Goal: Task Accomplishment & Management: Complete application form

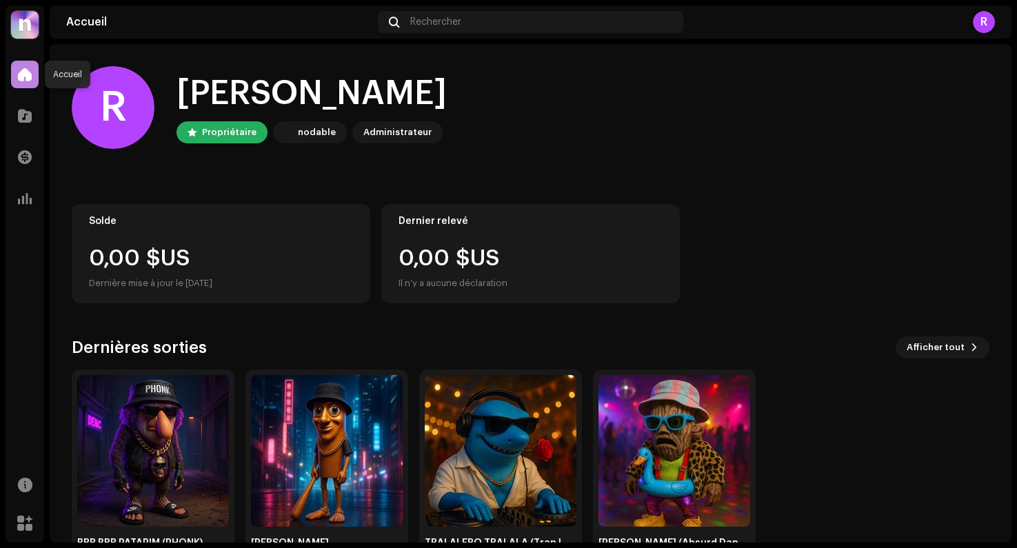
click at [15, 79] on div at bounding box center [25, 75] width 28 height 28
click at [25, 117] on span at bounding box center [25, 115] width 14 height 11
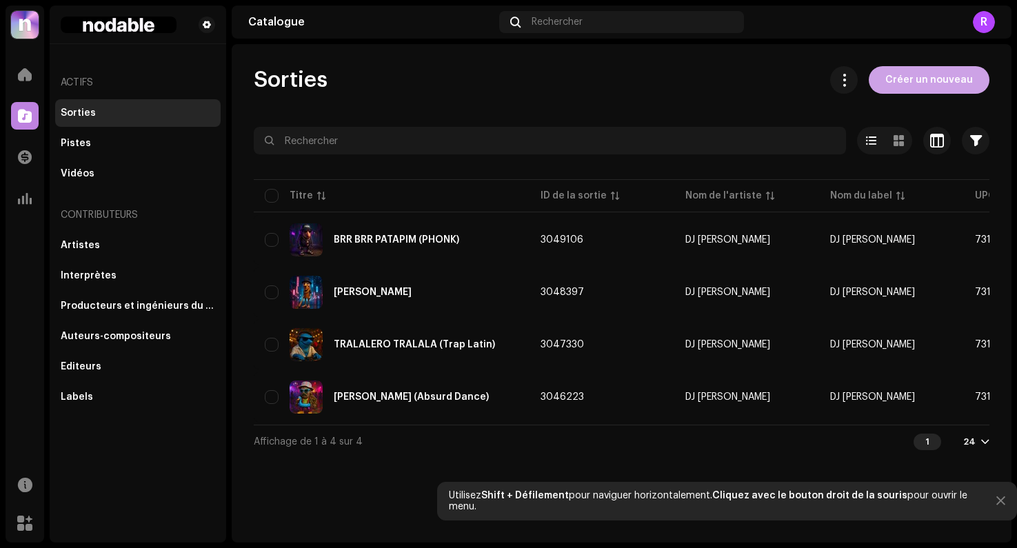
click at [910, 91] on span "Créer un nouveau" at bounding box center [930, 80] width 88 height 28
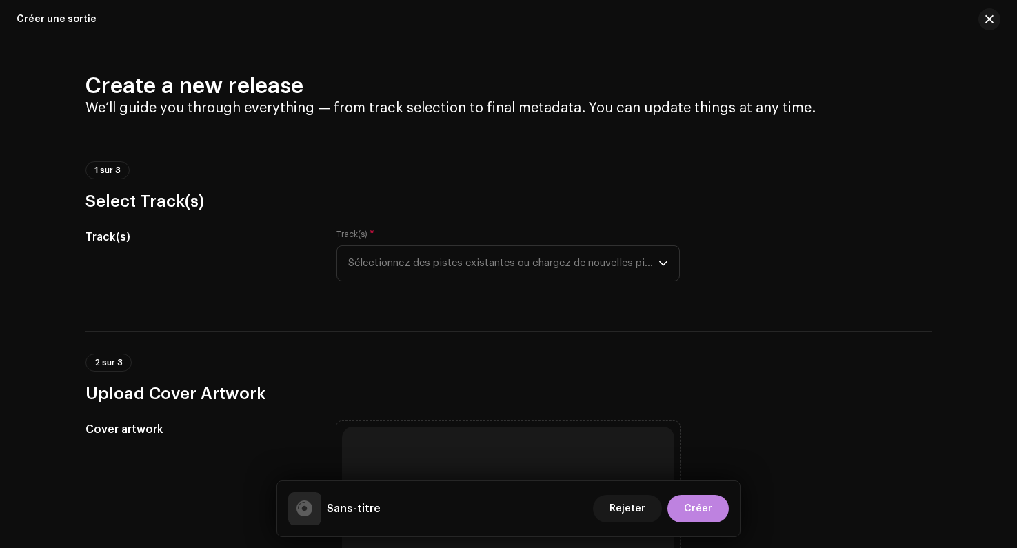
click at [394, 296] on div "Track(s) * Sélectionnez des pistes existantes ou chargez de nouvelles pistes" at bounding box center [509, 263] width 344 height 69
click at [369, 265] on span "Sélectionnez des pistes existantes ou chargez de nouvelles pistes" at bounding box center [503, 263] width 310 height 34
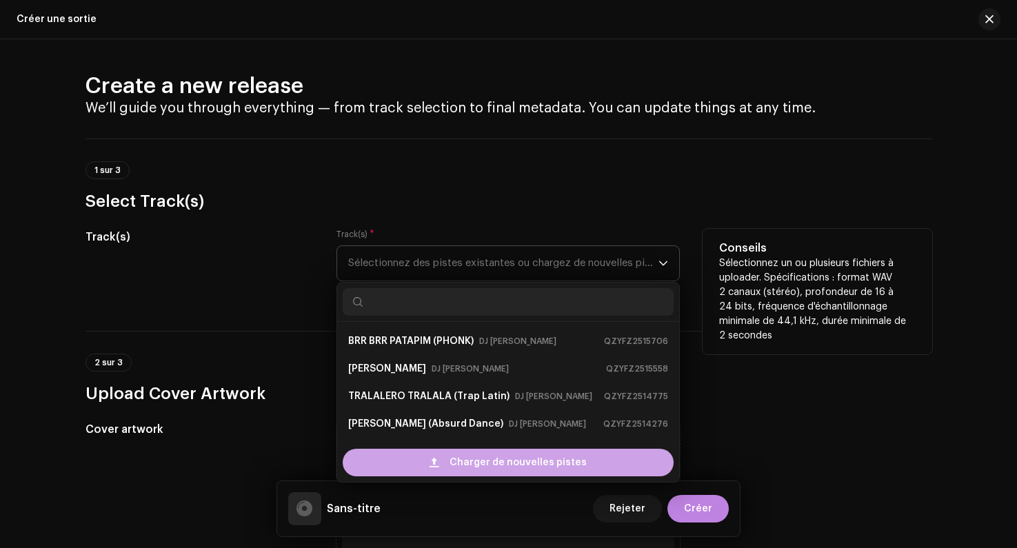
click at [439, 451] on div "Charger de nouvelles pistes" at bounding box center [508, 463] width 331 height 28
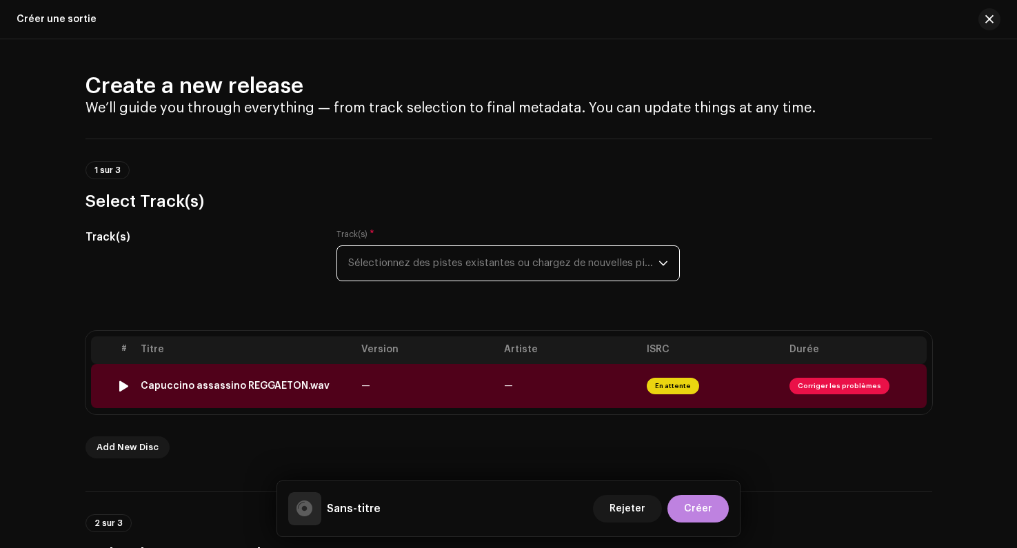
scroll to position [101, 0]
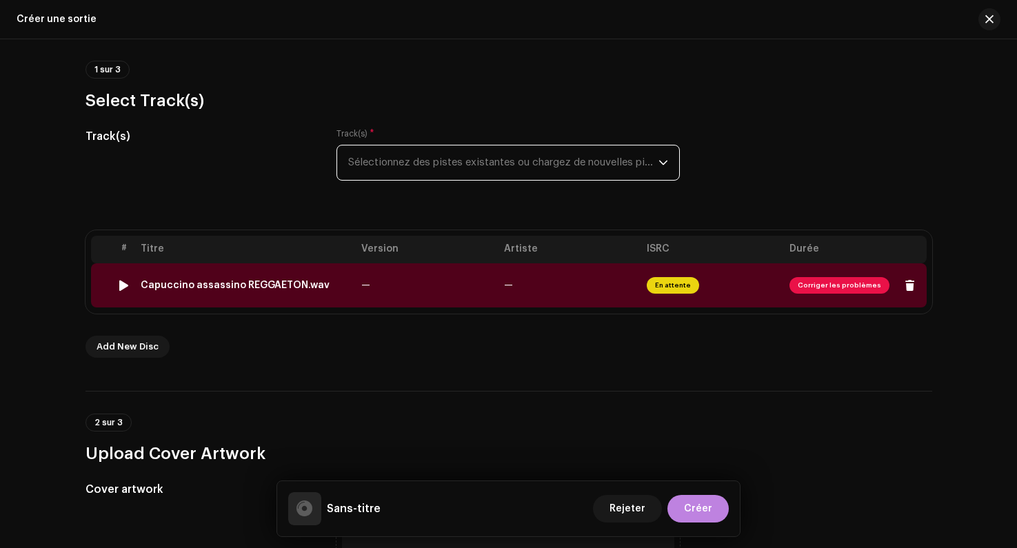
click at [121, 285] on div at bounding box center [124, 285] width 10 height 11
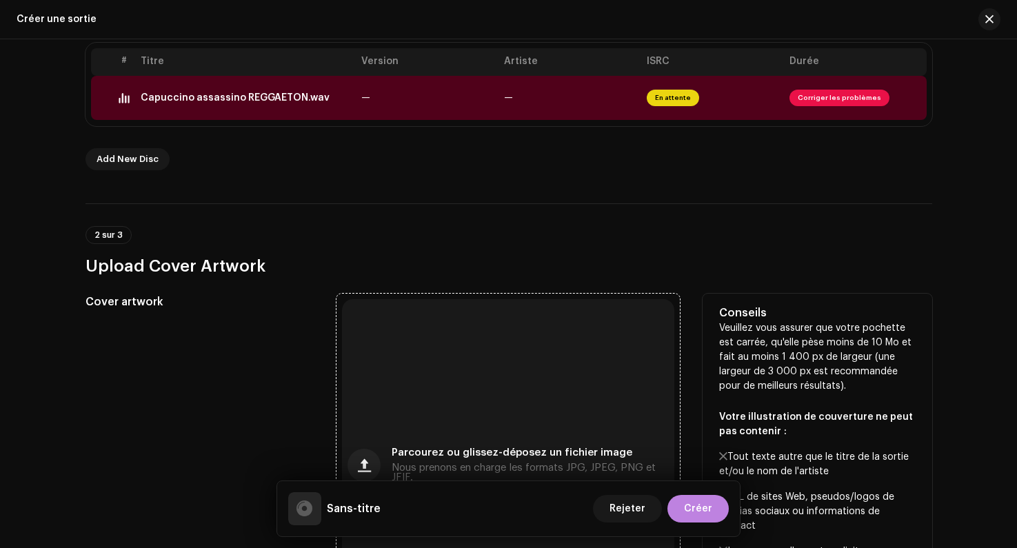
scroll to position [339, 0]
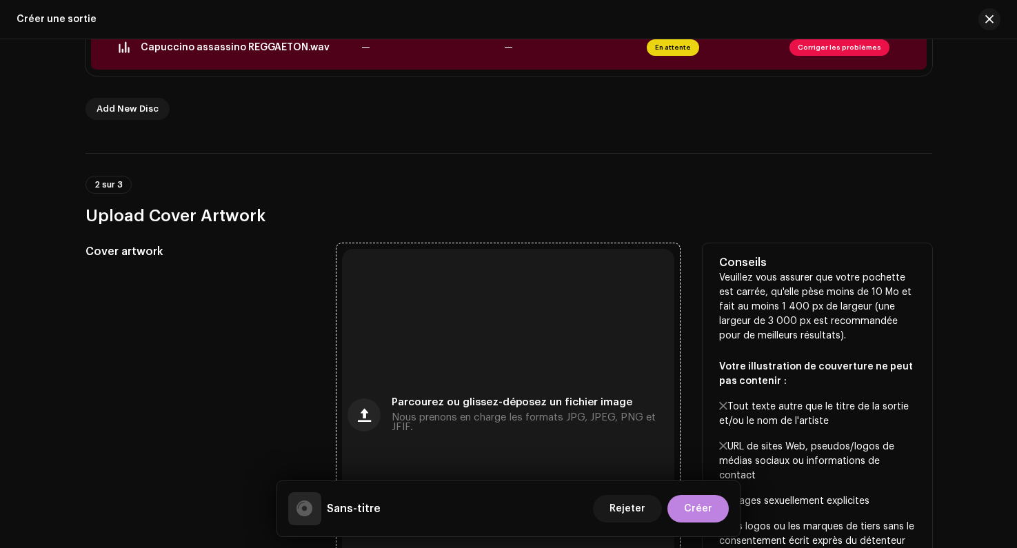
click at [416, 410] on div "Parcourez ou glissez-déposez un fichier image Nous prenons en charge les format…" at bounding box center [530, 415] width 277 height 34
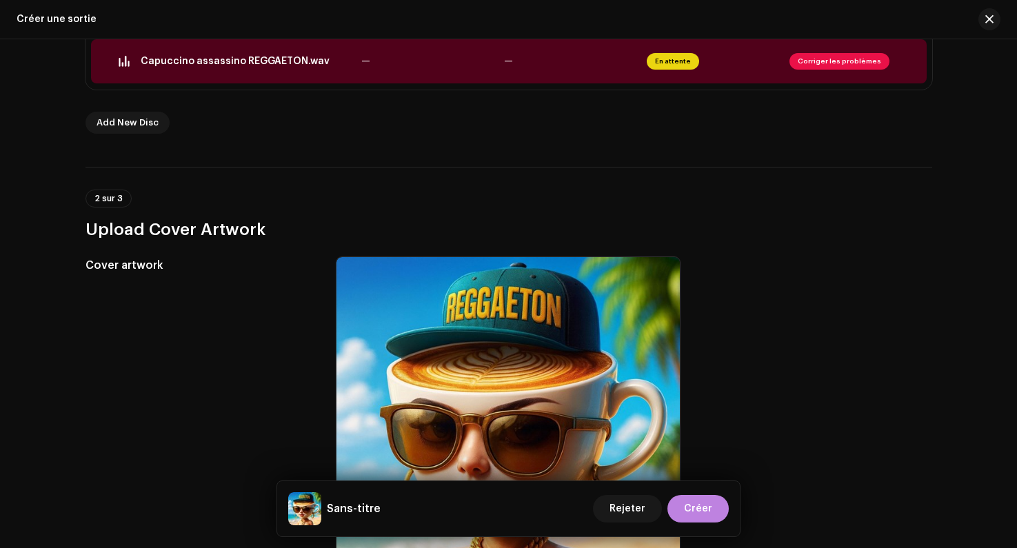
scroll to position [154, 0]
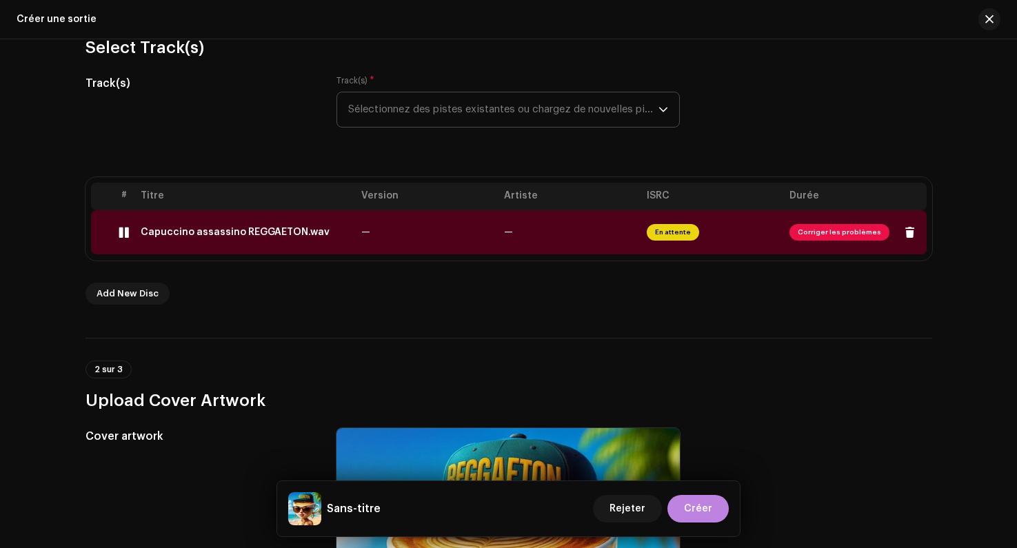
click at [819, 237] on span "Corriger les problèmes" at bounding box center [840, 232] width 100 height 17
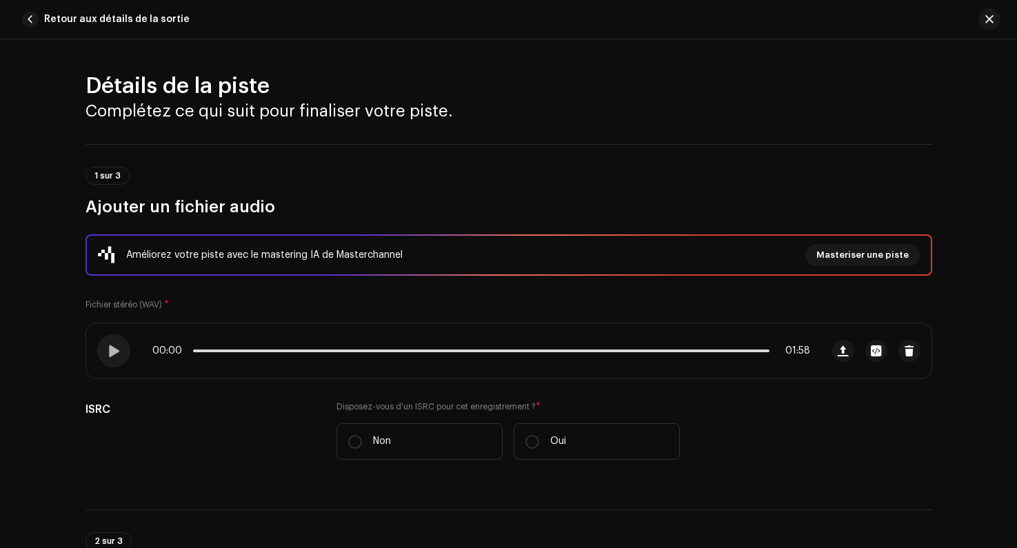
scroll to position [597, 0]
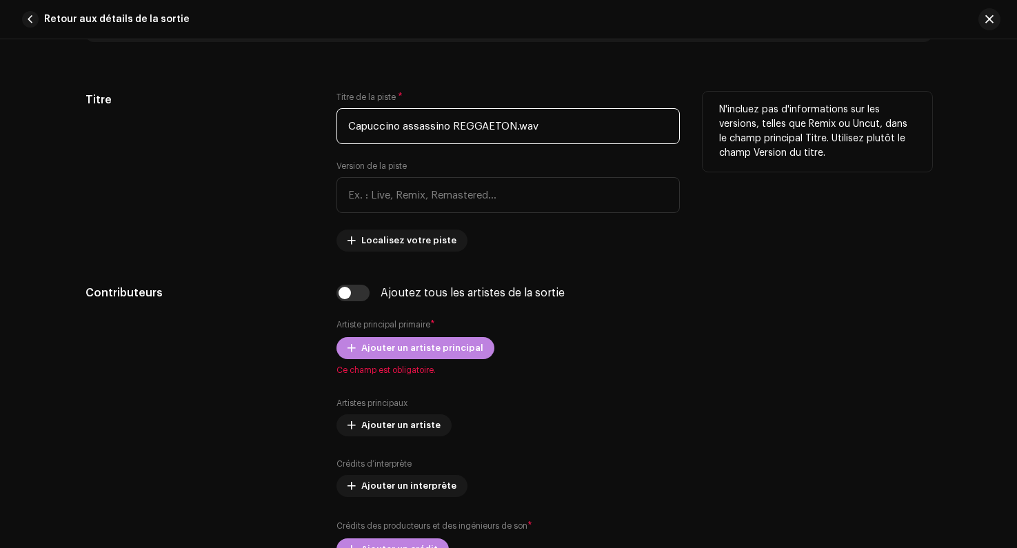
drag, startPoint x: 446, startPoint y: 126, endPoint x: 325, endPoint y: 118, distance: 121.0
click at [325, 118] on div "Titre Titre de la piste * Capuccino assassino REGGAETON.wav Version de la piste…" at bounding box center [509, 172] width 847 height 160
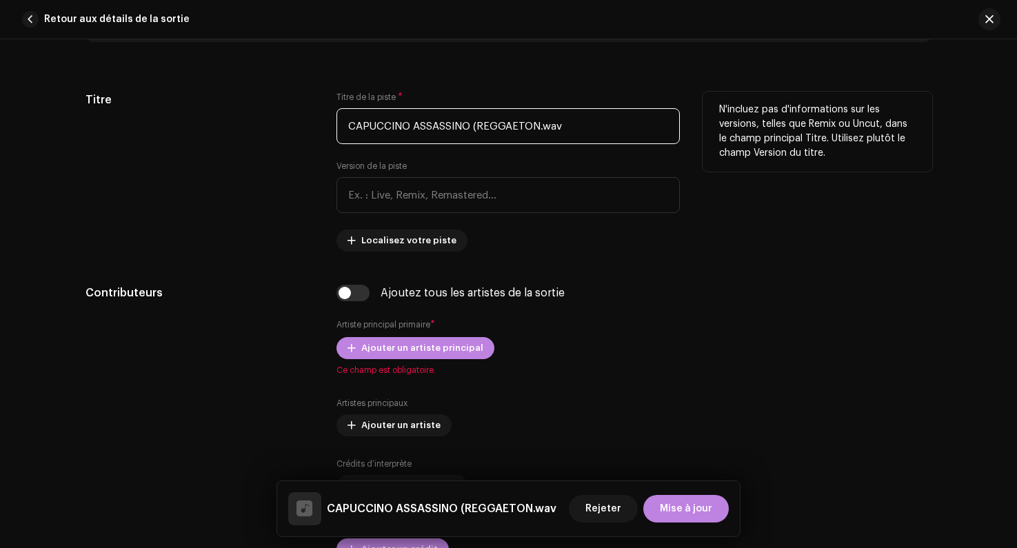
click at [580, 130] on input "CAPUCCINO ASSASSINO (REGGAETON.wav" at bounding box center [509, 126] width 344 height 36
type input "CAPUCCINO ASSASSINO (REGGAETON)"
click at [265, 175] on div "Titre" at bounding box center [201, 172] width 230 height 160
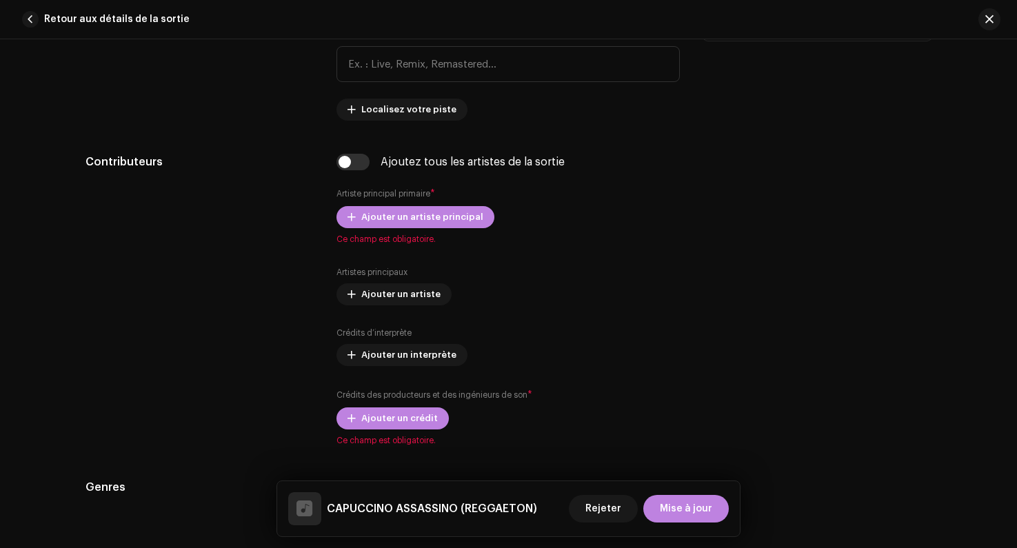
scroll to position [770, 0]
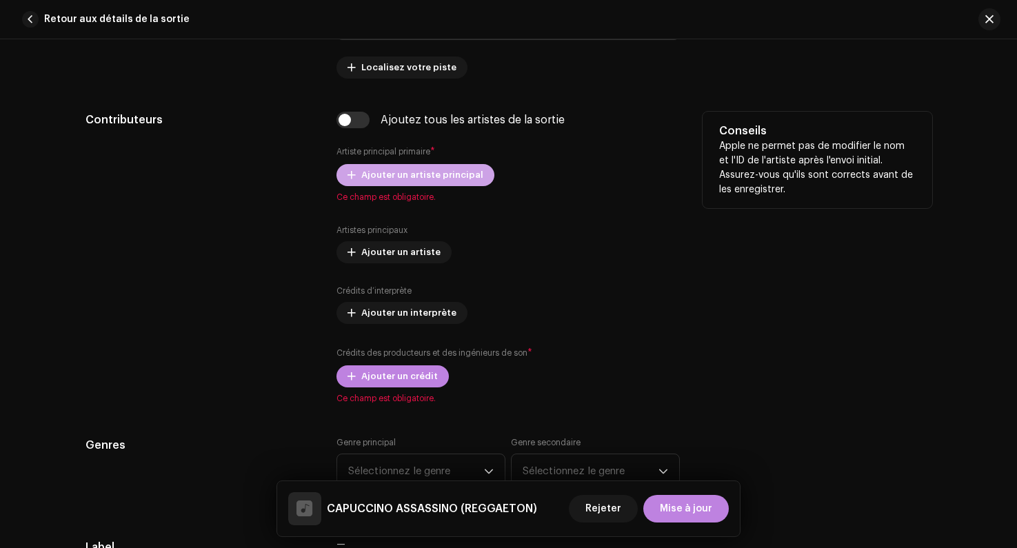
click at [366, 172] on span "Ajouter un artiste principal" at bounding box center [422, 175] width 122 height 28
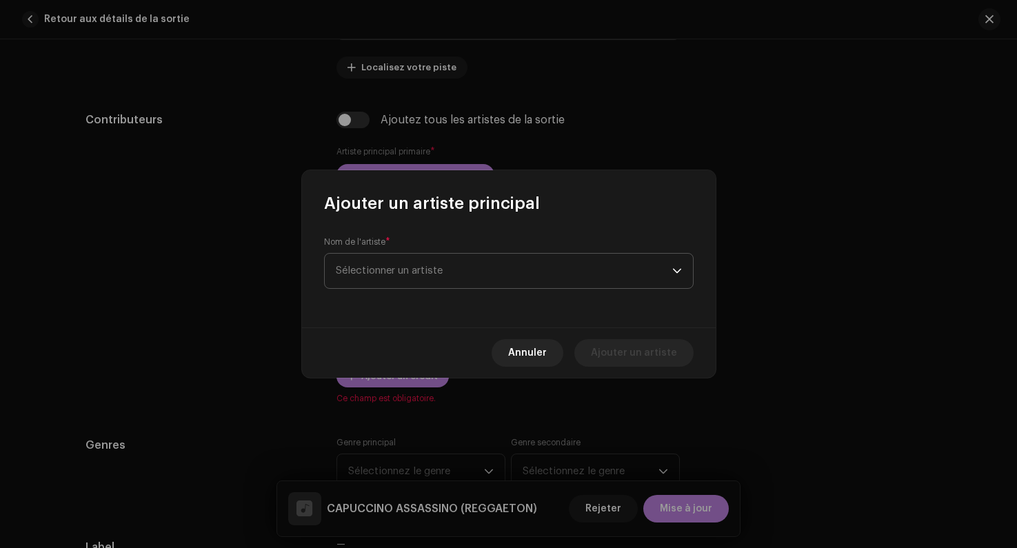
click at [410, 280] on span "Sélectionner un artiste" at bounding box center [504, 271] width 337 height 34
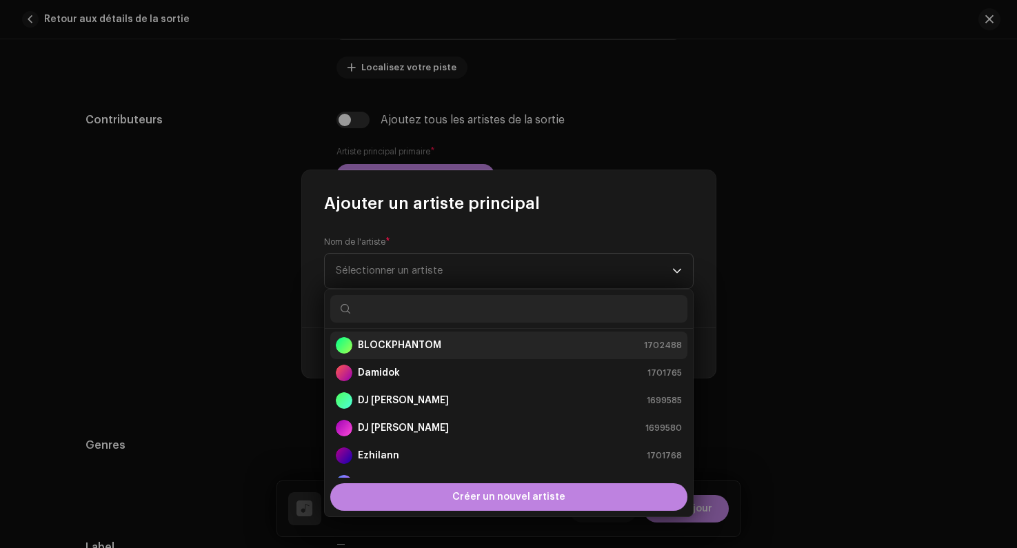
scroll to position [24, 0]
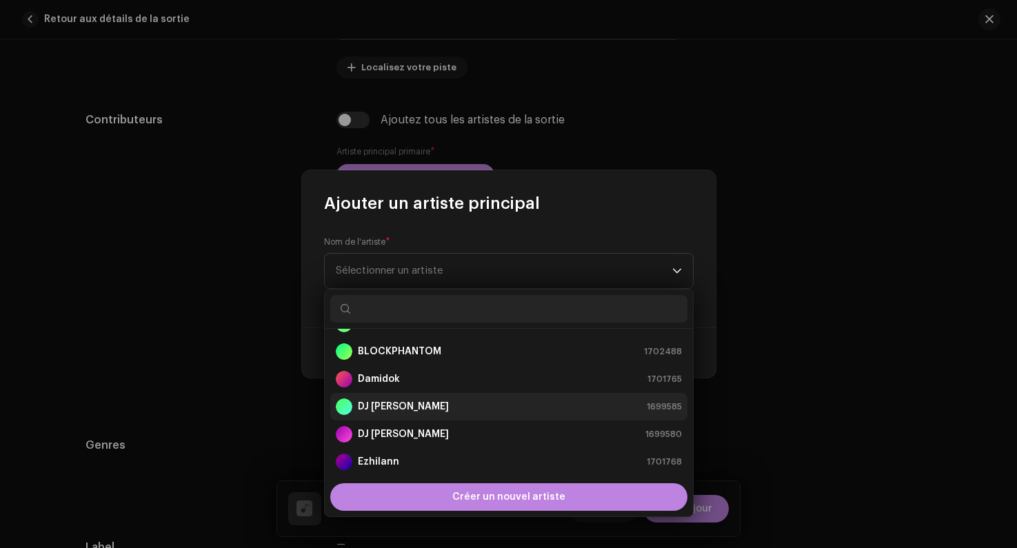
click at [394, 406] on strong "DJ [PERSON_NAME]" at bounding box center [403, 407] width 91 height 14
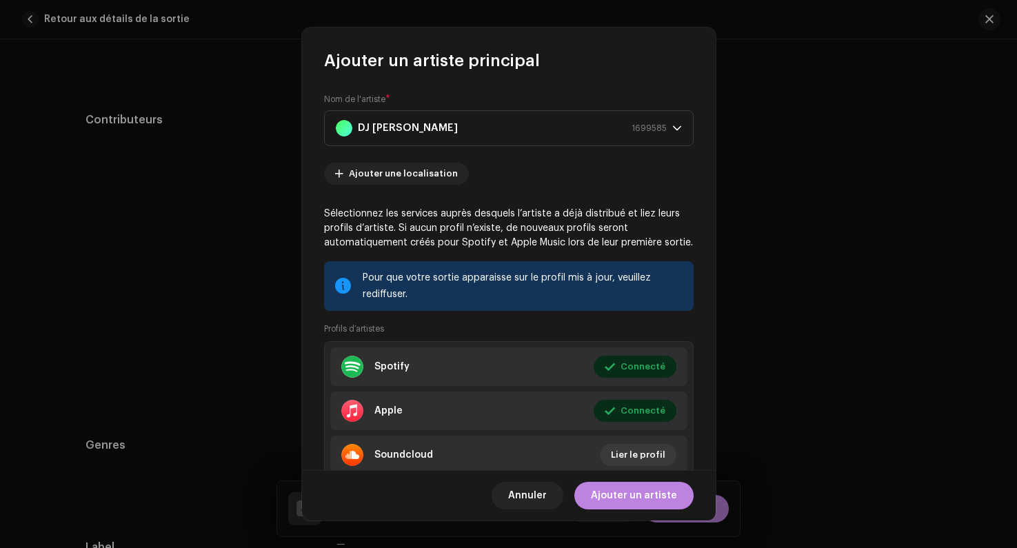
scroll to position [49, 0]
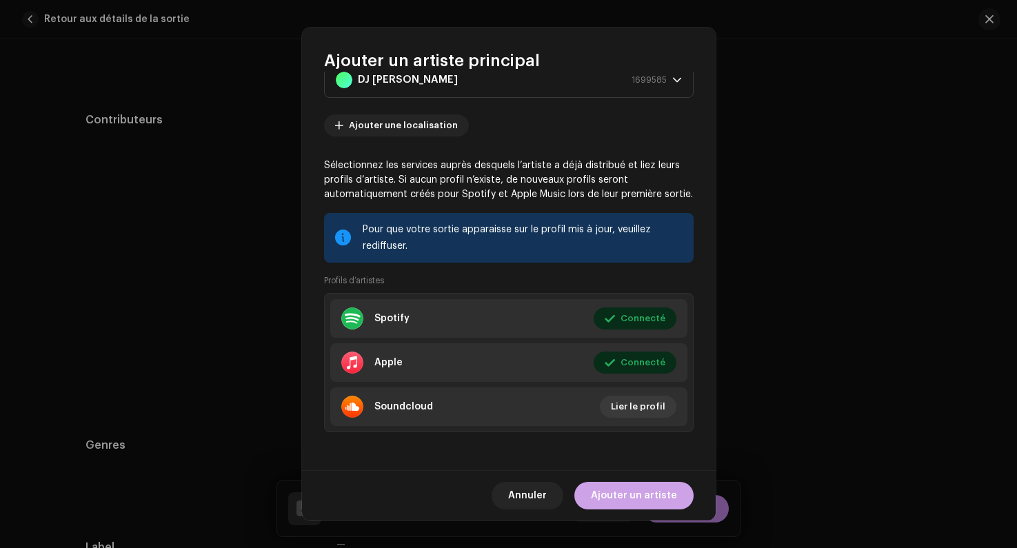
click at [639, 497] on span "Ajouter un artiste" at bounding box center [634, 496] width 86 height 28
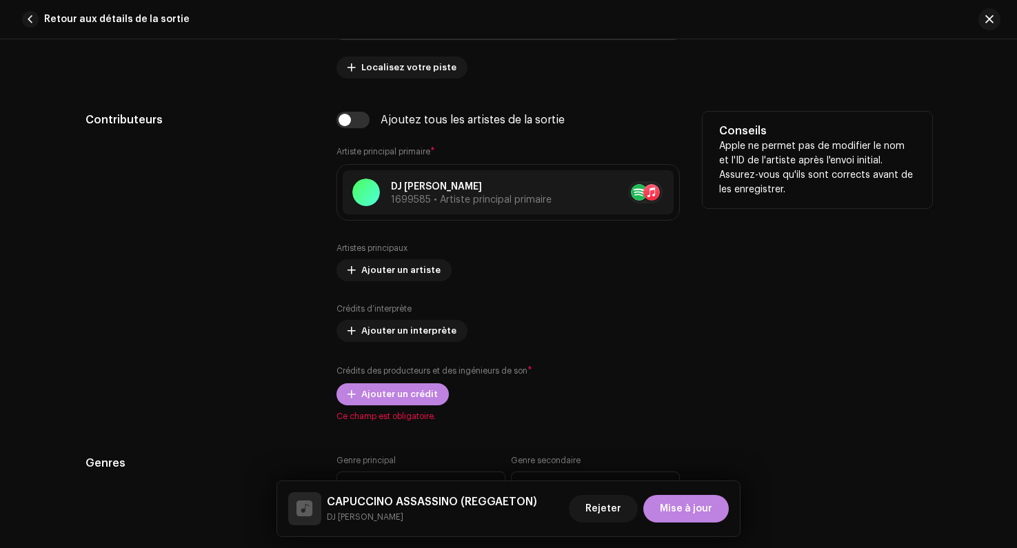
scroll to position [835, 0]
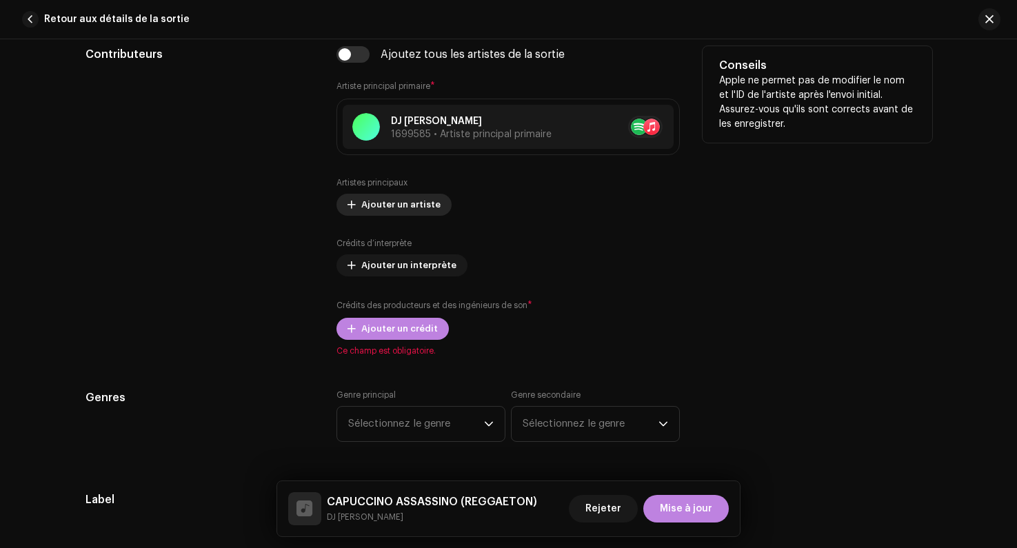
click at [375, 210] on span "Ajouter un artiste" at bounding box center [400, 205] width 79 height 28
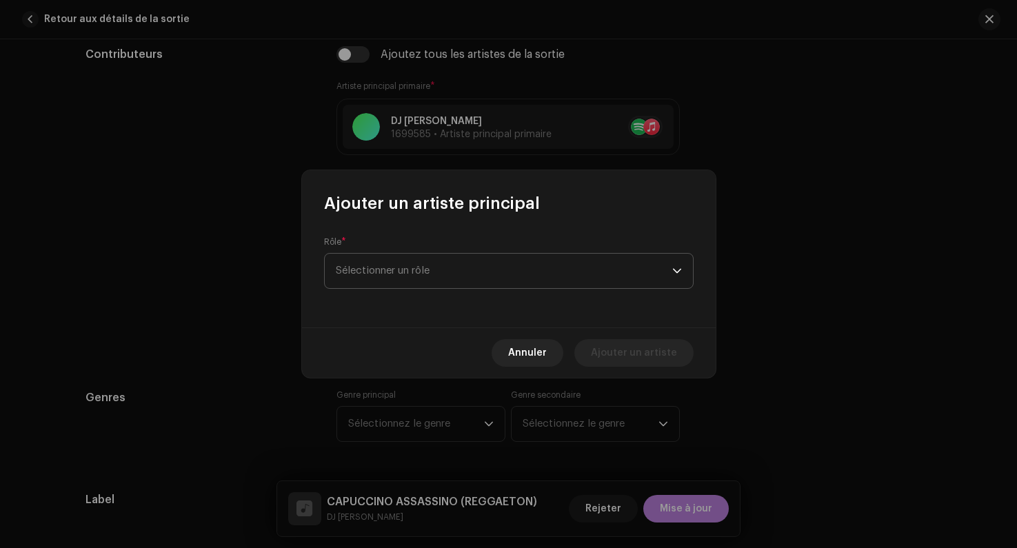
click at [397, 260] on span "Sélectionner un rôle" at bounding box center [504, 271] width 337 height 34
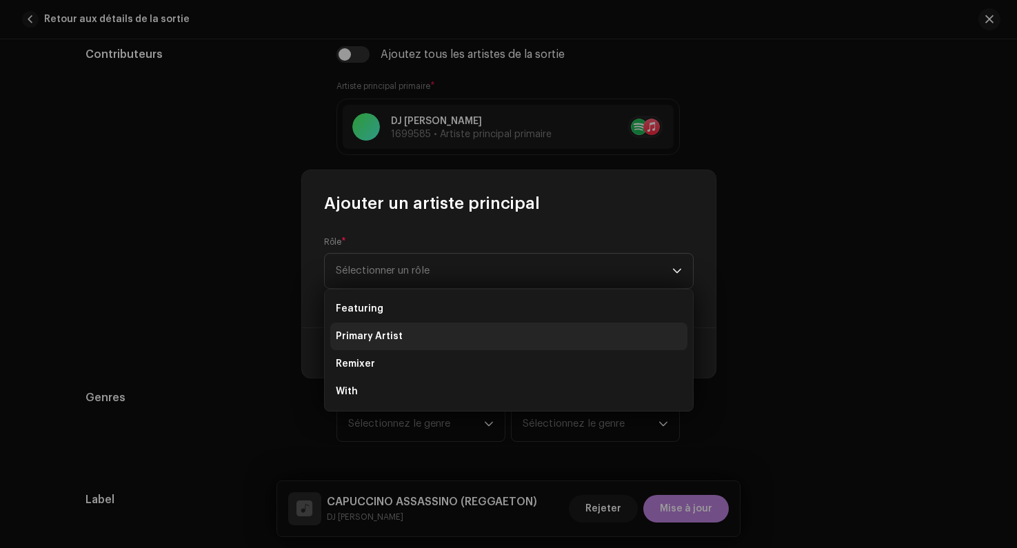
click at [390, 335] on span "Primary Artist" at bounding box center [369, 337] width 67 height 14
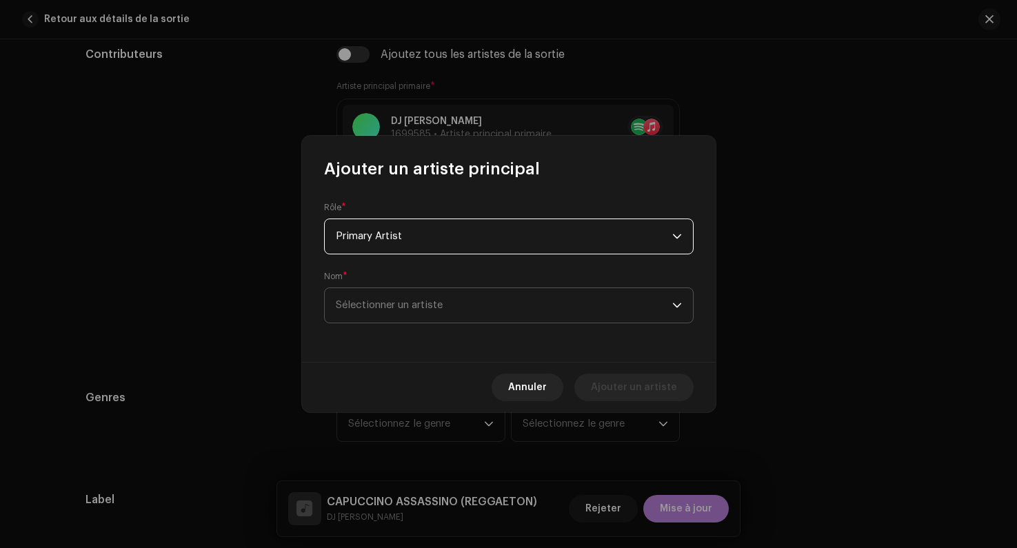
click at [383, 306] on span "Sélectionner un artiste" at bounding box center [389, 305] width 107 height 10
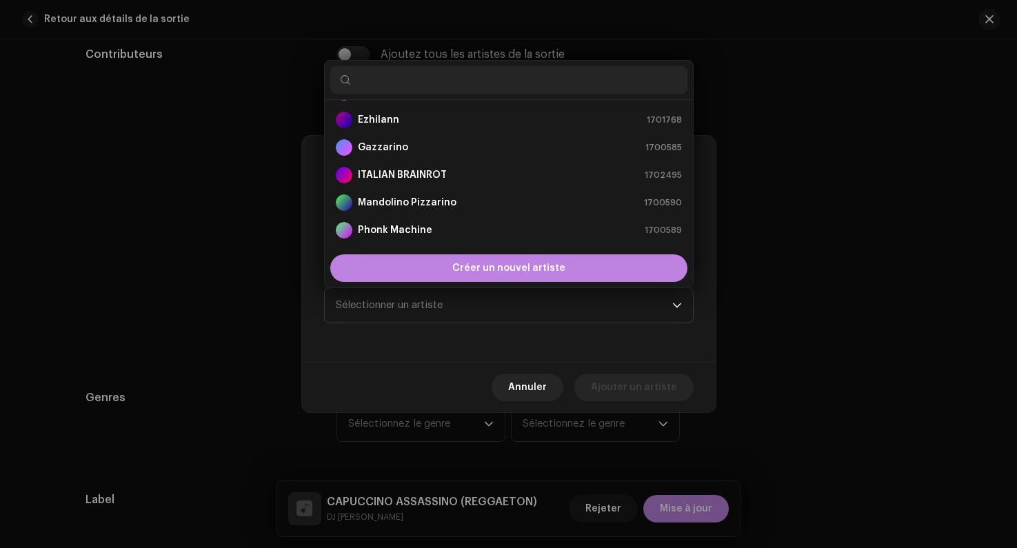
scroll to position [141, 0]
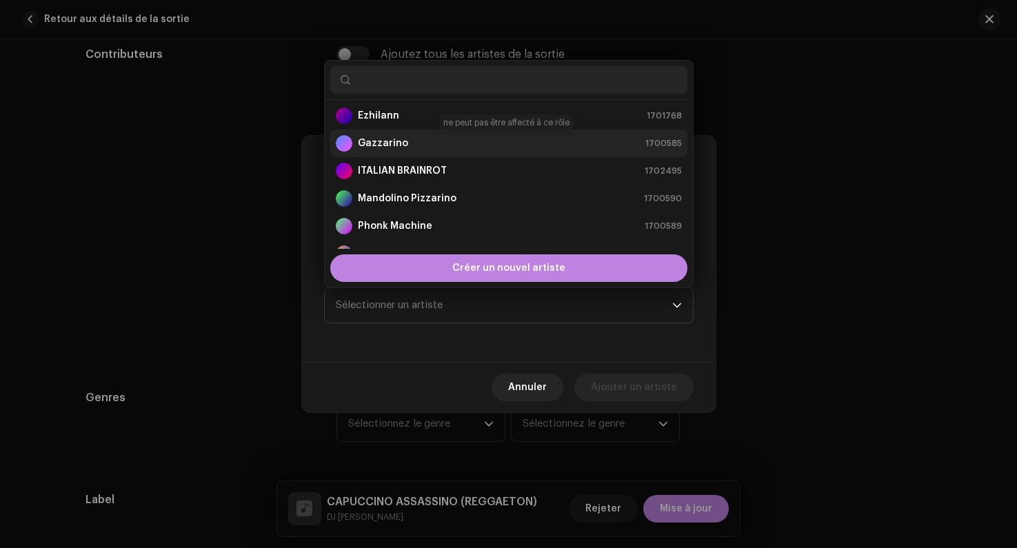
click at [390, 143] on strong "Gazzarino" at bounding box center [383, 144] width 50 height 14
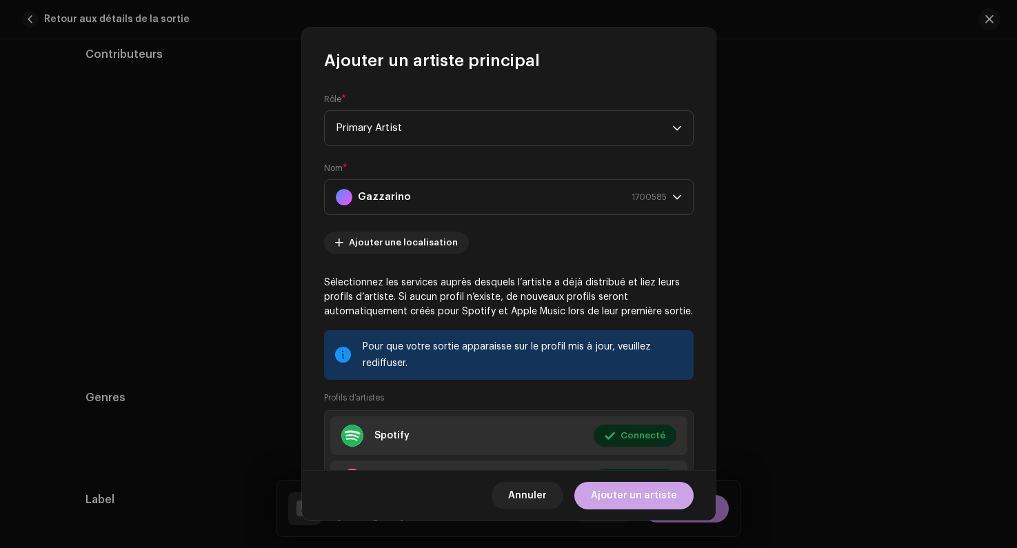
click at [644, 497] on span "Ajouter un artiste" at bounding box center [634, 496] width 86 height 28
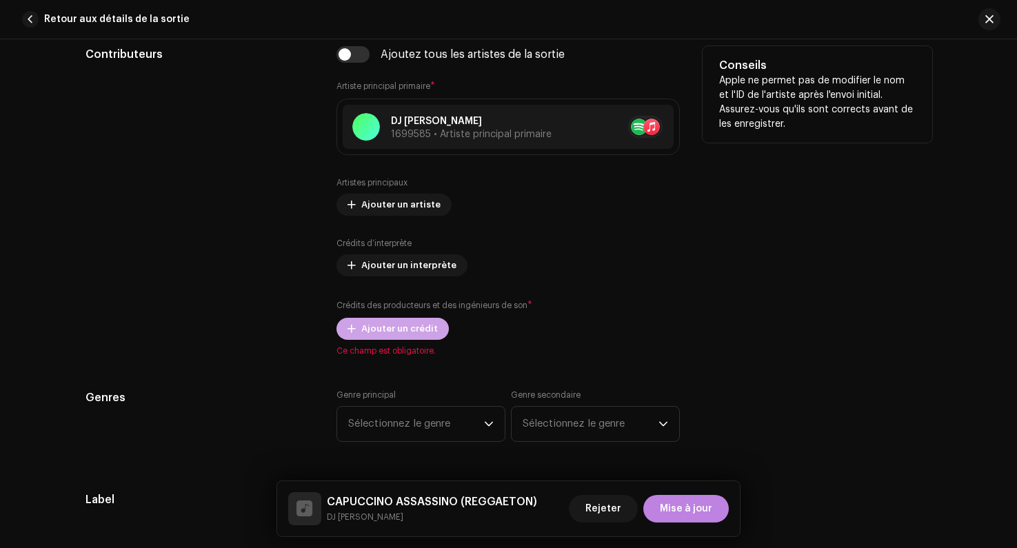
scroll to position [853, 0]
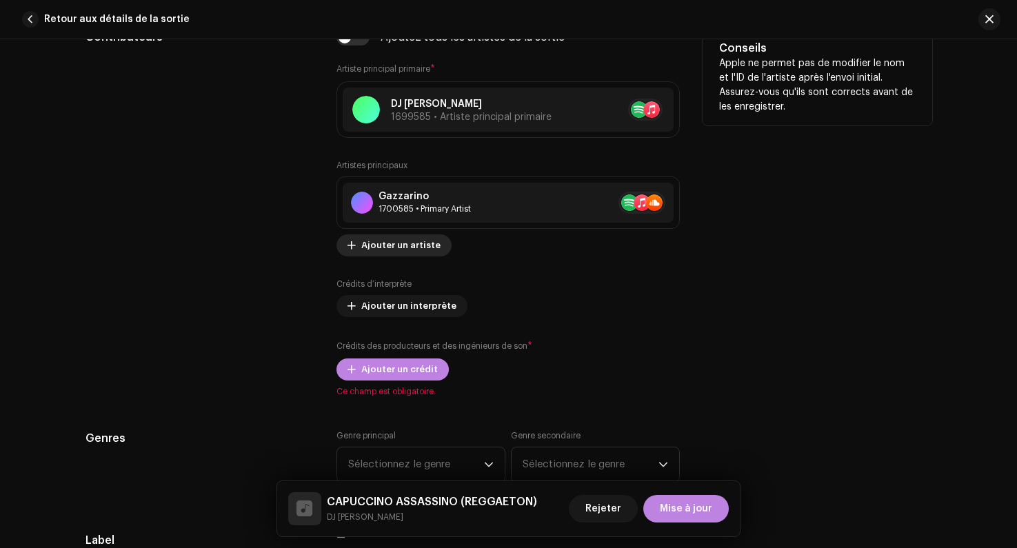
click at [375, 241] on span "Ajouter un artiste" at bounding box center [400, 246] width 79 height 28
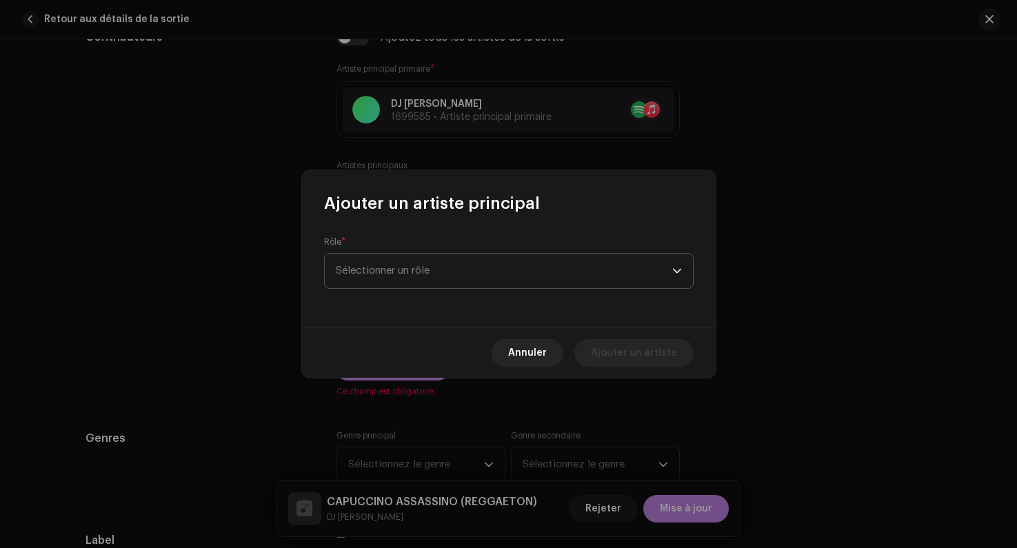
click at [387, 270] on span "Sélectionner un rôle" at bounding box center [504, 271] width 337 height 34
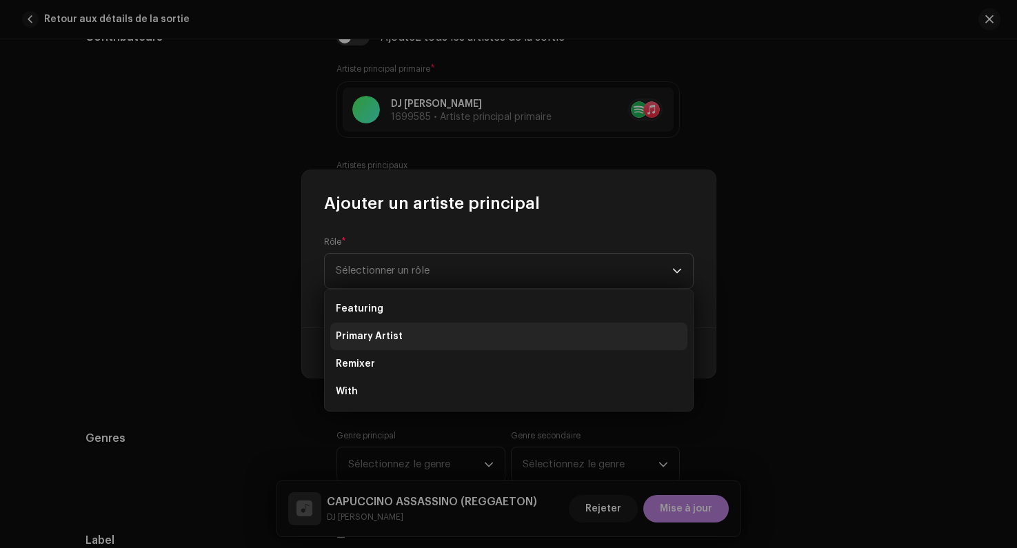
click at [392, 331] on span "Primary Artist" at bounding box center [369, 337] width 67 height 14
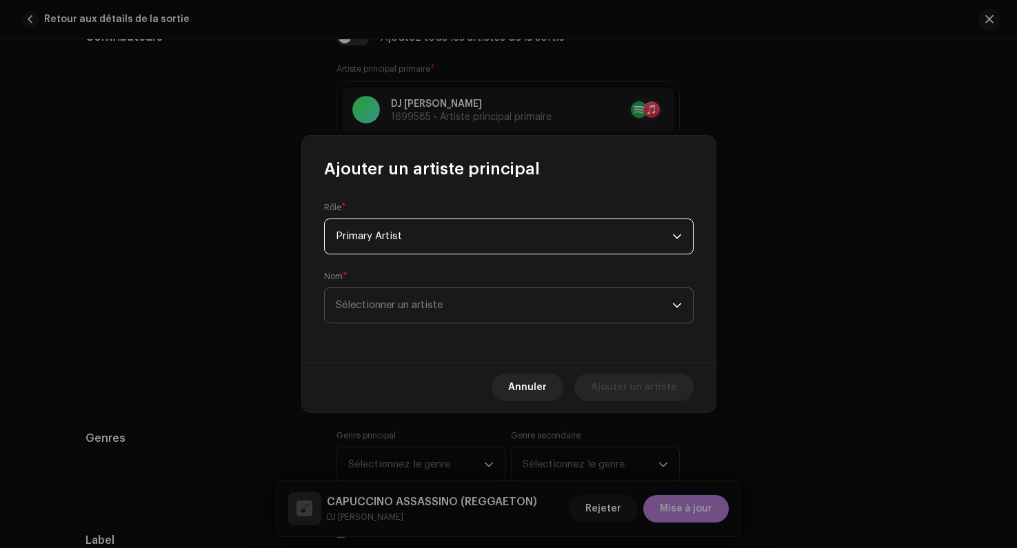
click at [386, 315] on span "Sélectionner un artiste" at bounding box center [504, 305] width 337 height 34
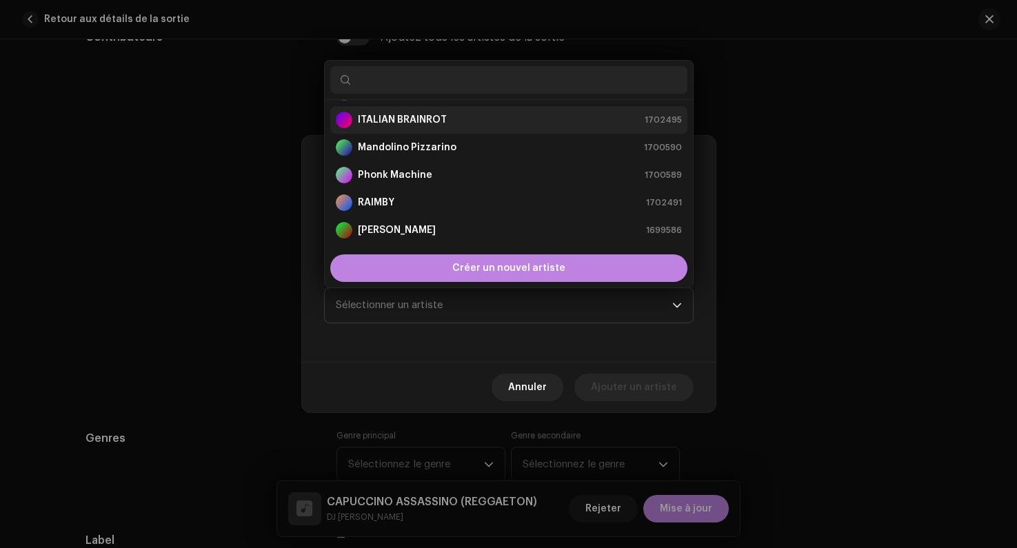
scroll to position [186, 0]
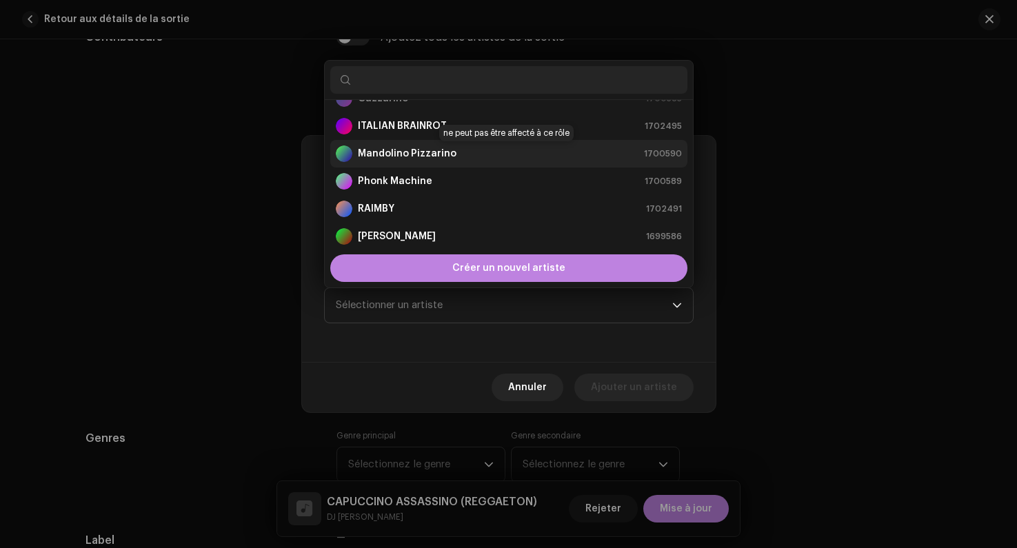
click at [404, 151] on strong "Mandolino Pizzarino" at bounding box center [407, 154] width 99 height 14
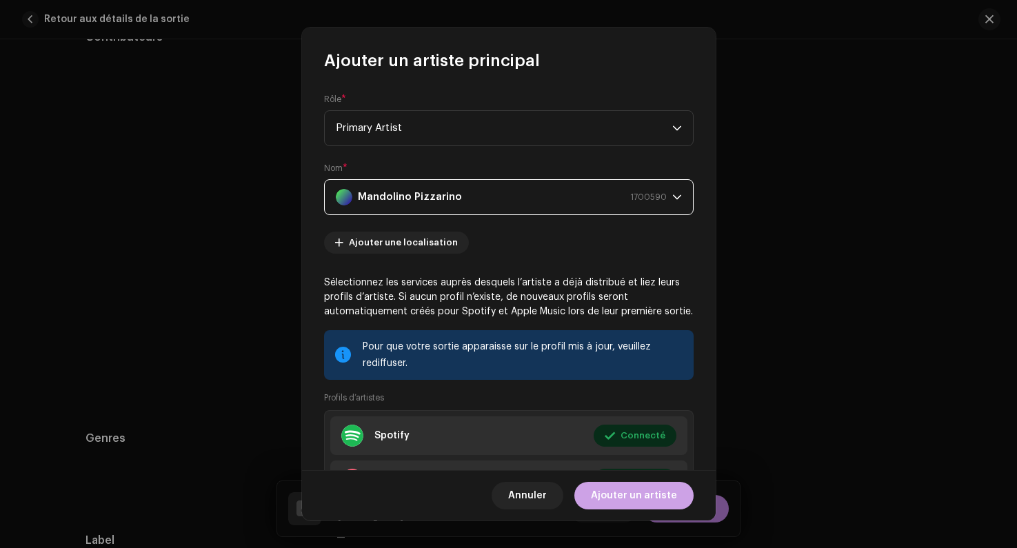
click at [637, 497] on span "Ajouter un artiste" at bounding box center [634, 496] width 86 height 28
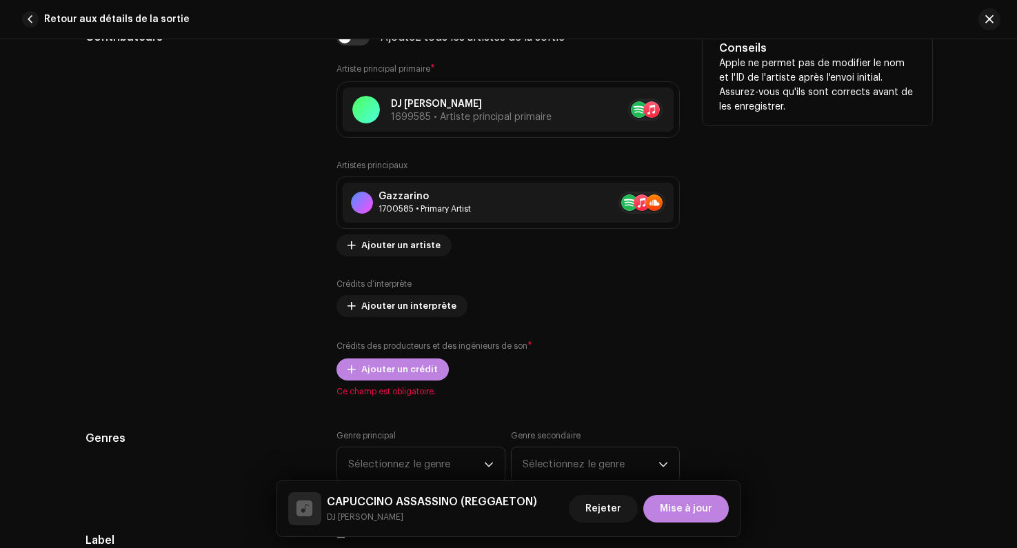
scroll to position [864, 0]
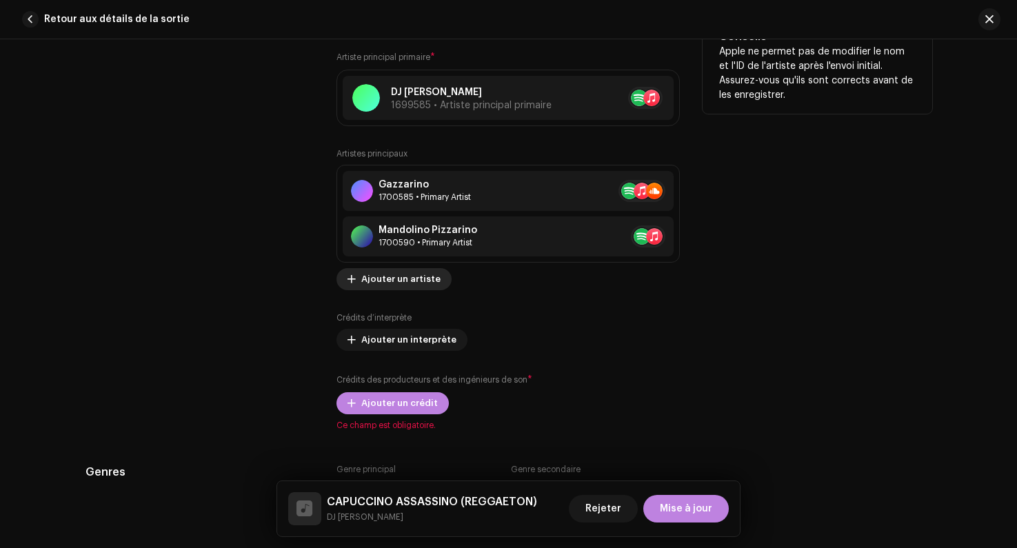
click at [391, 276] on span "Ajouter un artiste" at bounding box center [400, 280] width 79 height 28
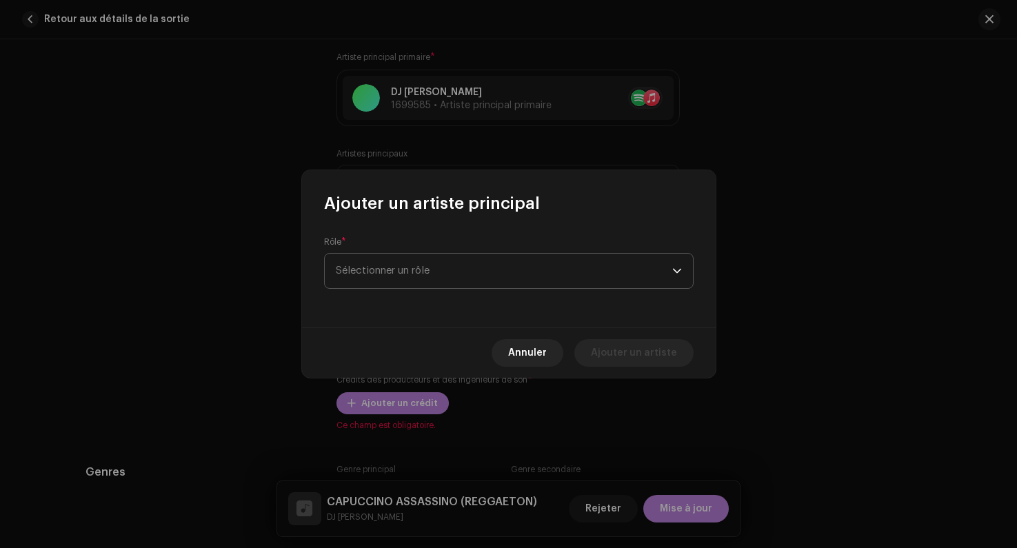
click at [379, 272] on span "Sélectionner un rôle" at bounding box center [504, 271] width 337 height 34
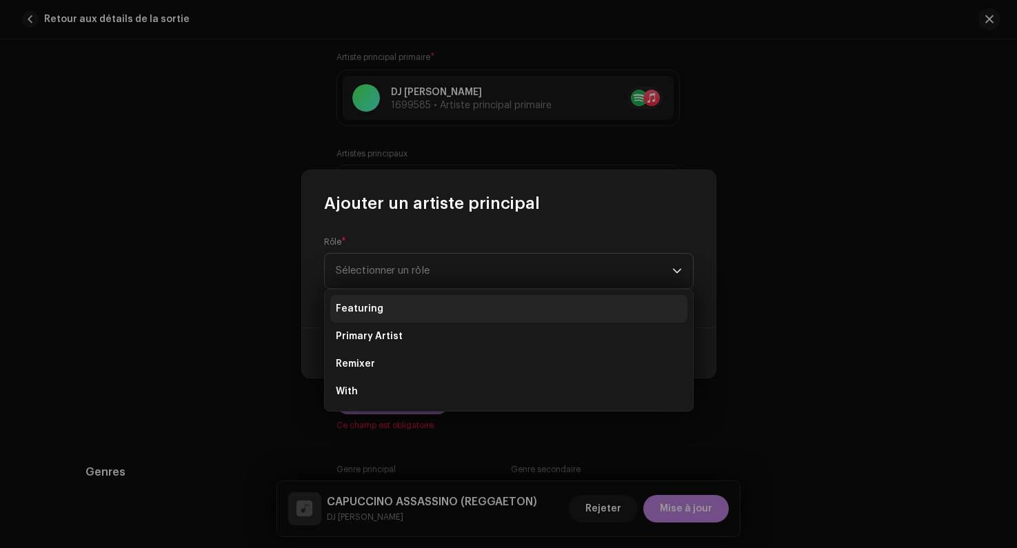
click at [366, 315] on span "Featuring" at bounding box center [360, 309] width 48 height 14
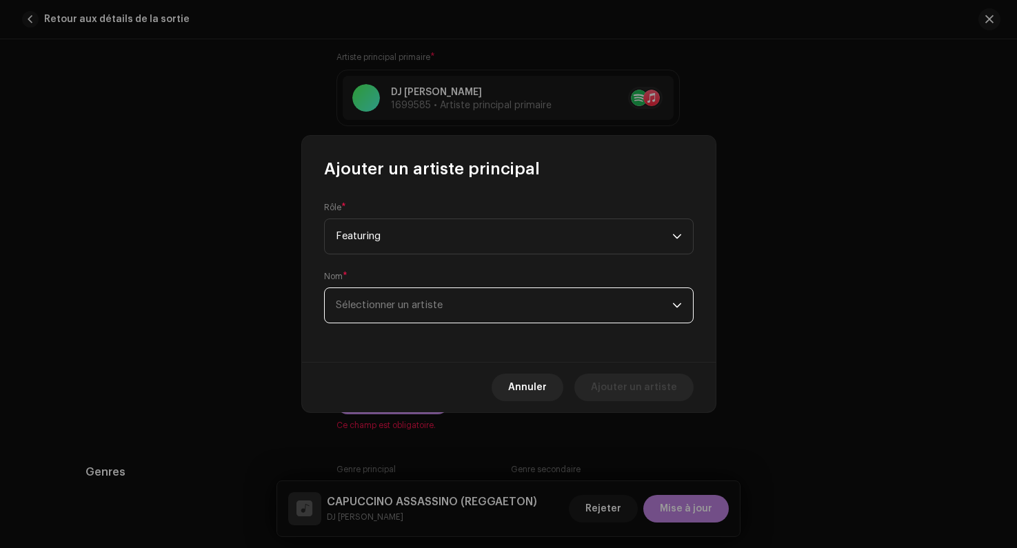
click at [377, 304] on span "Sélectionner un artiste" at bounding box center [389, 305] width 107 height 10
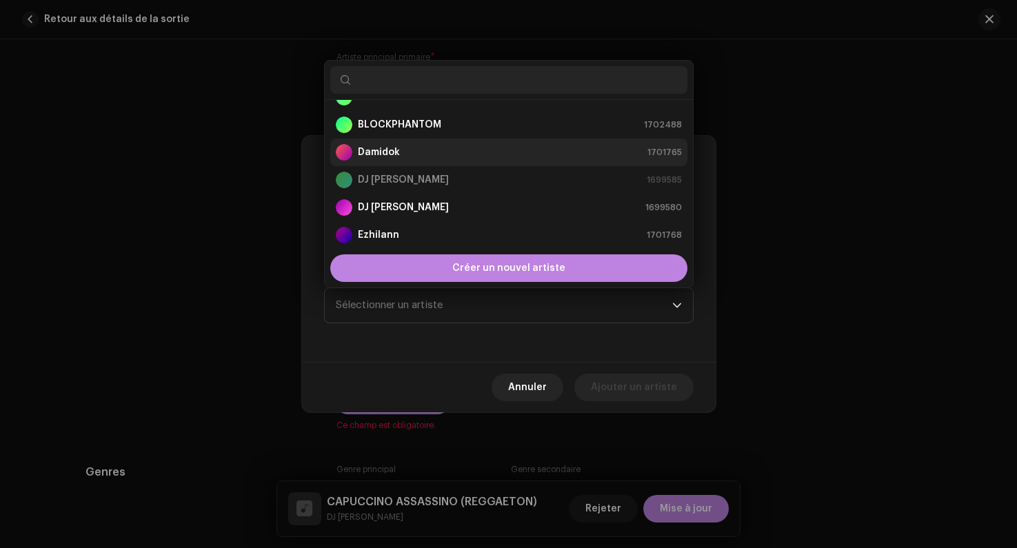
scroll to position [0, 0]
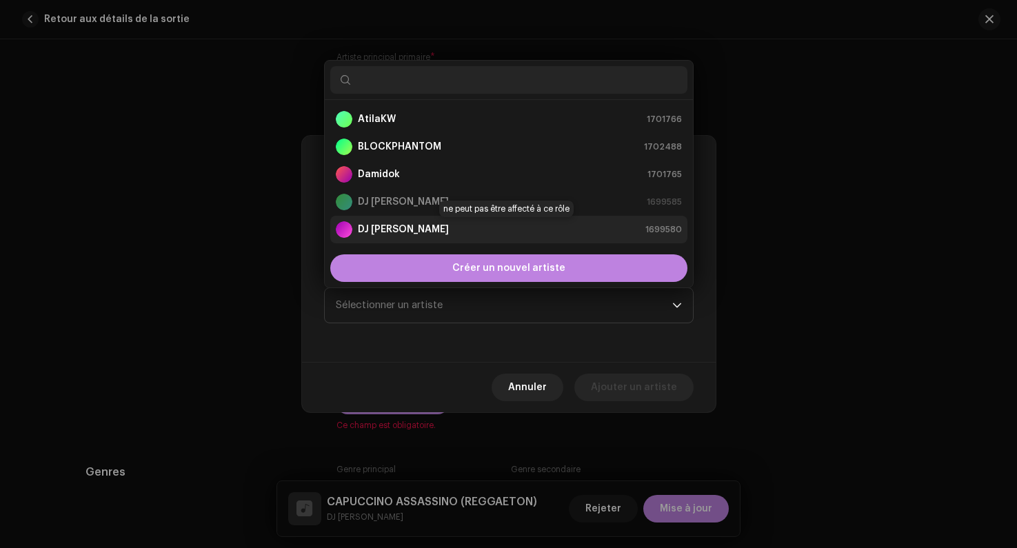
click at [397, 230] on strong "DJ [PERSON_NAME]" at bounding box center [403, 230] width 91 height 14
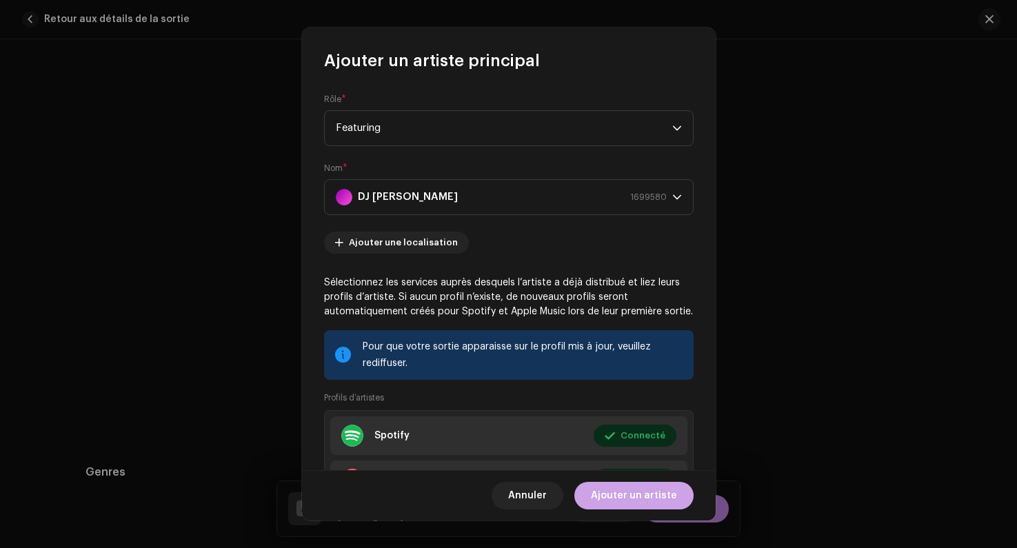
click at [631, 493] on span "Ajouter un artiste" at bounding box center [634, 496] width 86 height 28
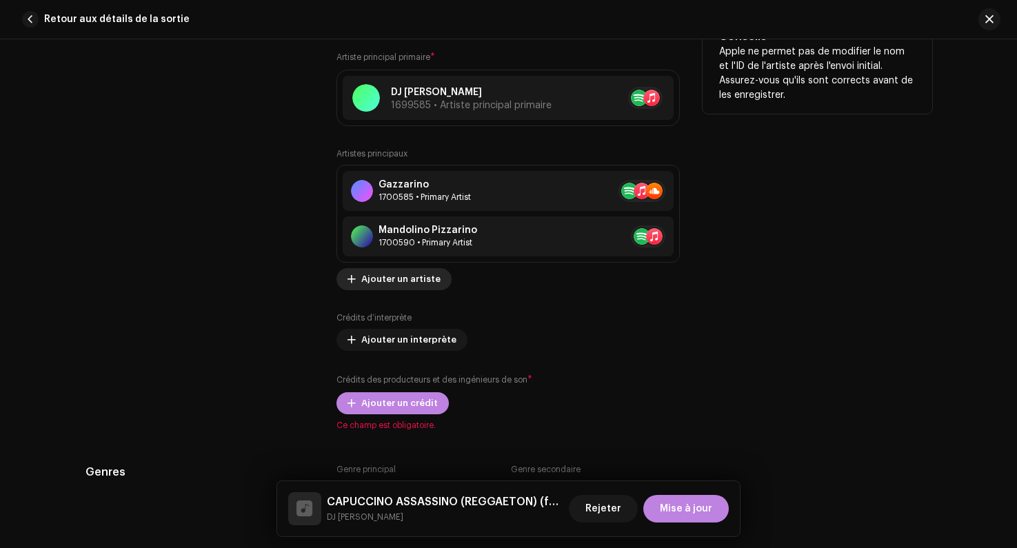
click at [395, 285] on span "Ajouter un artiste" at bounding box center [400, 280] width 79 height 28
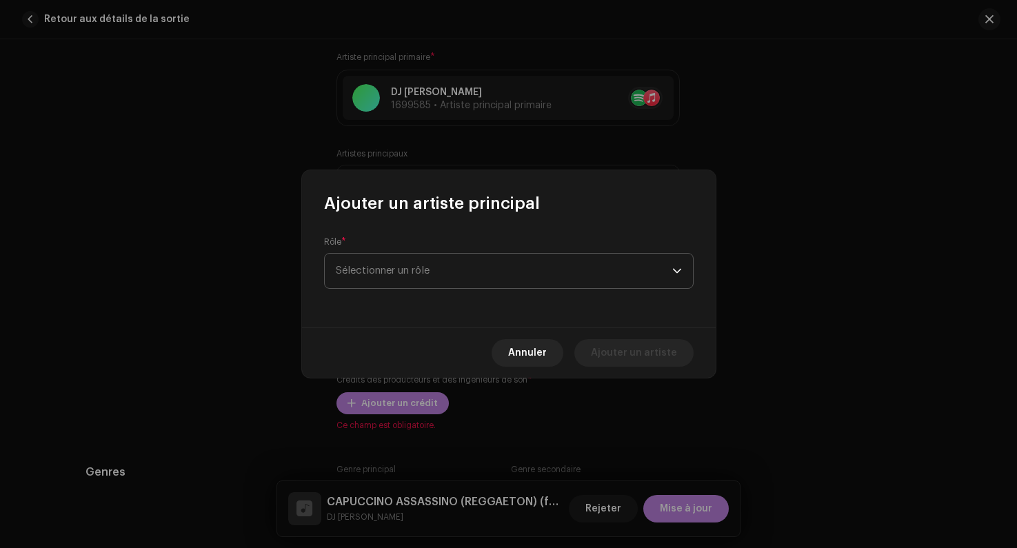
click at [413, 275] on span "Sélectionner un rôle" at bounding box center [504, 271] width 337 height 34
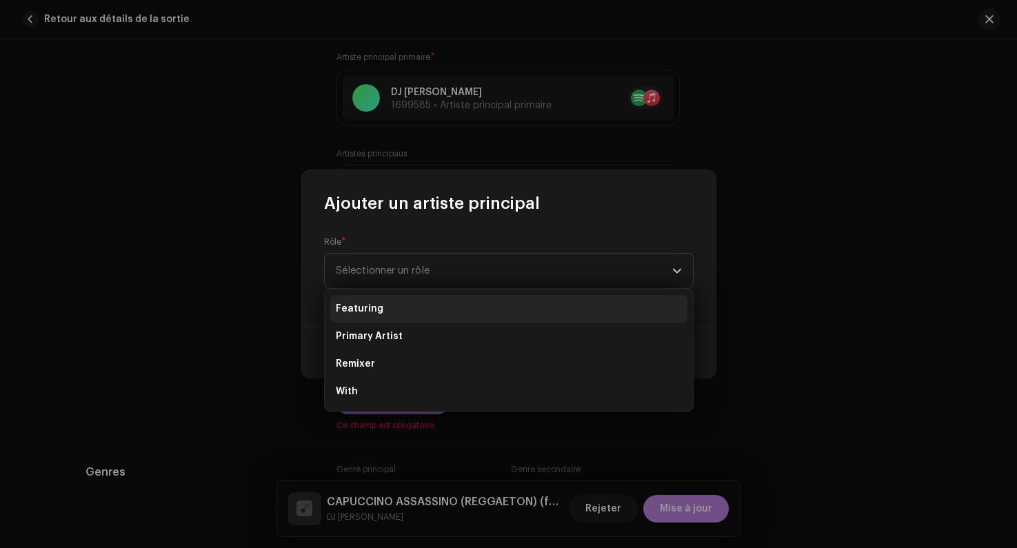
click at [378, 306] on span "Featuring" at bounding box center [360, 309] width 48 height 14
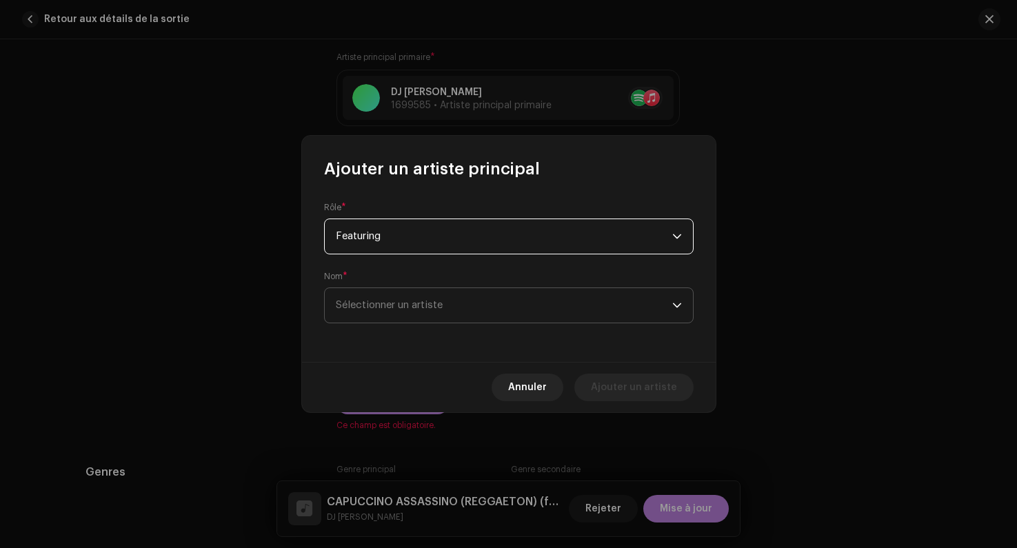
click at [382, 301] on span "Sélectionner un artiste" at bounding box center [389, 305] width 107 height 10
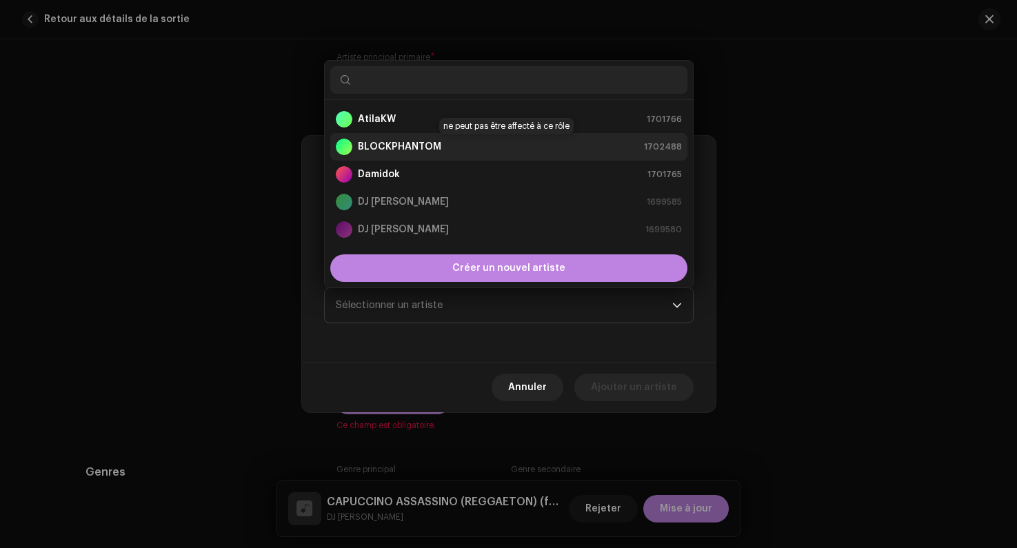
click at [391, 146] on strong "BLOCKPHANTOM" at bounding box center [399, 147] width 83 height 14
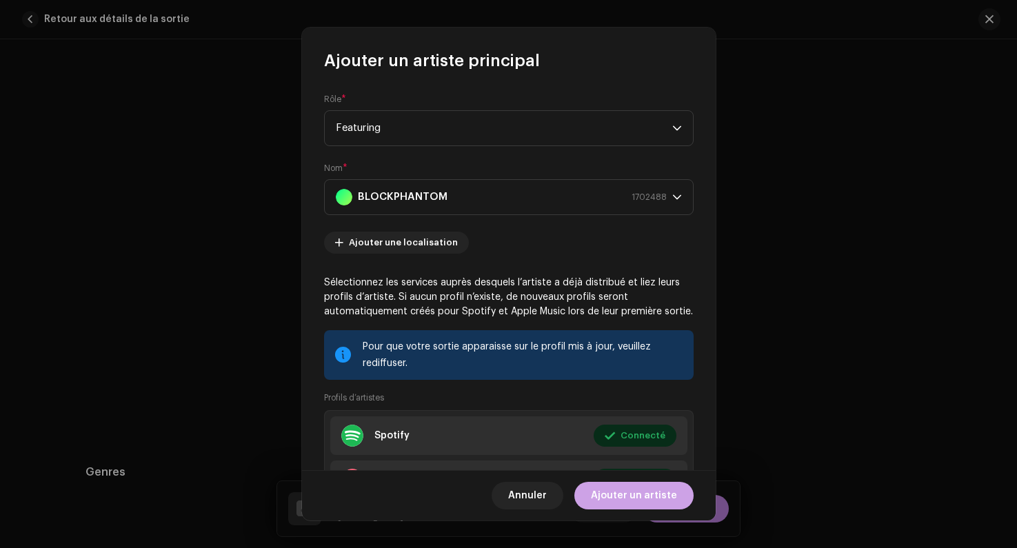
click at [639, 503] on span "Ajouter un artiste" at bounding box center [634, 496] width 86 height 28
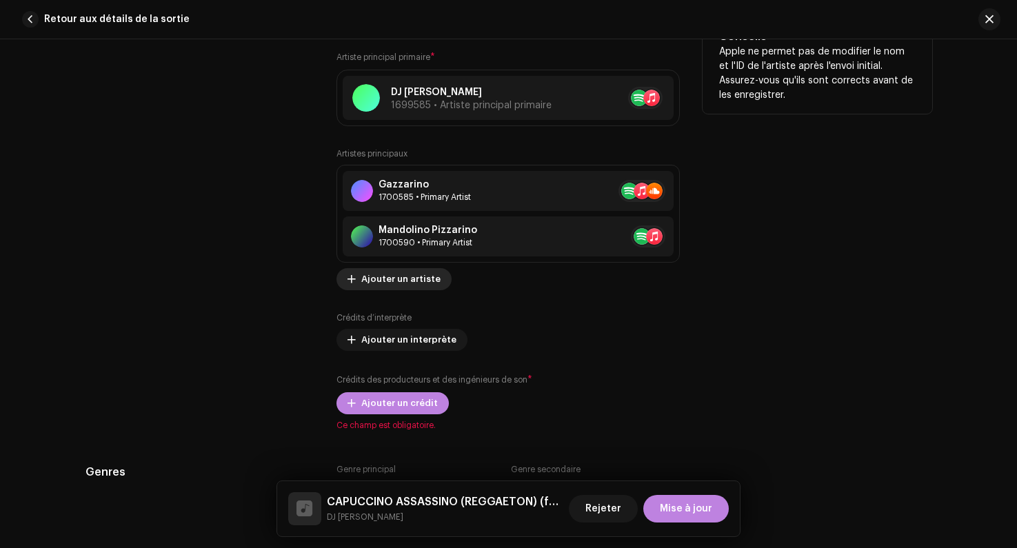
click at [386, 284] on span "Ajouter un artiste" at bounding box center [400, 280] width 79 height 28
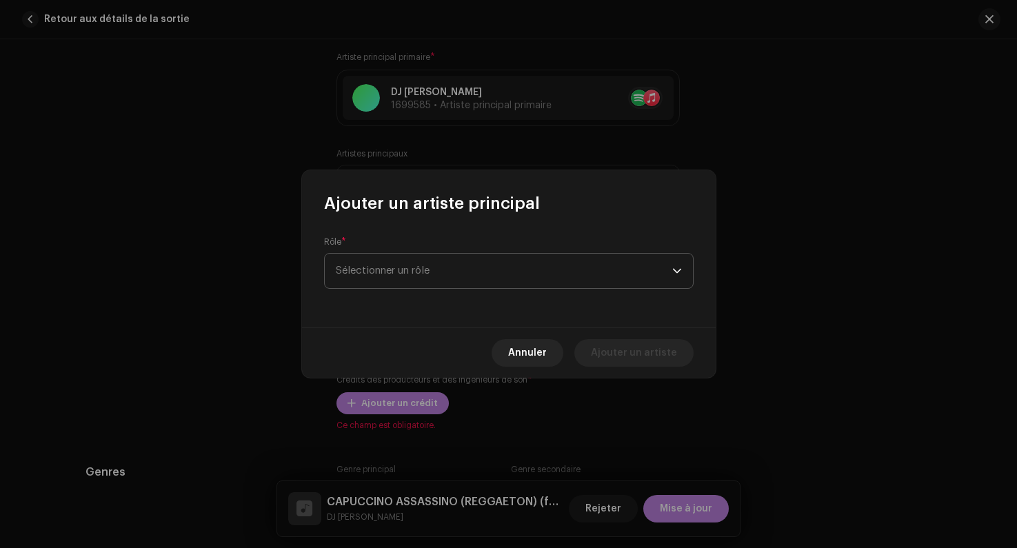
click at [382, 277] on span "Sélectionner un rôle" at bounding box center [504, 271] width 337 height 34
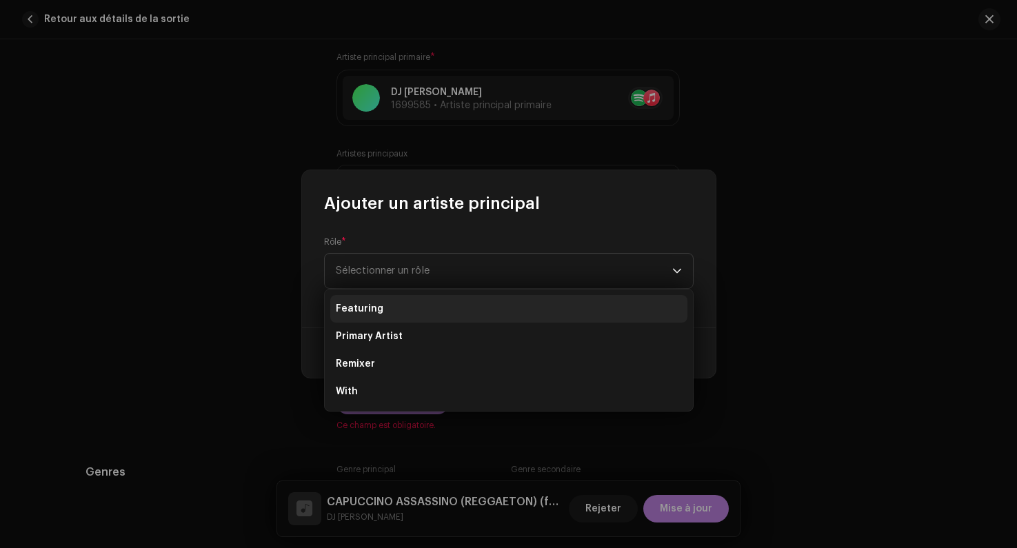
click at [366, 313] on span "Featuring" at bounding box center [360, 309] width 48 height 14
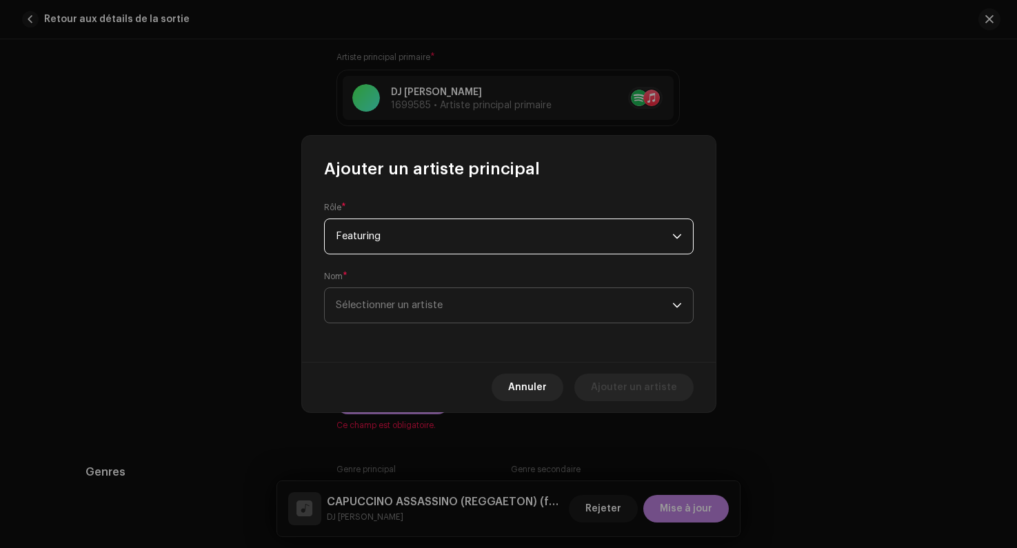
click at [370, 318] on span "Sélectionner un artiste" at bounding box center [504, 305] width 337 height 34
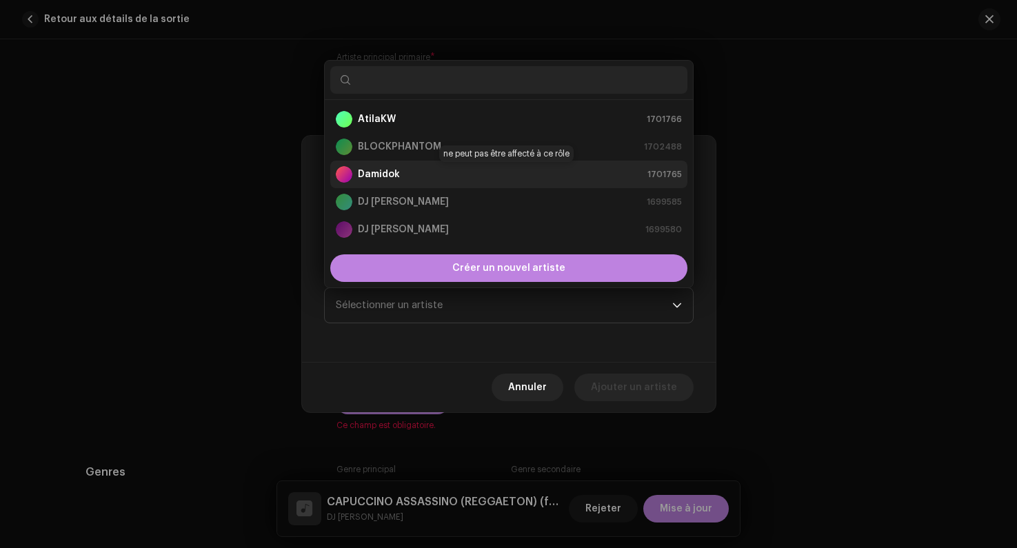
click at [381, 176] on strong "Damidok" at bounding box center [379, 175] width 42 height 14
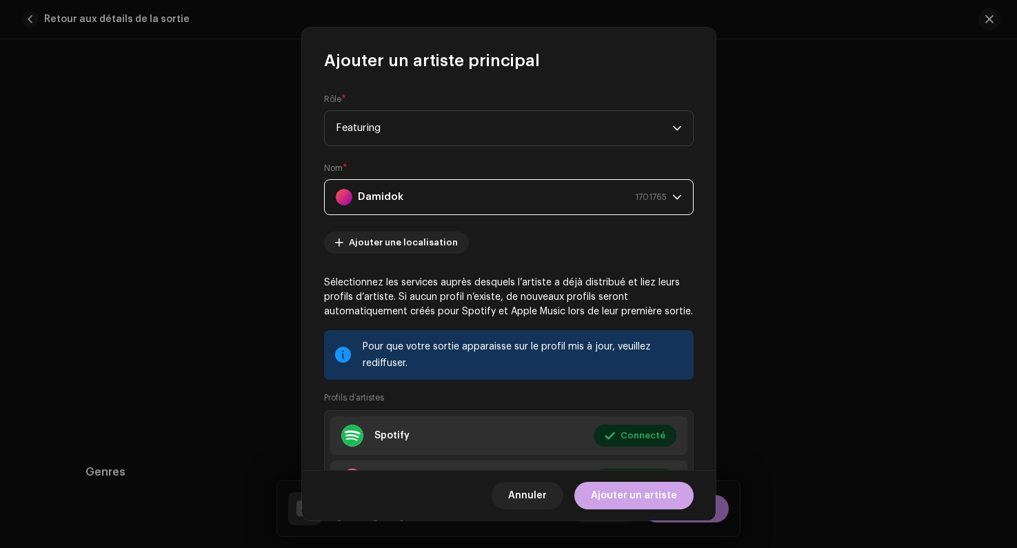
click at [616, 494] on span "Ajouter un artiste" at bounding box center [634, 496] width 86 height 28
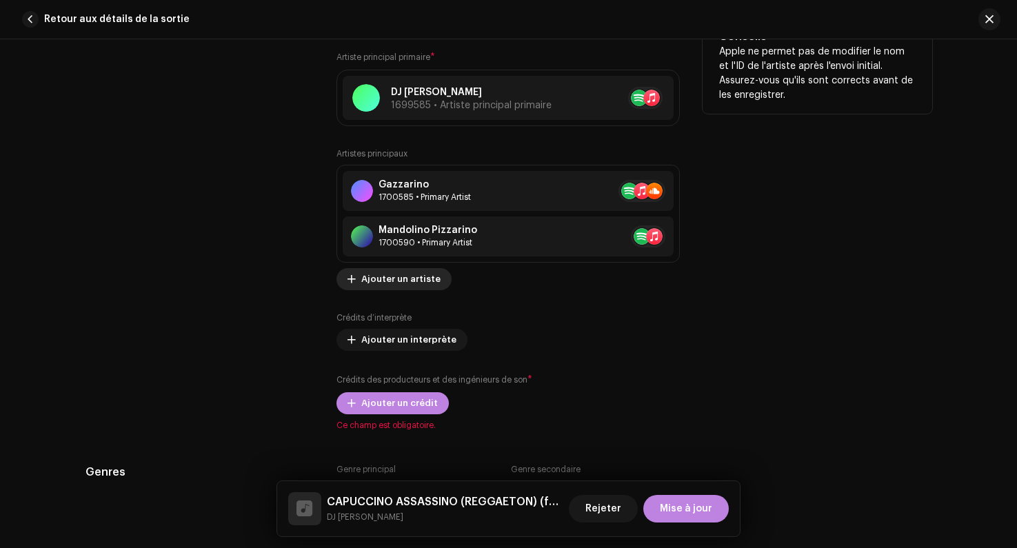
click at [372, 287] on span "Ajouter un artiste" at bounding box center [400, 280] width 79 height 28
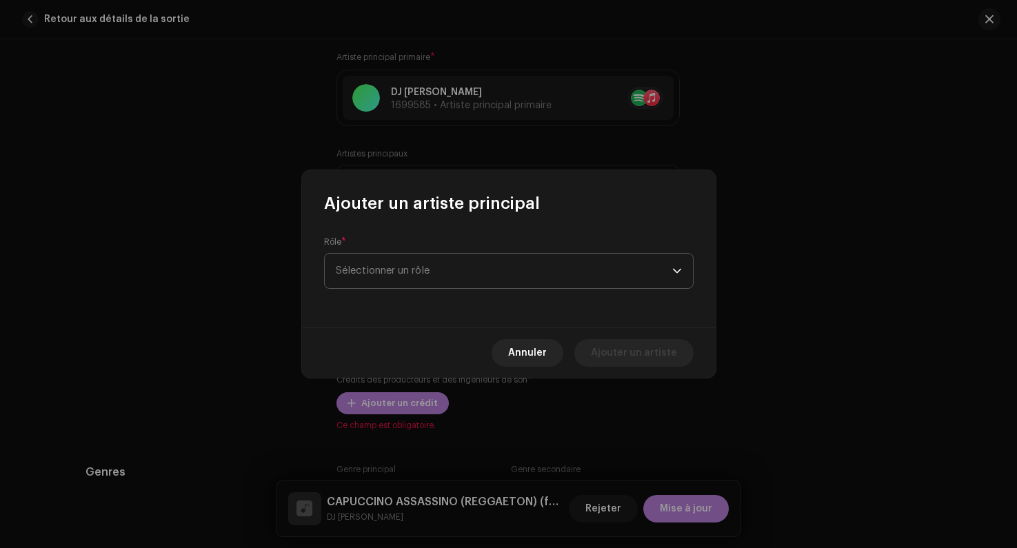
click at [371, 270] on span "Sélectionner un rôle" at bounding box center [504, 271] width 337 height 34
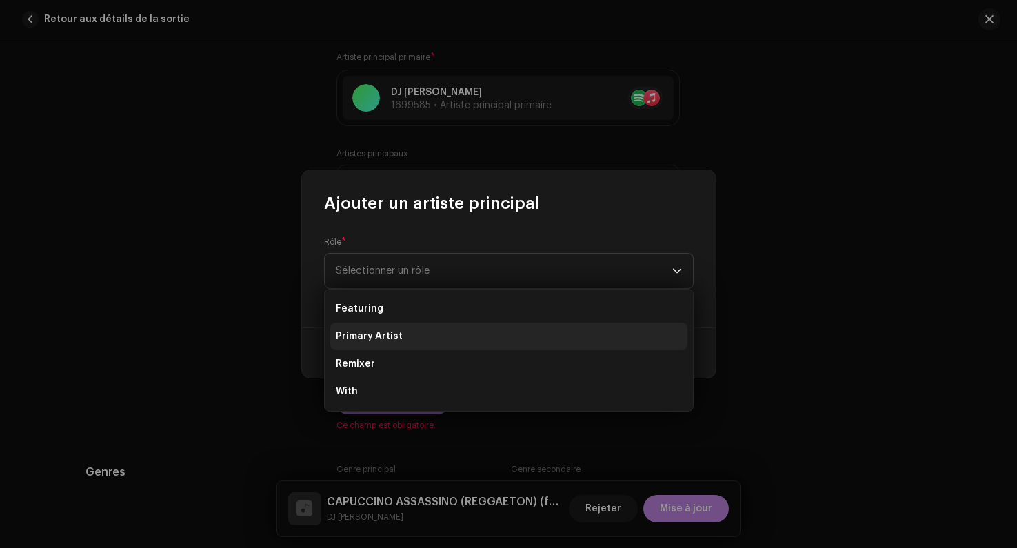
click at [368, 332] on span "Primary Artist" at bounding box center [369, 337] width 67 height 14
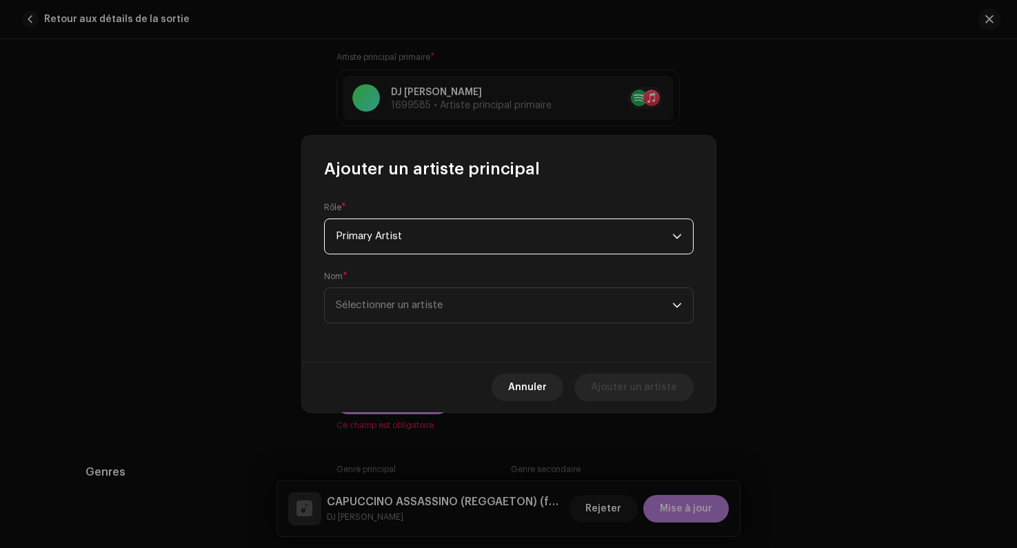
click at [377, 226] on span "Primary Artist" at bounding box center [504, 236] width 337 height 34
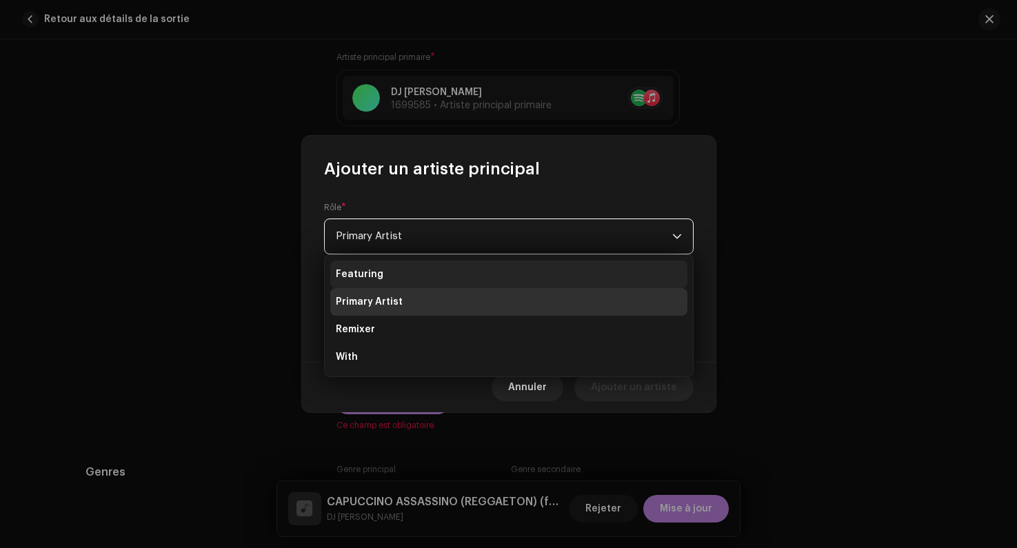
click at [374, 268] on span "Featuring" at bounding box center [360, 275] width 48 height 14
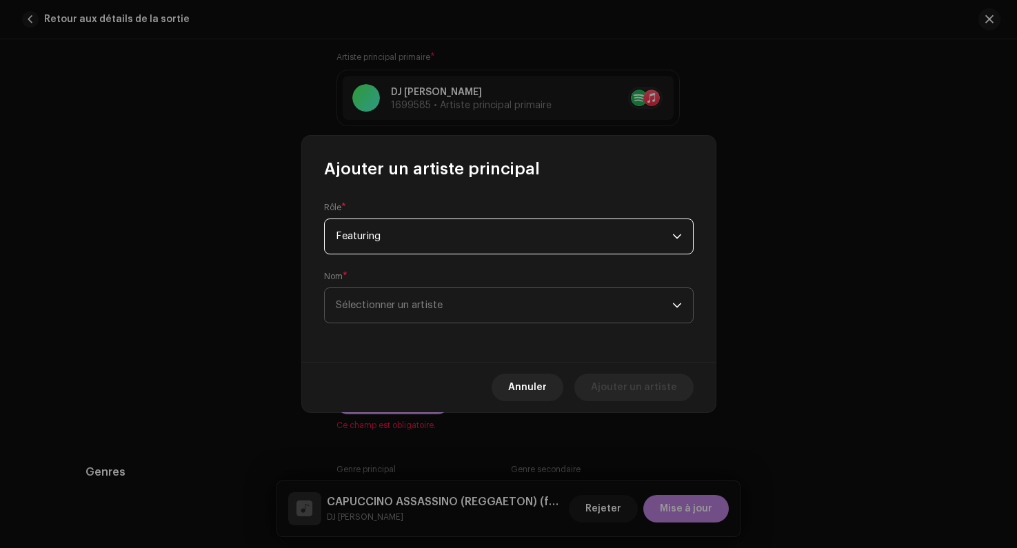
click at [381, 307] on span "Sélectionner un artiste" at bounding box center [389, 305] width 107 height 10
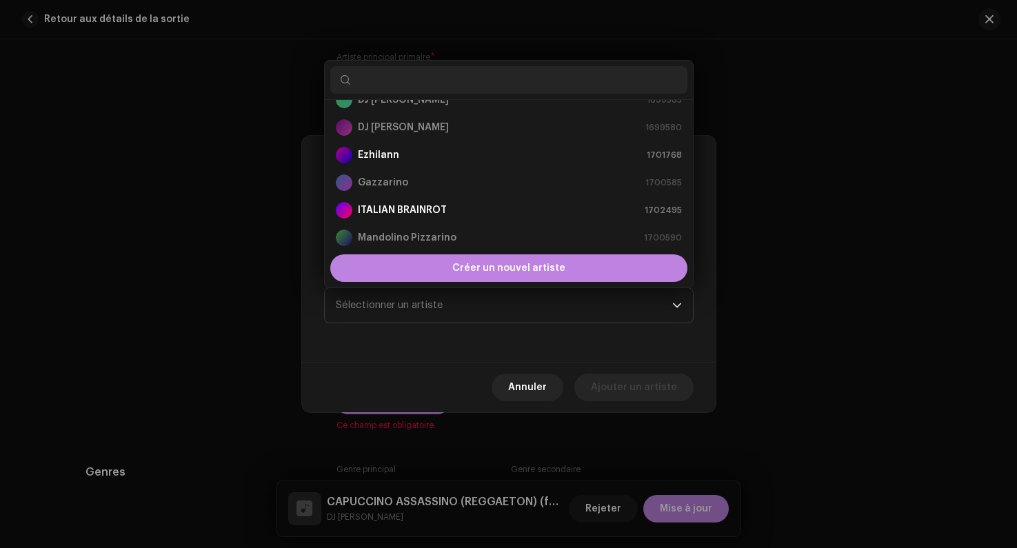
scroll to position [128, 0]
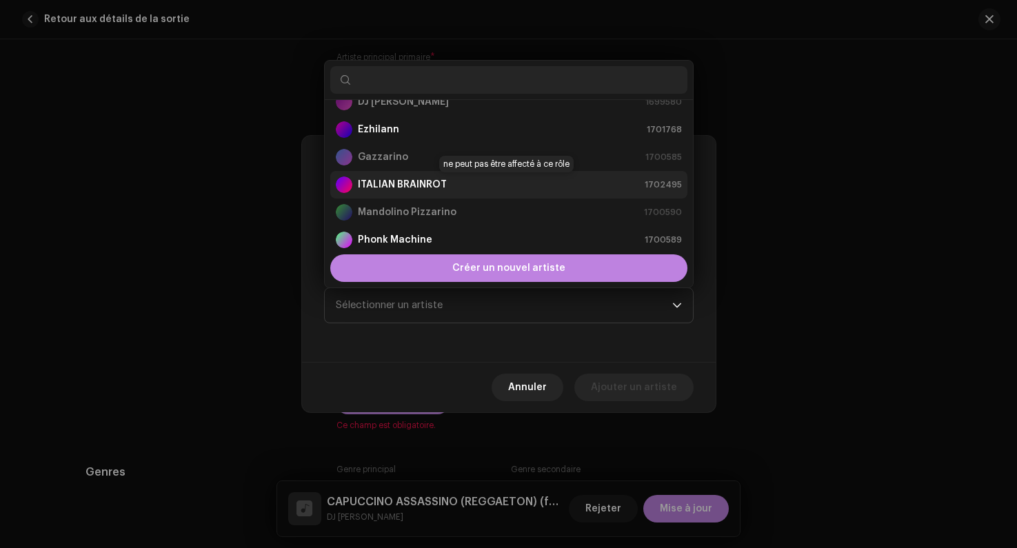
click at [381, 183] on strong "ITALIAN BRAINROT" at bounding box center [402, 185] width 89 height 14
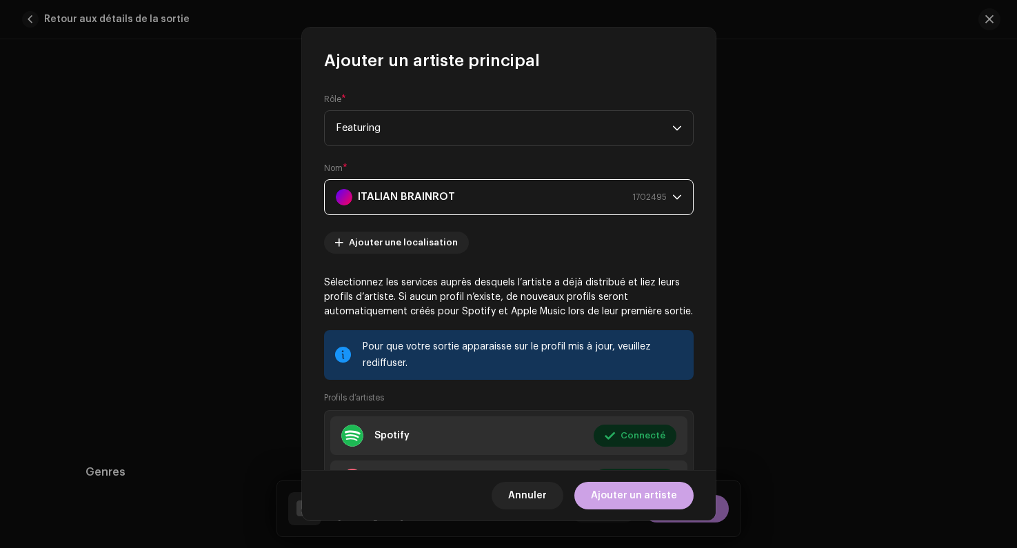
click at [624, 501] on span "Ajouter un artiste" at bounding box center [634, 496] width 86 height 28
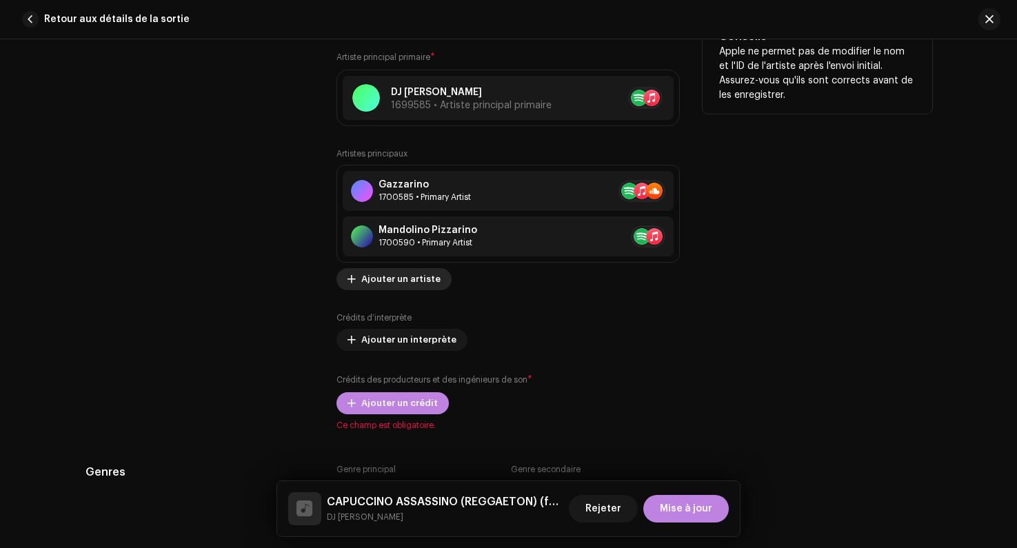
click at [377, 288] on span "Ajouter un artiste" at bounding box center [400, 280] width 79 height 28
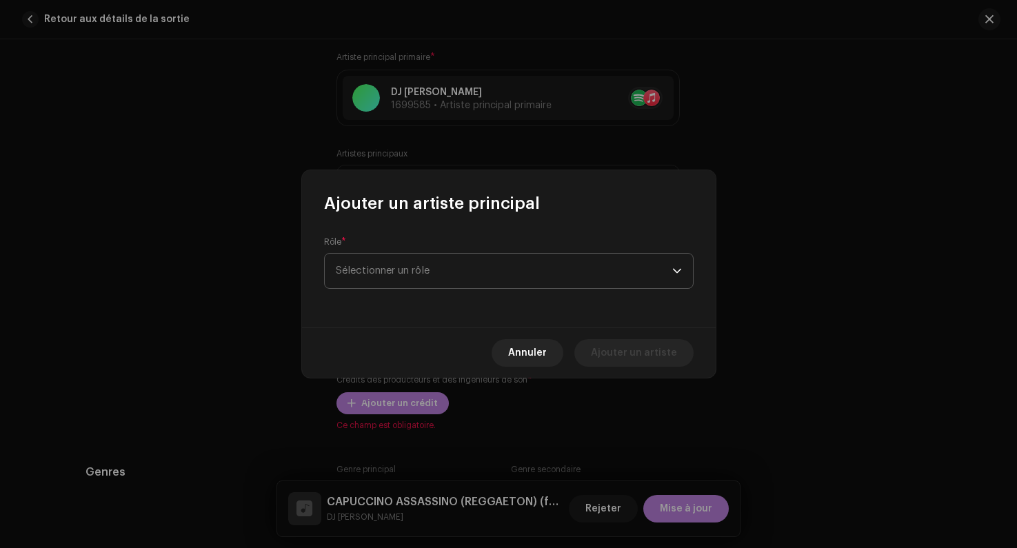
click at [397, 268] on span "Sélectionner un rôle" at bounding box center [504, 271] width 337 height 34
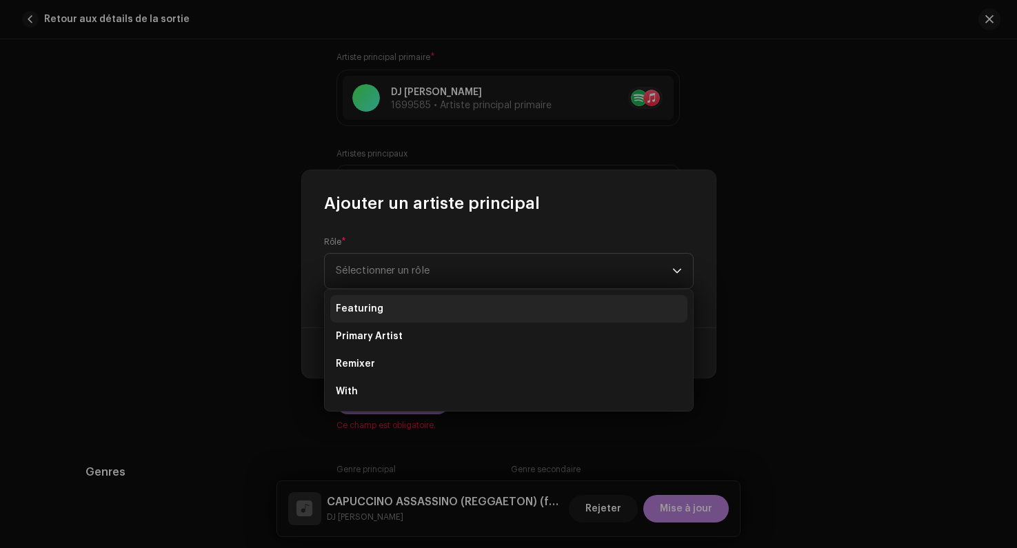
click at [378, 301] on li "Featuring" at bounding box center [508, 309] width 357 height 28
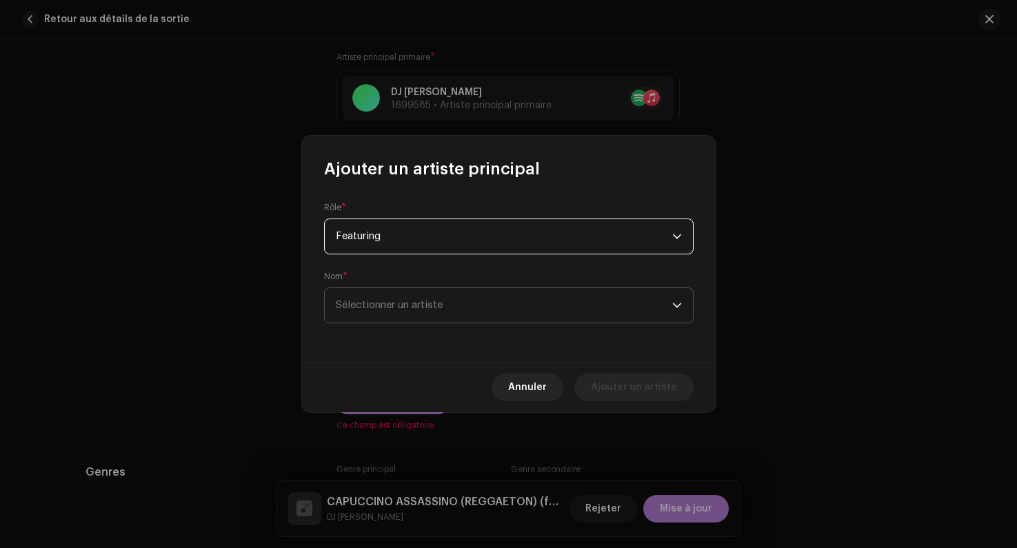
click at [376, 305] on span "Sélectionner un artiste" at bounding box center [389, 305] width 107 height 10
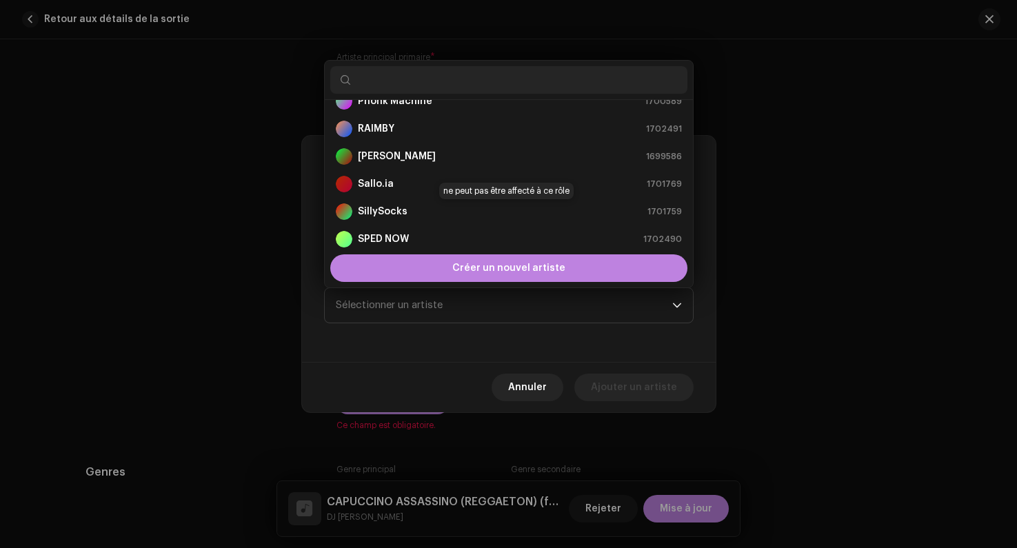
scroll to position [276, 0]
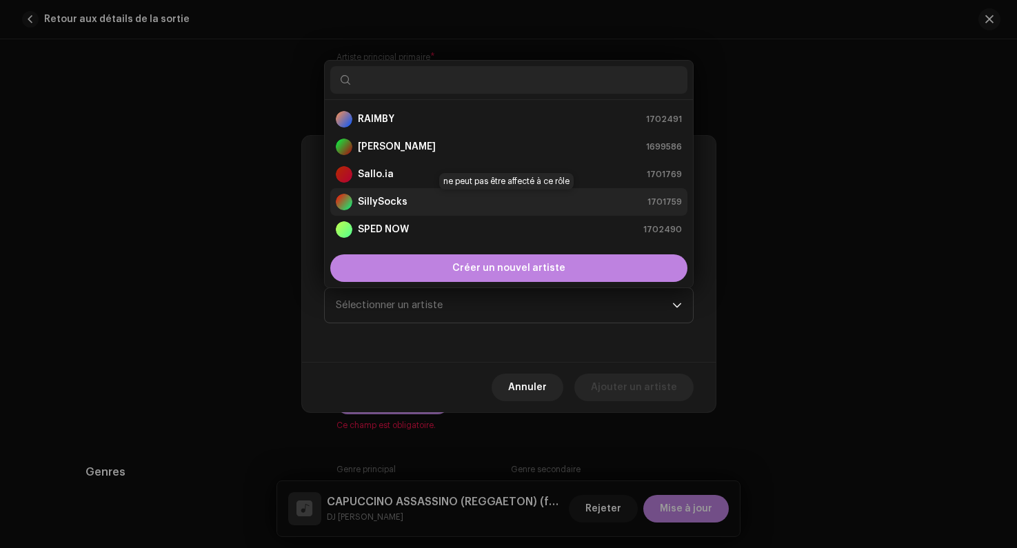
click at [382, 199] on strong "SillySocks" at bounding box center [383, 202] width 50 height 14
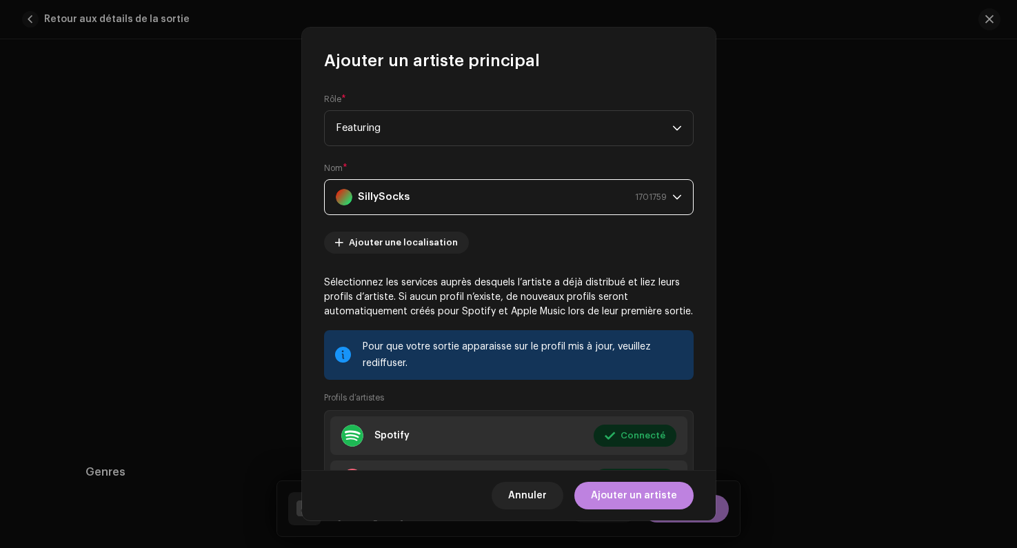
scroll to position [118, 0]
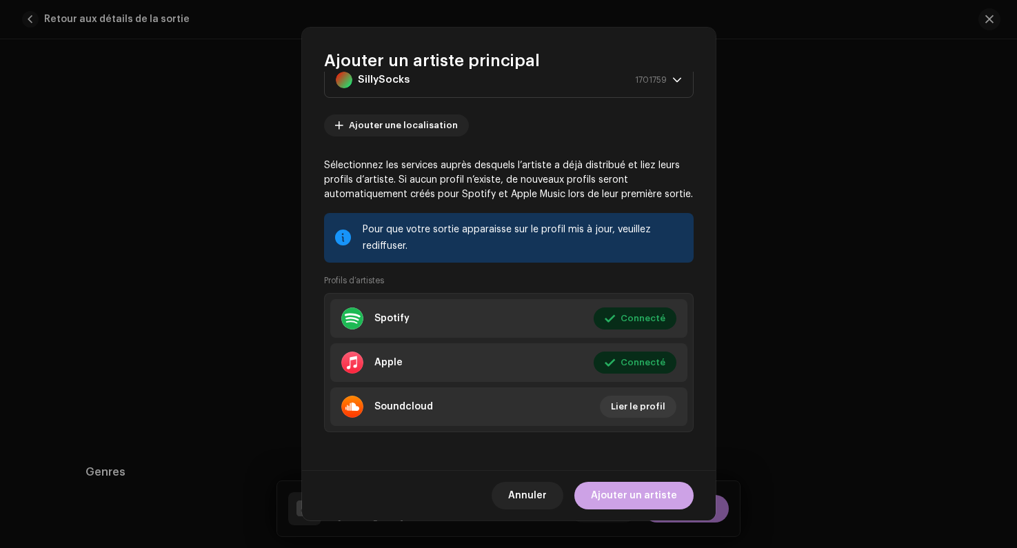
click at [605, 500] on span "Ajouter un artiste" at bounding box center [634, 496] width 86 height 28
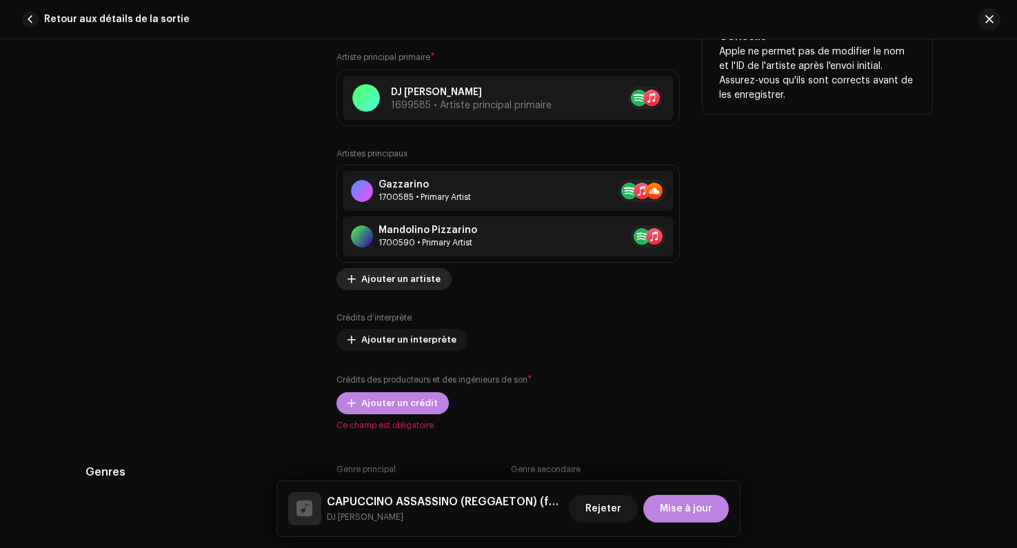
click at [370, 290] on span "Ajouter un artiste" at bounding box center [400, 280] width 79 height 28
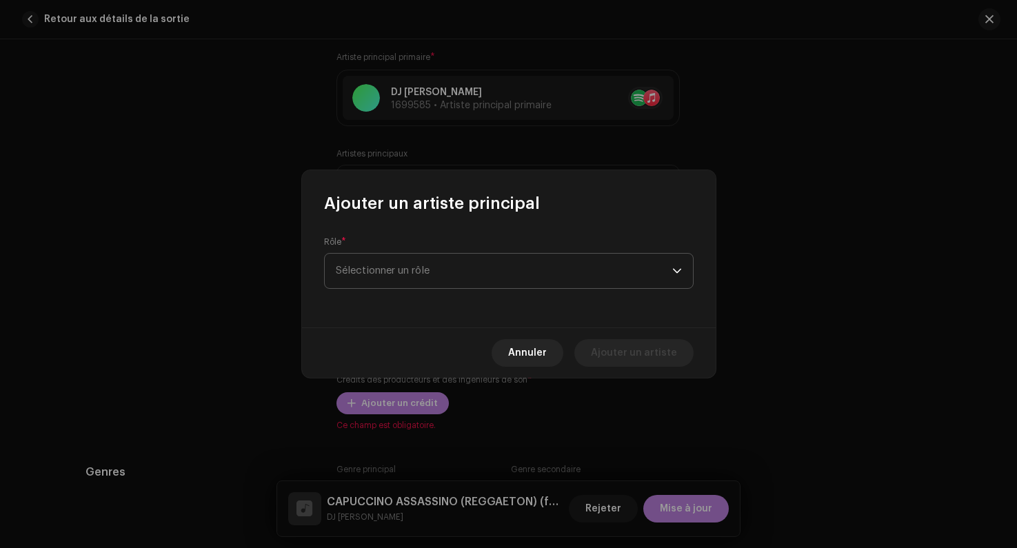
click at [372, 274] on span "Sélectionner un rôle" at bounding box center [504, 271] width 337 height 34
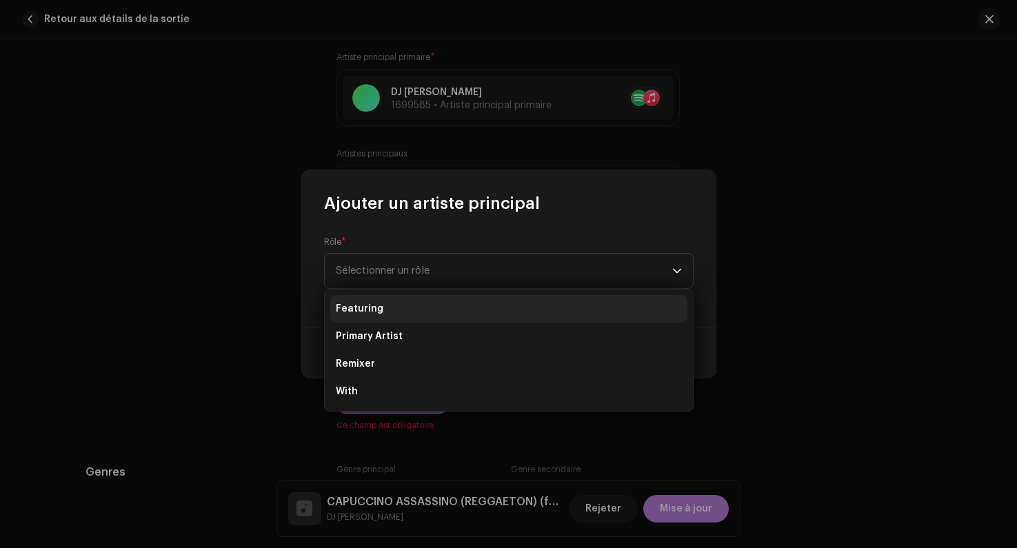
click at [361, 317] on li "Featuring" at bounding box center [508, 309] width 357 height 28
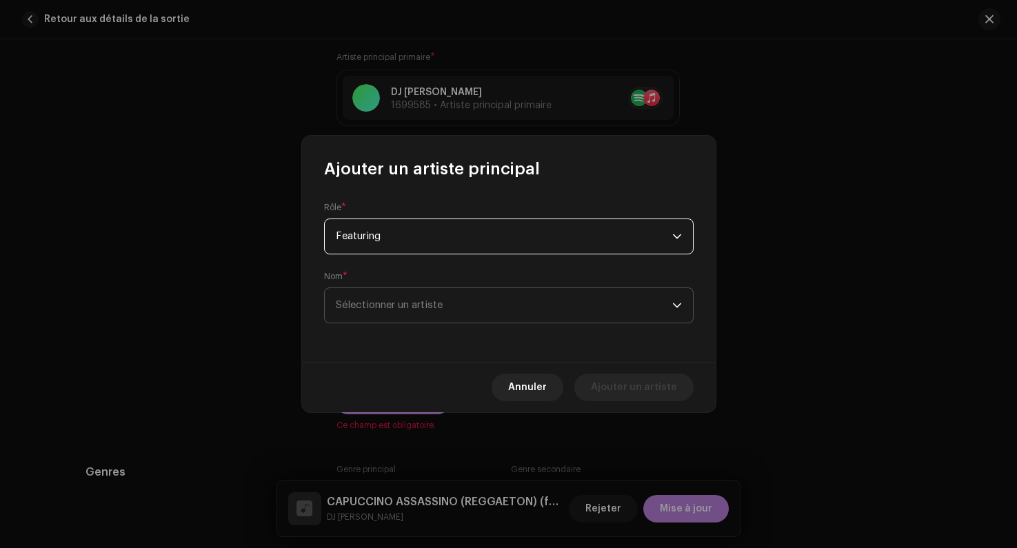
click at [359, 307] on span "Sélectionner un artiste" at bounding box center [389, 305] width 107 height 10
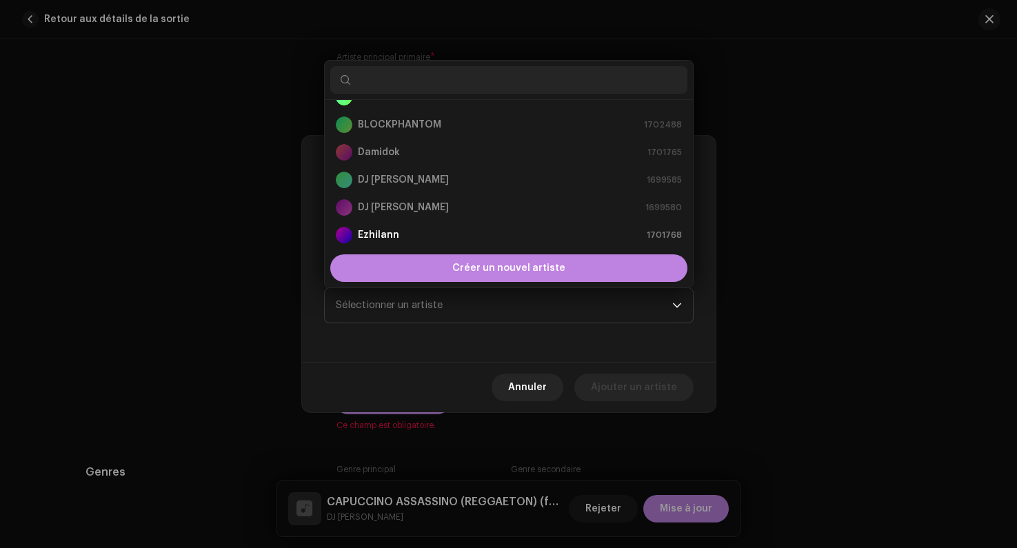
scroll to position [276, 0]
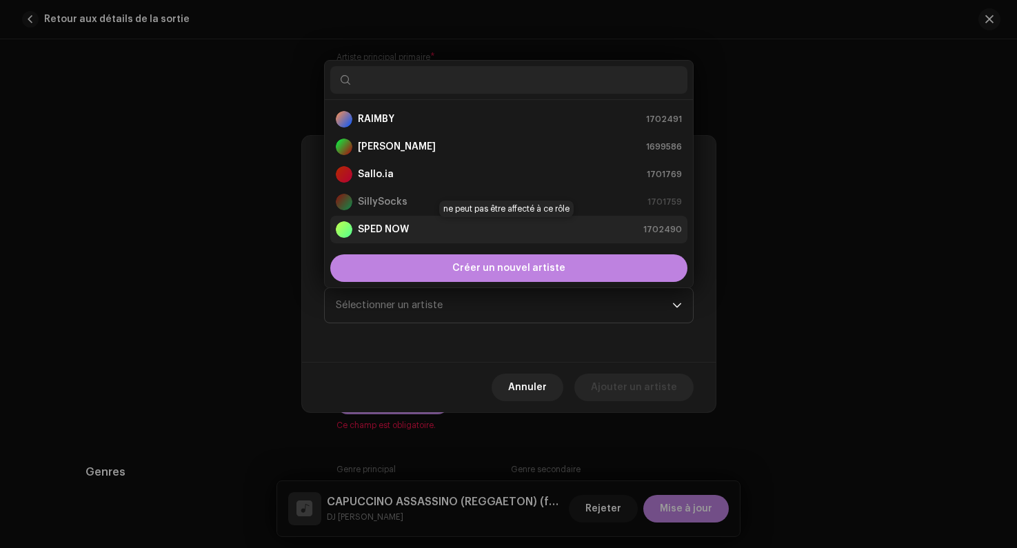
click at [367, 230] on strong "SPED NOW" at bounding box center [383, 230] width 51 height 14
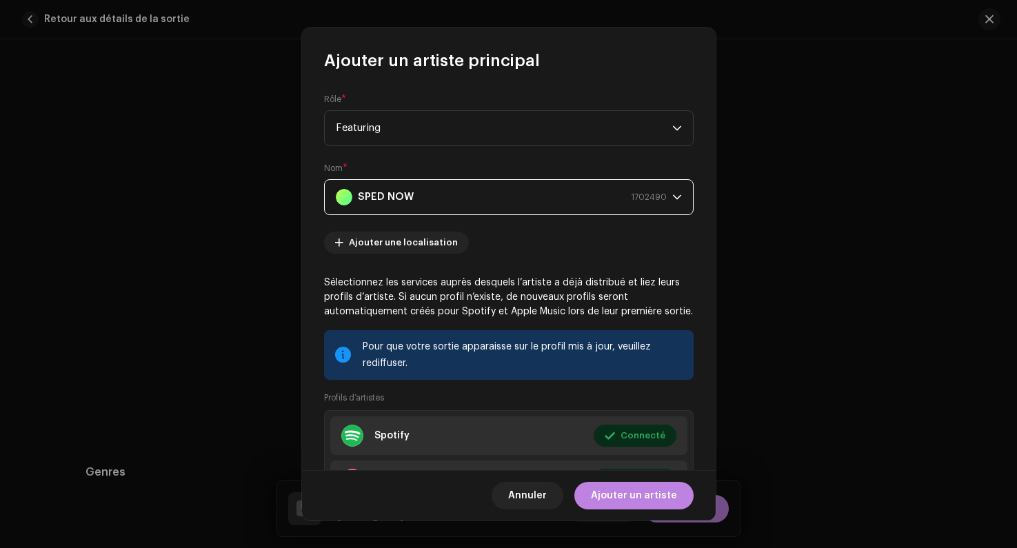
scroll to position [118, 0]
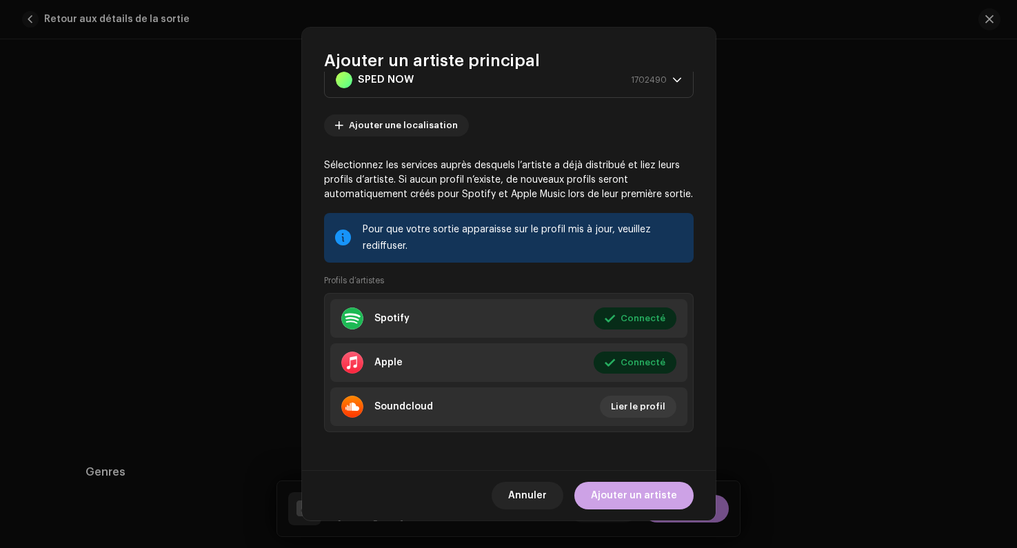
click at [608, 498] on span "Ajouter un artiste" at bounding box center [634, 496] width 86 height 28
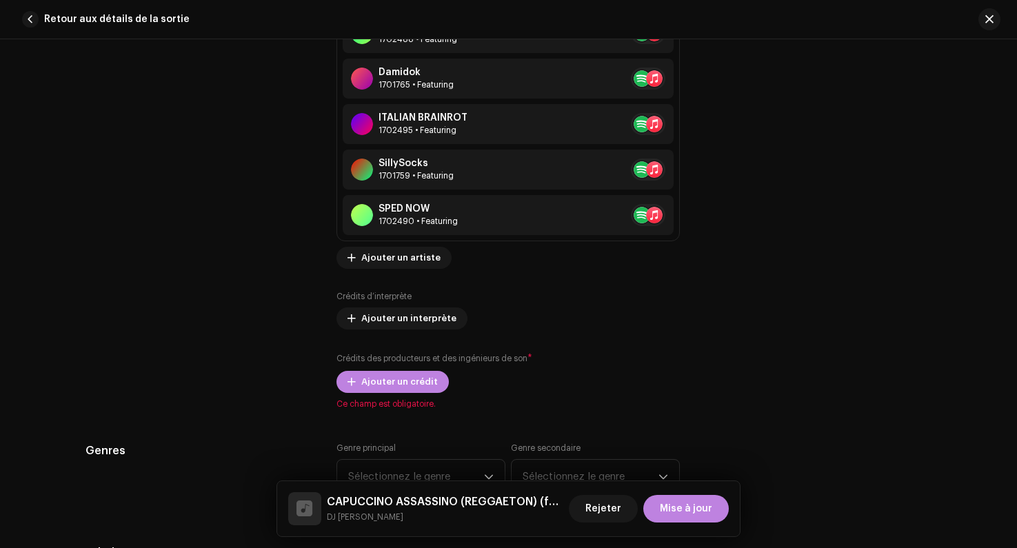
scroll to position [1242, 0]
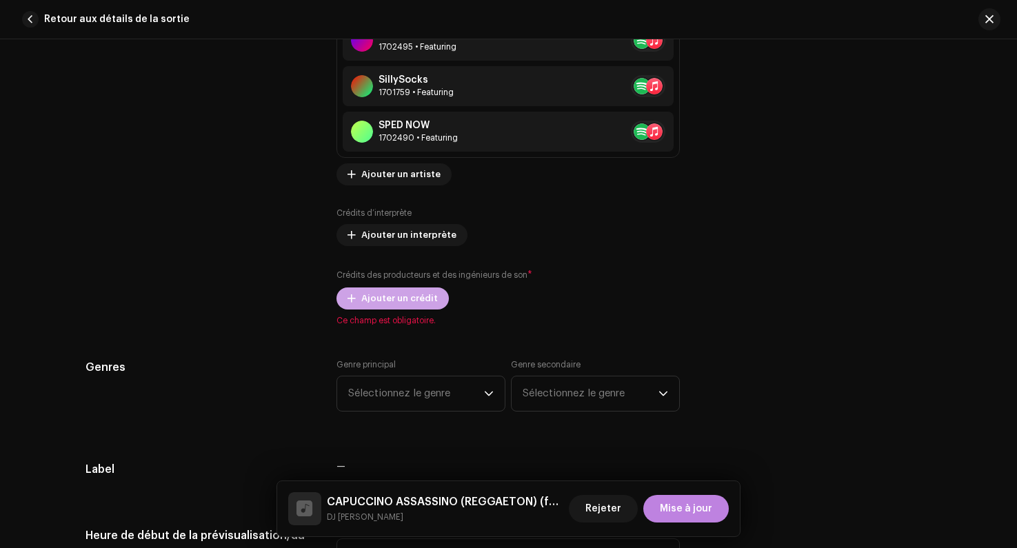
click at [364, 300] on span "Ajouter un crédit" at bounding box center [399, 299] width 77 height 28
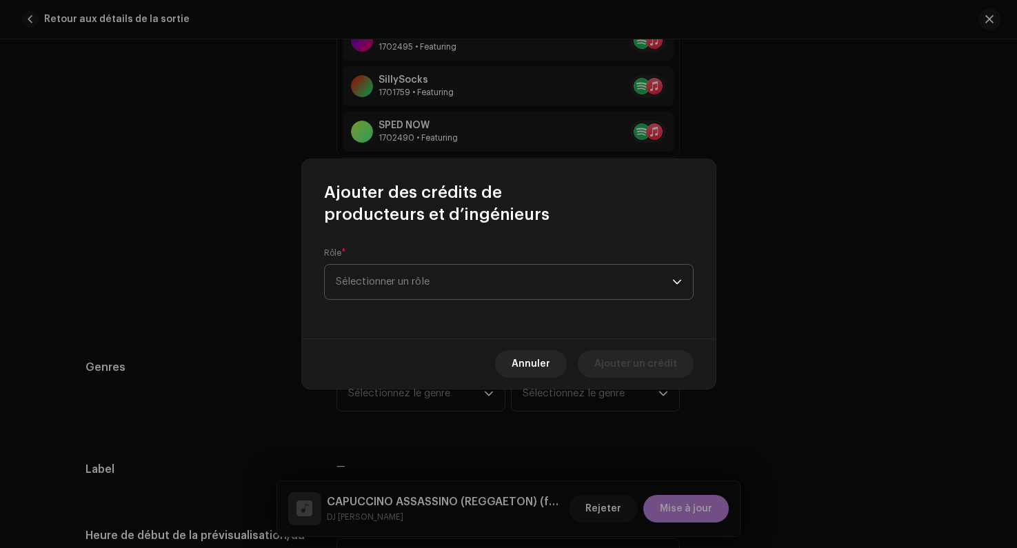
click at [381, 282] on span "Sélectionner un rôle" at bounding box center [504, 282] width 337 height 34
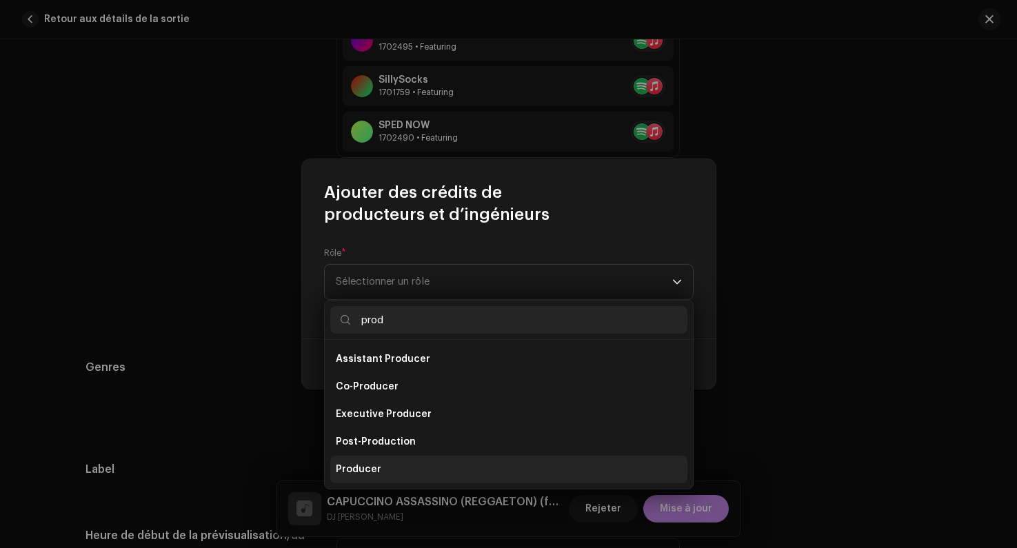
type input "prod"
click at [364, 461] on li "Producer" at bounding box center [508, 470] width 357 height 28
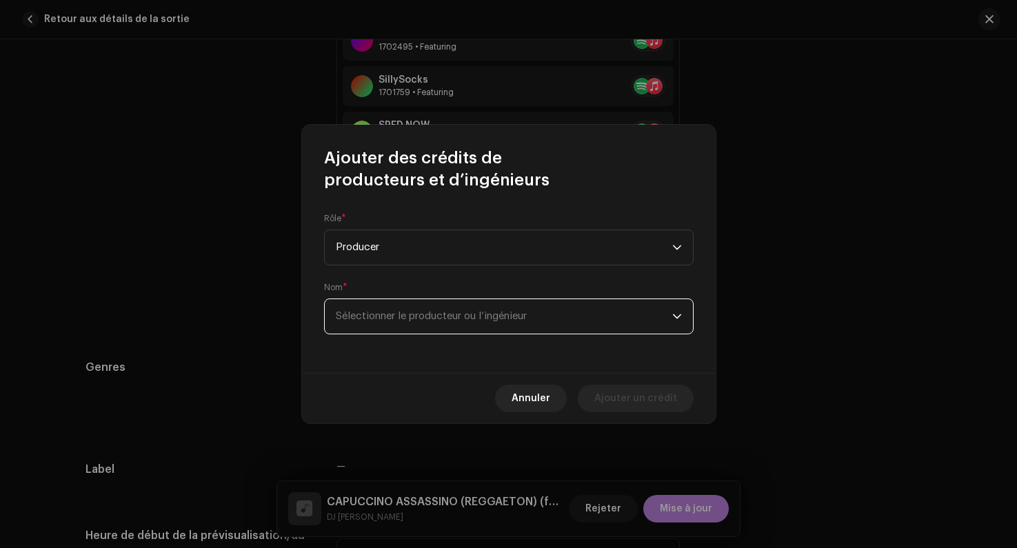
click at [364, 325] on span "Sélectionner le producteur ou l’ingénieur" at bounding box center [504, 316] width 337 height 34
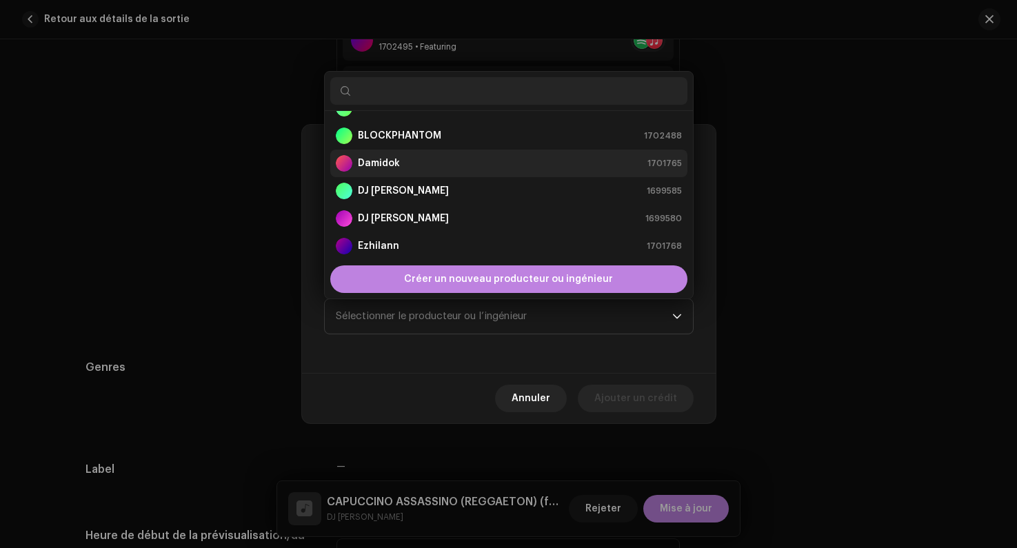
scroll to position [0, 0]
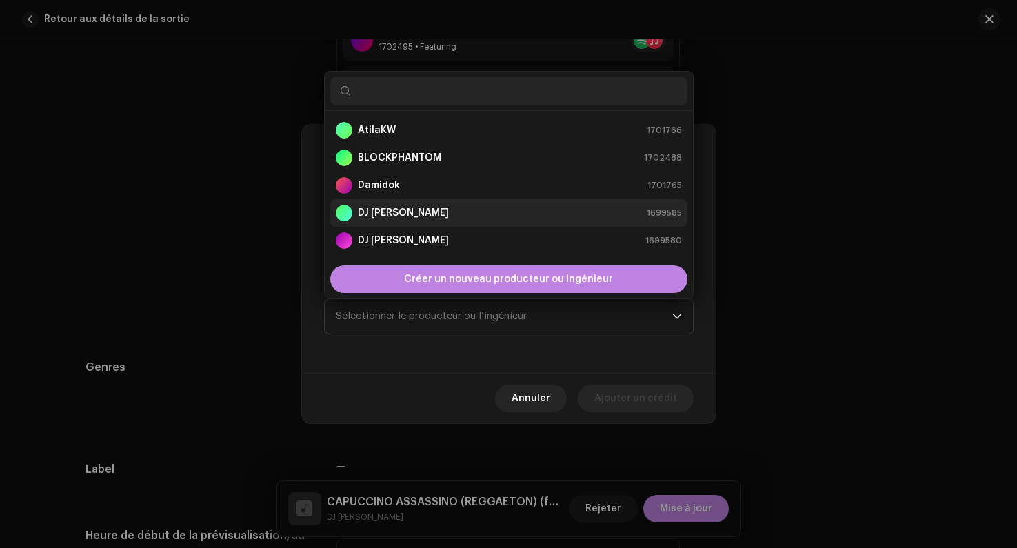
click at [375, 217] on strong "DJ [PERSON_NAME]" at bounding box center [403, 213] width 91 height 14
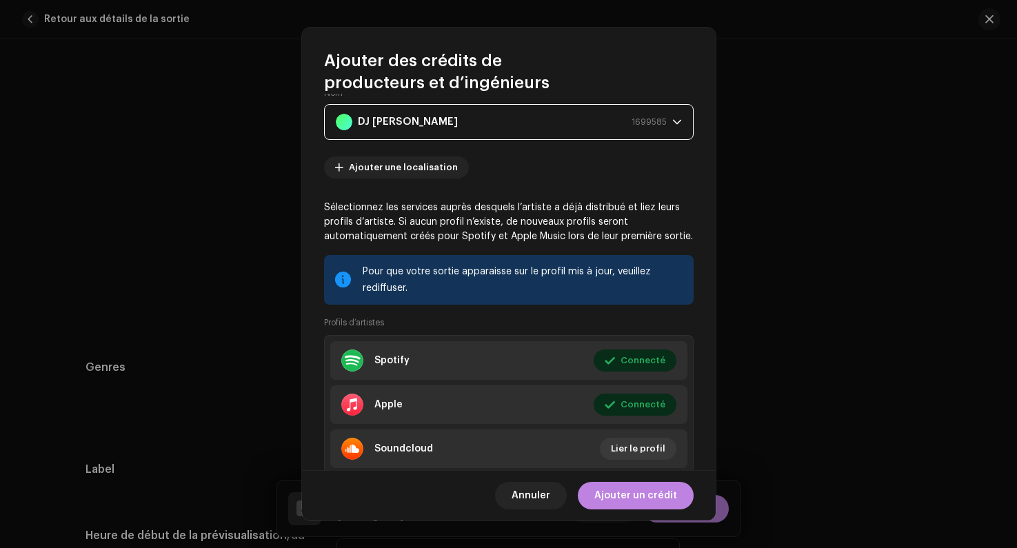
scroll to position [140, 0]
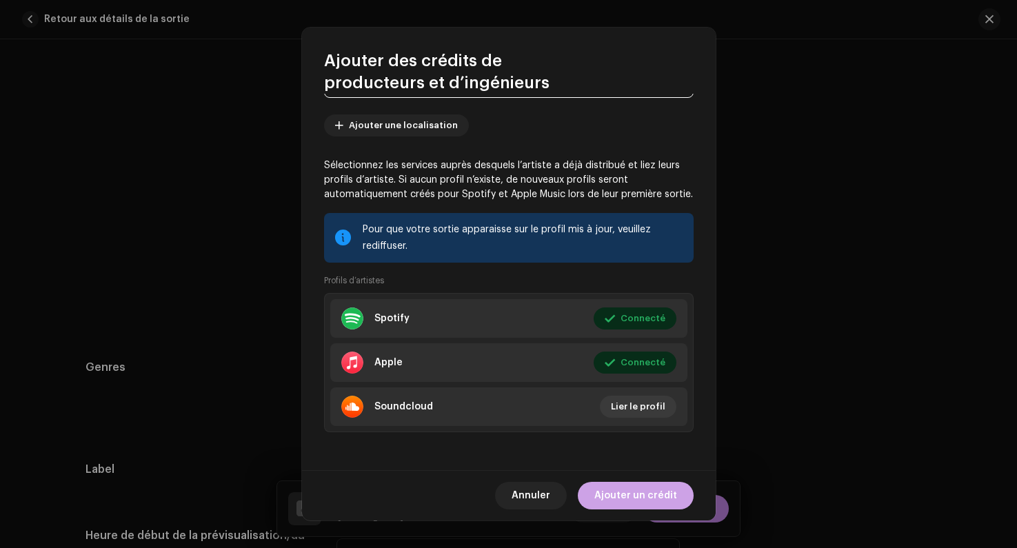
click at [635, 496] on span "Ajouter un crédit" at bounding box center [636, 496] width 83 height 28
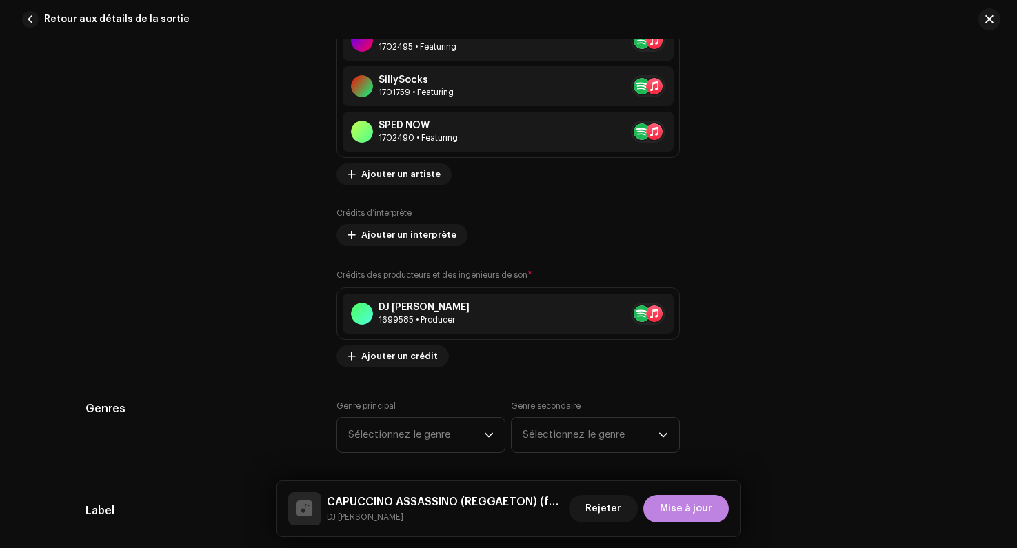
click at [377, 344] on div "Crédits des producteurs et des ingénieurs de son * DJ [PERSON_NAME] 1699585 • P…" at bounding box center [509, 317] width 344 height 99
click at [377, 353] on span "Ajouter un crédit" at bounding box center [399, 357] width 77 height 28
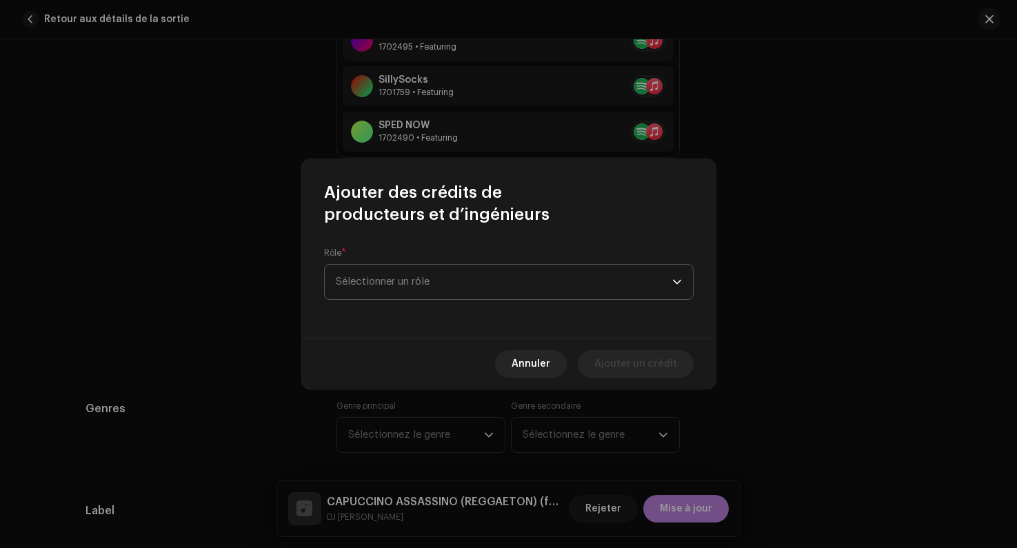
click at [361, 288] on span "Sélectionner un rôle" at bounding box center [504, 282] width 337 height 34
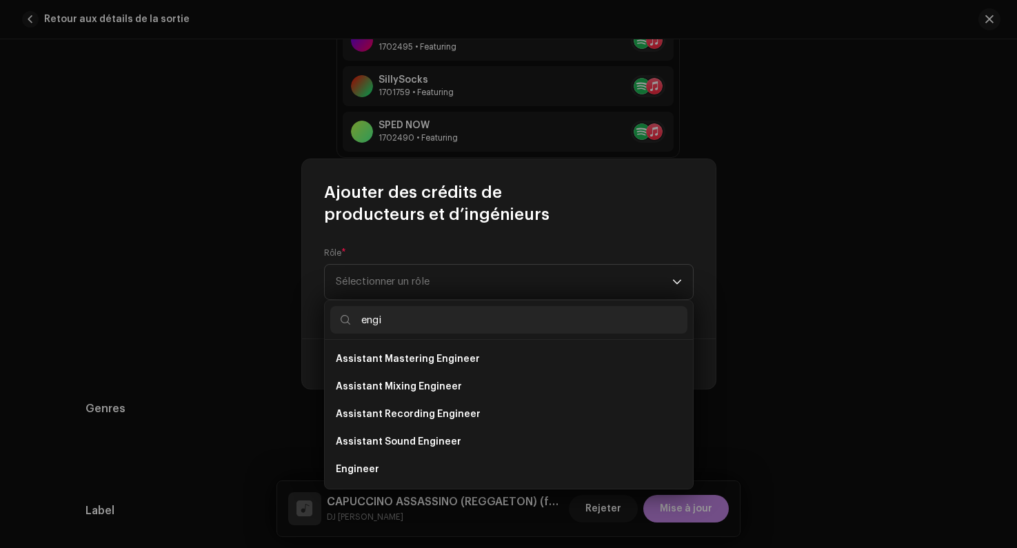
scroll to position [22, 0]
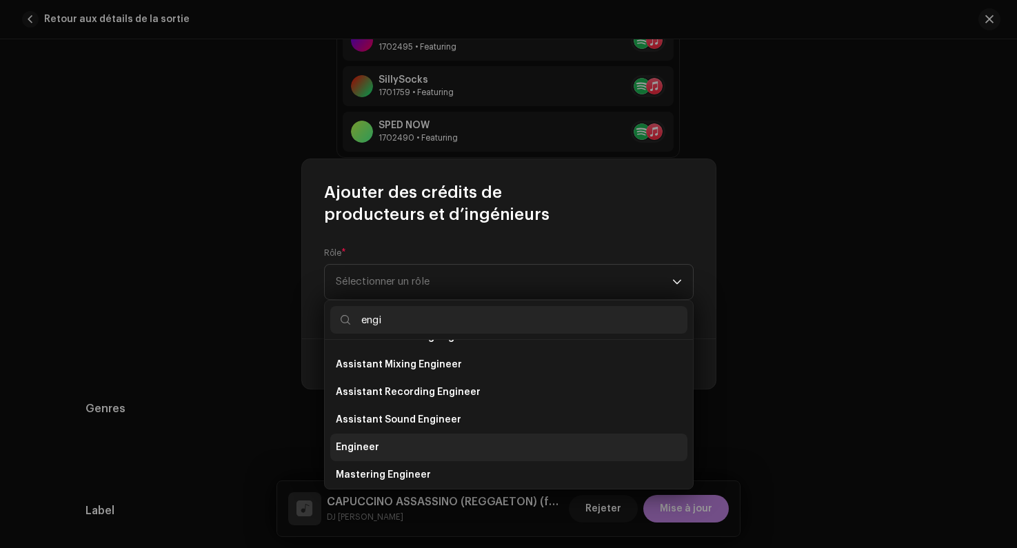
type input "engi"
click at [364, 444] on span "Engineer" at bounding box center [357, 448] width 43 height 14
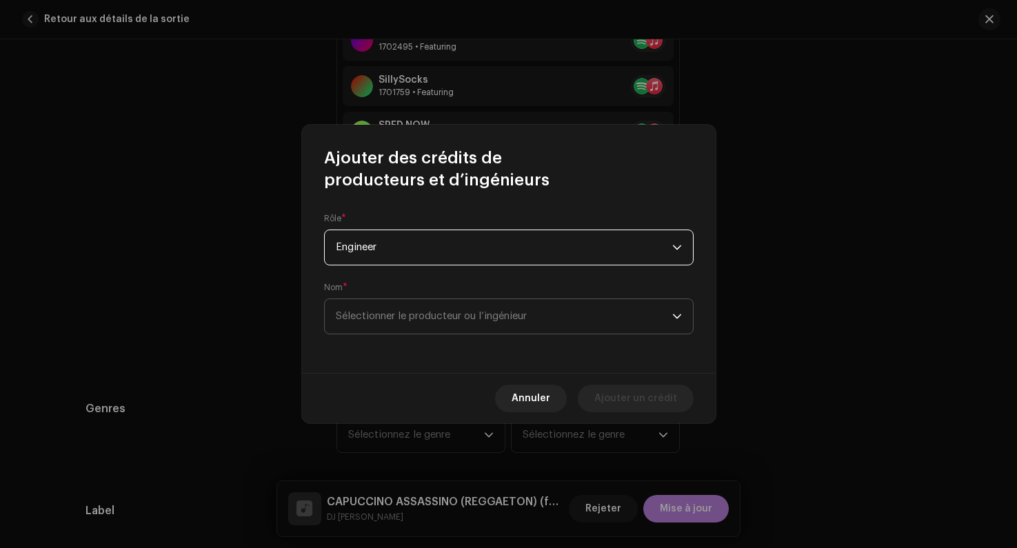
click at [367, 314] on span "Sélectionner le producteur ou l’ingénieur" at bounding box center [431, 316] width 191 height 10
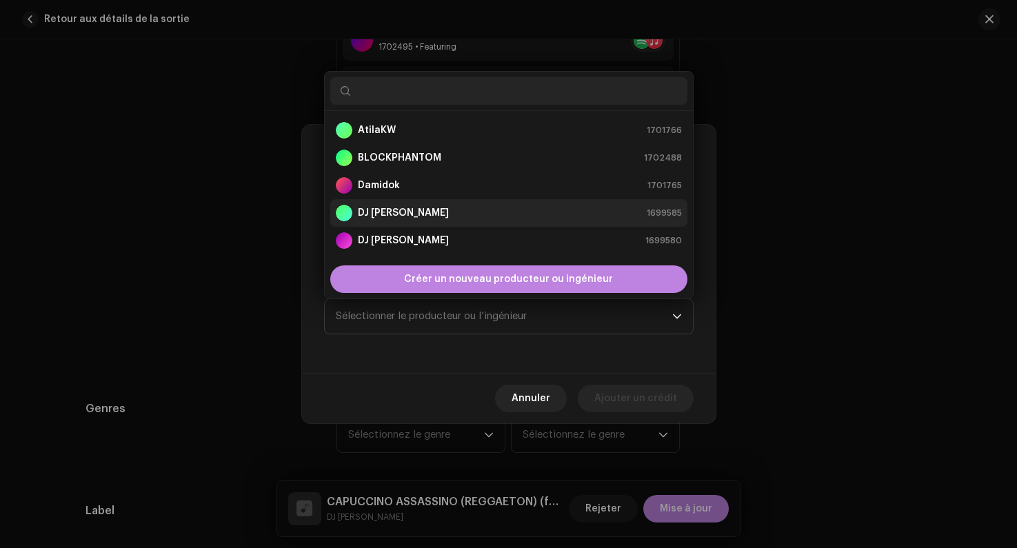
click at [378, 214] on strong "DJ [PERSON_NAME]" at bounding box center [403, 213] width 91 height 14
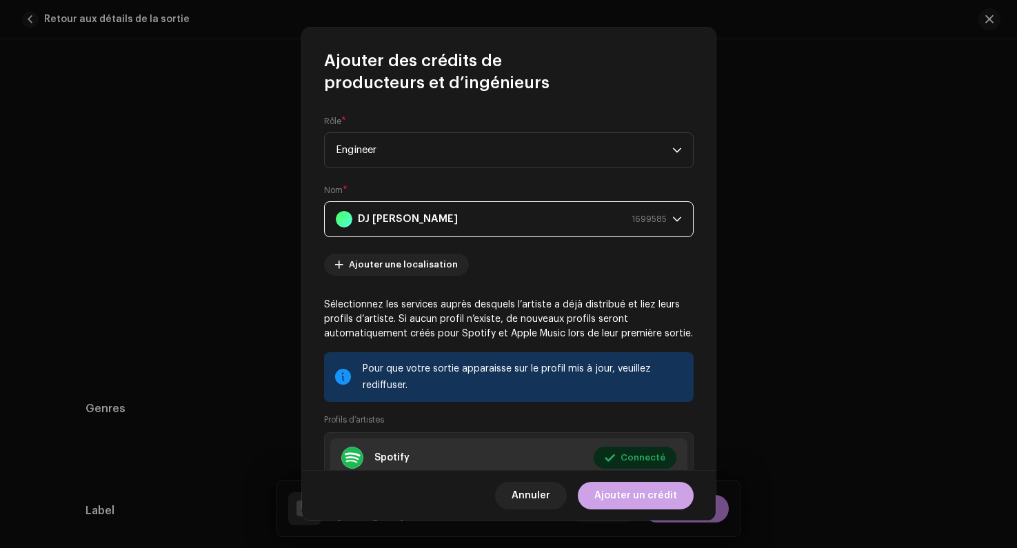
click at [639, 495] on span "Ajouter un crédit" at bounding box center [636, 496] width 83 height 28
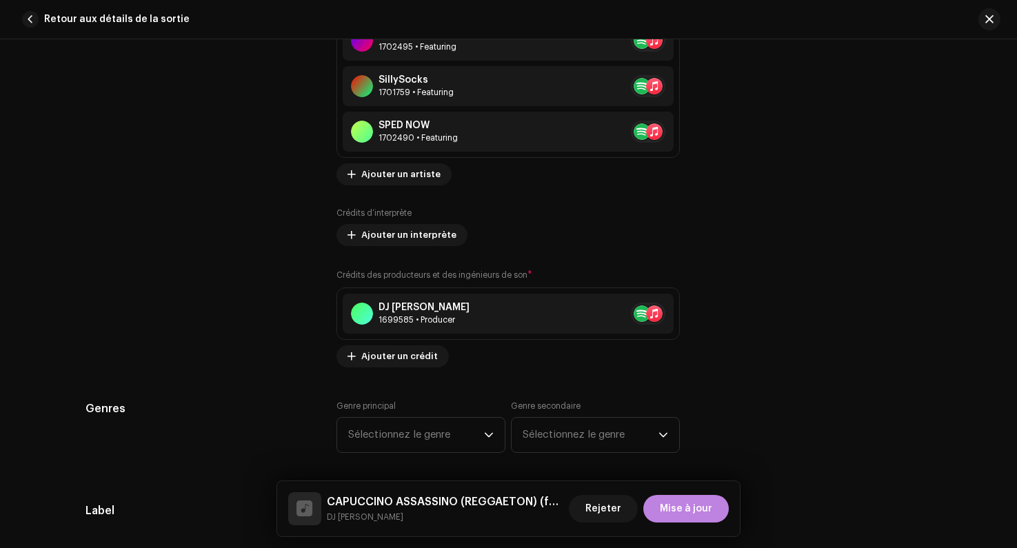
scroll to position [1369, 0]
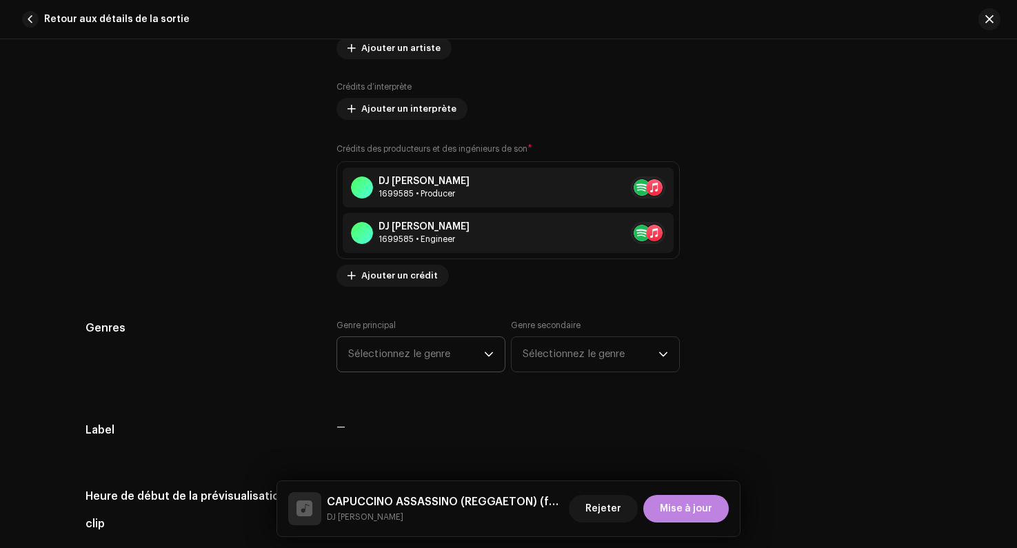
click at [420, 352] on span "Sélectionnez le genre" at bounding box center [416, 354] width 136 height 34
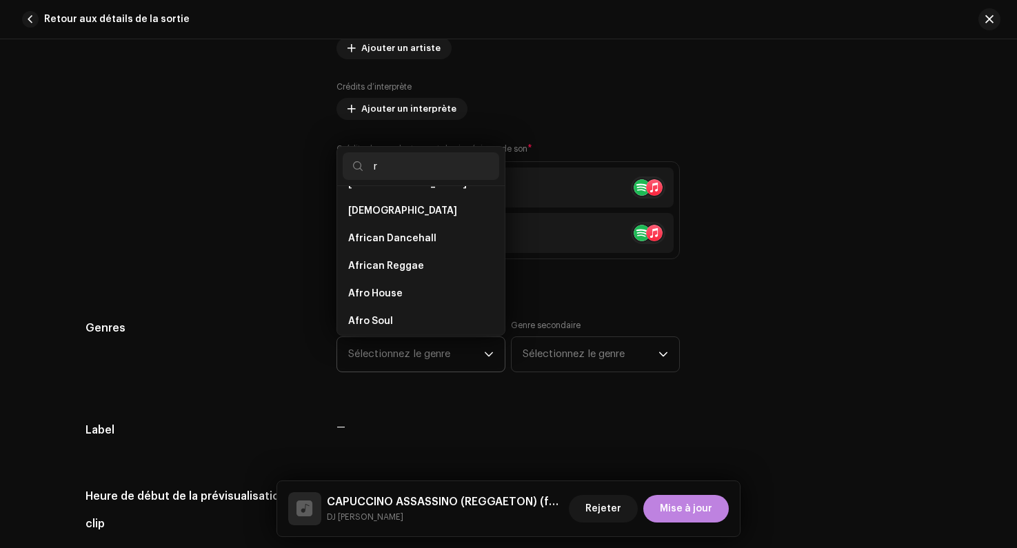
scroll to position [0, 0]
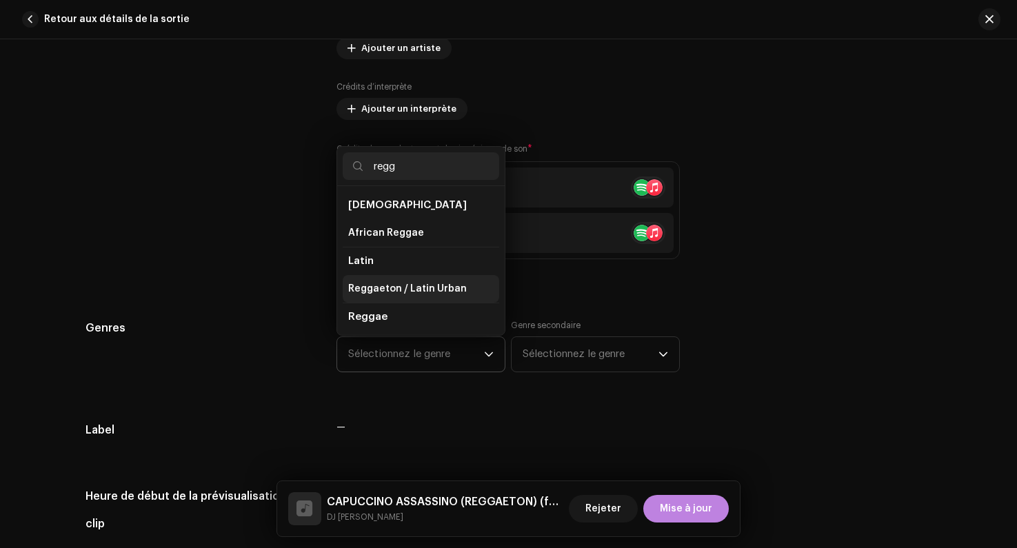
type input "regg"
click at [378, 286] on span "Reggaeton / Latin Urban" at bounding box center [407, 289] width 119 height 14
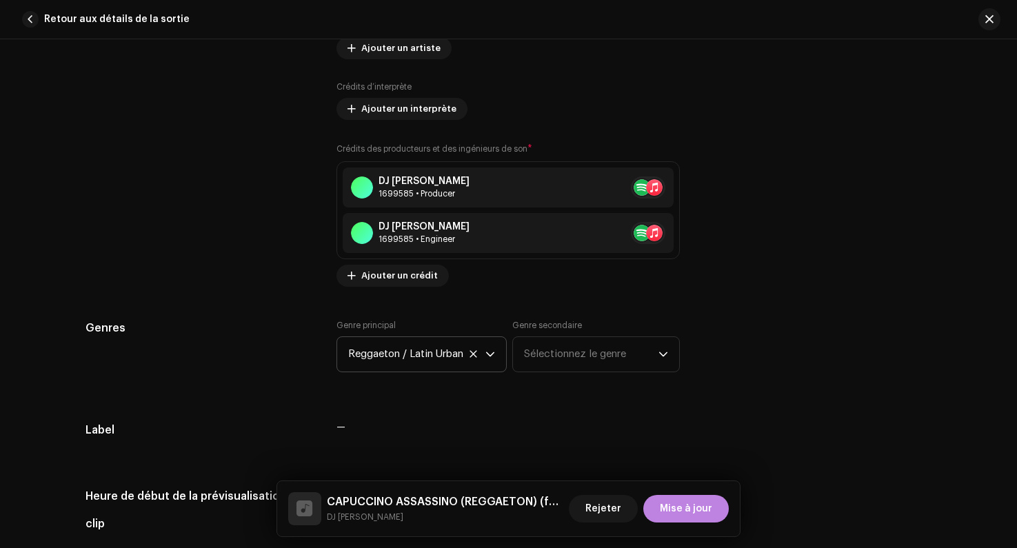
click at [285, 315] on div "Détails de la piste Complétez ce qui suit pour finaliser votre piste. 1 sur 3 A…" at bounding box center [508, 412] width 891 height 3416
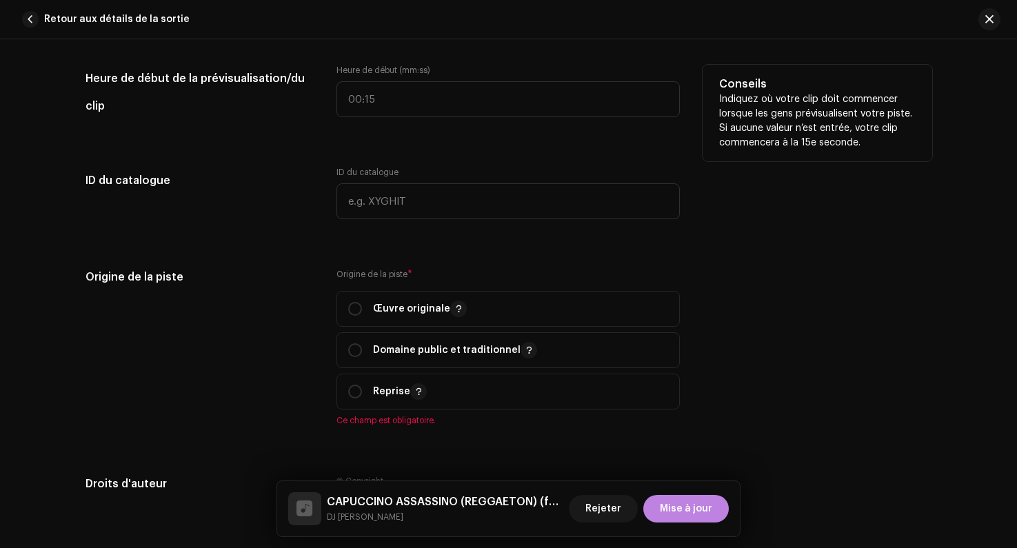
scroll to position [1829, 0]
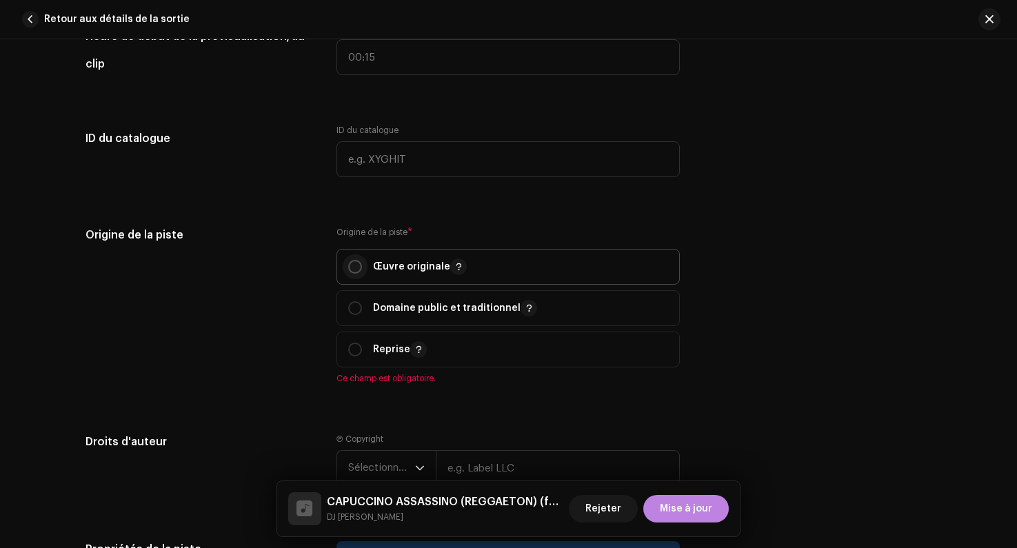
click at [348, 261] on p-radiobutton at bounding box center [355, 267] width 14 height 14
radio input "true"
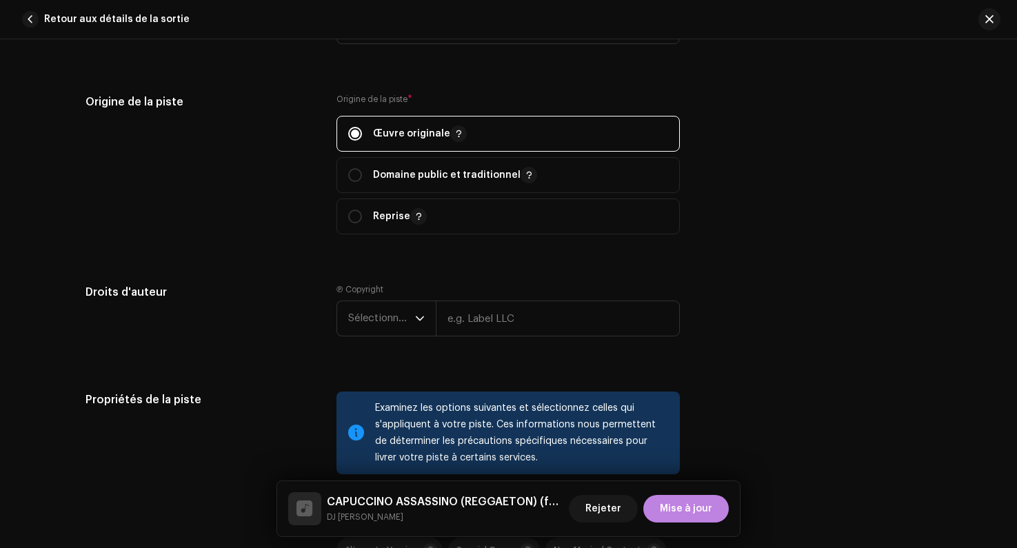
scroll to position [2013, 0]
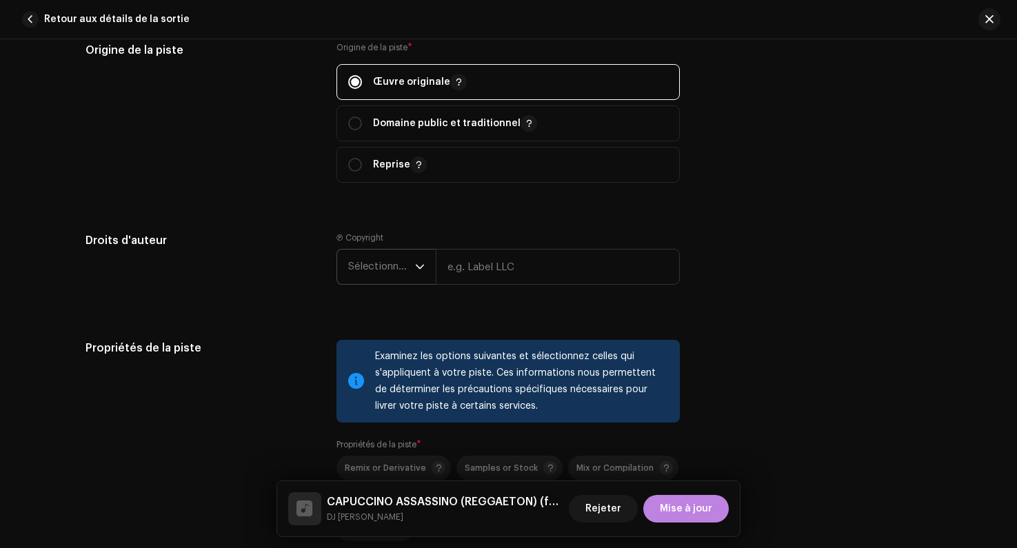
click at [370, 274] on span "Sélectionner une année" at bounding box center [381, 267] width 67 height 34
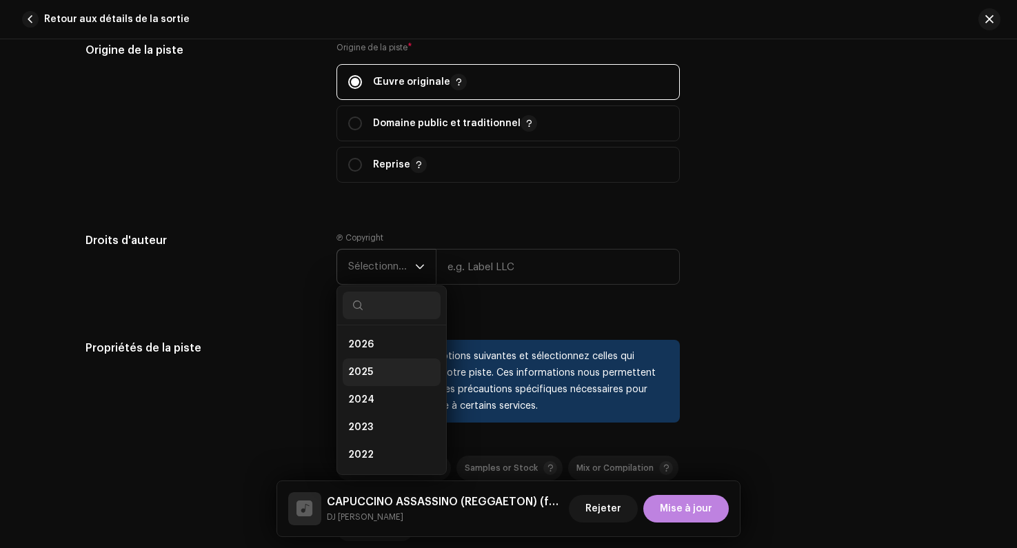
click at [376, 371] on li "2025" at bounding box center [392, 373] width 98 height 28
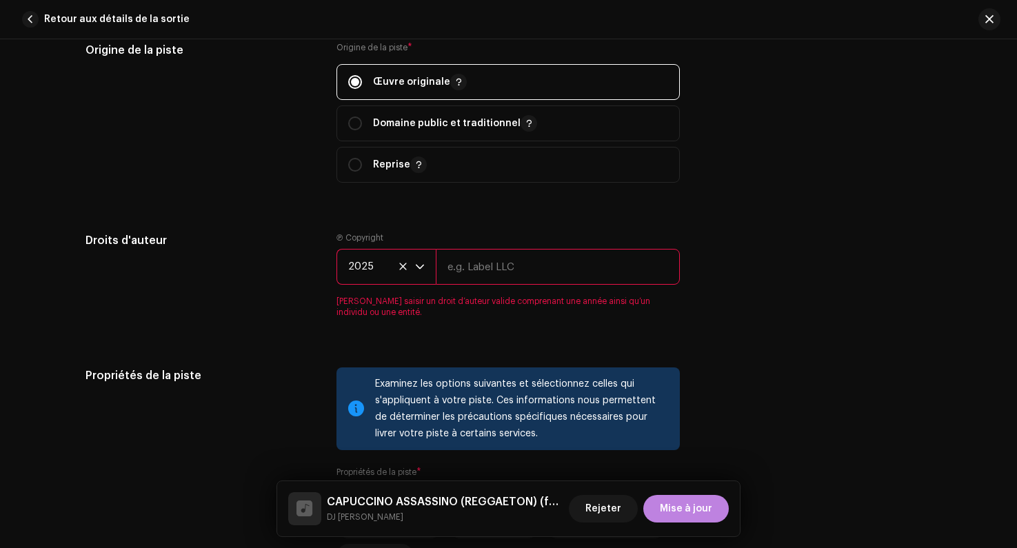
click at [494, 269] on input "text" at bounding box center [558, 267] width 244 height 36
type input "Lalala"
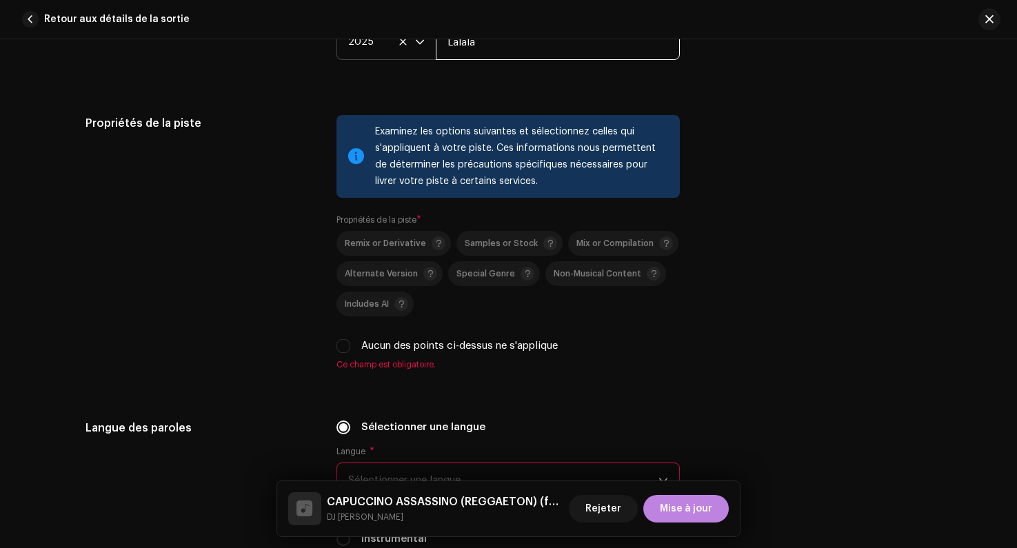
scroll to position [2258, 0]
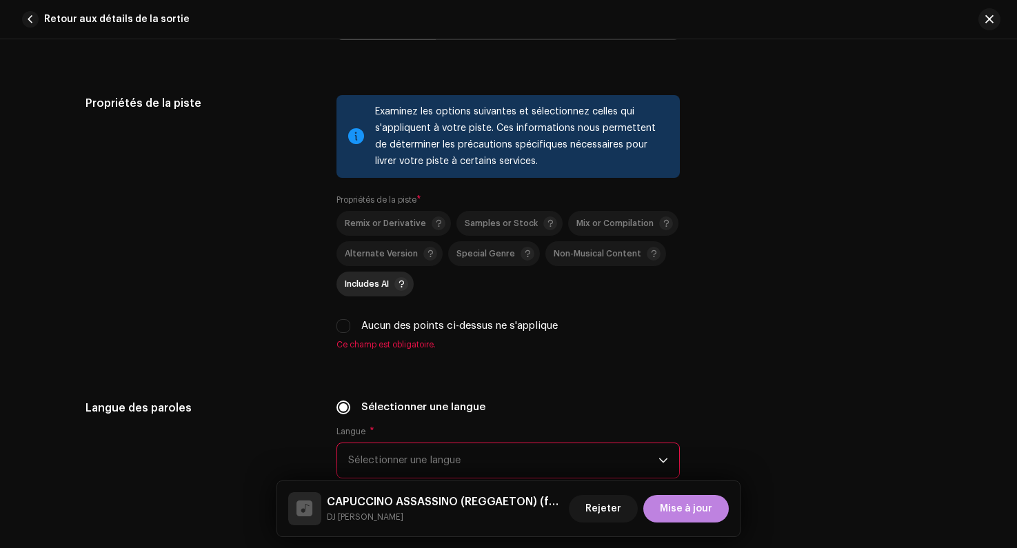
click at [382, 285] on span "Includes AI" at bounding box center [367, 284] width 44 height 9
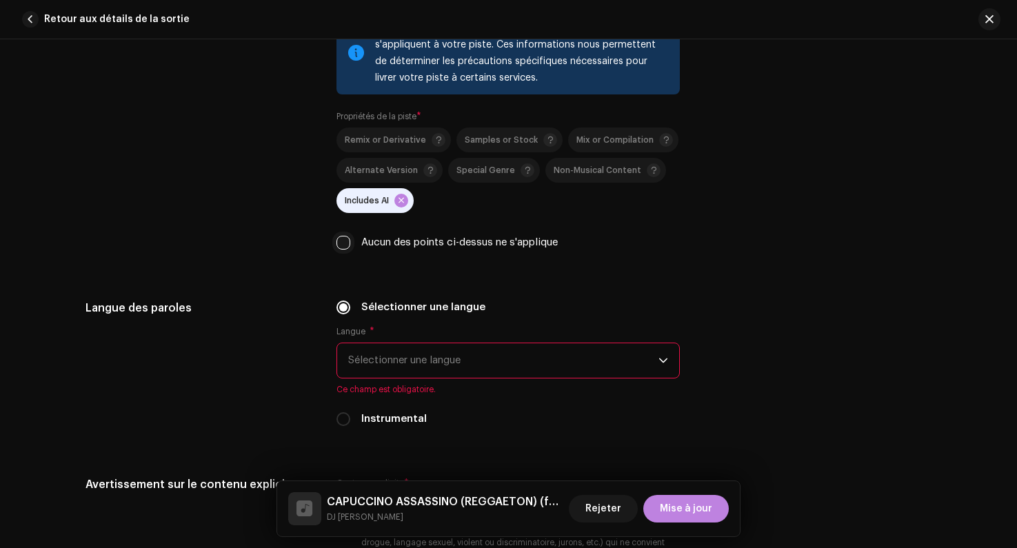
scroll to position [2395, 0]
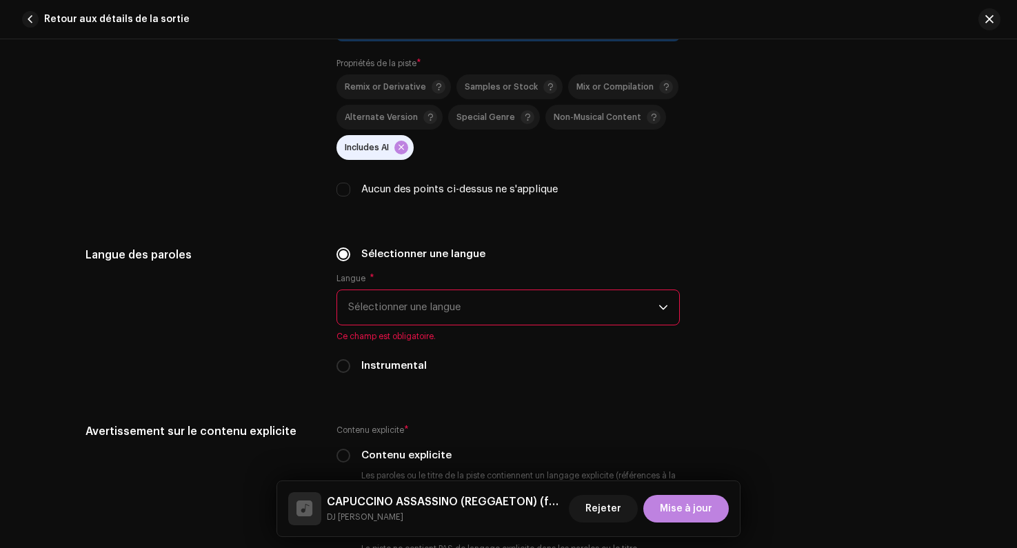
click at [386, 299] on span "Sélectionner une langue" at bounding box center [503, 307] width 310 height 34
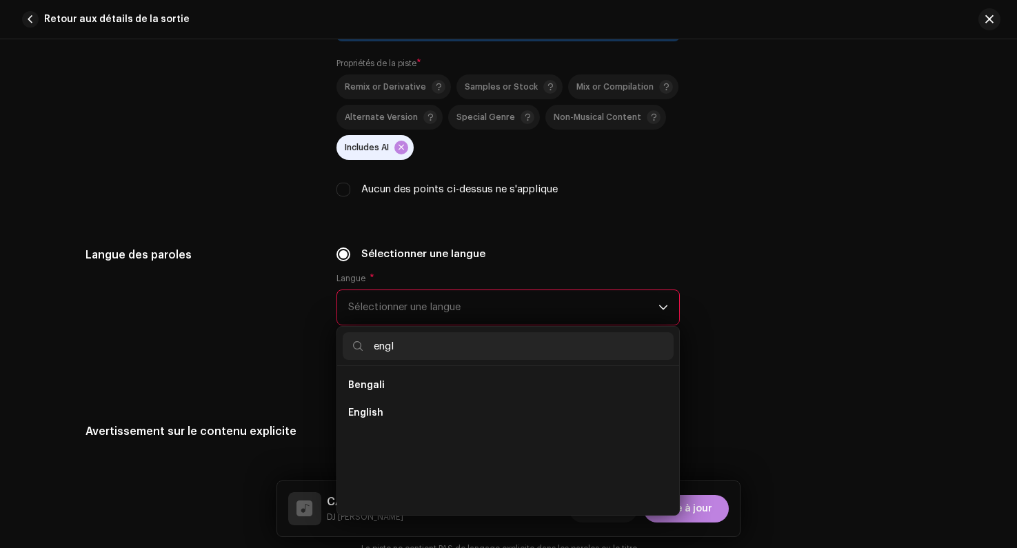
scroll to position [0, 0]
type input "engl"
click at [365, 386] on span "English" at bounding box center [365, 386] width 35 height 14
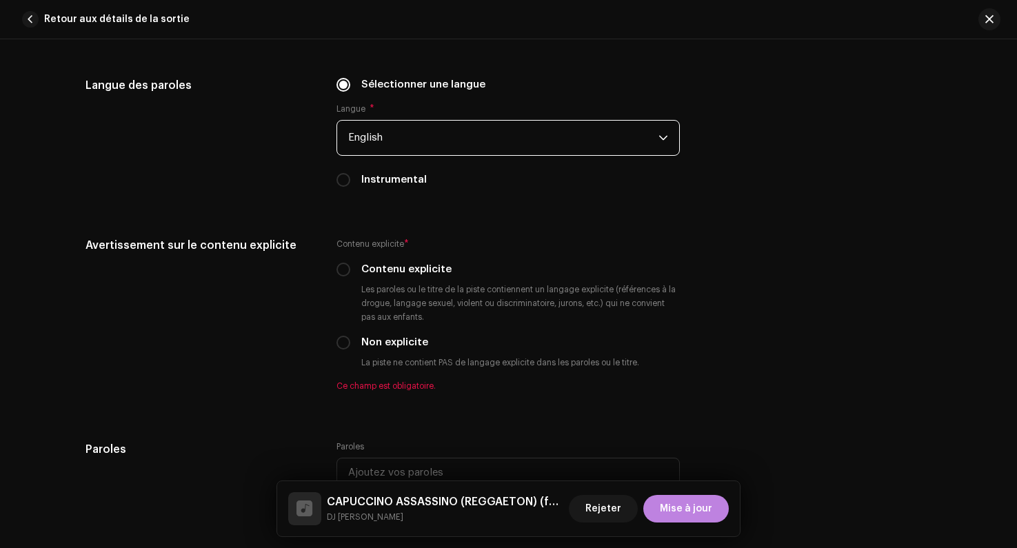
scroll to position [2566, 0]
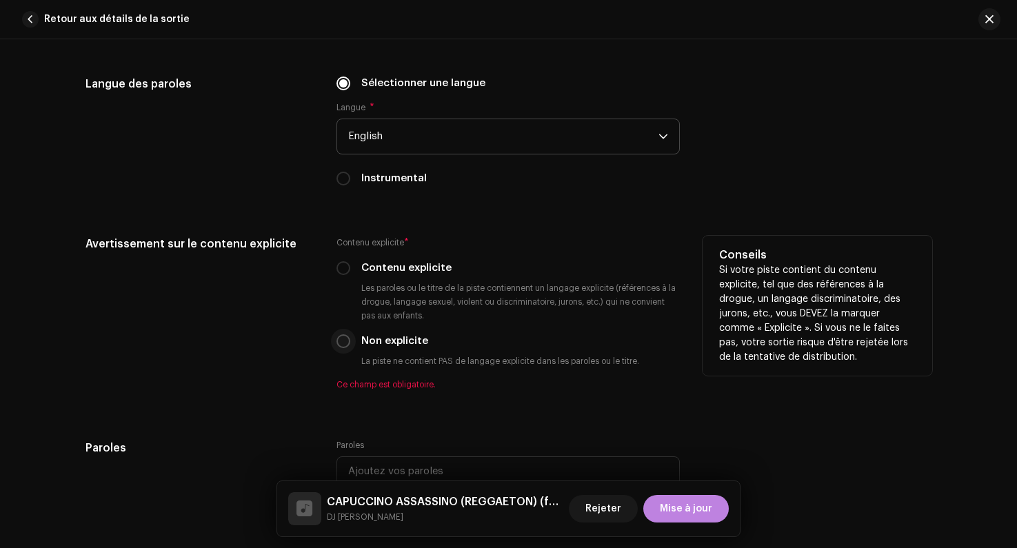
click at [337, 341] on input "Non explicite" at bounding box center [344, 342] width 14 height 14
radio input "true"
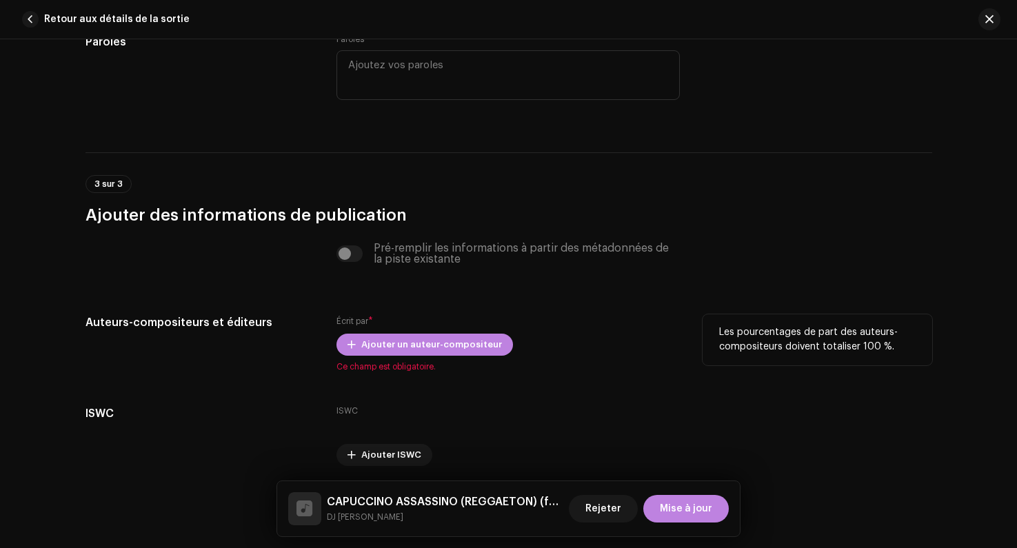
scroll to position [2965, 0]
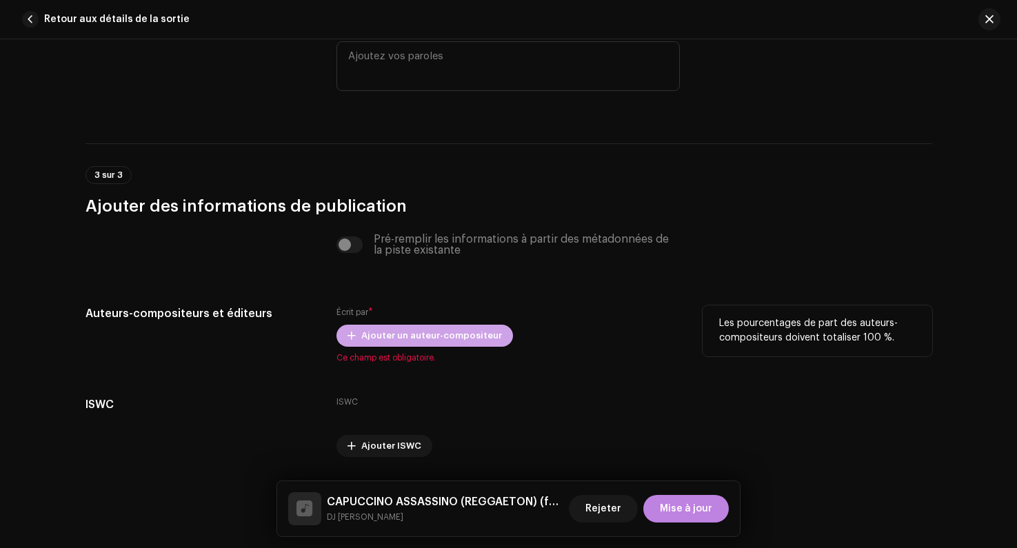
click at [361, 348] on span "Ajouter un auteur-compositeur" at bounding box center [431, 336] width 141 height 28
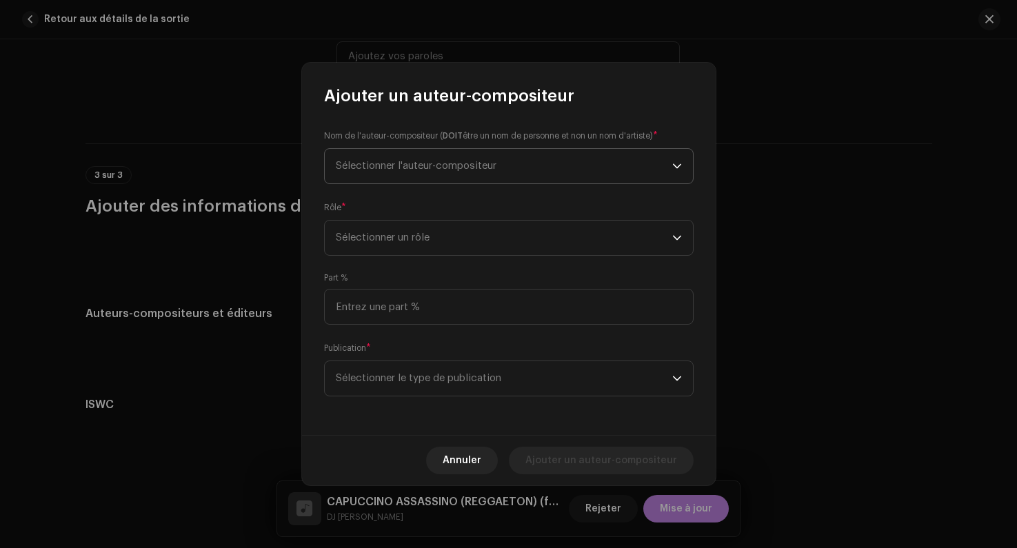
click at [367, 163] on span "Sélectionner l'auteur-compositeur" at bounding box center [416, 166] width 161 height 10
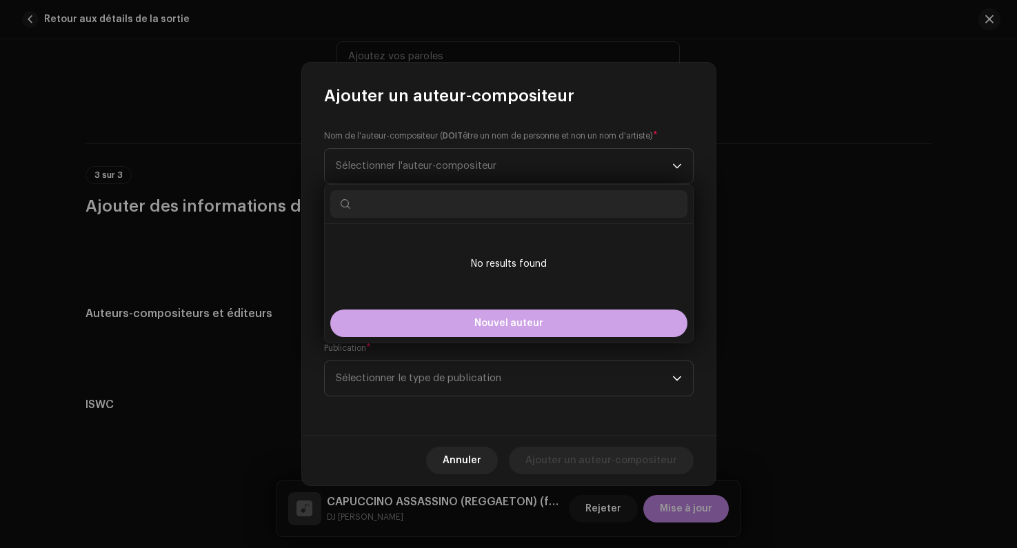
click at [386, 327] on button "Nouvel auteur" at bounding box center [508, 324] width 357 height 28
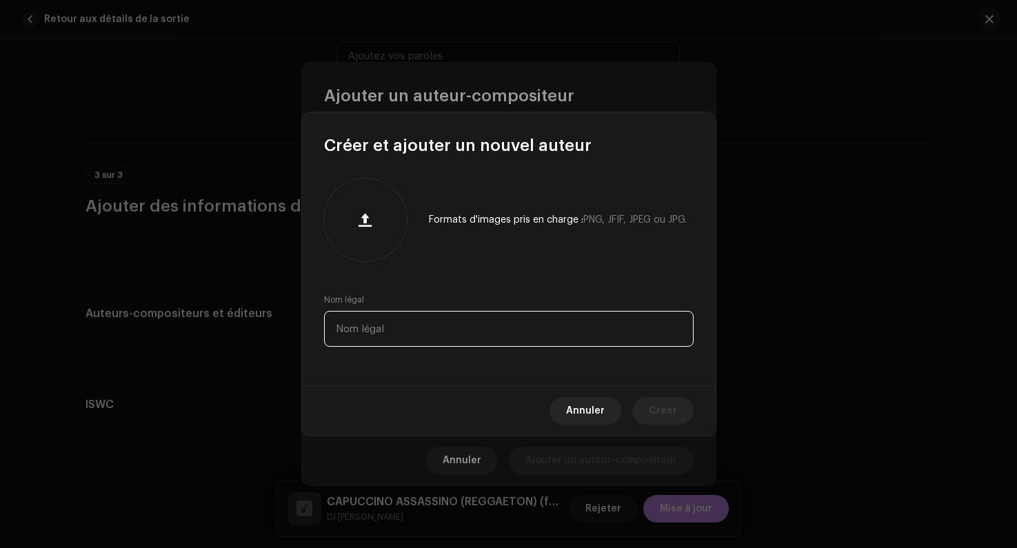
click at [376, 316] on input "text" at bounding box center [509, 329] width 370 height 36
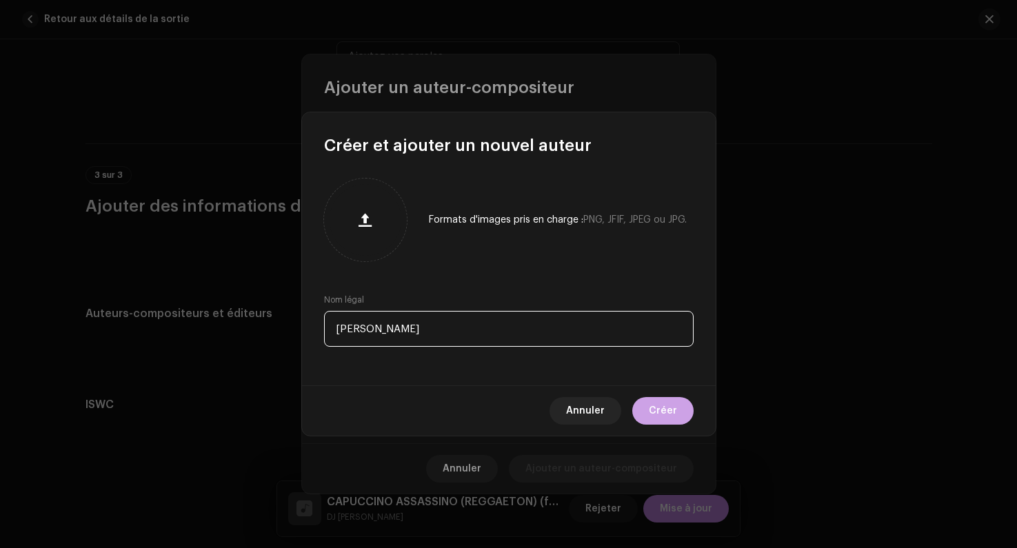
type input "[PERSON_NAME]"
click at [653, 410] on span "Créer" at bounding box center [663, 411] width 28 height 28
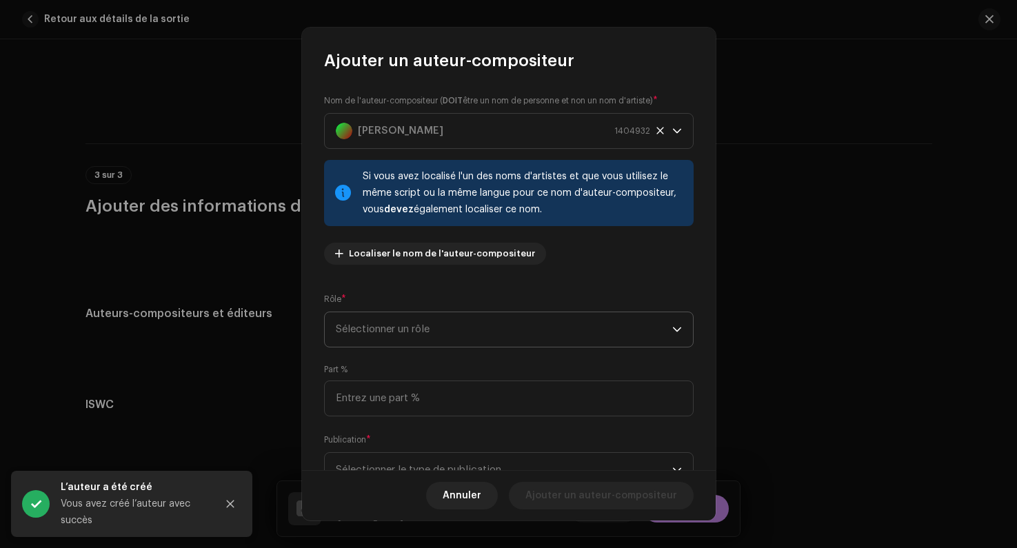
click at [388, 327] on span "Sélectionner un rôle" at bounding box center [504, 329] width 337 height 34
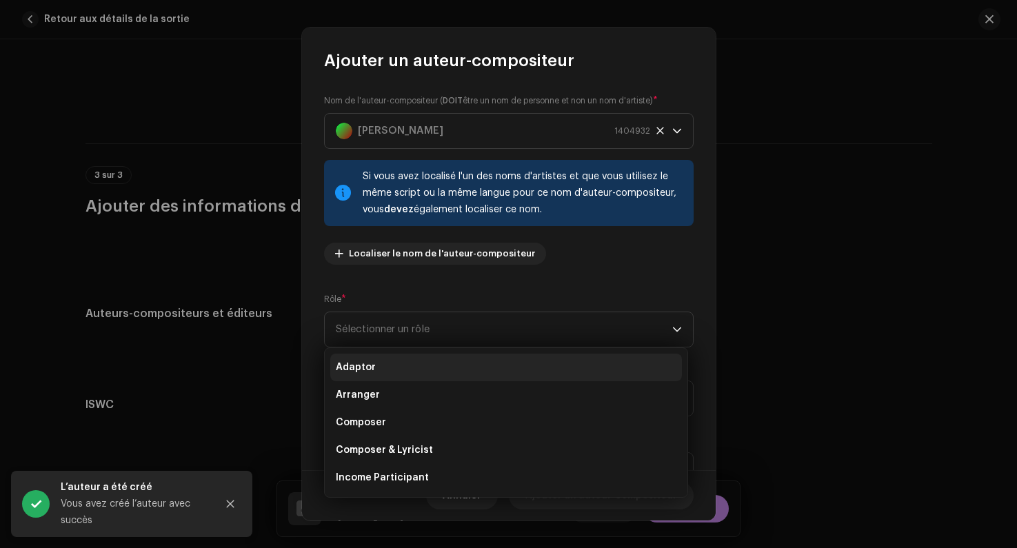
click at [374, 370] on li "Adaptor" at bounding box center [506, 368] width 352 height 28
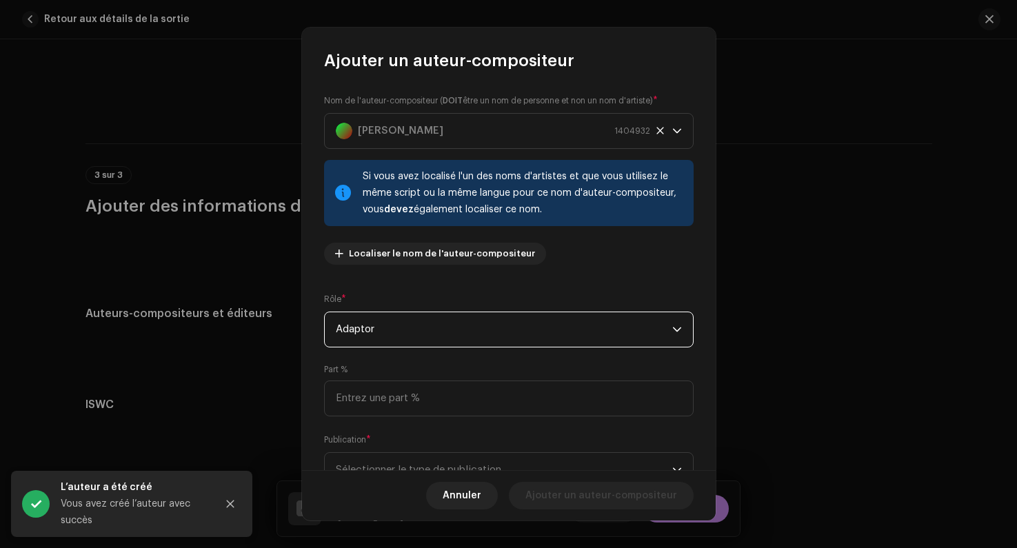
scroll to position [57, 0]
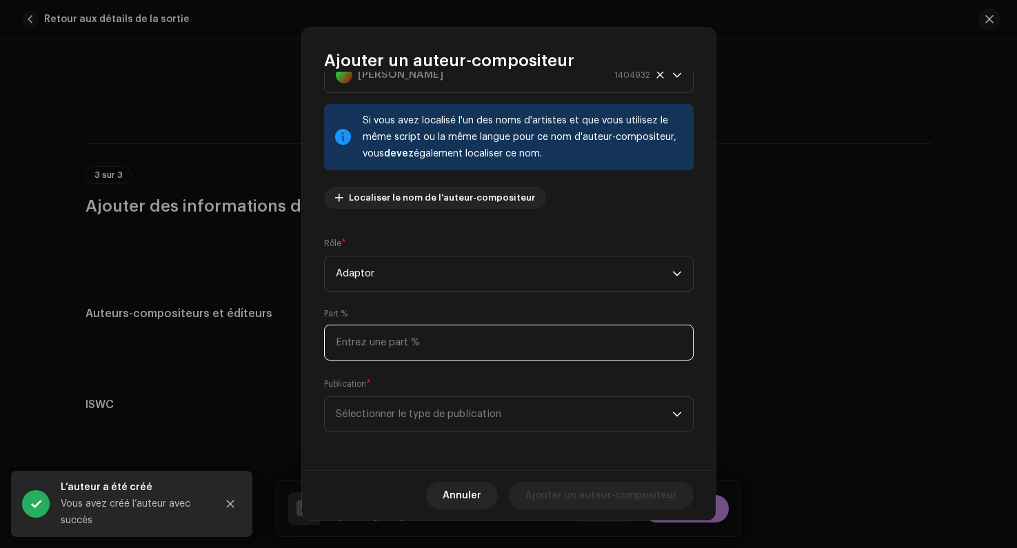
click at [375, 346] on input at bounding box center [509, 343] width 370 height 36
click at [374, 284] on span "Adaptor" at bounding box center [504, 274] width 337 height 34
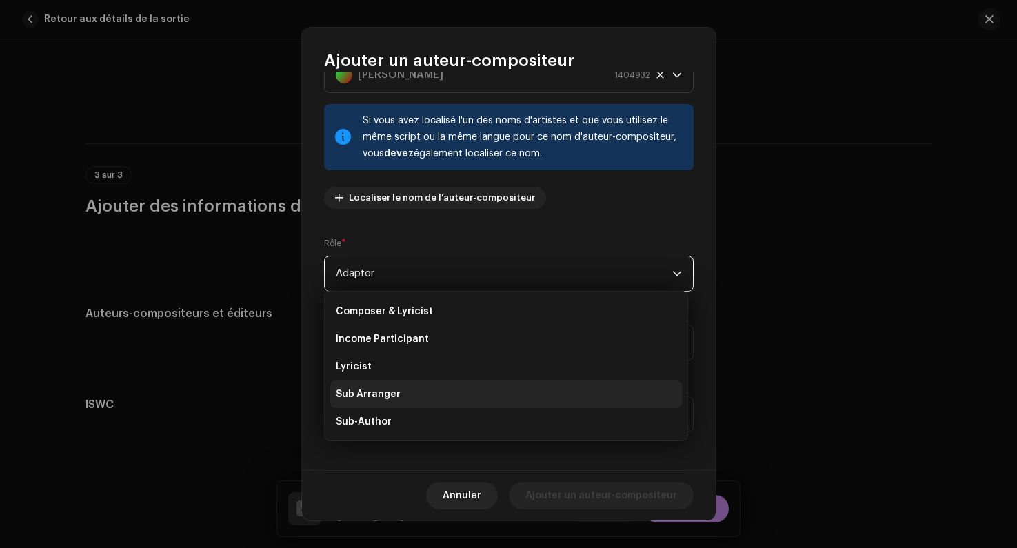
scroll to position [81, 0]
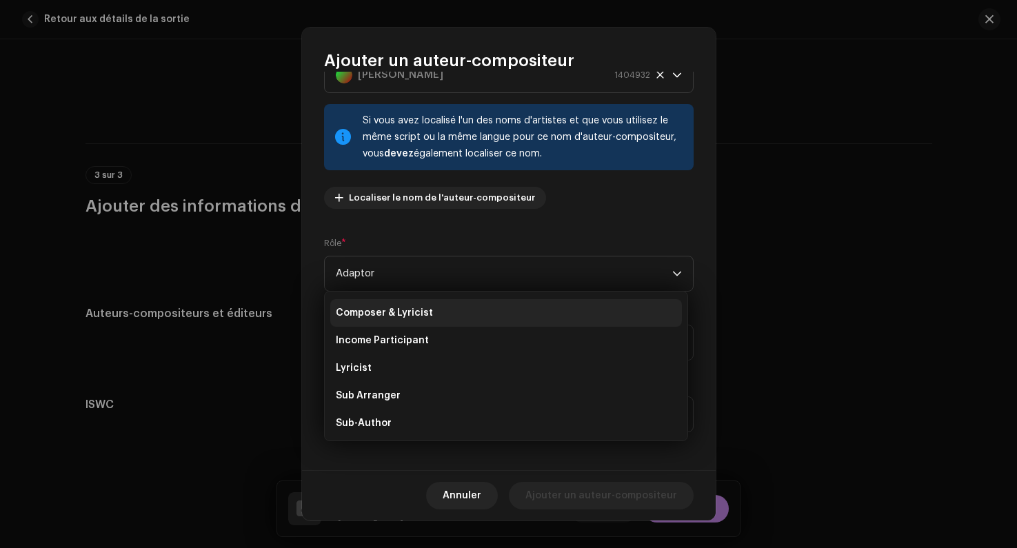
drag, startPoint x: 377, startPoint y: 339, endPoint x: 369, endPoint y: 317, distance: 24.2
click at [369, 317] on ul "Adaptor Arranger Composer Composer & Lyricist Income Participant Lyricist Sub A…" at bounding box center [506, 354] width 363 height 287
click at [369, 317] on span "Composer & Lyricist" at bounding box center [384, 313] width 97 height 14
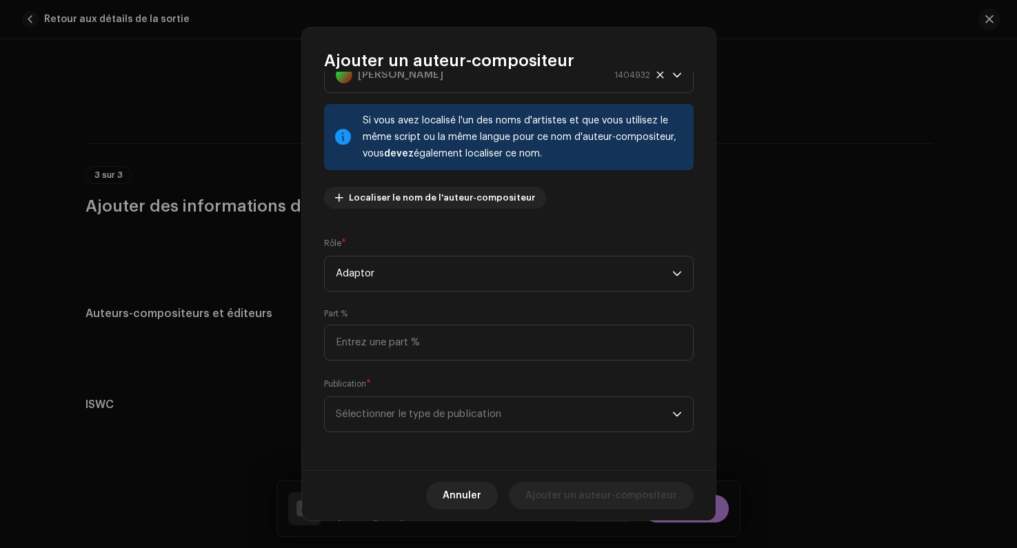
scroll to position [6, 0]
click at [368, 346] on input at bounding box center [509, 343] width 370 height 36
type input "100,00"
click at [312, 388] on div "Nom de l'auteur-compositeur ( DOIT être un nom de personne et non un nom d'arti…" at bounding box center [509, 271] width 414 height 399
click at [338, 415] on span "Sélectionner le type de publication" at bounding box center [504, 414] width 337 height 34
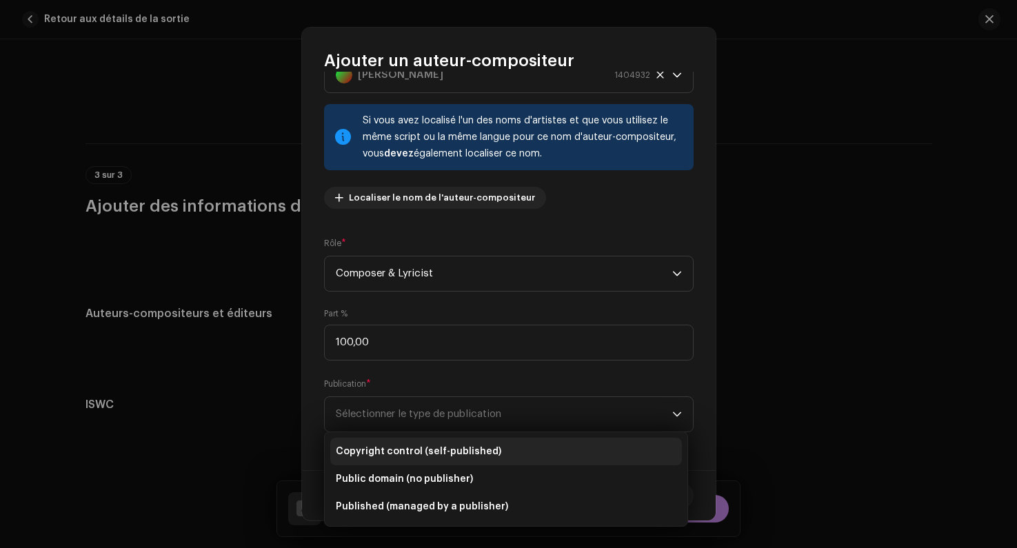
click at [357, 457] on span "Copyright control (self-published)" at bounding box center [419, 452] width 166 height 14
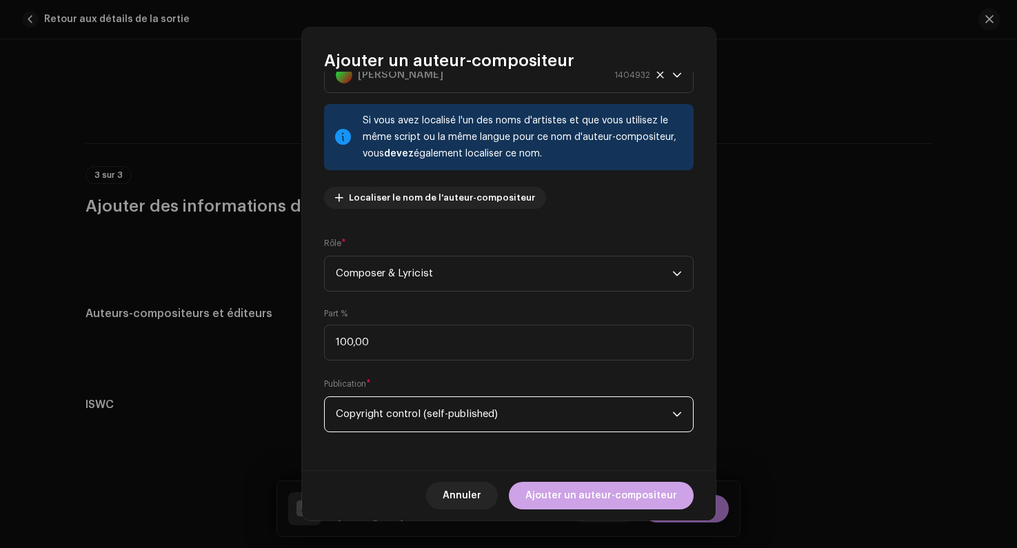
click at [574, 499] on span "Ajouter un auteur-compositeur" at bounding box center [602, 496] width 152 height 28
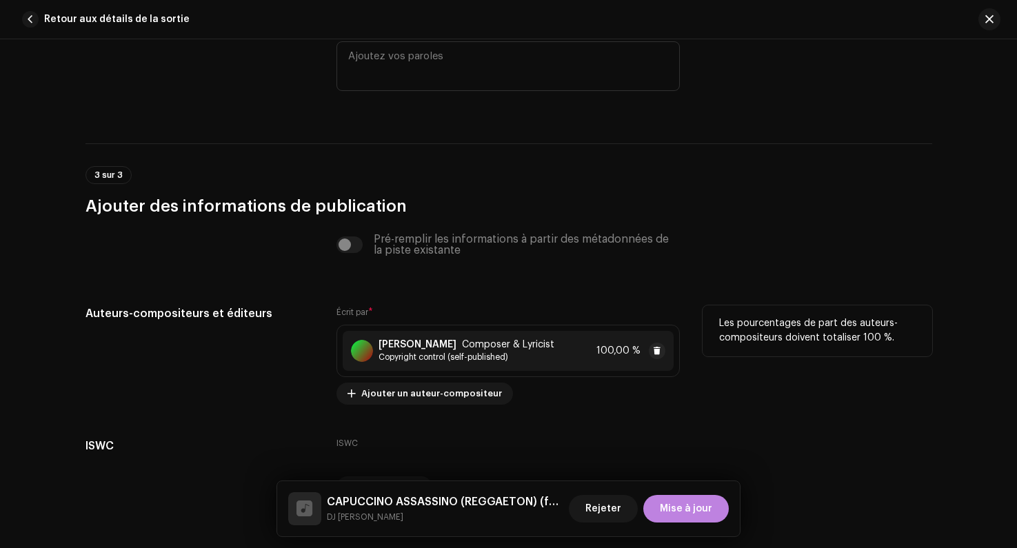
scroll to position [3050, 0]
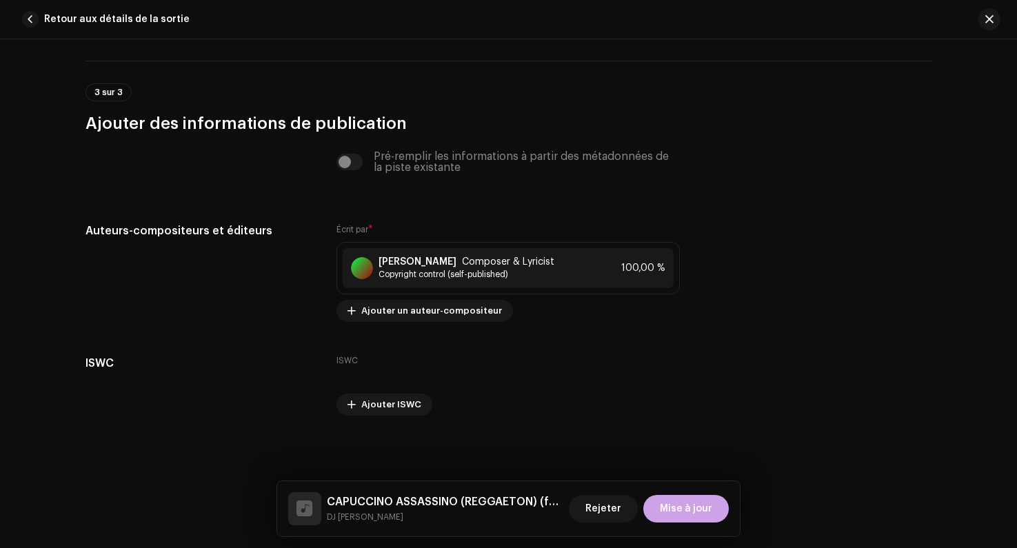
click at [668, 502] on span "Mise à jour" at bounding box center [686, 509] width 52 height 28
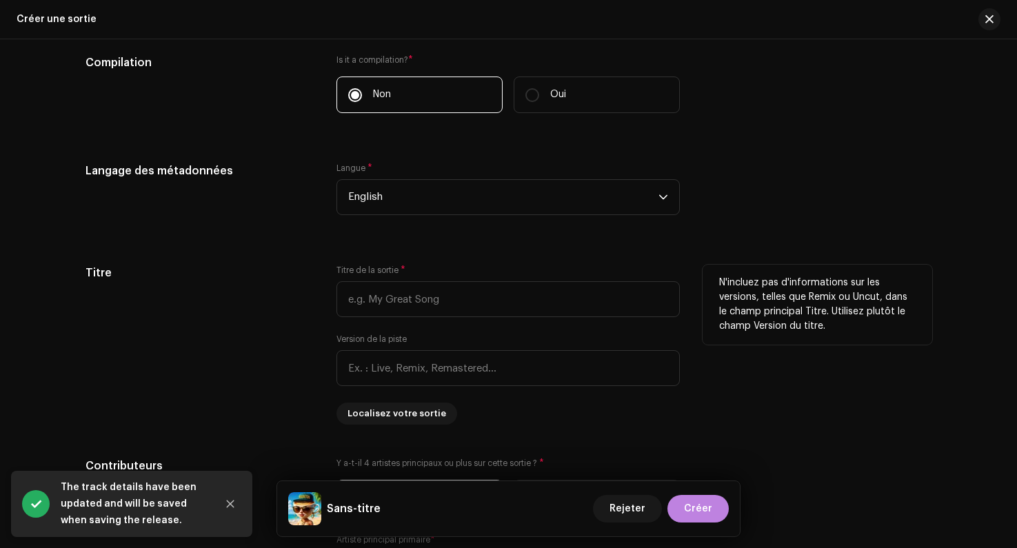
scroll to position [1088, 0]
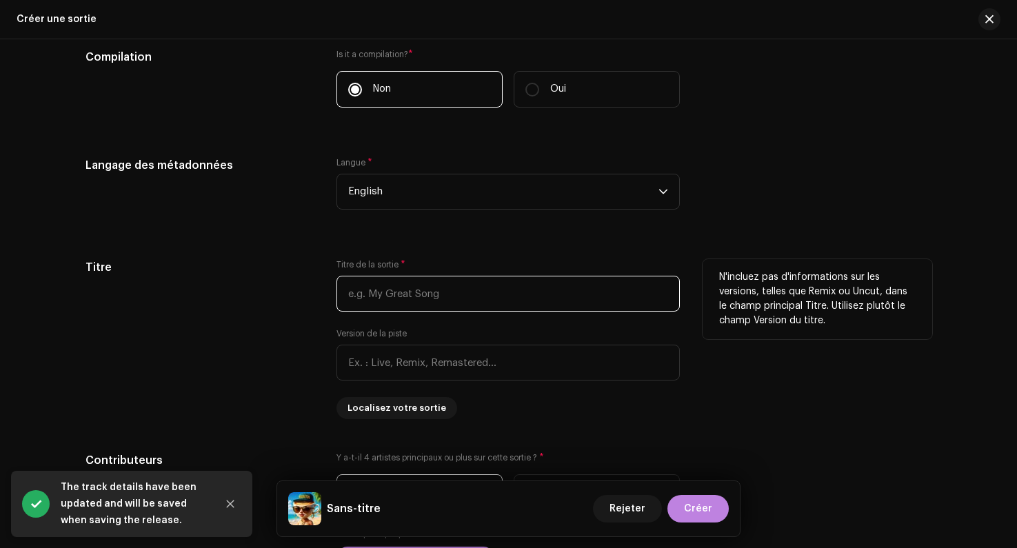
click at [390, 301] on input "text" at bounding box center [509, 294] width 344 height 36
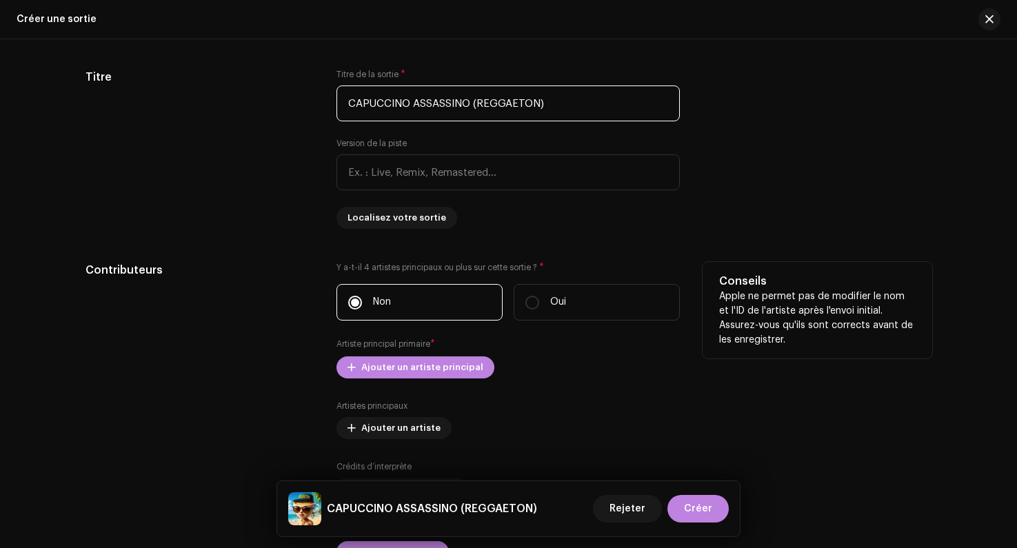
scroll to position [1330, 0]
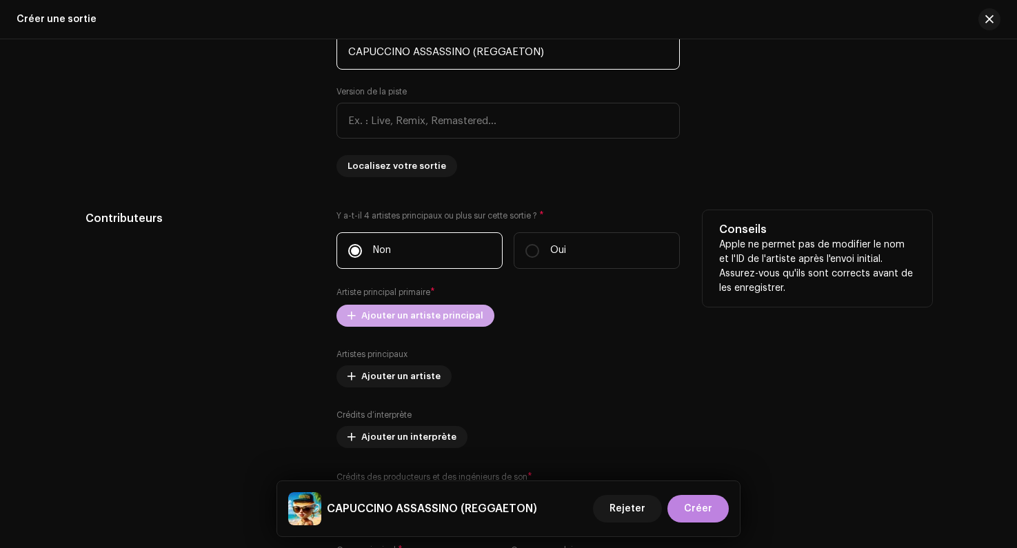
type input "CAPUCCINO ASSASSINO (REGGAETON)"
click at [372, 319] on span "Ajouter un artiste principal" at bounding box center [422, 316] width 122 height 28
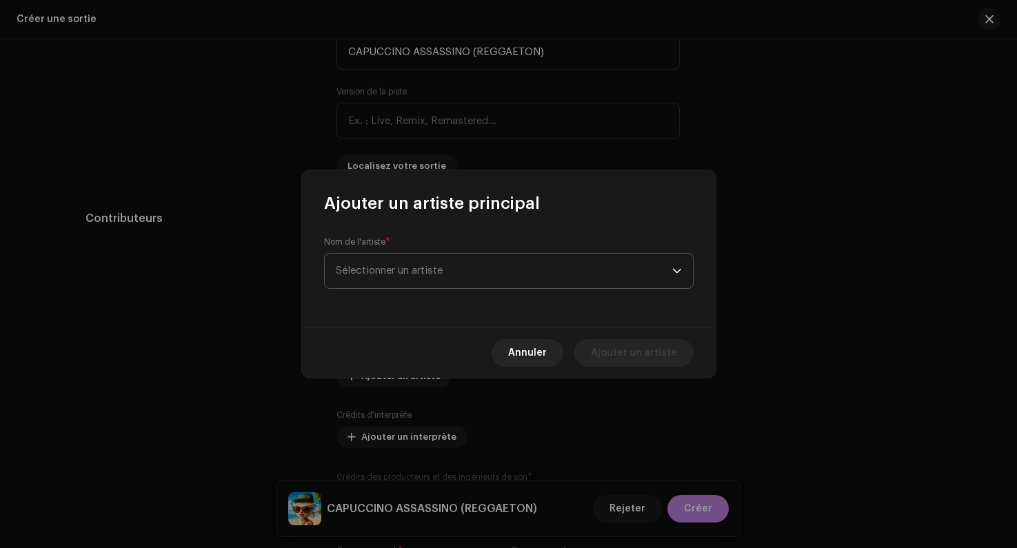
click at [397, 266] on span "Sélectionner un artiste" at bounding box center [389, 271] width 107 height 10
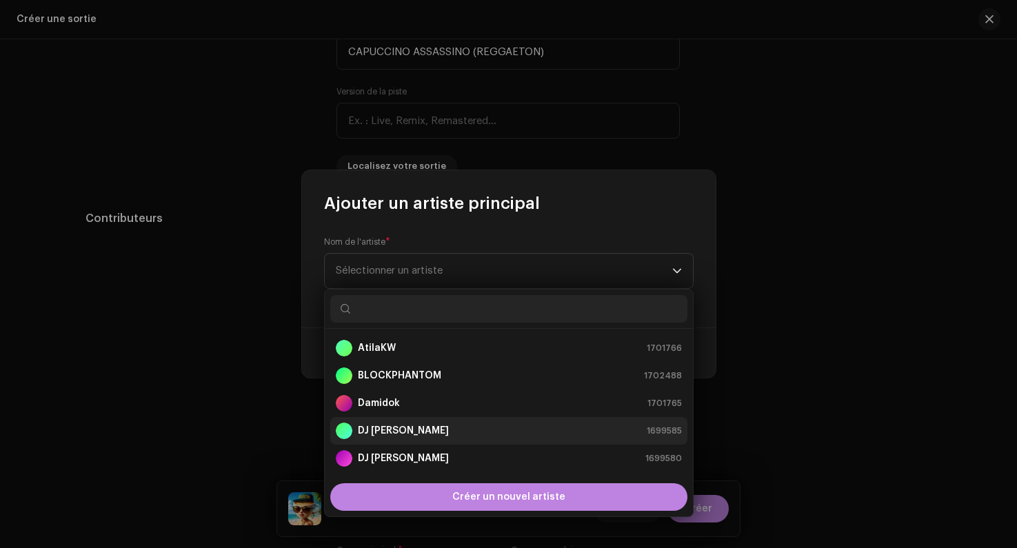
click at [387, 433] on strong "DJ [PERSON_NAME]" at bounding box center [403, 431] width 91 height 14
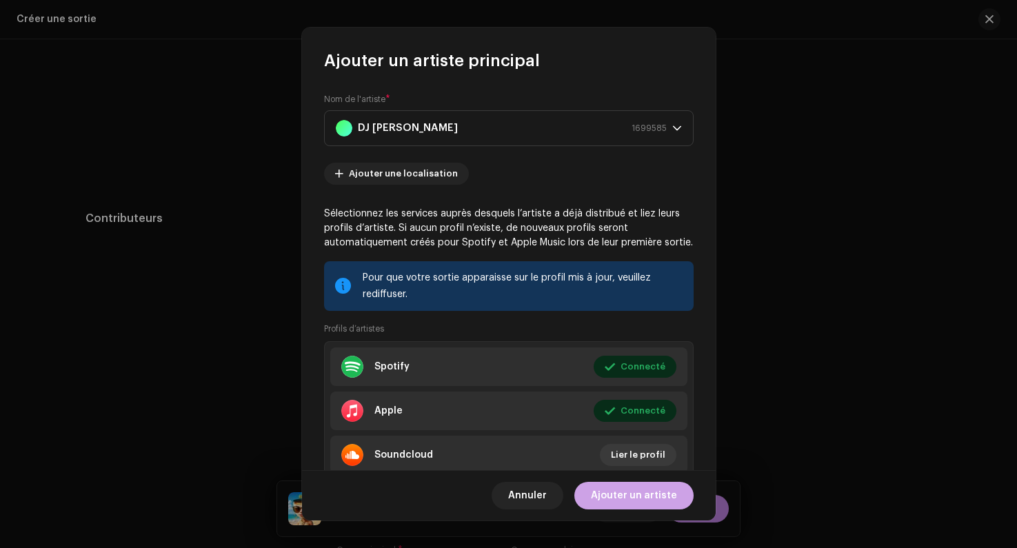
click at [628, 501] on span "Ajouter un artiste" at bounding box center [634, 496] width 86 height 28
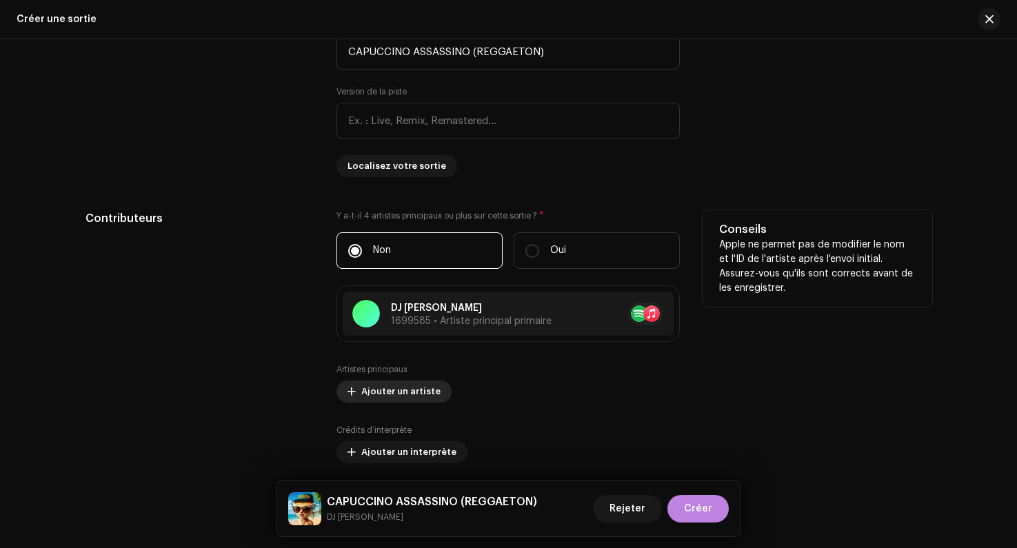
click at [389, 396] on span "Ajouter un artiste" at bounding box center [400, 392] width 79 height 28
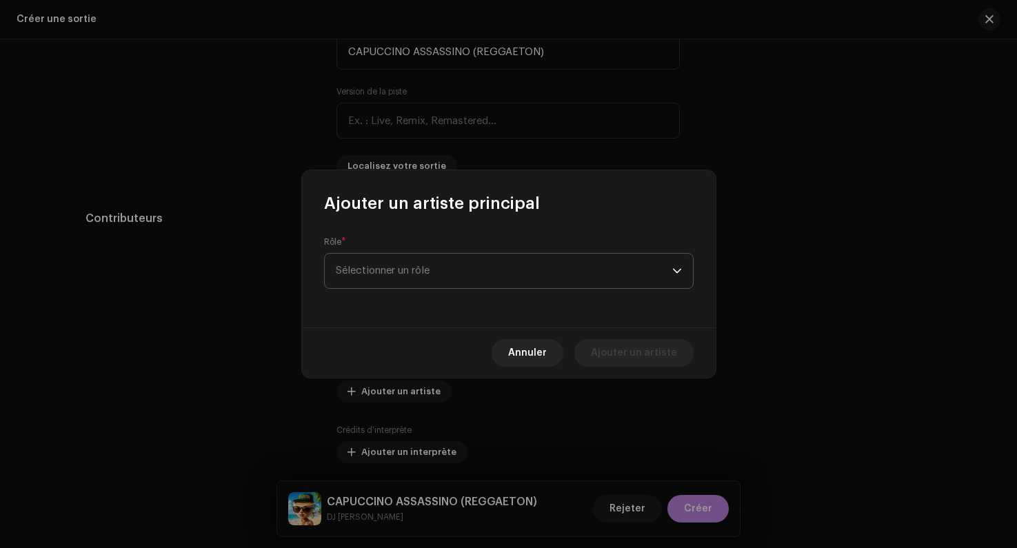
click at [384, 281] on span "Sélectionner un rôle" at bounding box center [504, 271] width 337 height 34
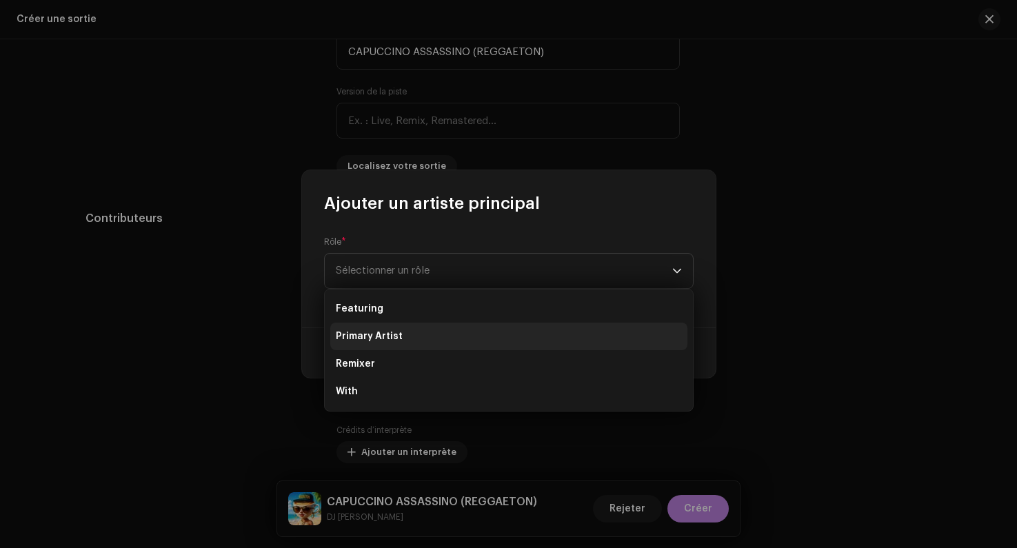
click at [378, 332] on span "Primary Artist" at bounding box center [369, 337] width 67 height 14
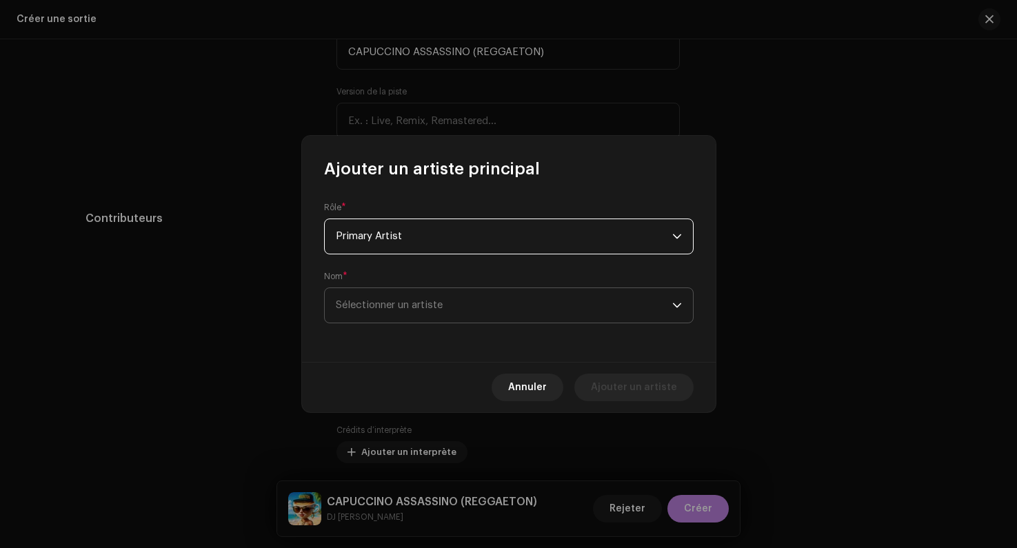
click at [379, 314] on span "Sélectionner un artiste" at bounding box center [504, 305] width 337 height 34
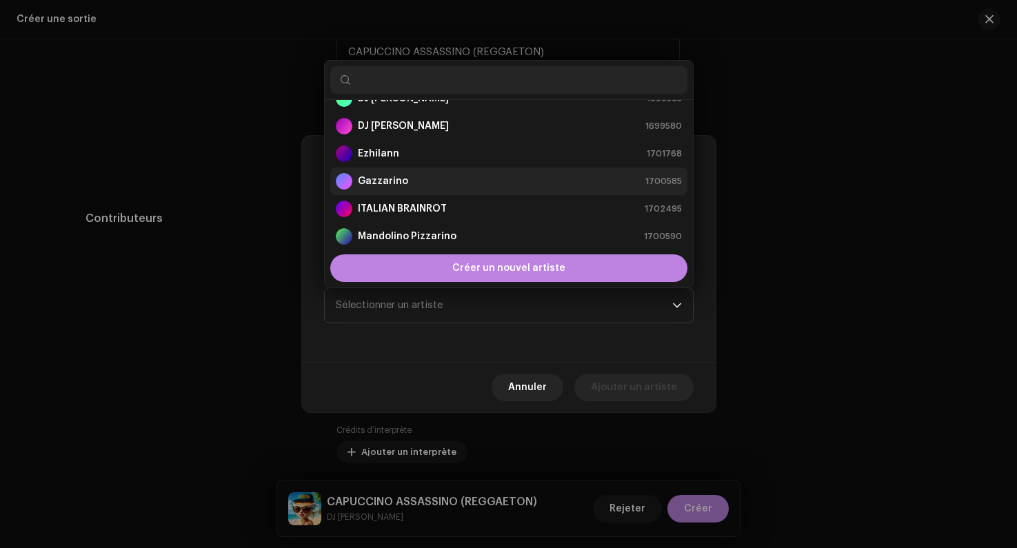
scroll to position [109, 0]
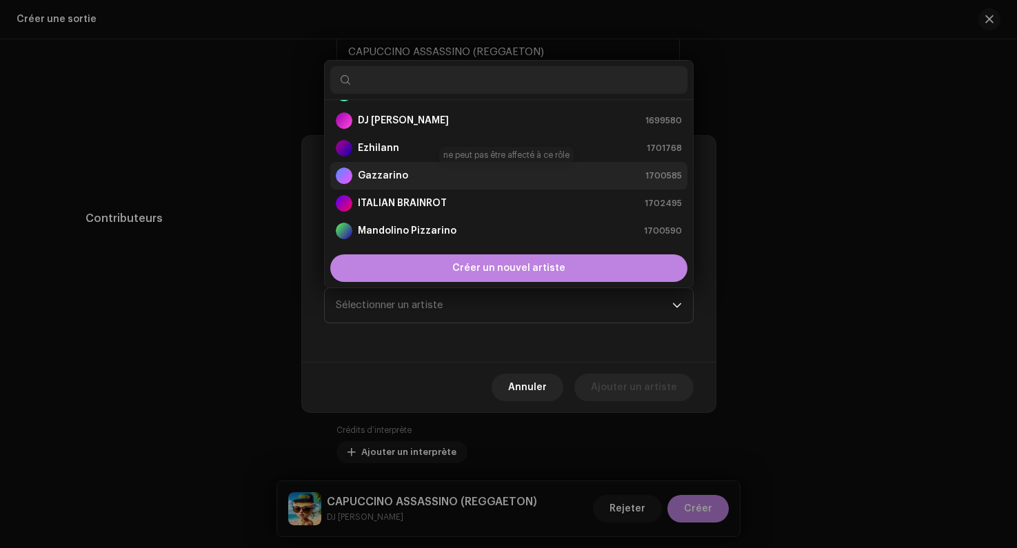
click at [375, 182] on div "Gazzarino" at bounding box center [372, 176] width 72 height 17
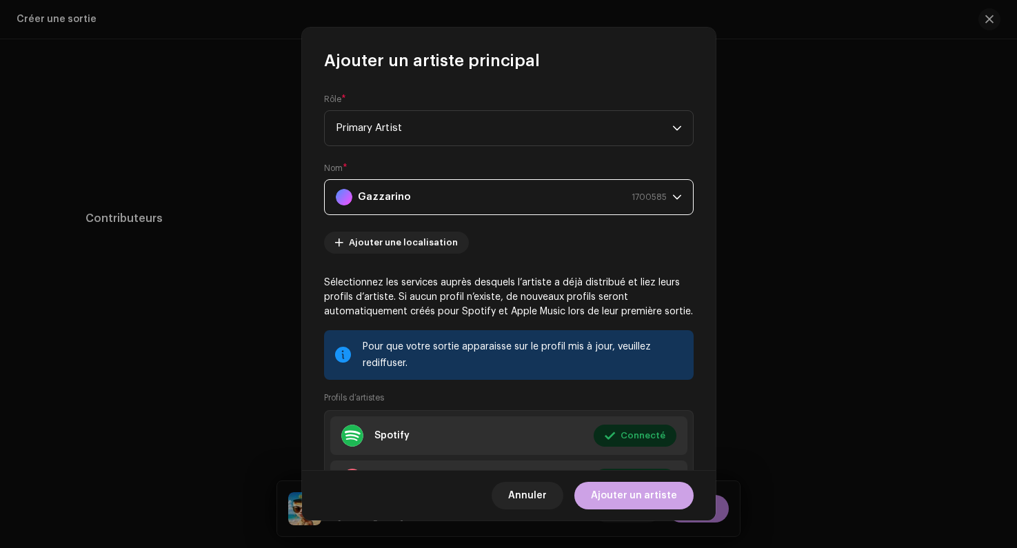
click at [633, 501] on span "Ajouter un artiste" at bounding box center [634, 496] width 86 height 28
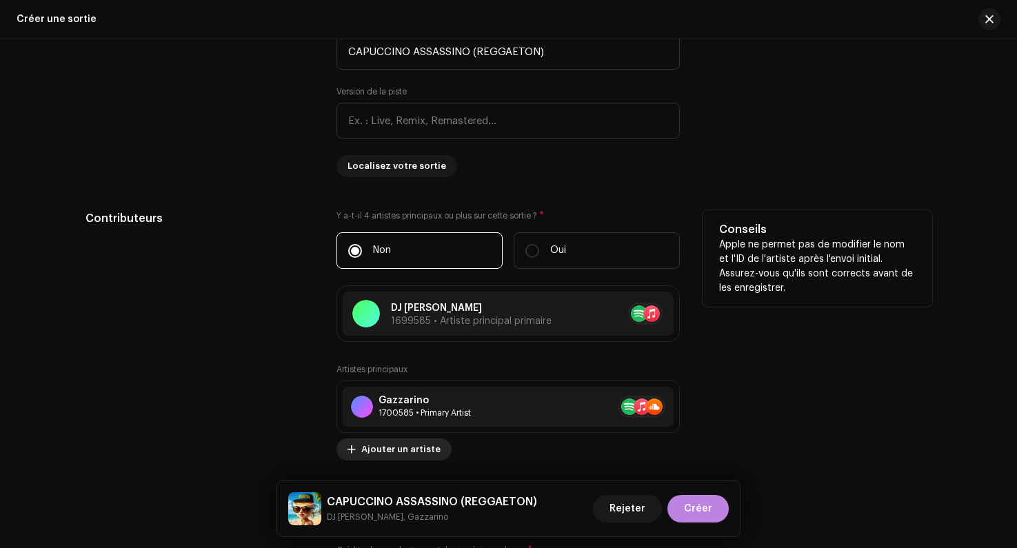
click at [386, 397] on div "Gazzarino" at bounding box center [425, 400] width 92 height 11
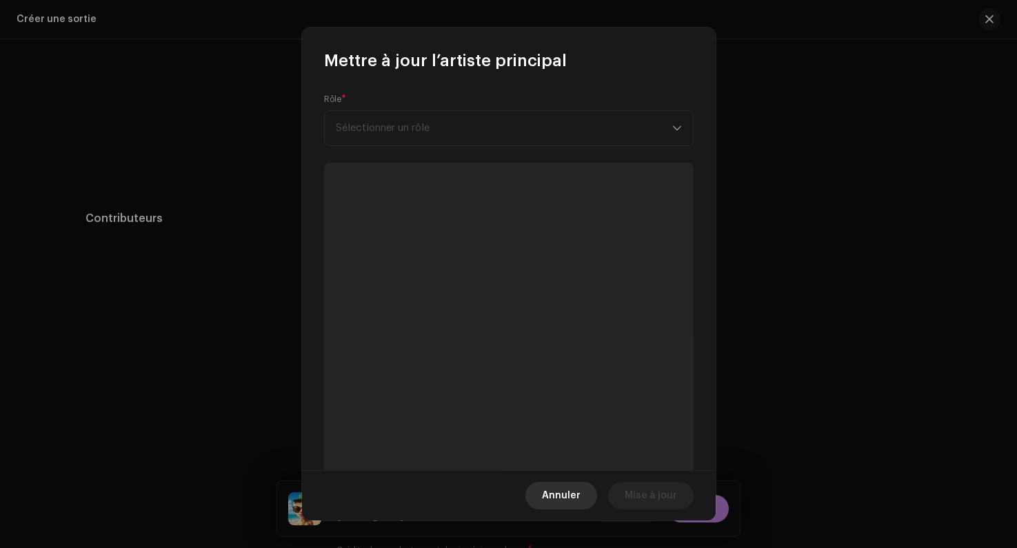
click at [588, 506] on button "Annuler" at bounding box center [562, 496] width 72 height 28
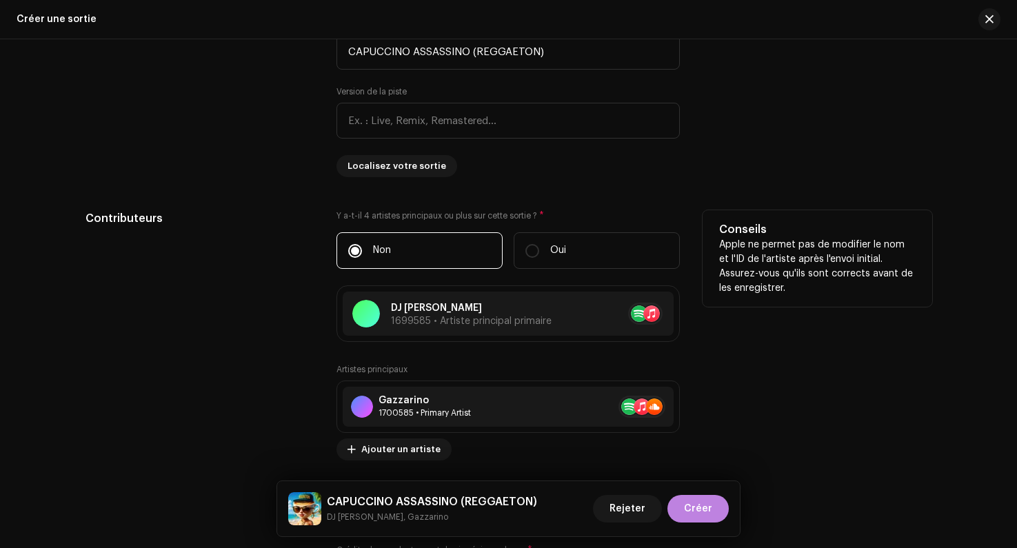
click at [377, 439] on div "Artistes principaux Gazzarino 1700585 • Primary Artist No selected item Ajouter…" at bounding box center [509, 412] width 344 height 97
click at [378, 448] on span "Ajouter un artiste" at bounding box center [400, 450] width 79 height 28
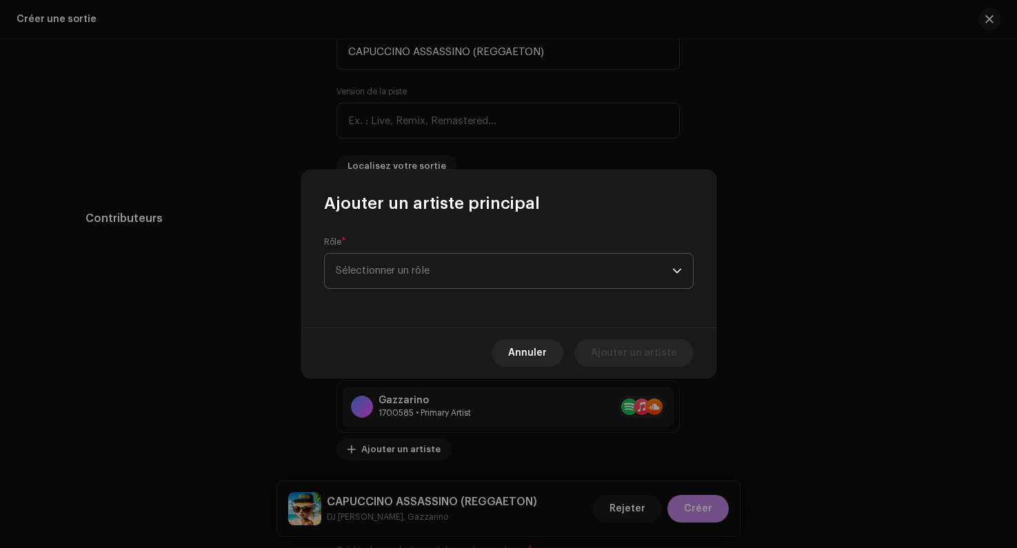
click at [395, 280] on span "Sélectionner un rôle" at bounding box center [504, 271] width 337 height 34
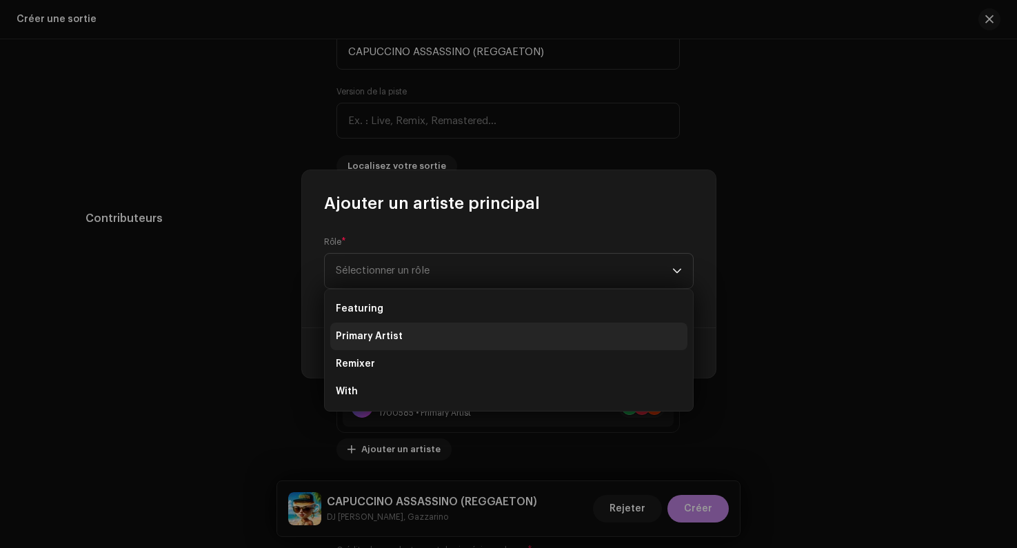
click at [375, 324] on li "Primary Artist" at bounding box center [508, 337] width 357 height 28
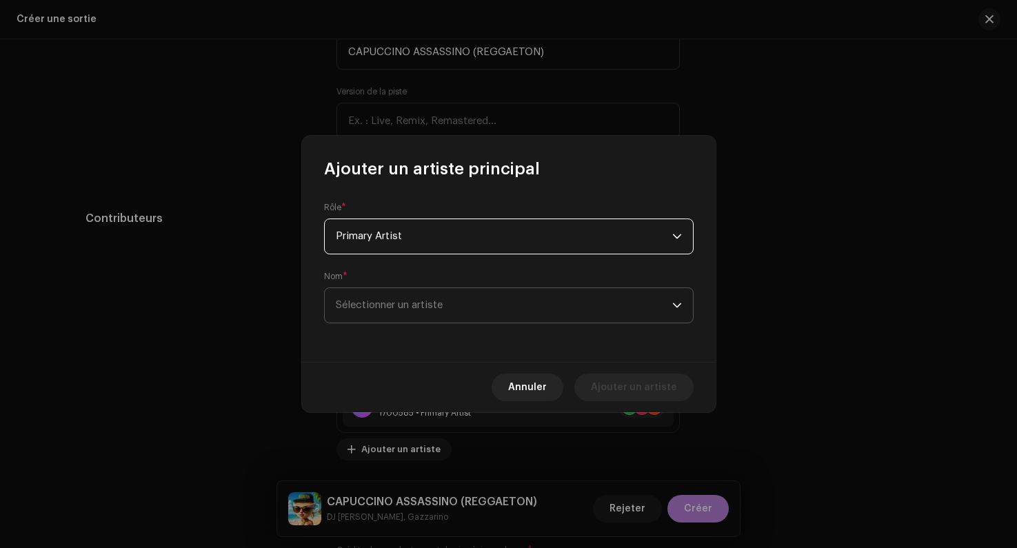
click at [379, 312] on span "Sélectionner un artiste" at bounding box center [504, 305] width 337 height 34
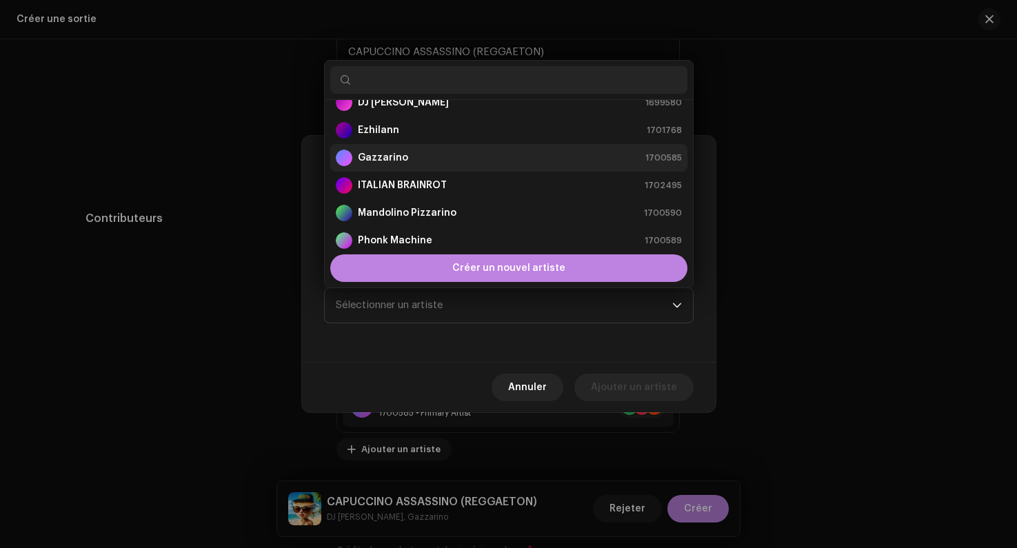
scroll to position [139, 0]
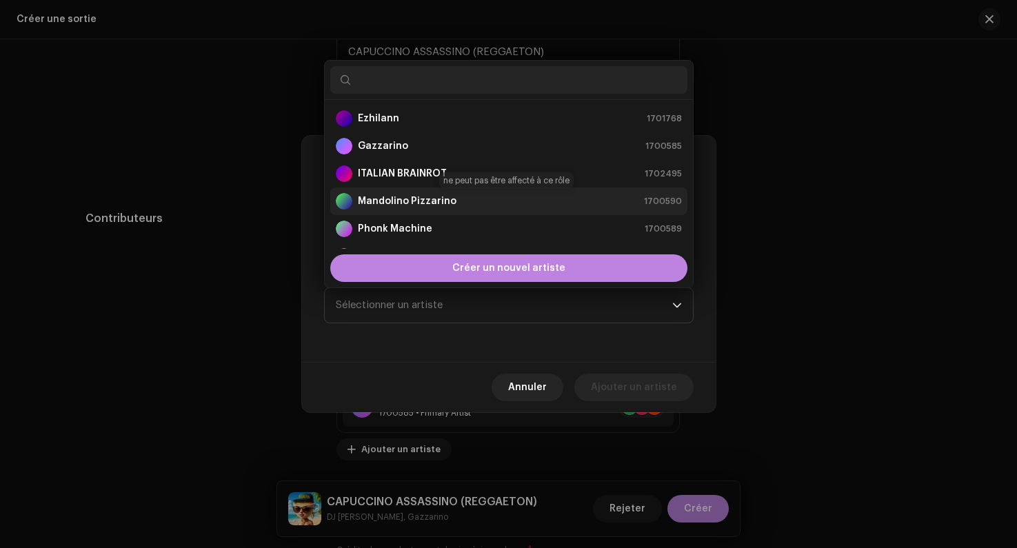
click at [387, 195] on strong "Mandolino Pizzarino" at bounding box center [407, 202] width 99 height 14
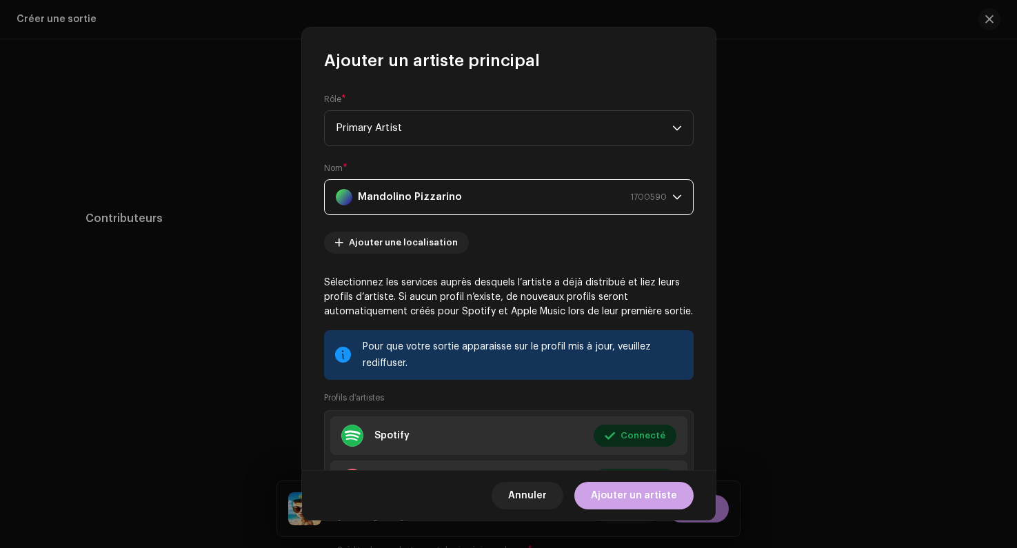
click at [619, 488] on span "Ajouter un artiste" at bounding box center [634, 496] width 86 height 28
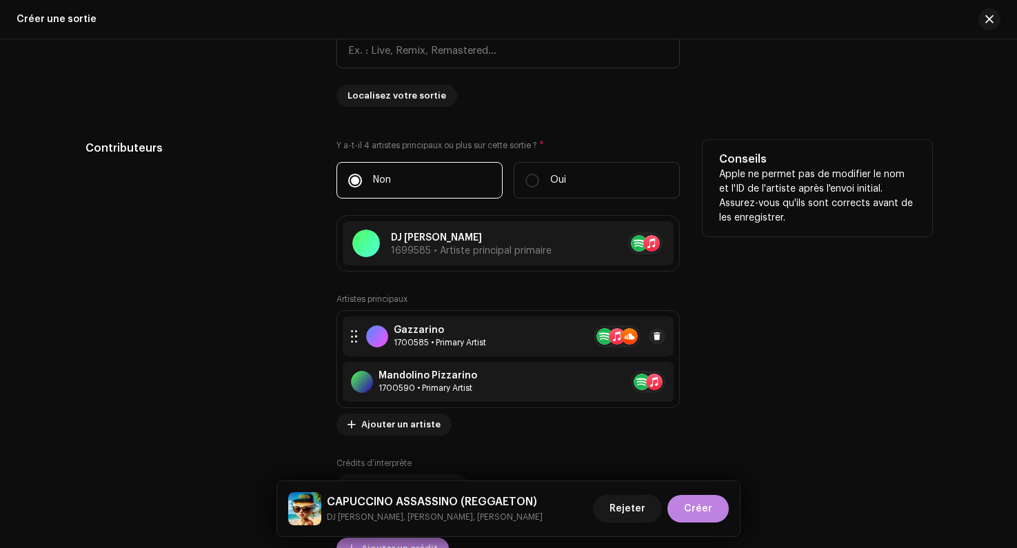
scroll to position [1446, 0]
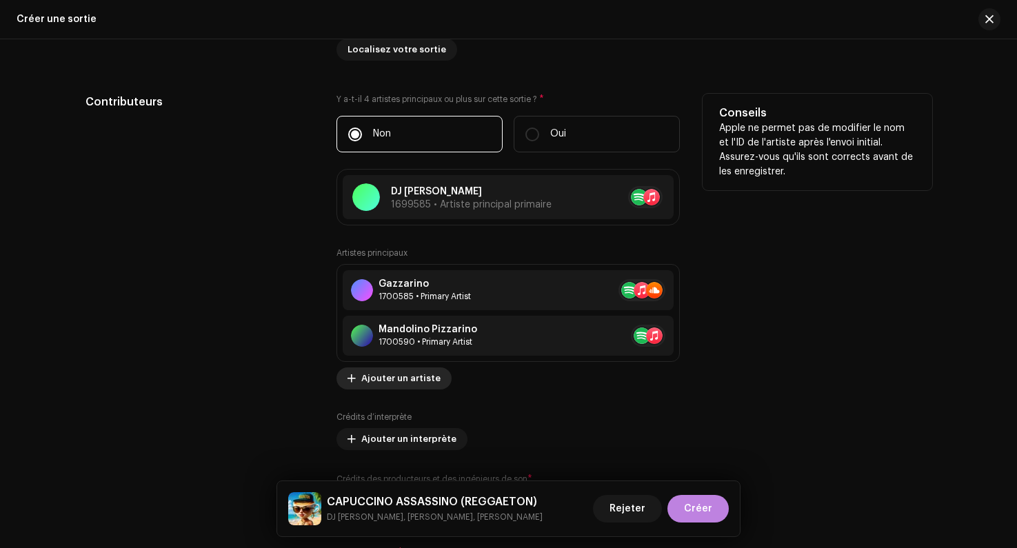
click at [408, 384] on span "Ajouter un artiste" at bounding box center [400, 379] width 79 height 28
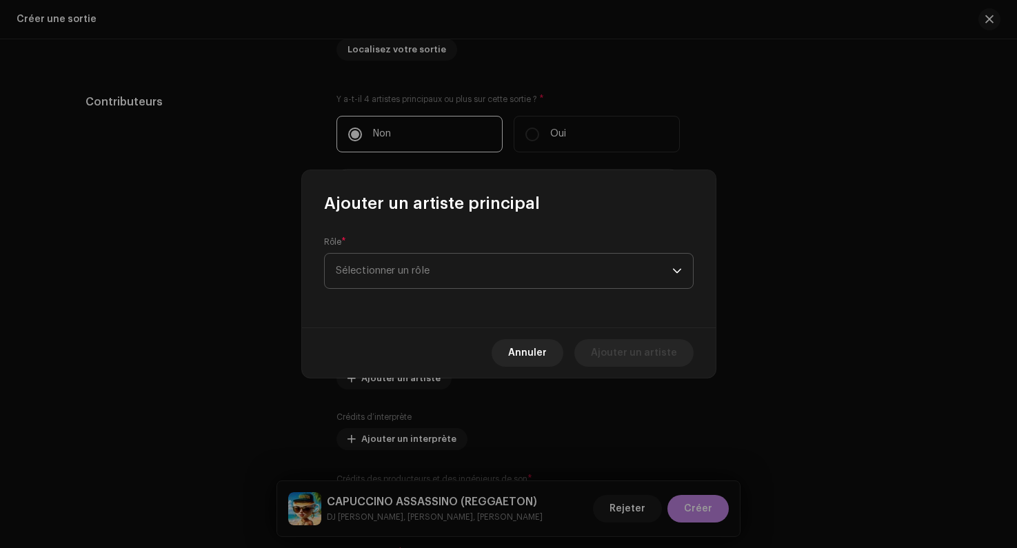
click at [431, 266] on span "Sélectionner un rôle" at bounding box center [504, 271] width 337 height 34
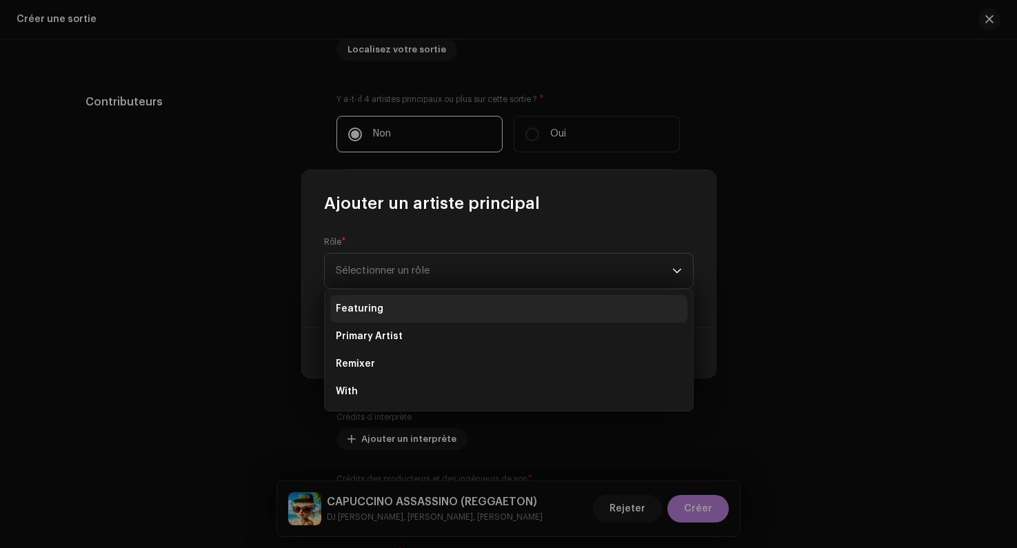
click at [372, 315] on span "Featuring" at bounding box center [360, 309] width 48 height 14
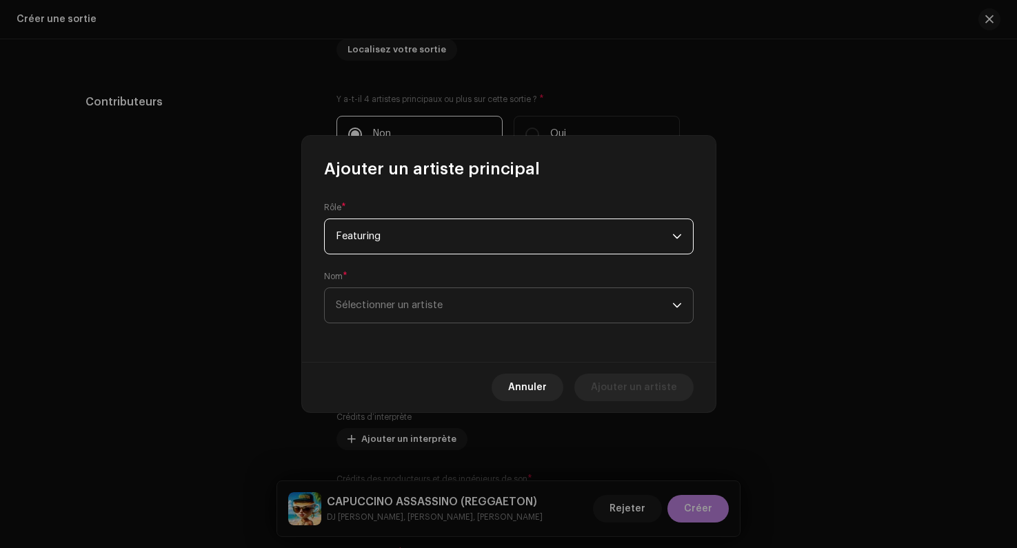
click at [397, 304] on span "Sélectionner un artiste" at bounding box center [389, 305] width 107 height 10
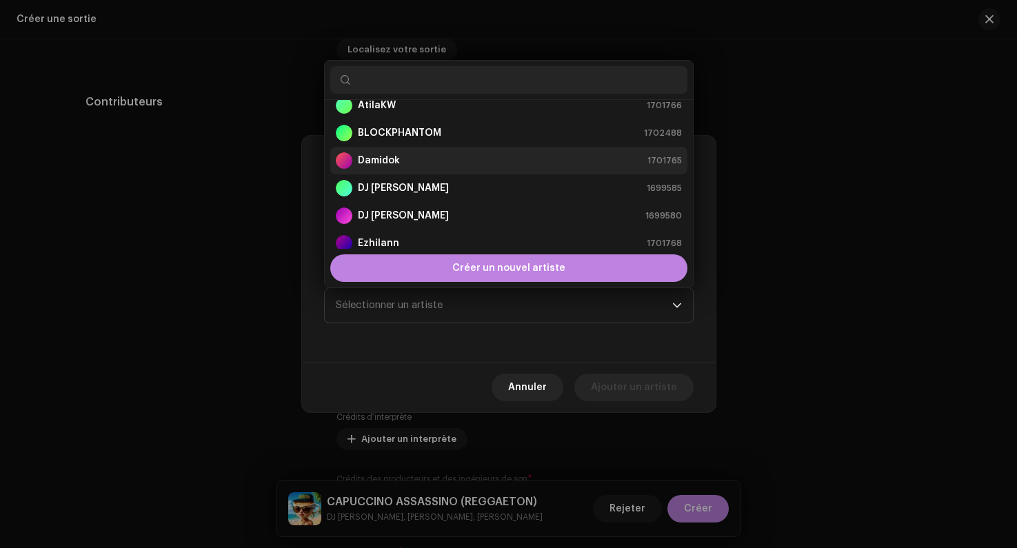
scroll to position [17, 0]
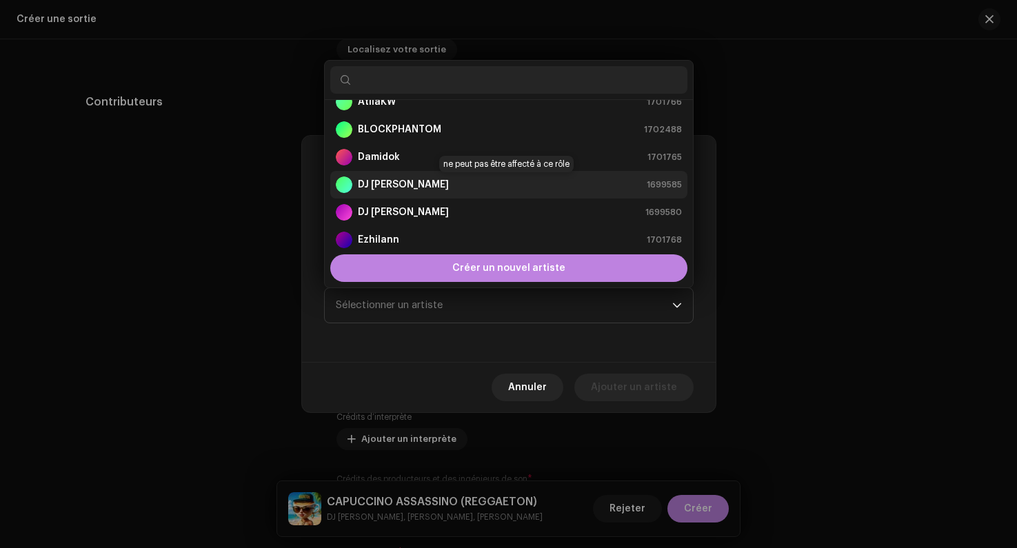
click at [413, 181] on strong "DJ [PERSON_NAME]" at bounding box center [403, 185] width 91 height 14
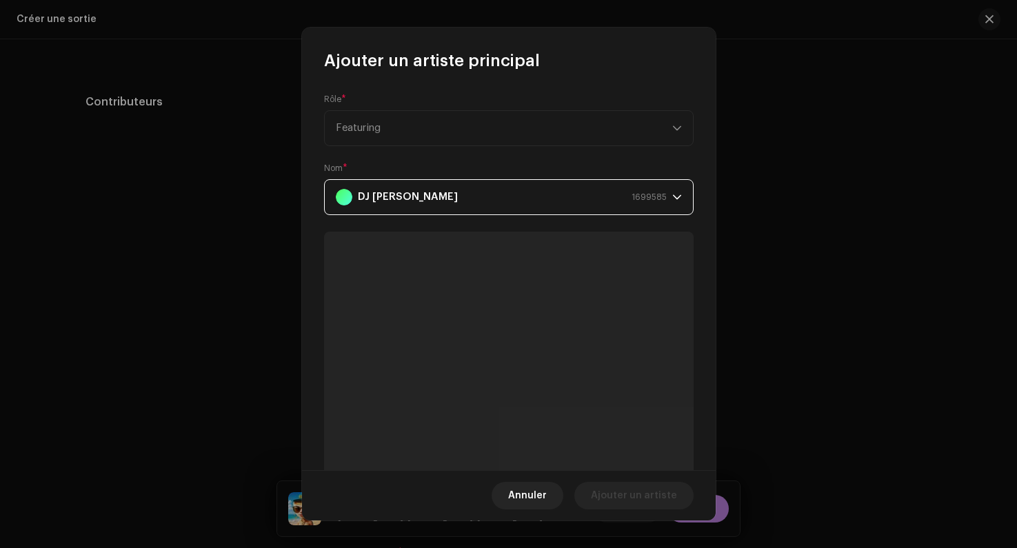
click at [412, 195] on strong "DJ [PERSON_NAME]" at bounding box center [408, 197] width 100 height 34
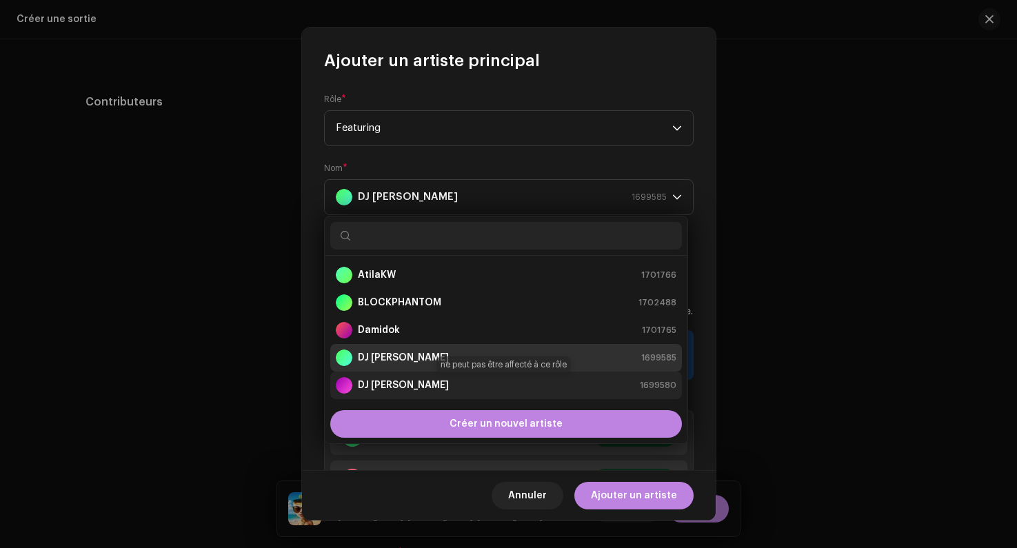
click at [401, 379] on strong "DJ [PERSON_NAME]" at bounding box center [403, 386] width 91 height 14
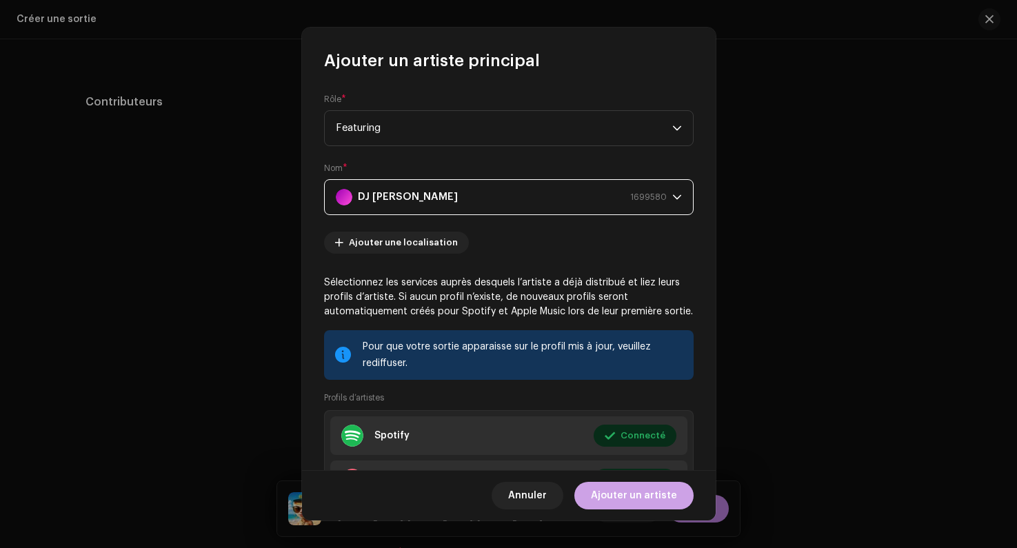
click at [608, 498] on span "Ajouter un artiste" at bounding box center [634, 496] width 86 height 28
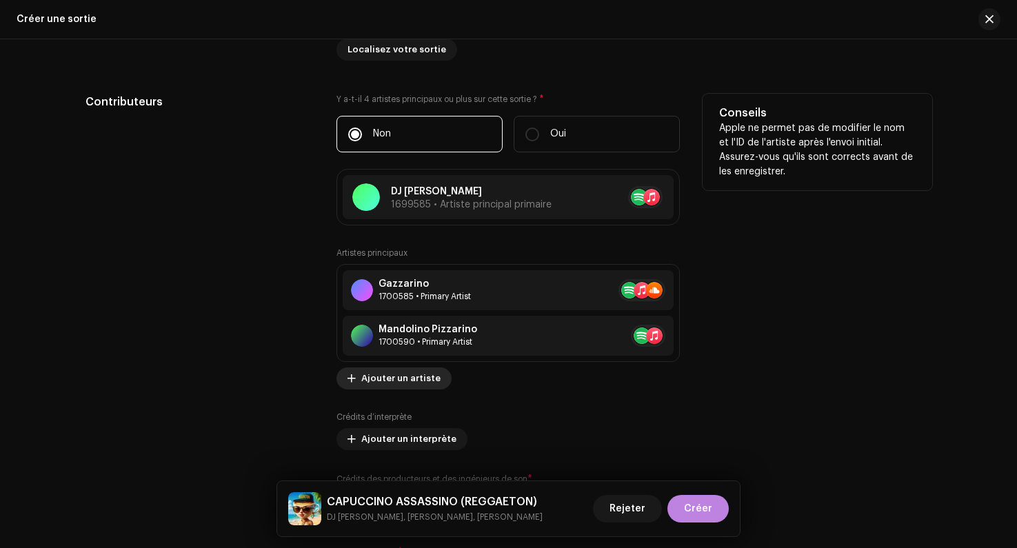
click at [404, 383] on span "Ajouter un artiste" at bounding box center [400, 379] width 79 height 28
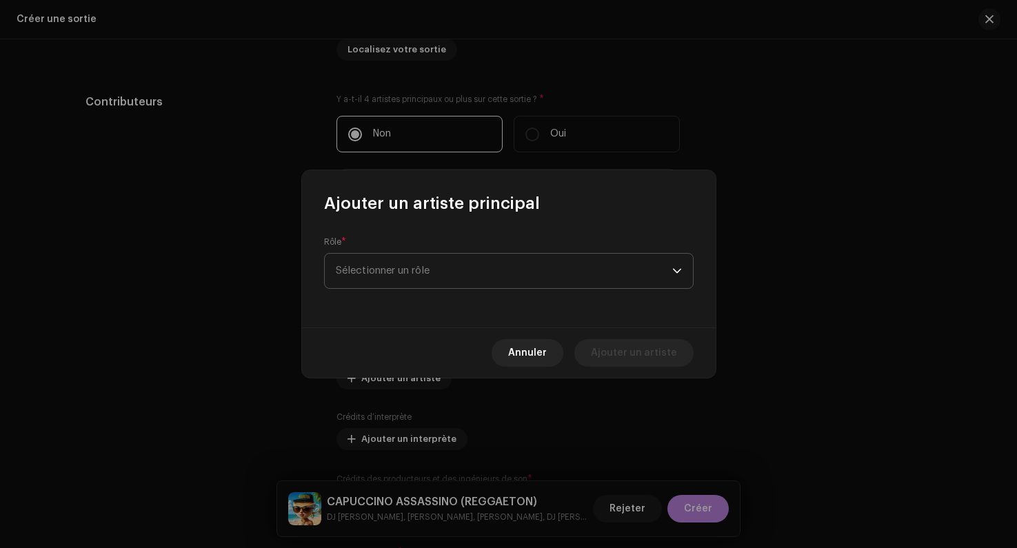
click at [456, 284] on span "Sélectionner un rôle" at bounding box center [504, 271] width 337 height 34
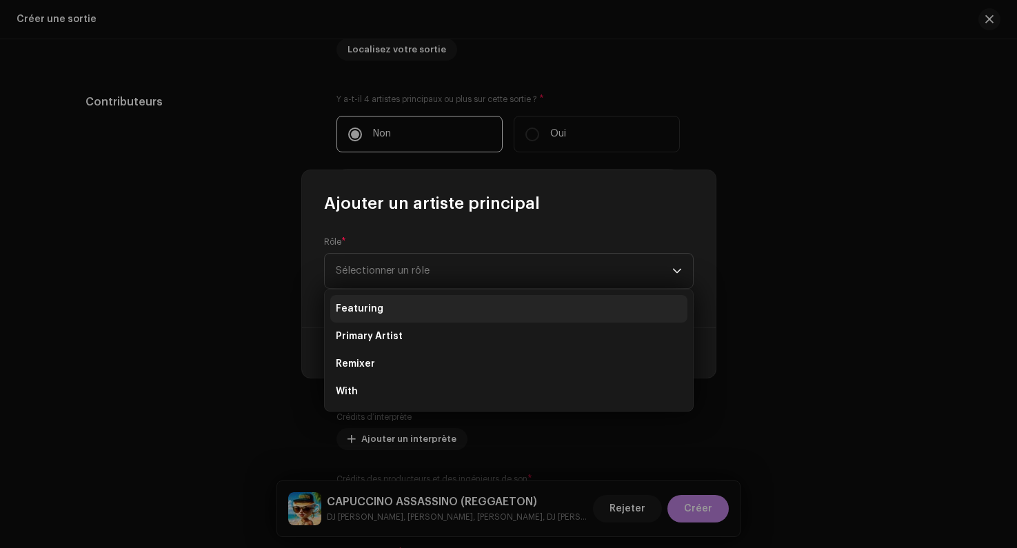
click at [392, 310] on li "Featuring" at bounding box center [508, 309] width 357 height 28
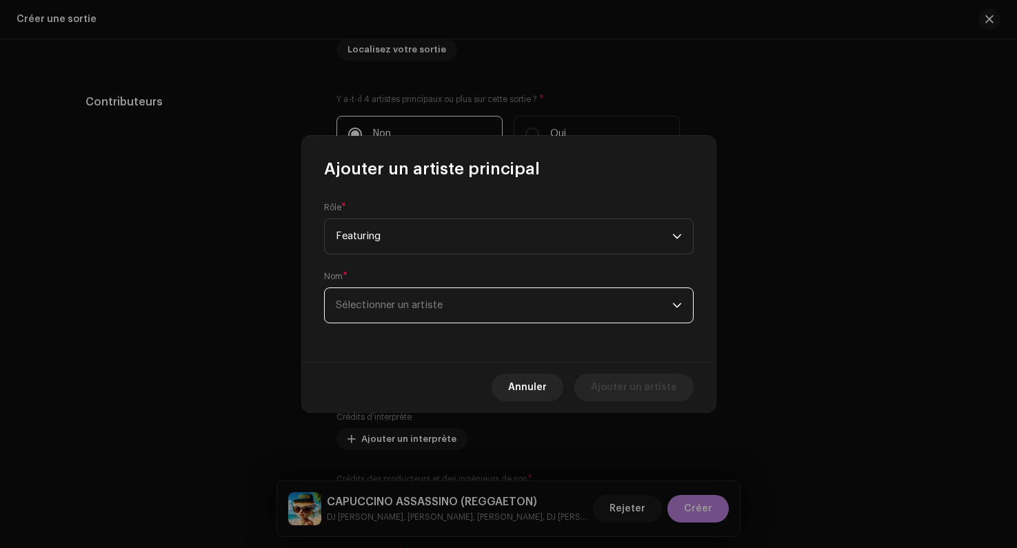
click at [546, 304] on span "Sélectionner un artiste" at bounding box center [504, 305] width 337 height 34
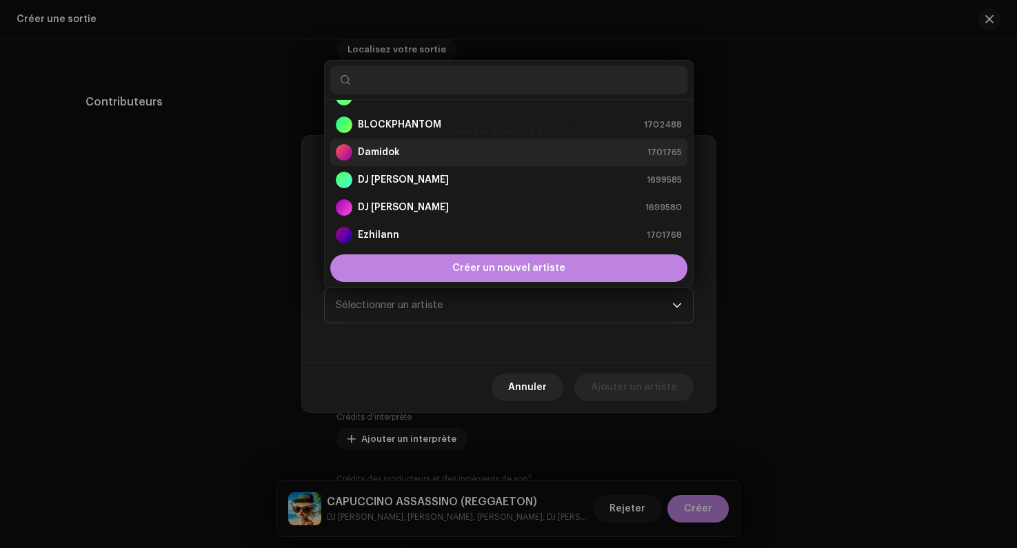
scroll to position [0, 0]
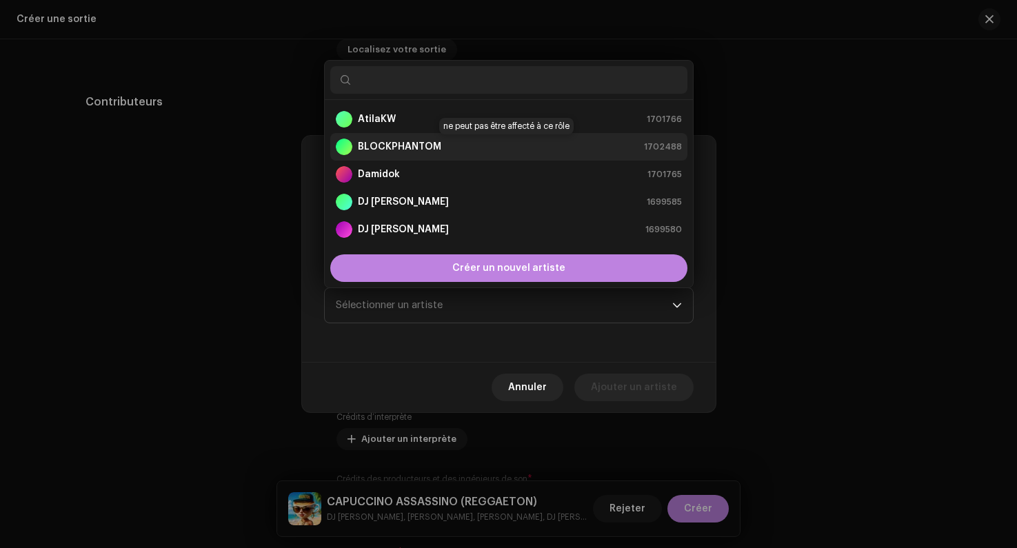
click at [457, 141] on div "BLOCKPHANTOM 1702488" at bounding box center [509, 147] width 346 height 17
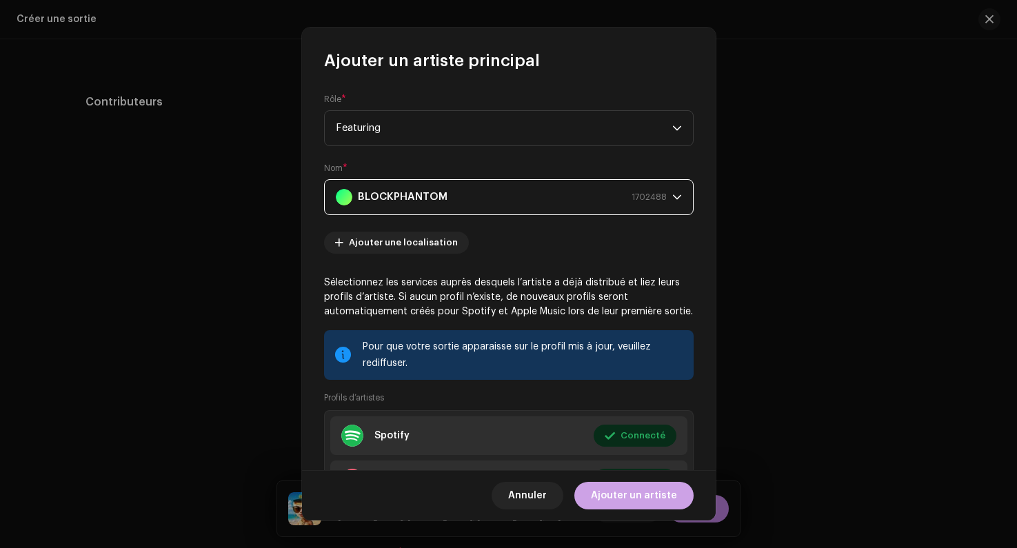
click at [639, 493] on span "Ajouter un artiste" at bounding box center [634, 496] width 86 height 28
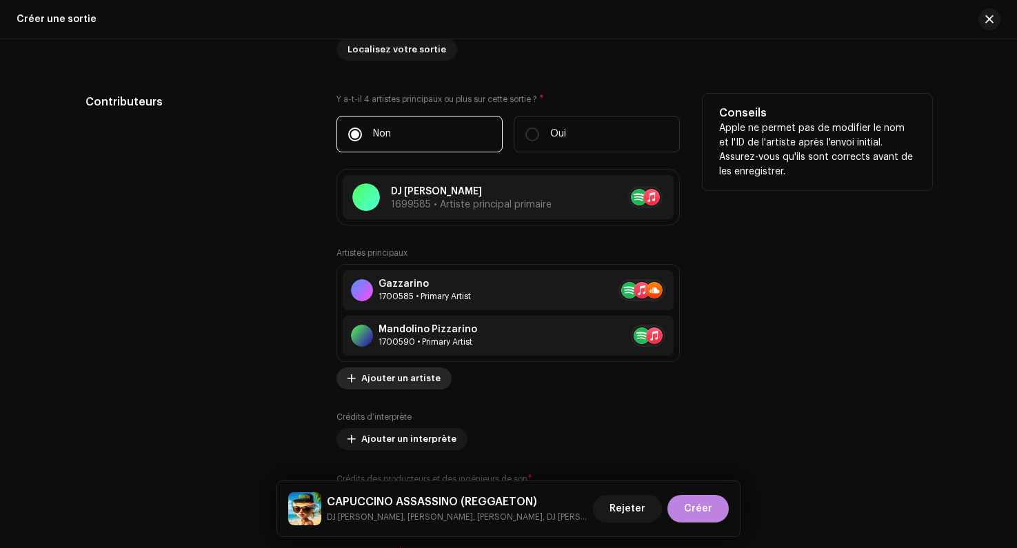
click at [424, 383] on span "Ajouter un artiste" at bounding box center [400, 379] width 79 height 28
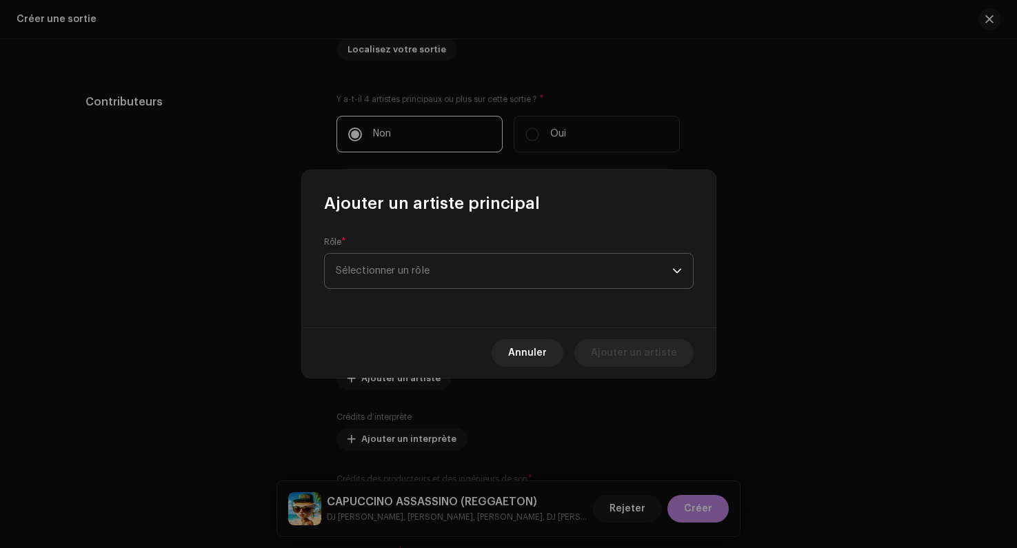
click at [430, 277] on span "Sélectionner un rôle" at bounding box center [504, 271] width 337 height 34
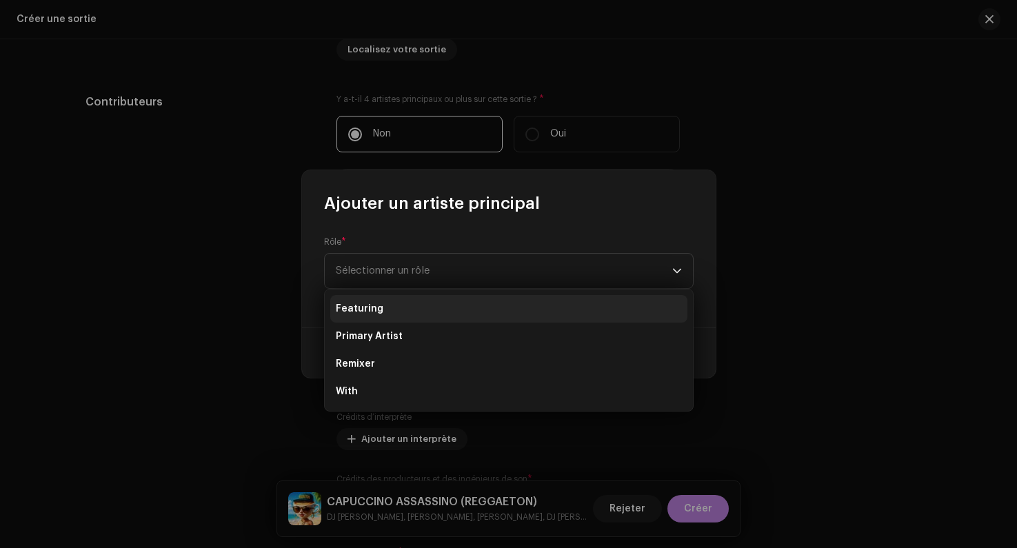
click at [403, 310] on li "Featuring" at bounding box center [508, 309] width 357 height 28
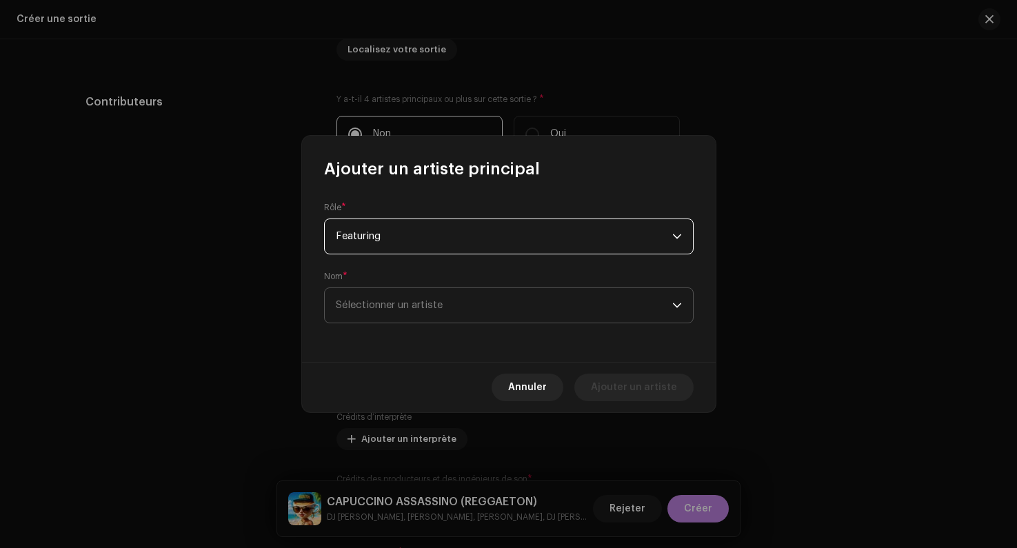
click at [408, 311] on span "Sélectionner un artiste" at bounding box center [504, 305] width 337 height 34
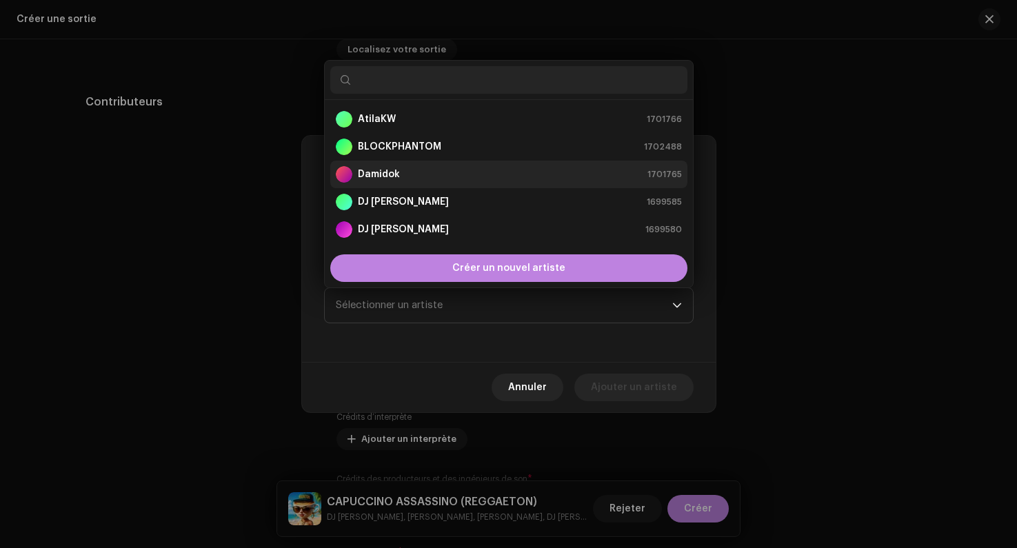
click at [392, 163] on li "Damidok 1701765" at bounding box center [508, 175] width 357 height 28
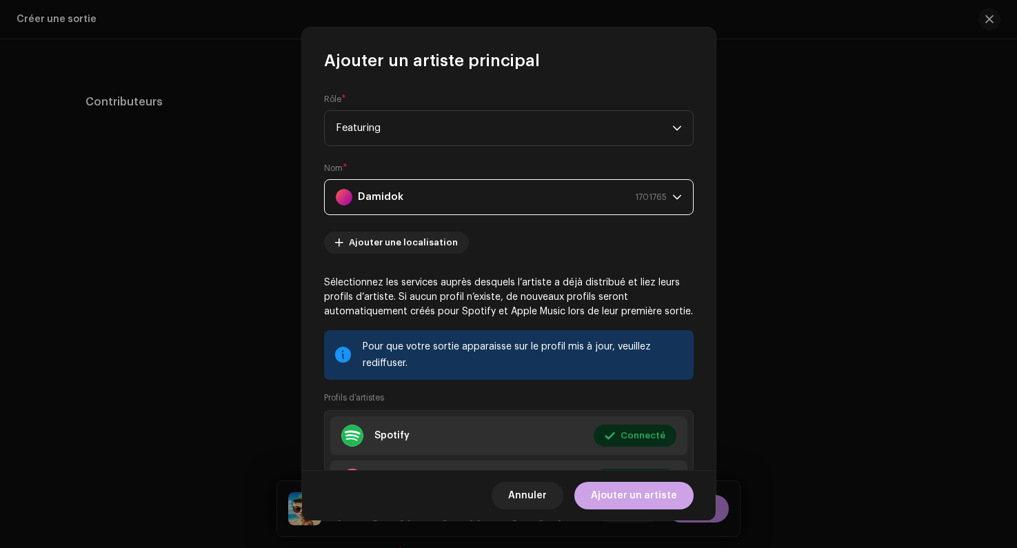
click at [627, 498] on span "Ajouter un artiste" at bounding box center [634, 496] width 86 height 28
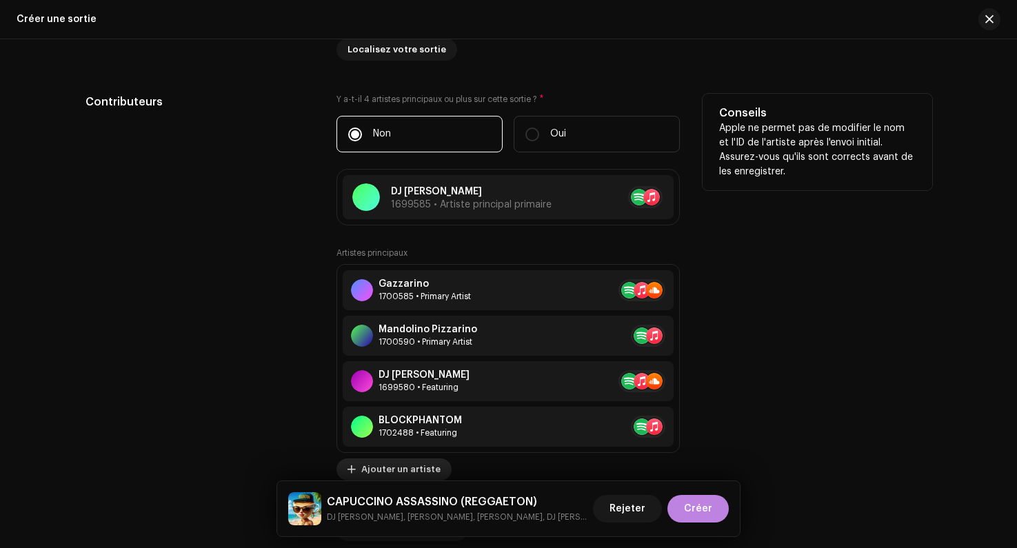
click at [412, 472] on span "Ajouter un artiste" at bounding box center [400, 470] width 79 height 28
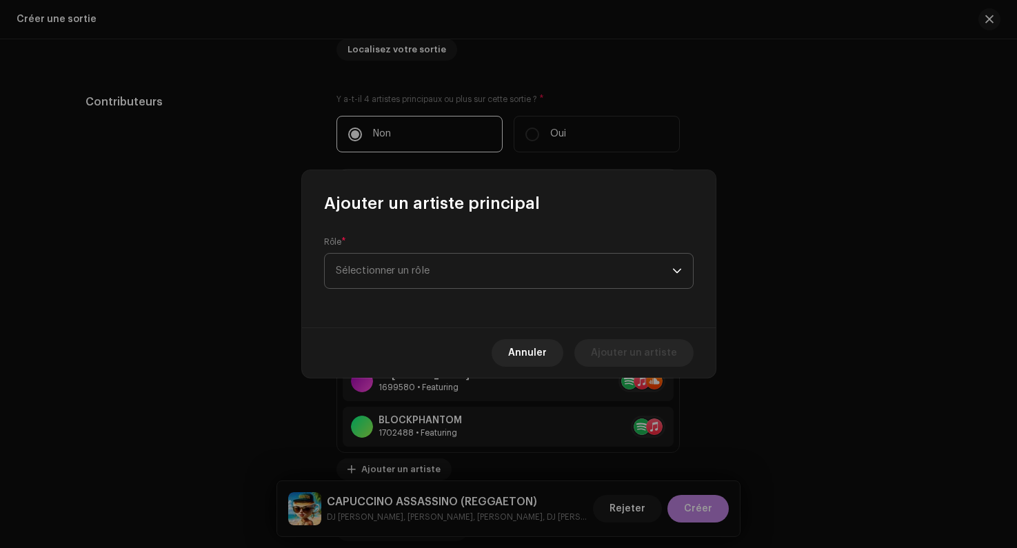
click at [408, 277] on span "Sélectionner un rôle" at bounding box center [504, 271] width 337 height 34
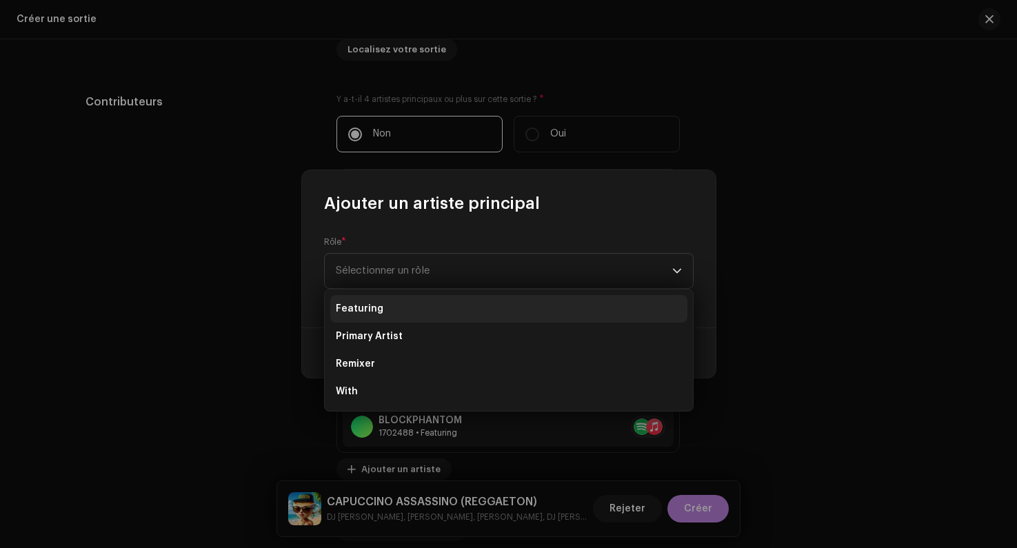
click at [384, 305] on li "Featuring" at bounding box center [508, 309] width 357 height 28
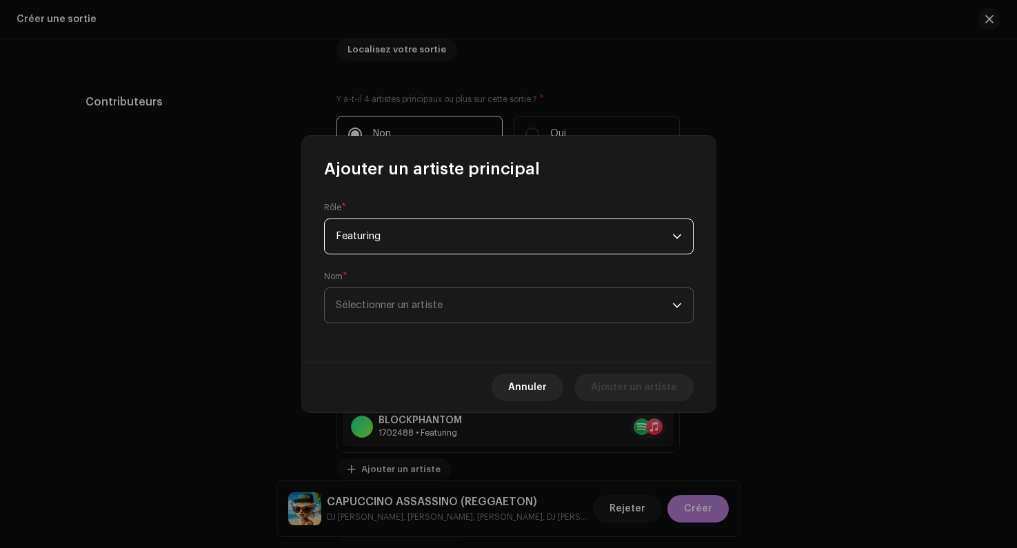
click at [410, 303] on span "Sélectionner un artiste" at bounding box center [389, 305] width 107 height 10
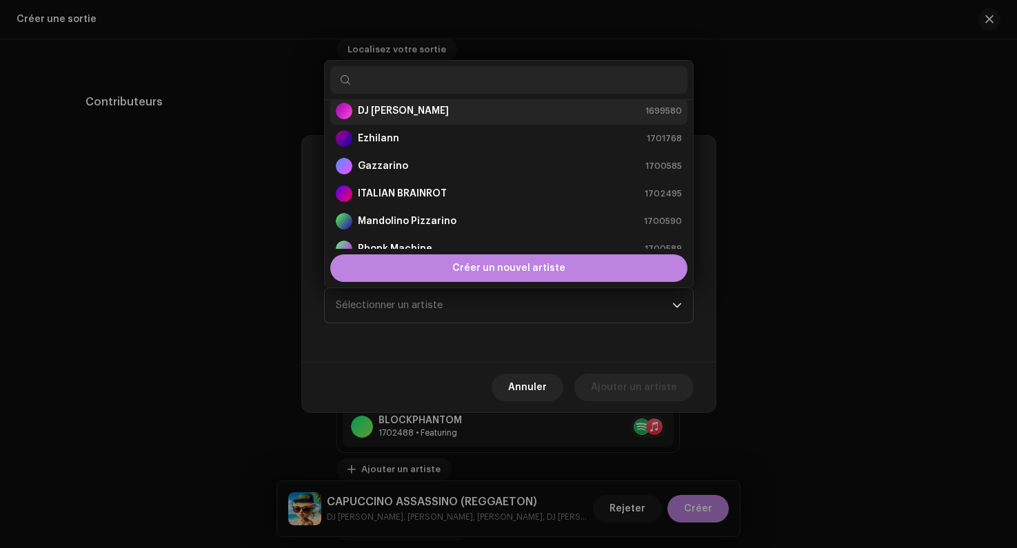
scroll to position [122, 0]
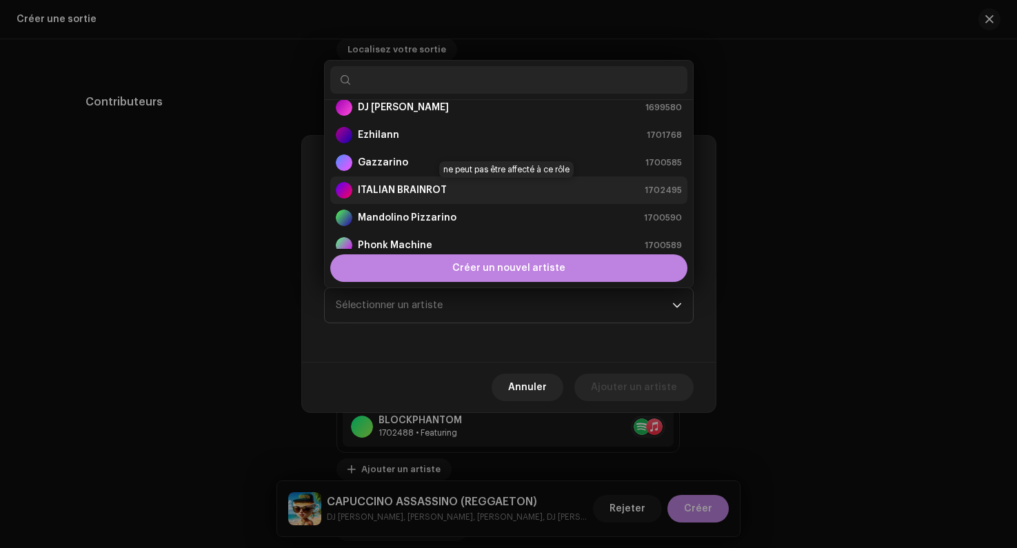
click at [397, 189] on strong "ITALIAN BRAINROT" at bounding box center [402, 190] width 89 height 14
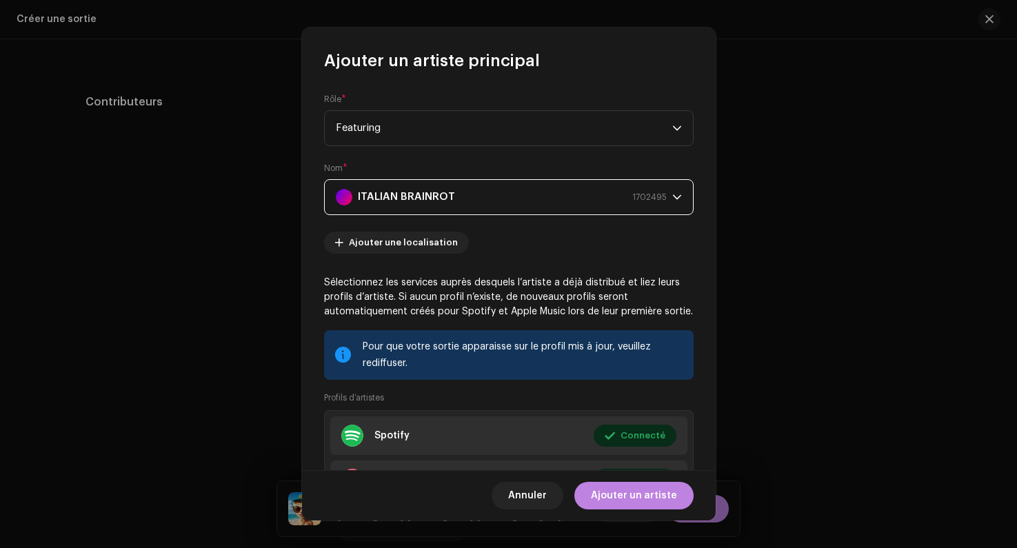
scroll to position [118, 0]
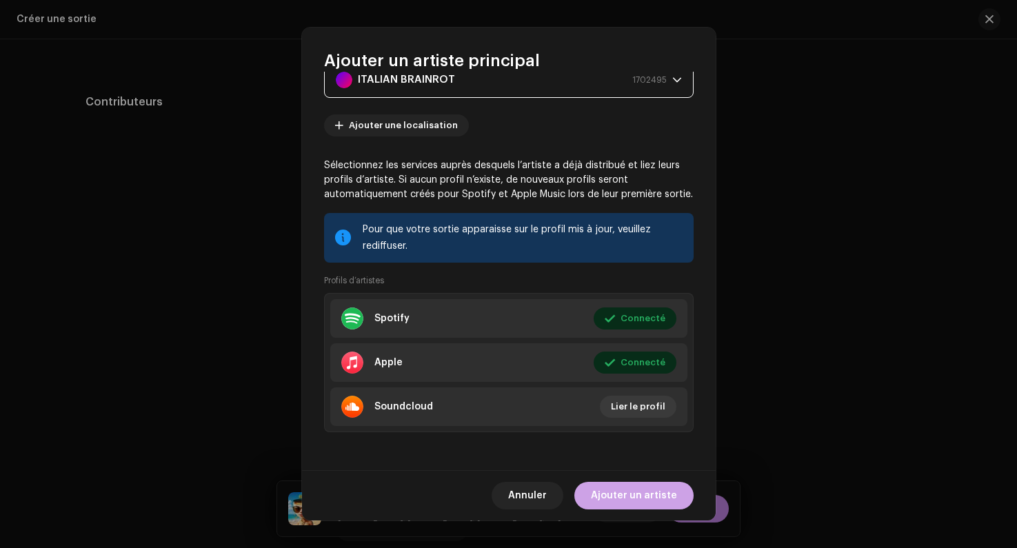
click at [633, 497] on span "Ajouter un artiste" at bounding box center [634, 496] width 86 height 28
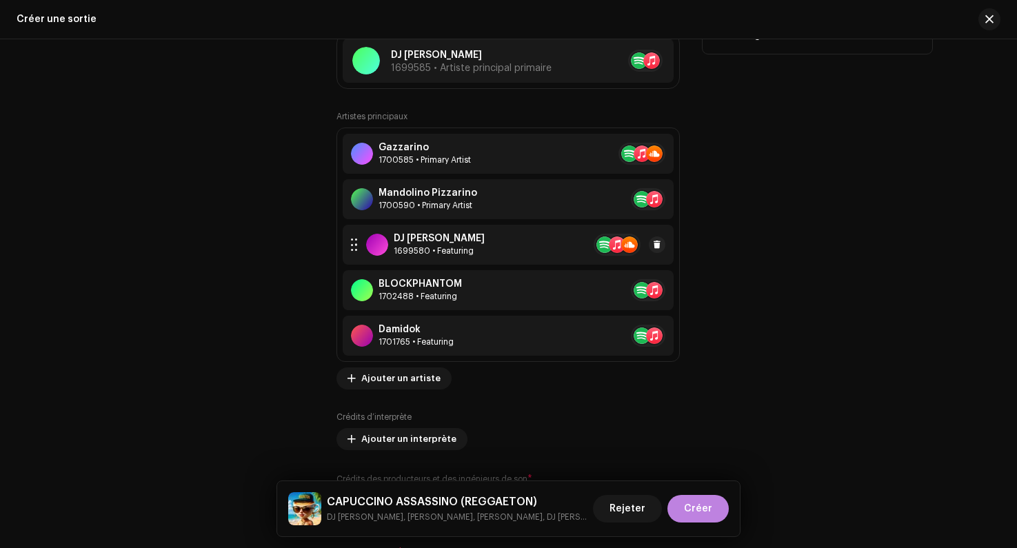
scroll to position [1624, 0]
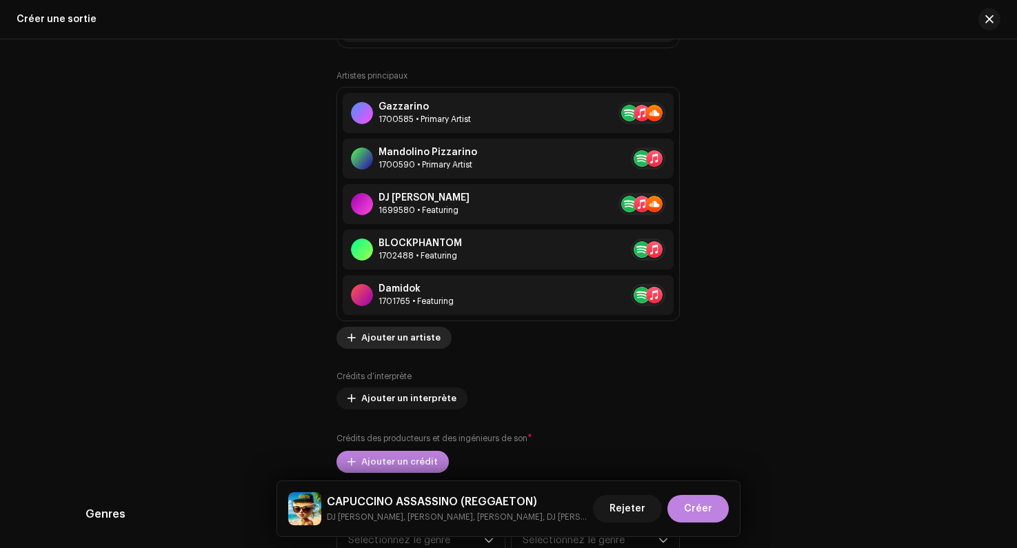
click at [386, 341] on span "Ajouter un artiste" at bounding box center [400, 338] width 79 height 28
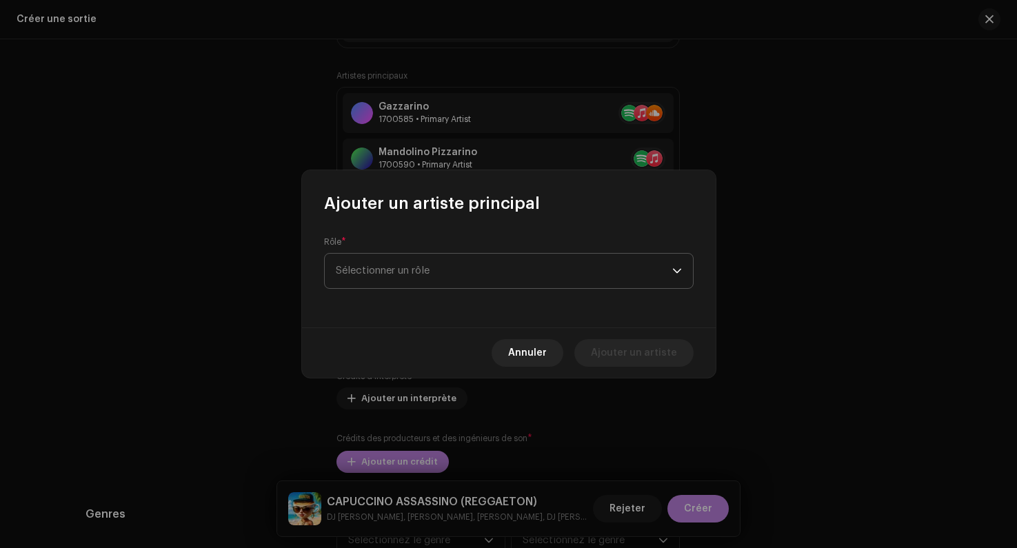
click at [379, 277] on span "Sélectionner un rôle" at bounding box center [504, 271] width 337 height 34
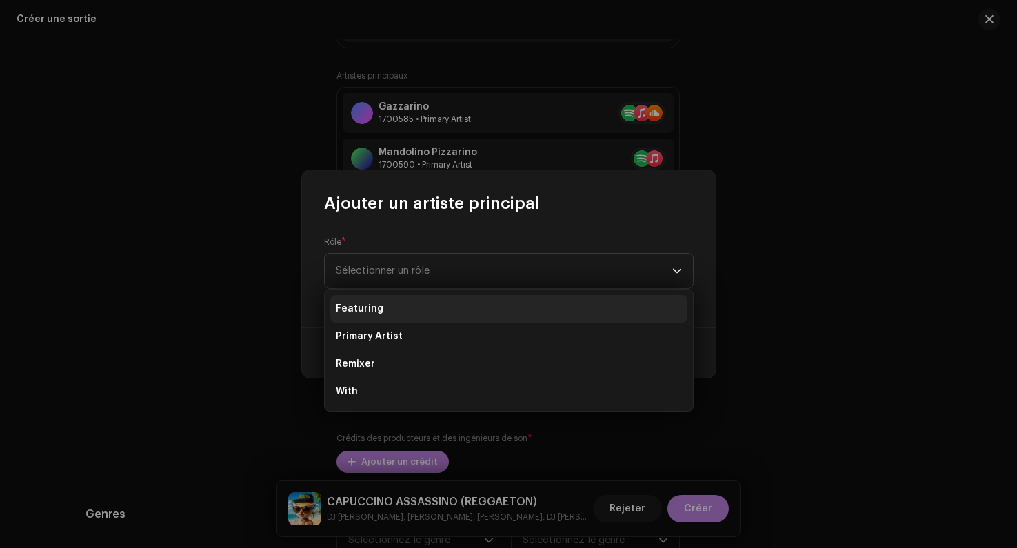
click at [378, 314] on span "Featuring" at bounding box center [360, 309] width 48 height 14
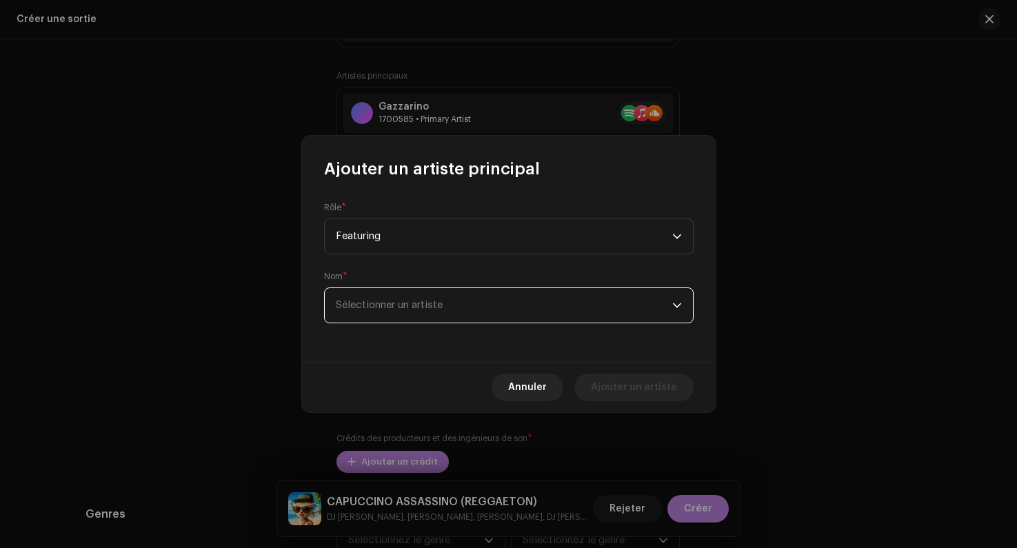
click at [390, 319] on span "Sélectionner un artiste" at bounding box center [504, 305] width 337 height 34
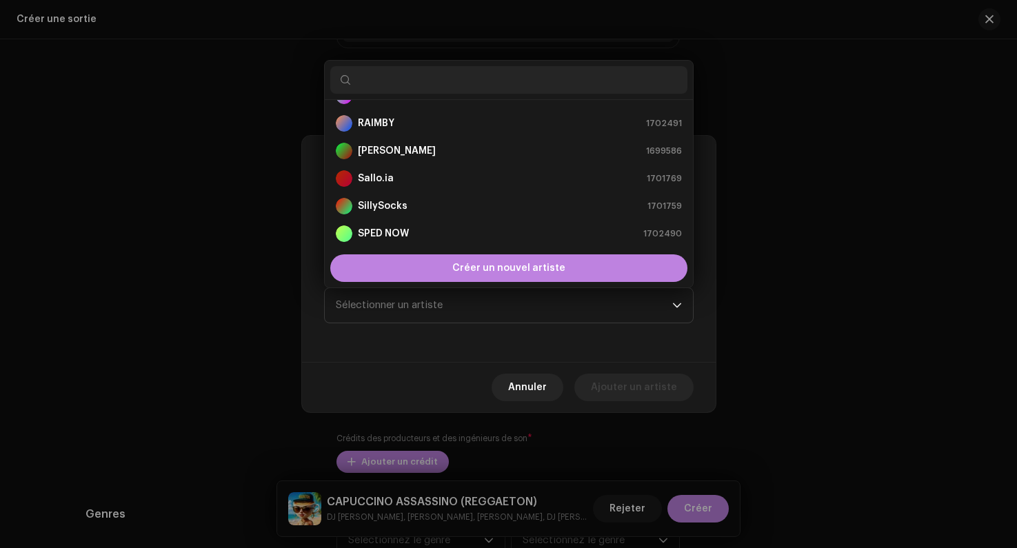
scroll to position [276, 0]
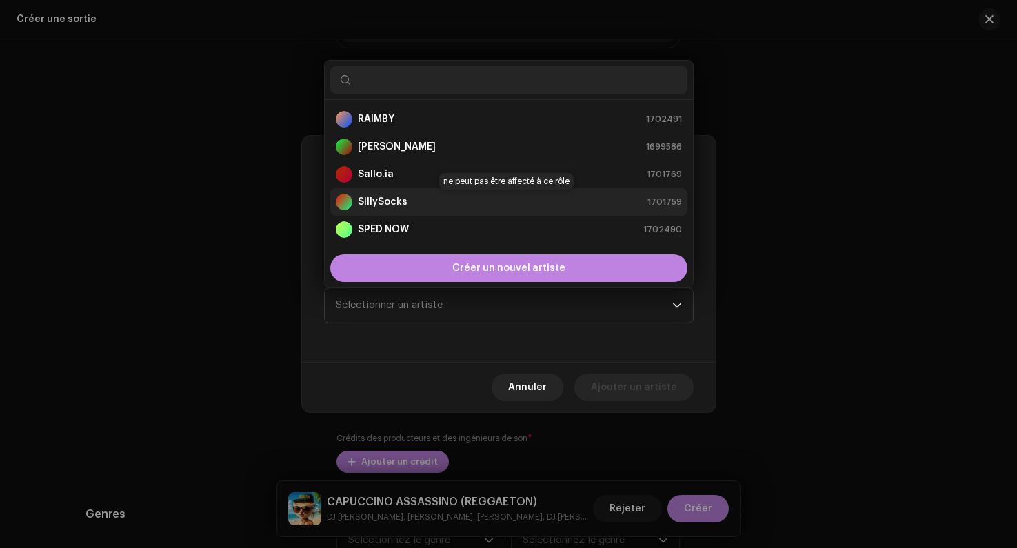
click at [364, 196] on strong "SillySocks" at bounding box center [383, 202] width 50 height 14
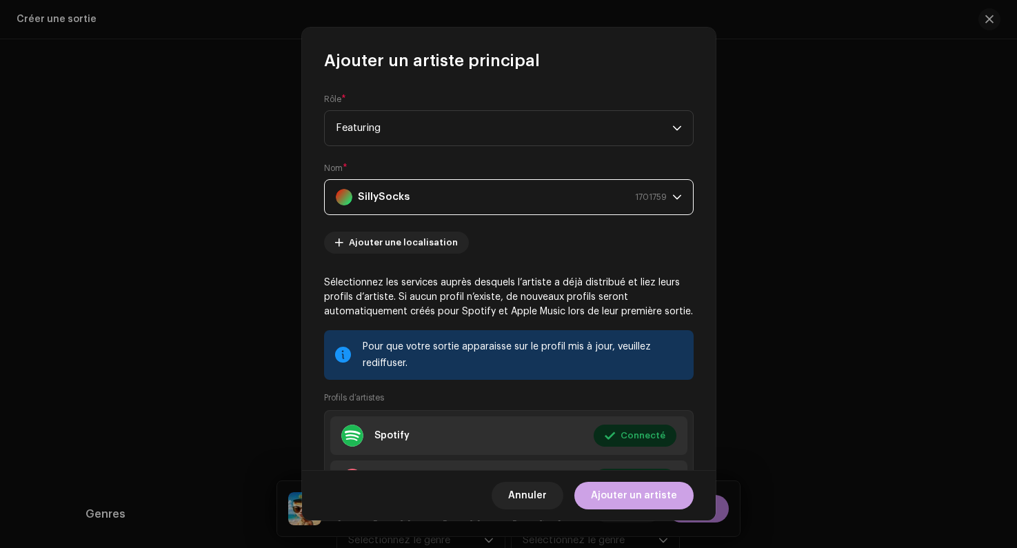
click at [611, 490] on span "Ajouter un artiste" at bounding box center [634, 496] width 86 height 28
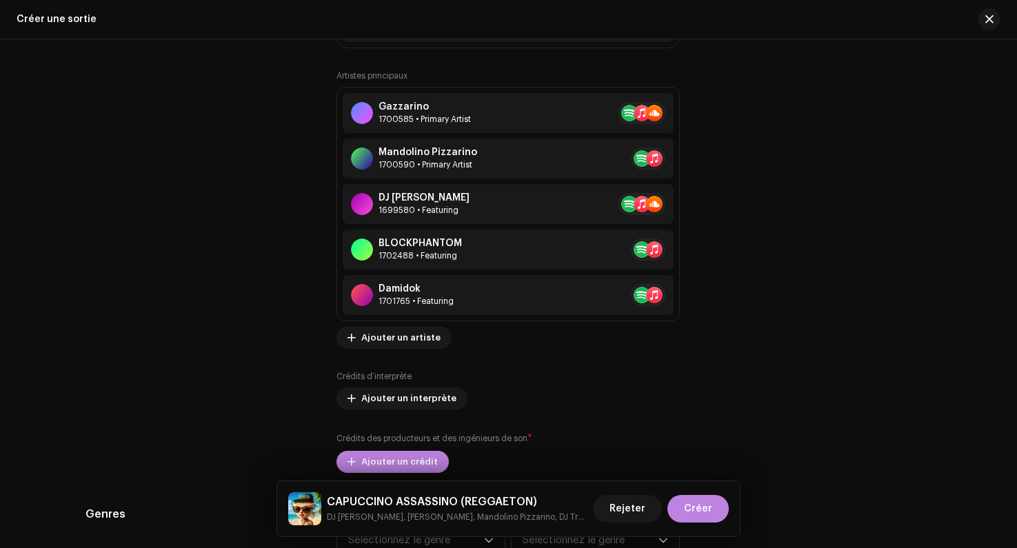
click at [383, 351] on div "Artistes principaux Gazzarino 1700585 • Primary Artist [PERSON_NAME] 1700590 • …" at bounding box center [509, 271] width 344 height 403
click at [383, 341] on span "Ajouter un artiste" at bounding box center [400, 338] width 79 height 28
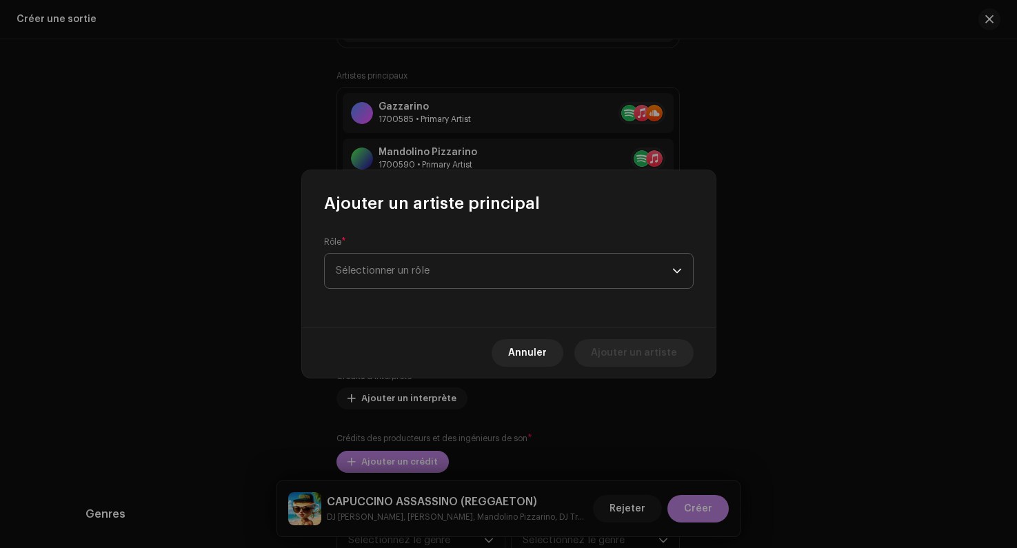
click at [408, 263] on span "Sélectionner un rôle" at bounding box center [504, 271] width 337 height 34
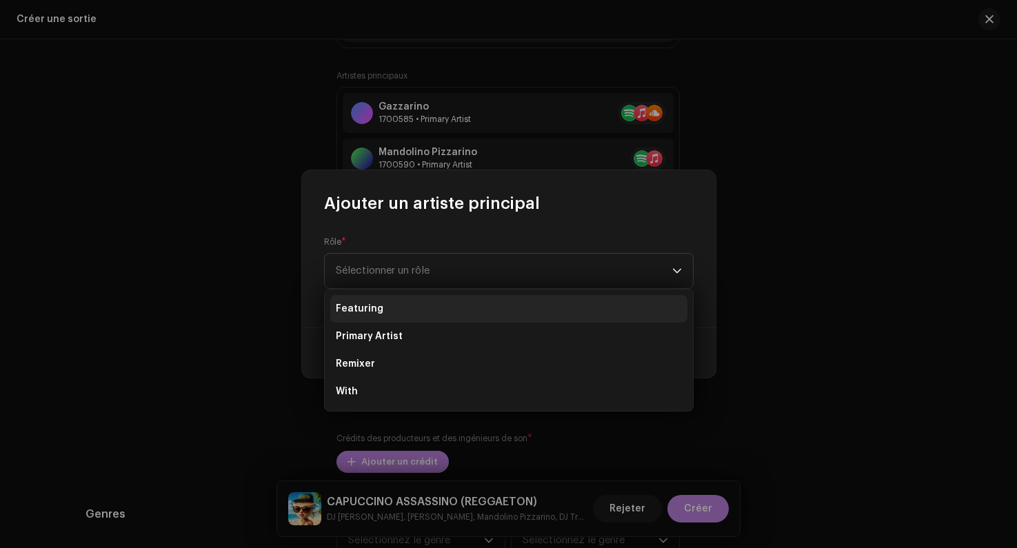
click at [376, 312] on span "Featuring" at bounding box center [360, 309] width 48 height 14
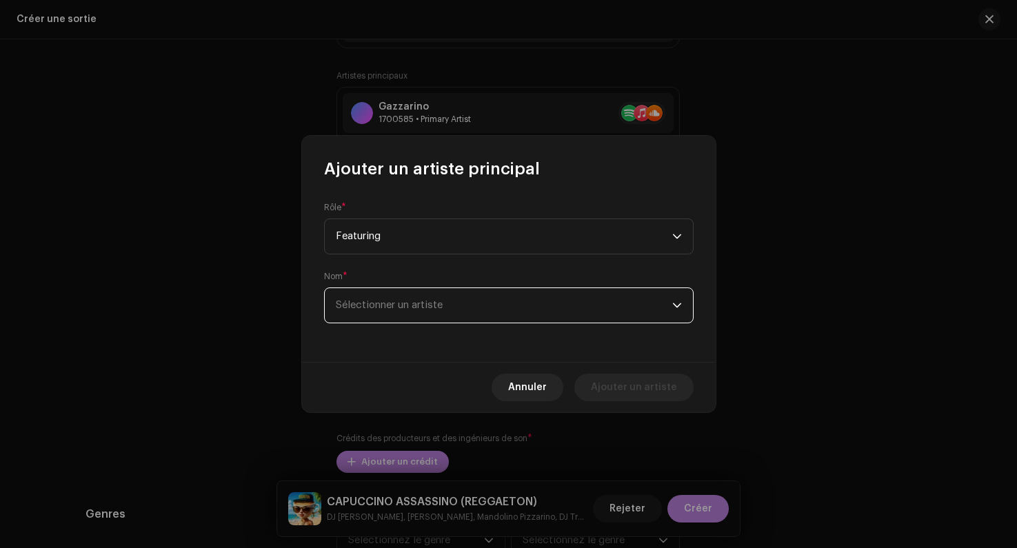
click at [401, 310] on span "Sélectionner un artiste" at bounding box center [389, 305] width 107 height 10
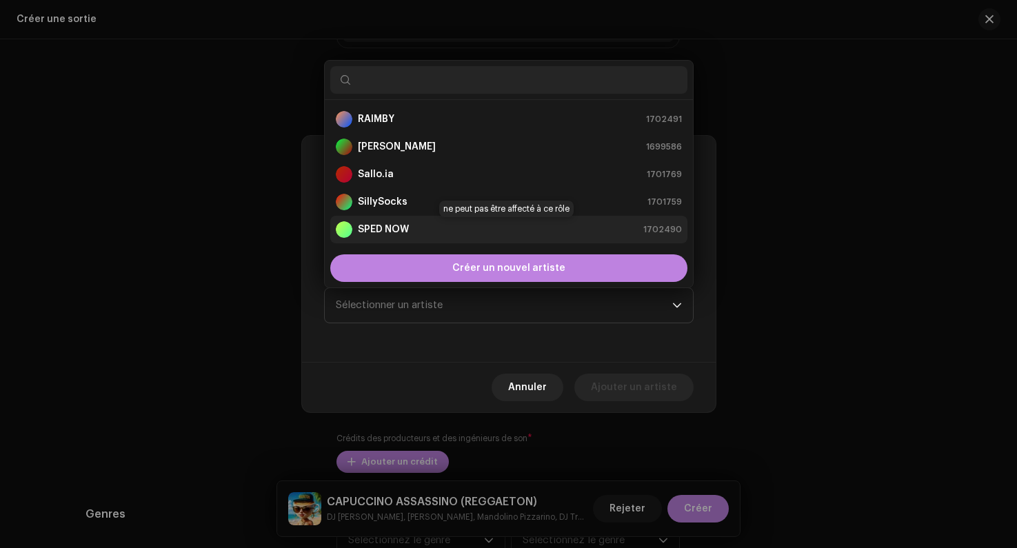
click at [412, 227] on div "SPED NOW 1702490" at bounding box center [509, 229] width 346 height 17
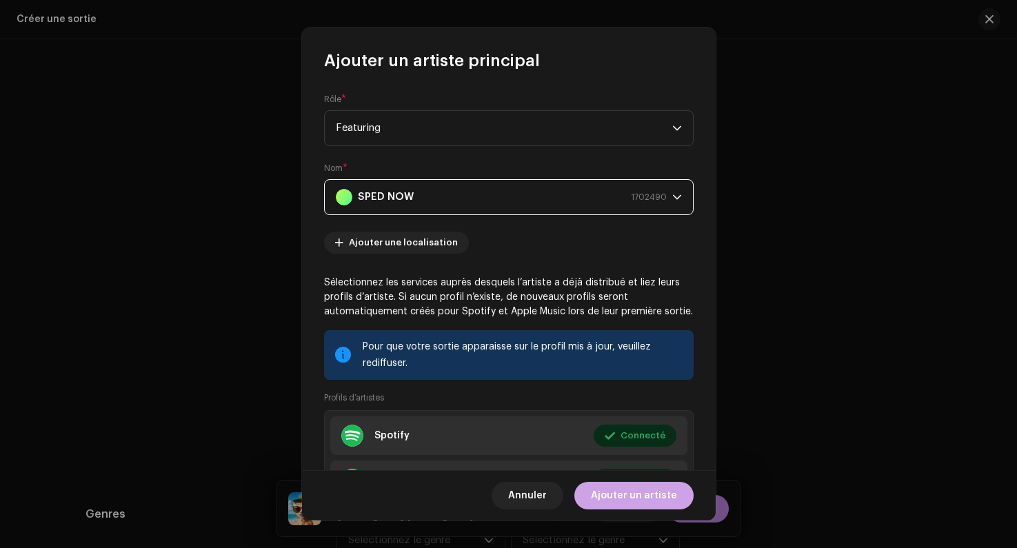
click at [622, 494] on span "Ajouter un artiste" at bounding box center [634, 496] width 86 height 28
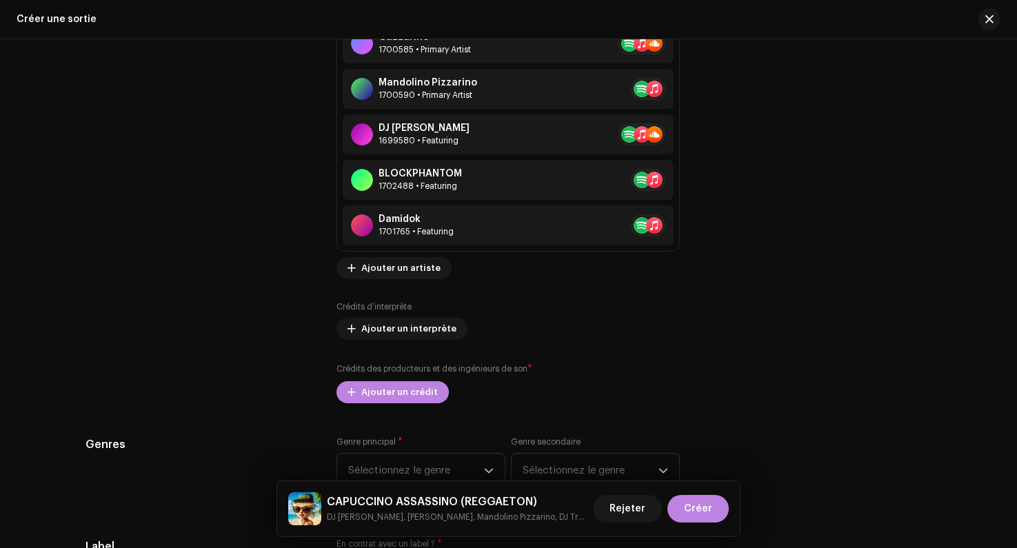
scroll to position [1711, 0]
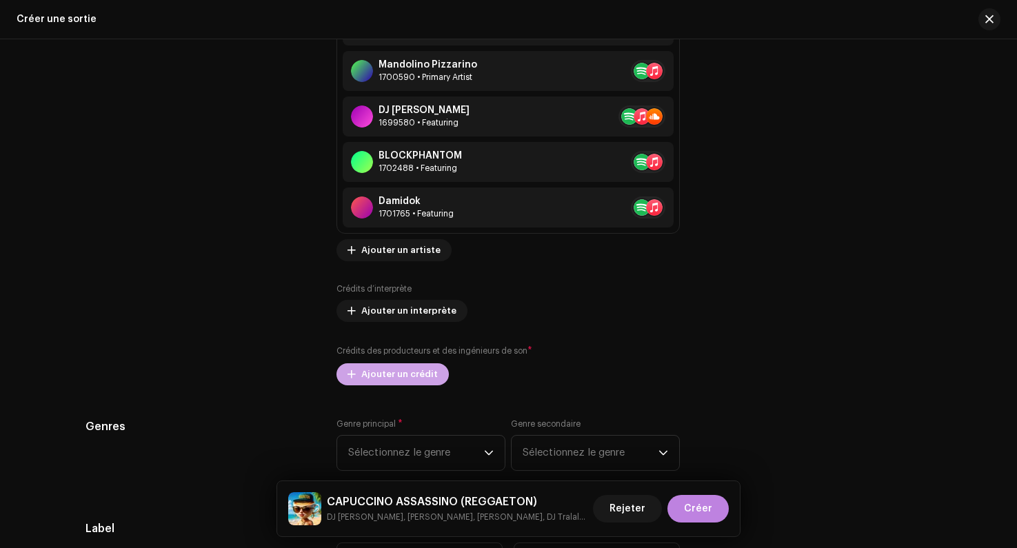
click at [384, 376] on span "Ajouter un crédit" at bounding box center [399, 375] width 77 height 28
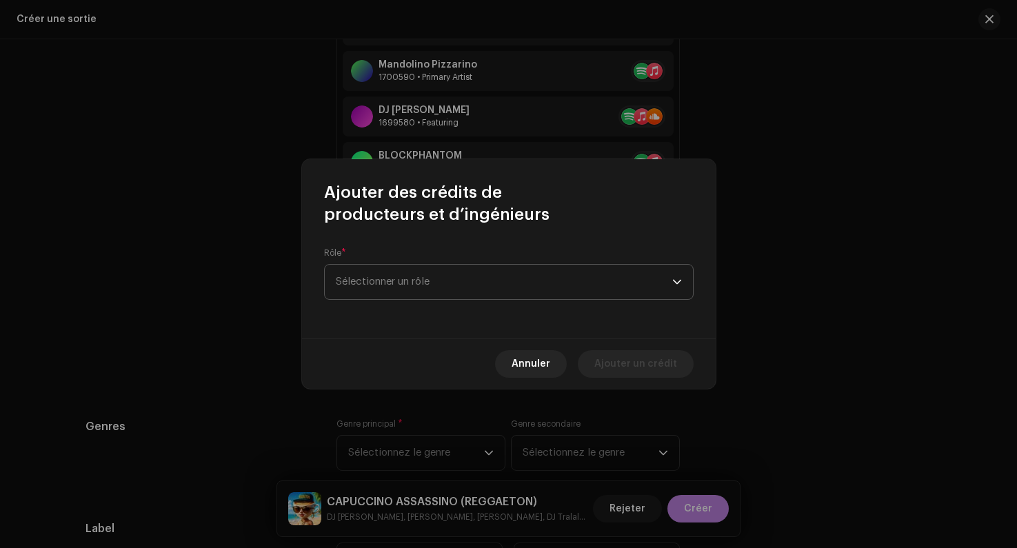
click at [388, 286] on span "Sélectionner un rôle" at bounding box center [504, 282] width 337 height 34
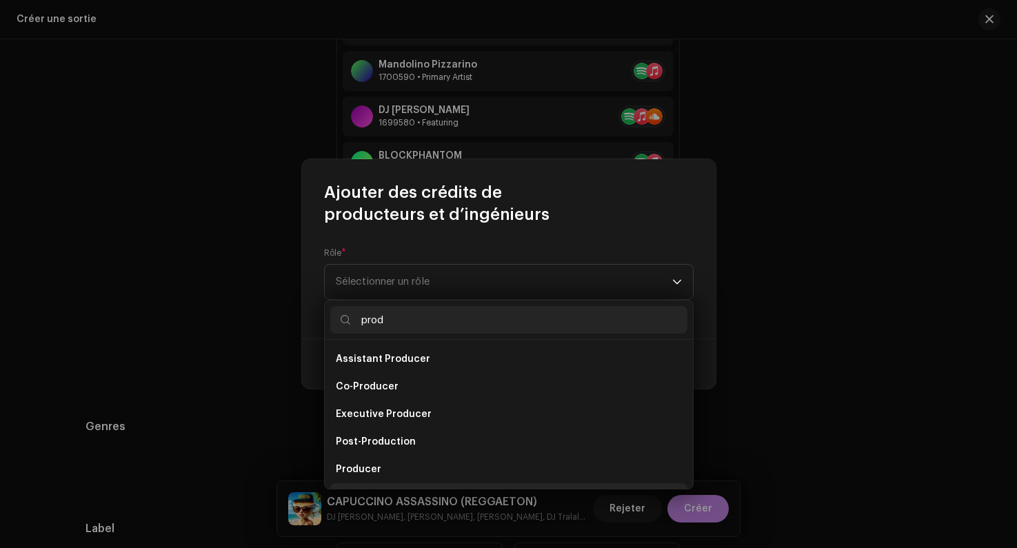
scroll to position [22, 0]
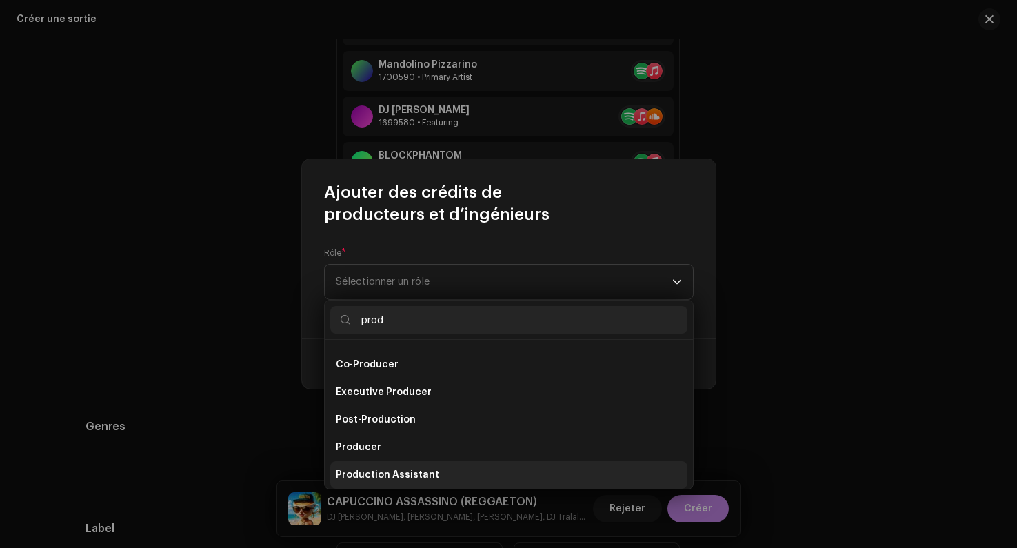
type input "prod"
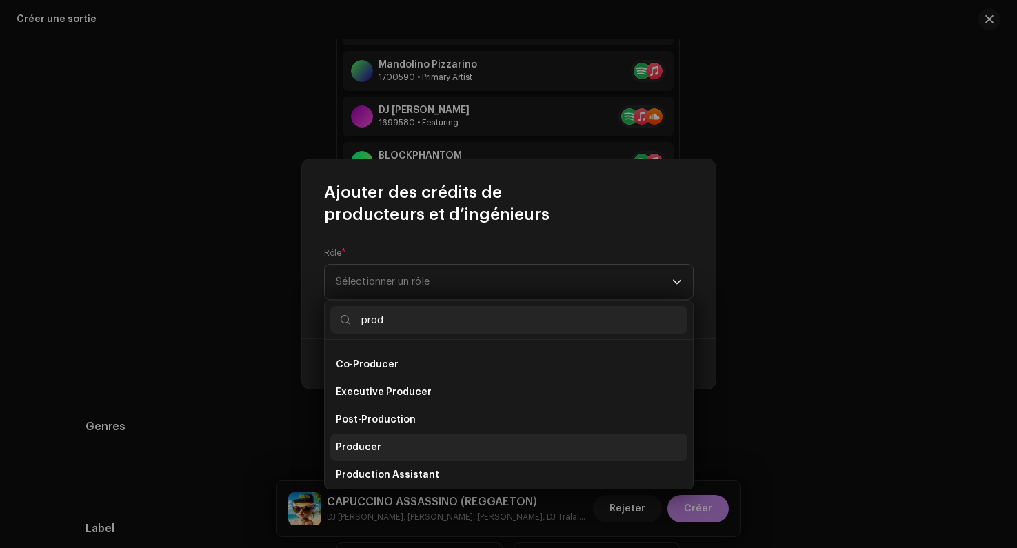
drag, startPoint x: 367, startPoint y: 469, endPoint x: 363, endPoint y: 450, distance: 19.1
click at [363, 450] on ul "Assistant Producer Co-Producer Executive Producer Post-Production Producer Prod…" at bounding box center [509, 420] width 368 height 204
click at [363, 450] on span "Producer" at bounding box center [359, 448] width 46 height 14
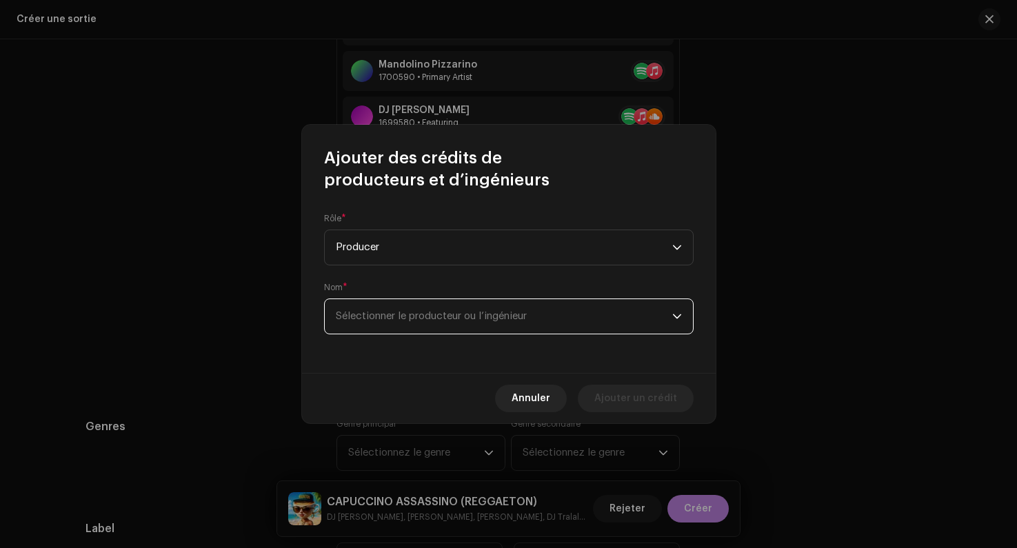
click at [387, 322] on span "Sélectionner le producteur ou l’ingénieur" at bounding box center [504, 316] width 337 height 34
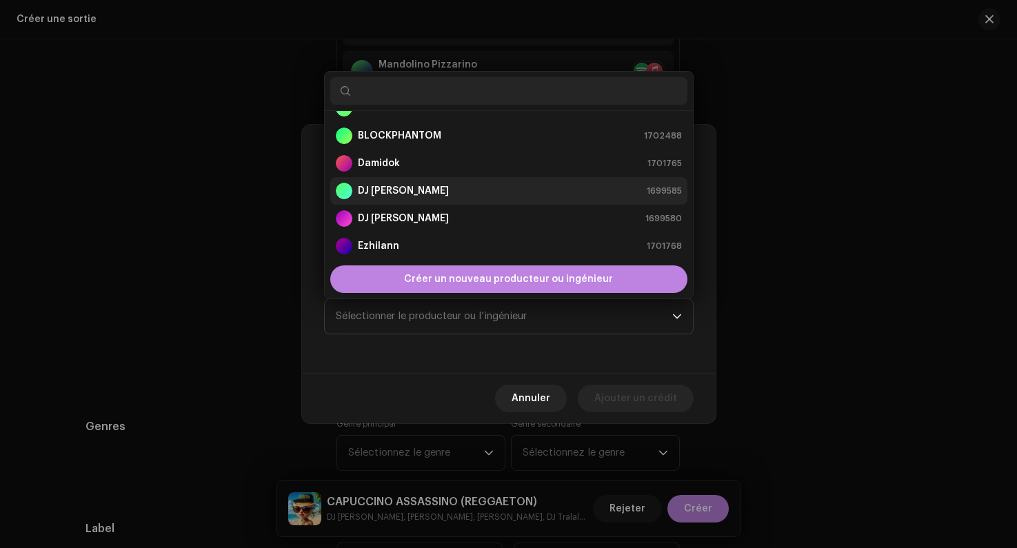
click at [391, 189] on strong "DJ [PERSON_NAME]" at bounding box center [403, 191] width 91 height 14
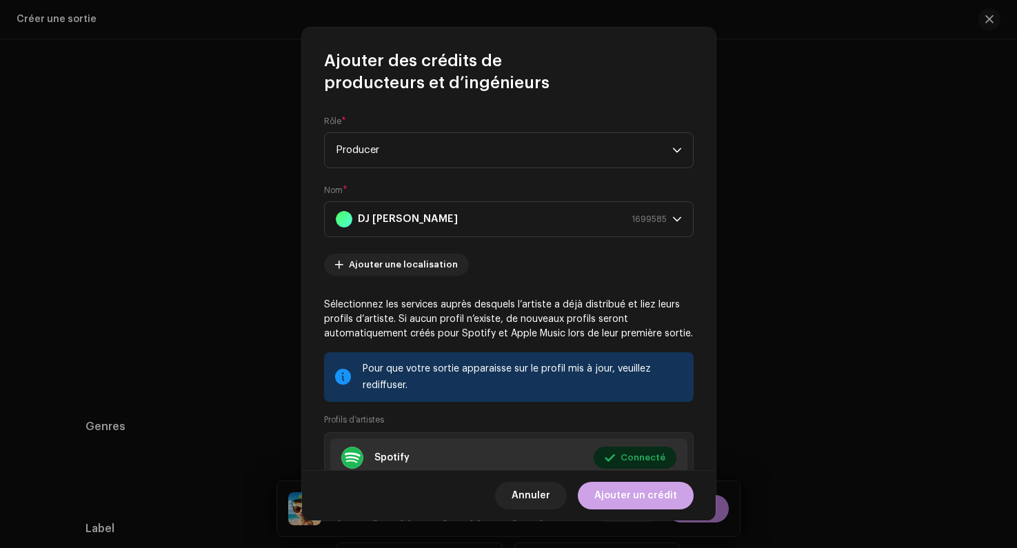
click at [637, 501] on span "Ajouter un crédit" at bounding box center [636, 496] width 83 height 28
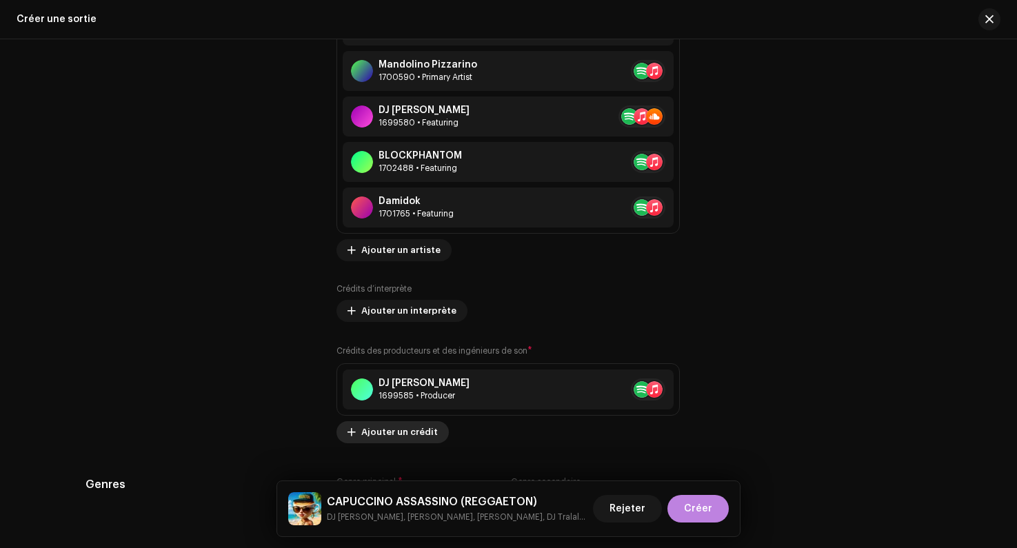
click at [401, 432] on span "Ajouter un crédit" at bounding box center [399, 433] width 77 height 28
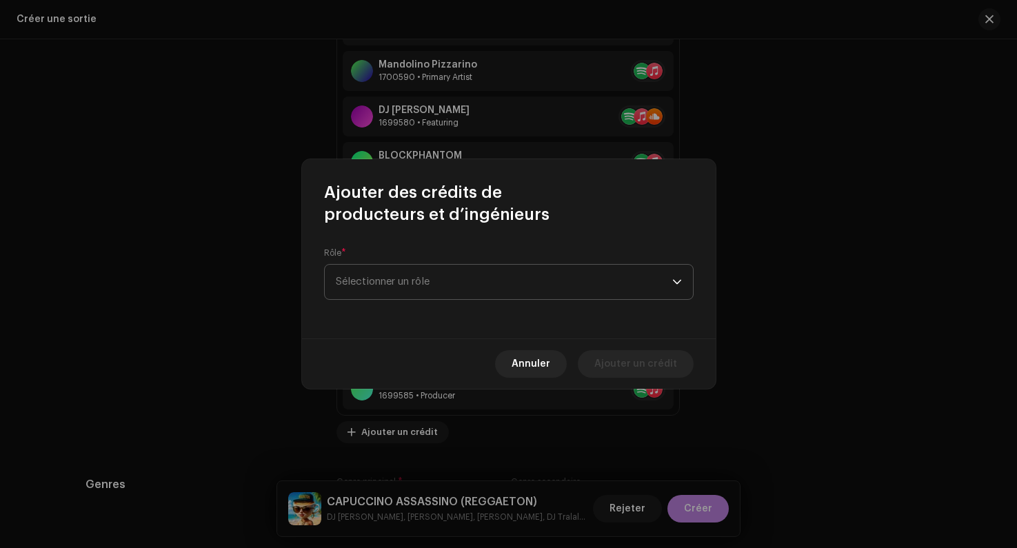
click at [395, 278] on span "Sélectionner un rôle" at bounding box center [504, 282] width 337 height 34
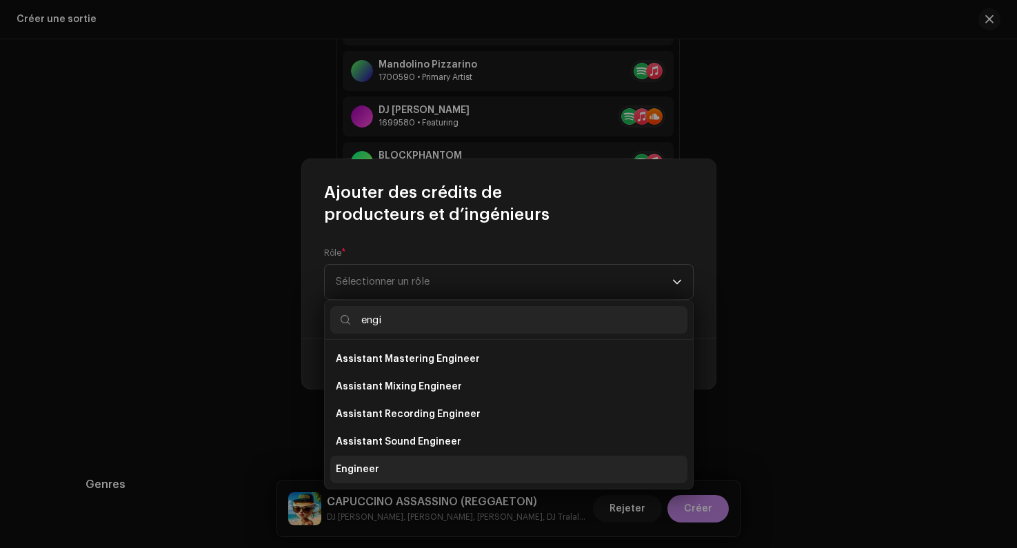
type input "engi"
click at [360, 459] on li "Engineer" at bounding box center [508, 470] width 357 height 28
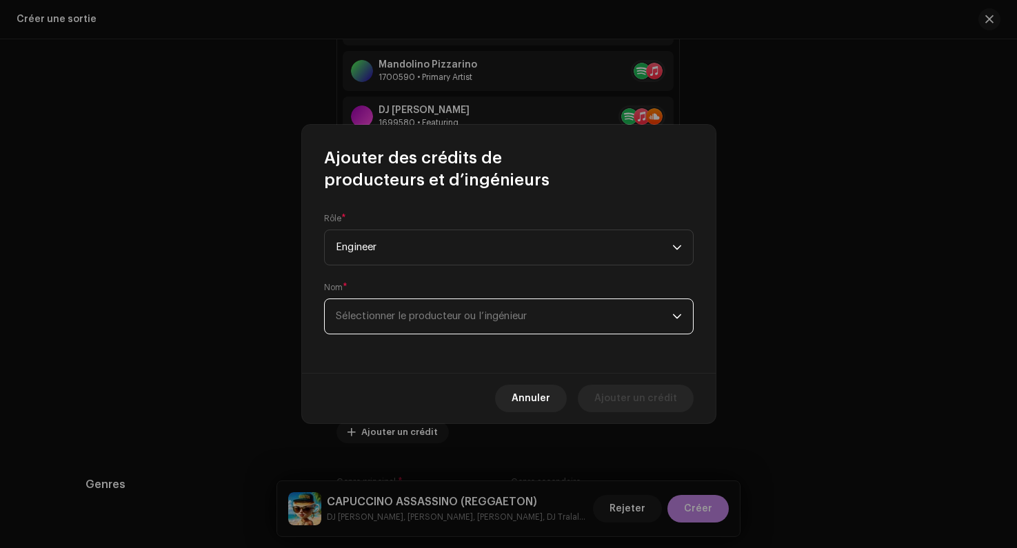
click at [370, 319] on span "Sélectionner le producteur ou l’ingénieur" at bounding box center [431, 316] width 191 height 10
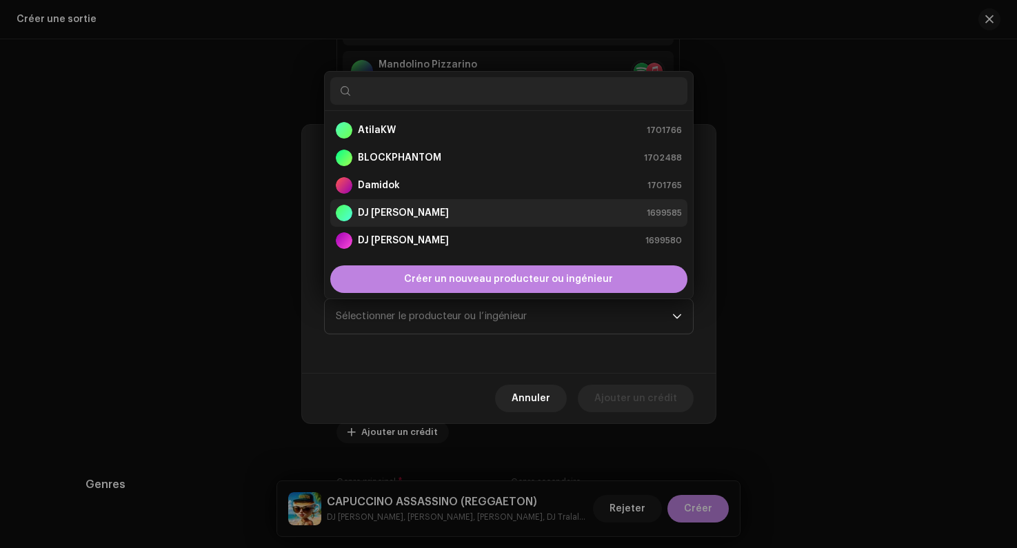
click at [389, 216] on strong "DJ [PERSON_NAME]" at bounding box center [403, 213] width 91 height 14
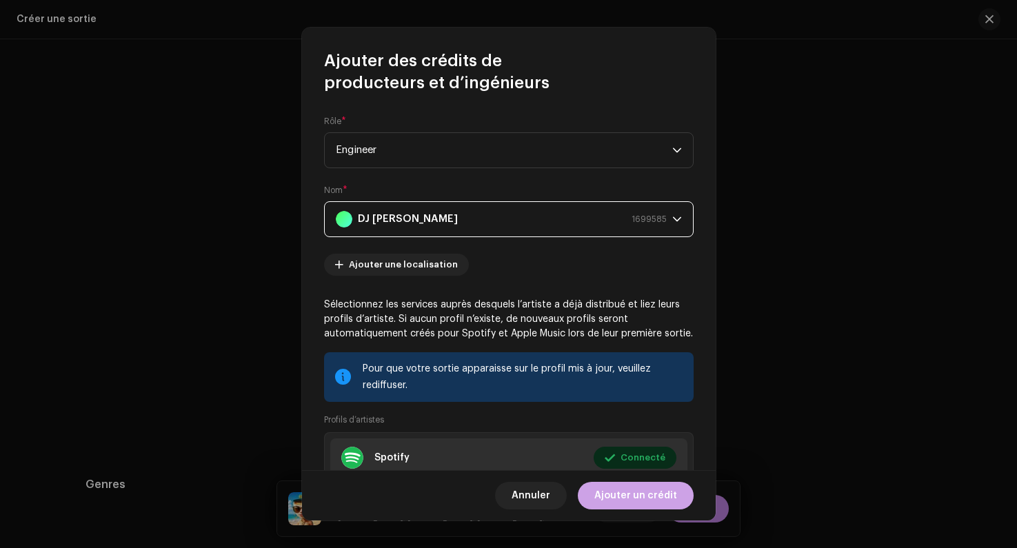
click at [624, 495] on span "Ajouter un crédit" at bounding box center [636, 496] width 83 height 28
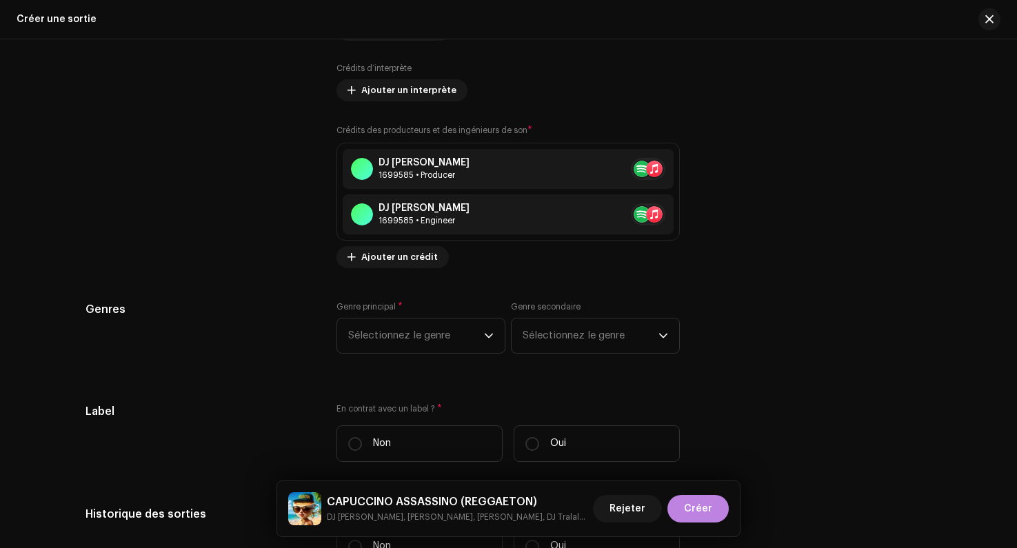
scroll to position [1987, 0]
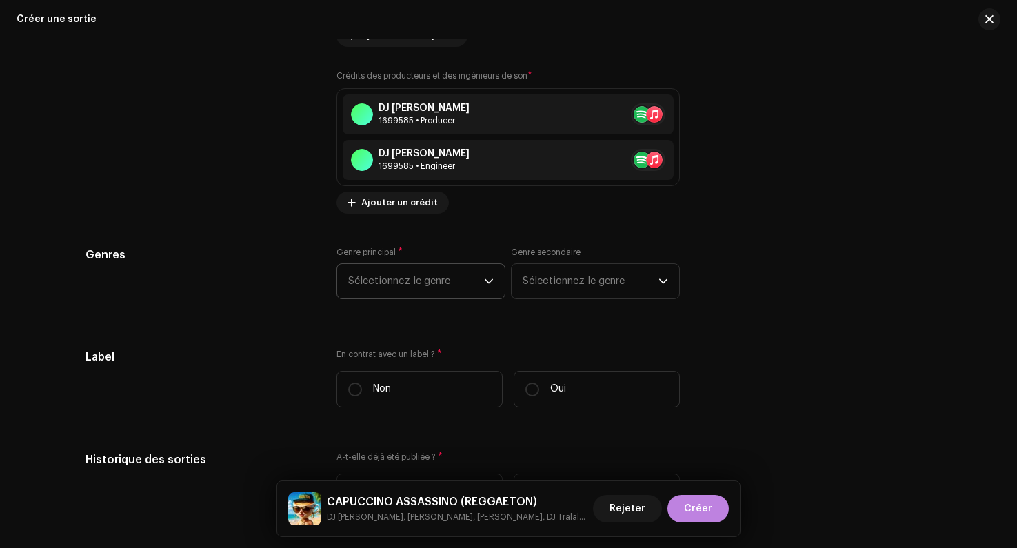
click at [410, 299] on p-select "Sélectionnez le genre" at bounding box center [421, 281] width 169 height 36
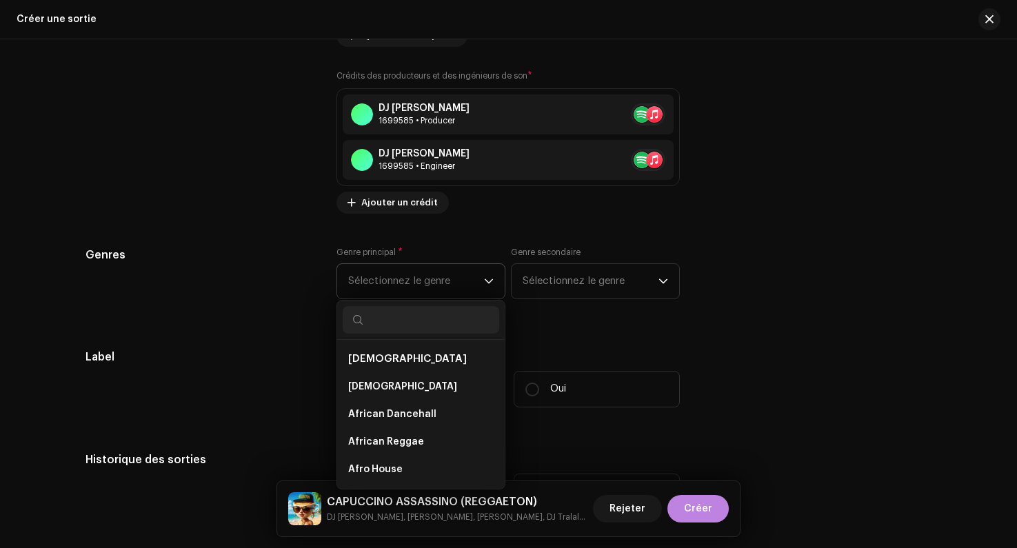
click at [406, 288] on span "Sélectionnez le genre" at bounding box center [416, 281] width 136 height 34
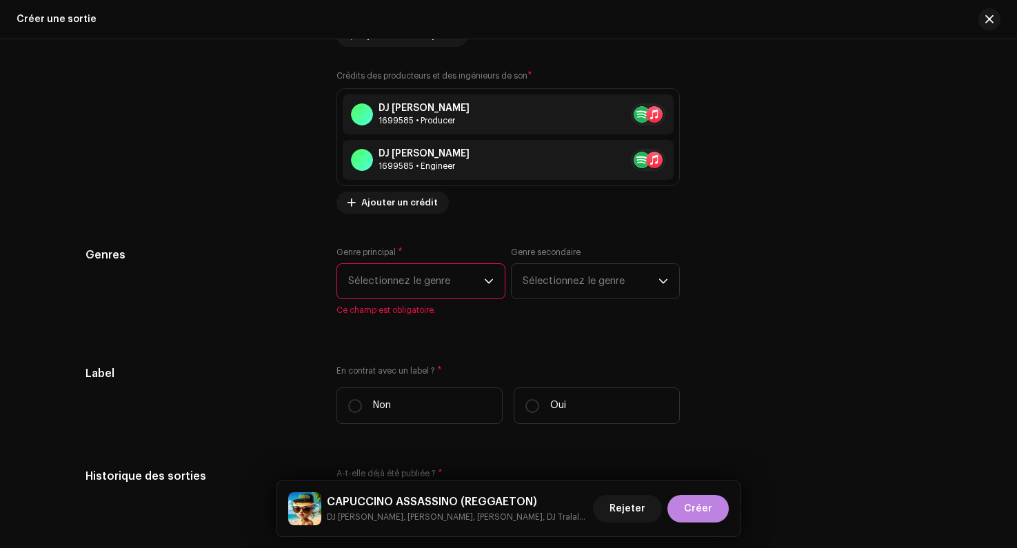
click at [406, 288] on span "Sélectionnez le genre" at bounding box center [416, 281] width 136 height 34
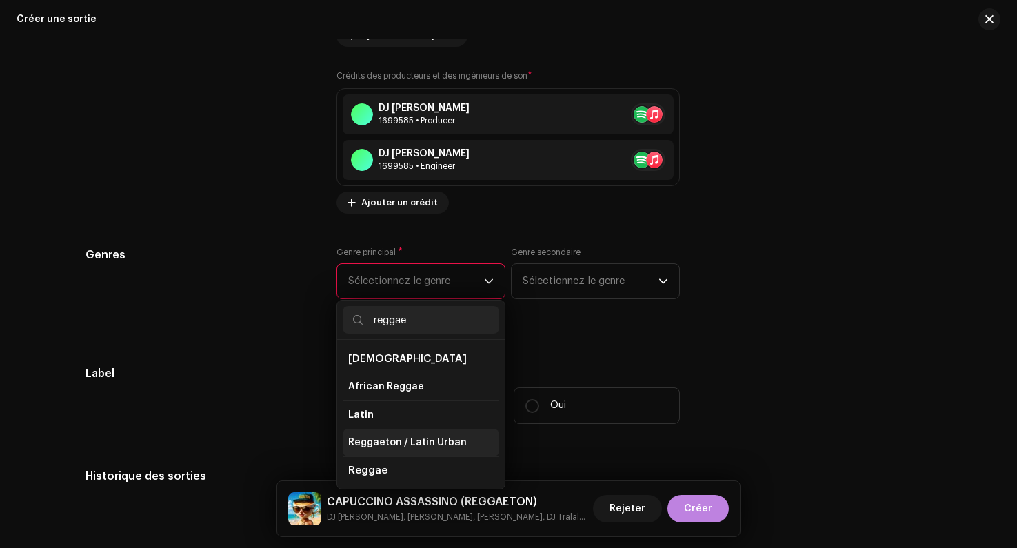
type input "reggae"
click at [370, 447] on span "Reggaeton / Latin Urban" at bounding box center [407, 443] width 119 height 14
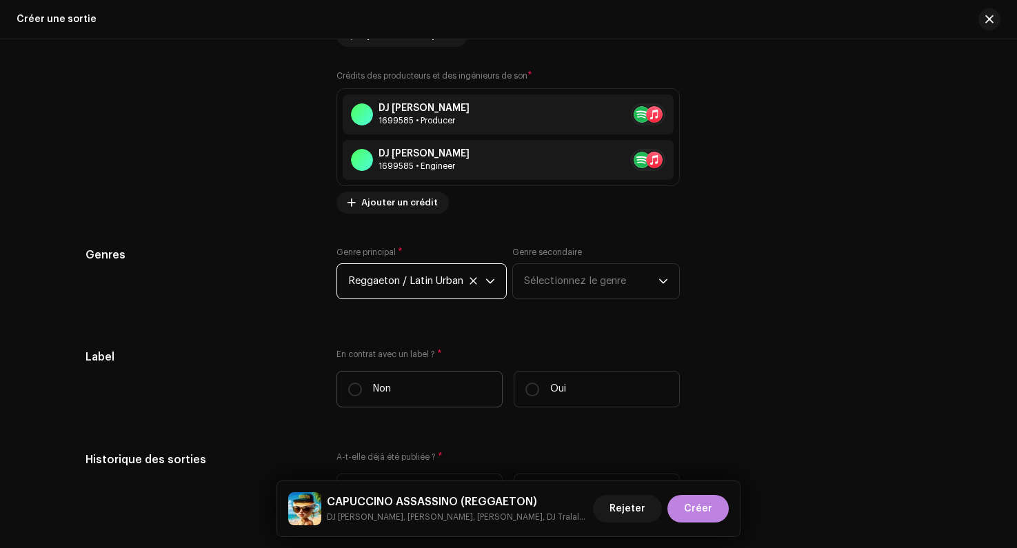
scroll to position [2074, 0]
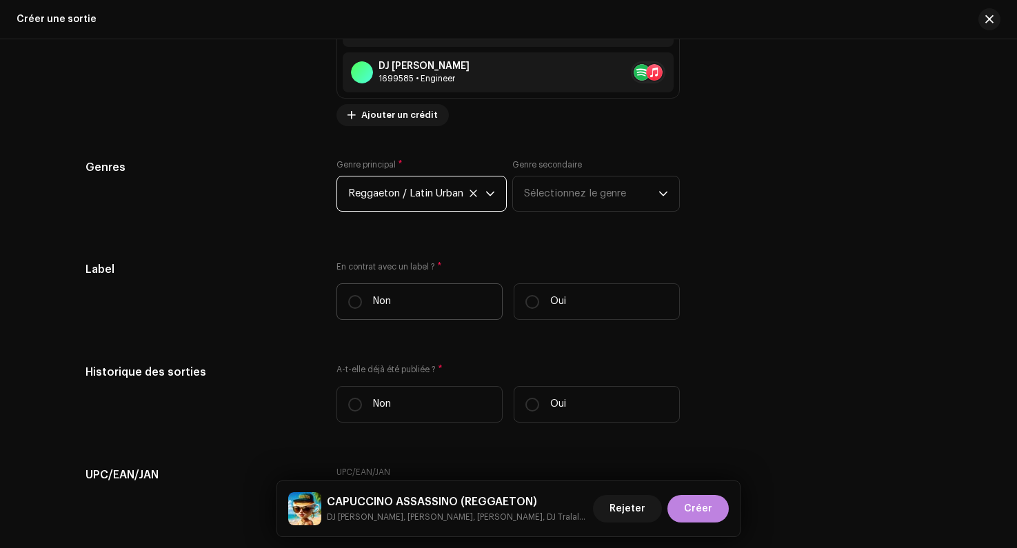
click at [355, 294] on label "Non" at bounding box center [420, 302] width 166 height 37
click at [355, 295] on input "Non" at bounding box center [355, 302] width 14 height 14
radio input "true"
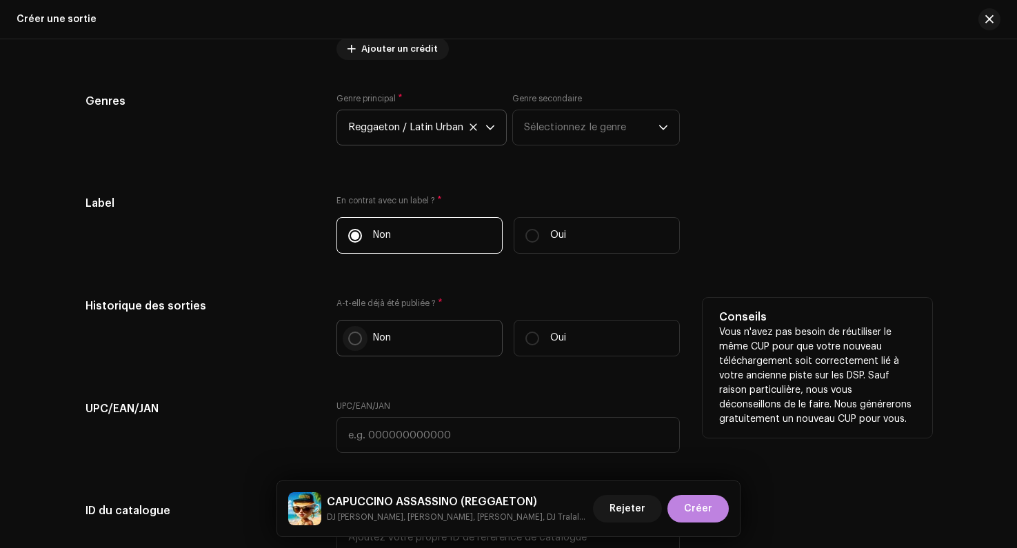
click at [348, 341] on input "Non" at bounding box center [355, 339] width 14 height 14
radio input "true"
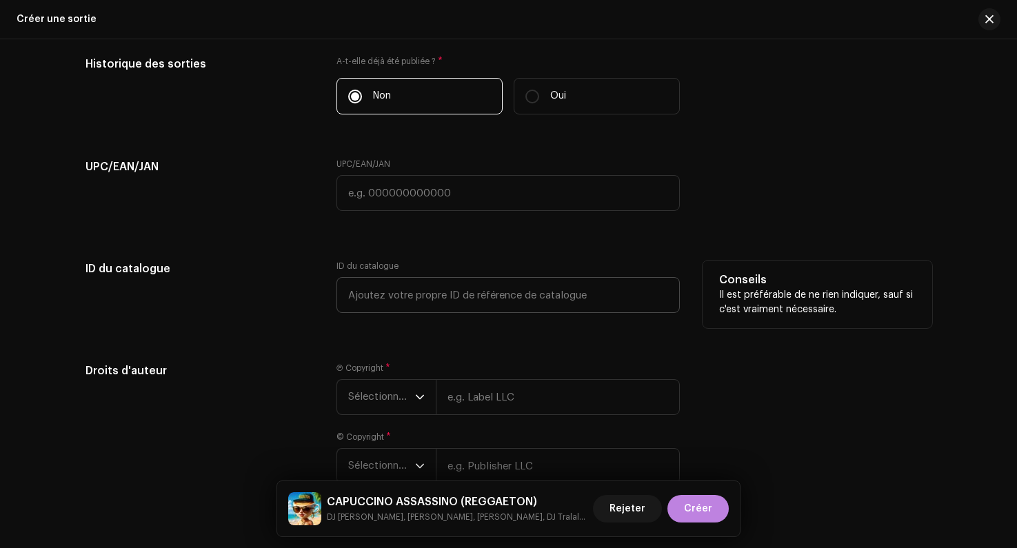
scroll to position [2420, 0]
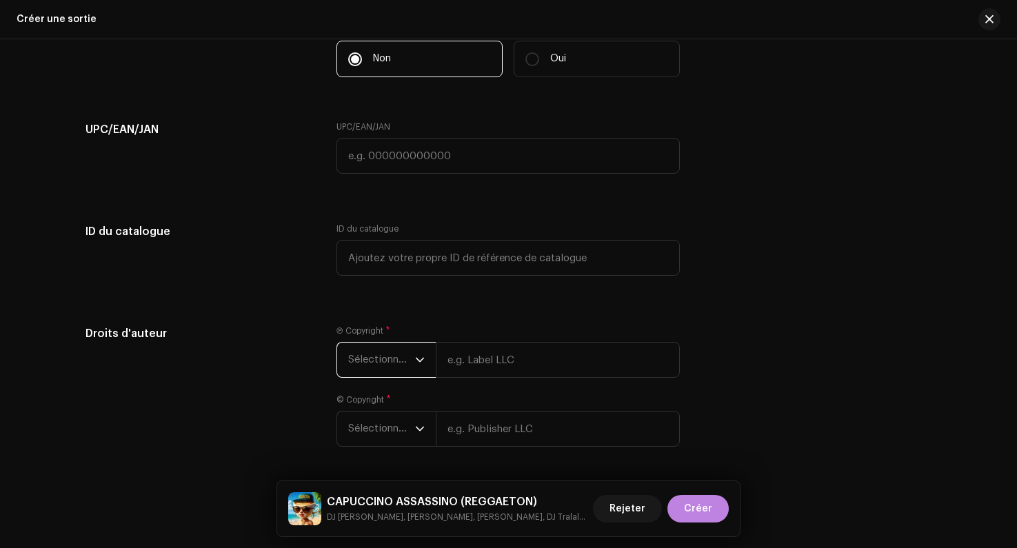
click at [381, 367] on span "Sélectionner une année" at bounding box center [381, 360] width 67 height 34
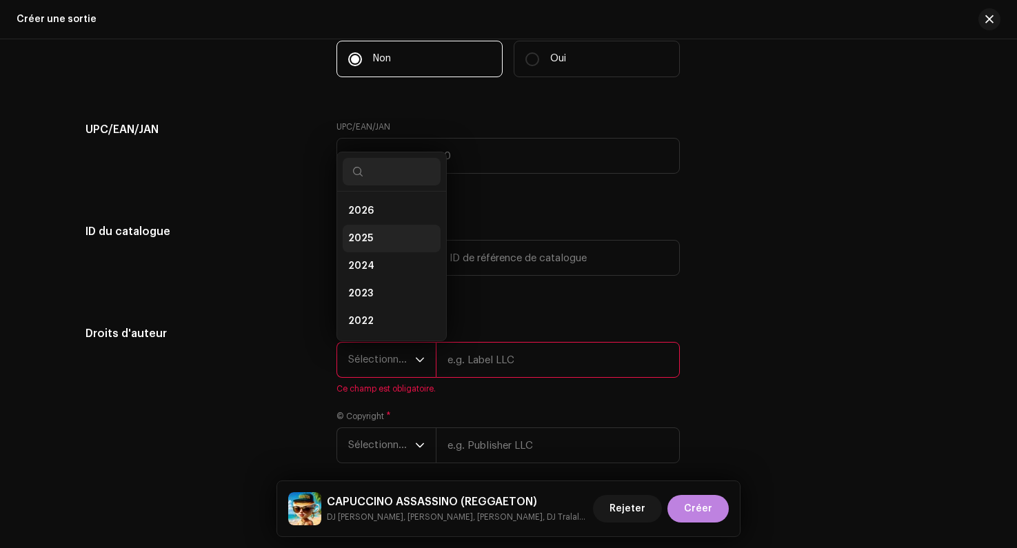
click at [370, 235] on li "2025" at bounding box center [392, 239] width 98 height 28
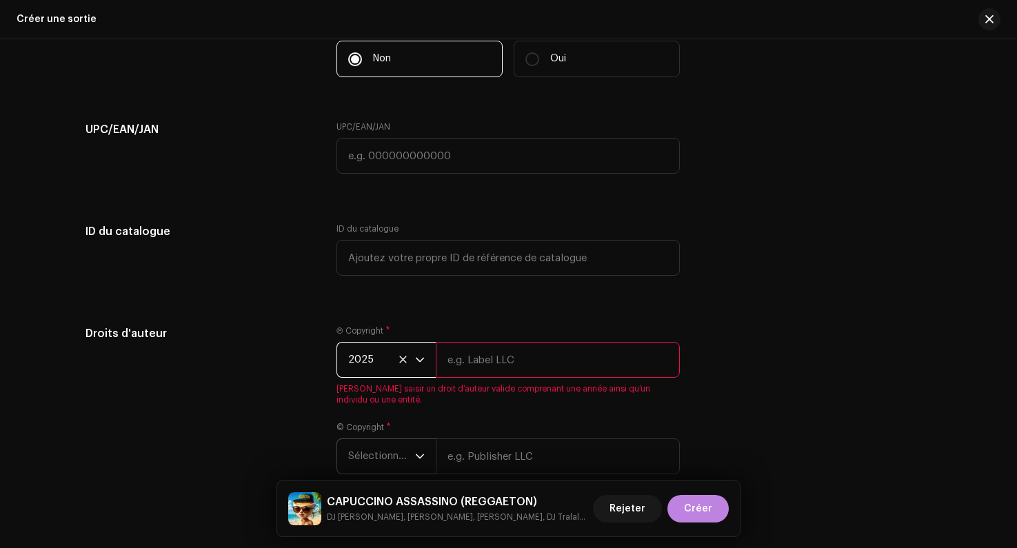
click at [371, 463] on span "Sélectionner une année" at bounding box center [381, 456] width 67 height 34
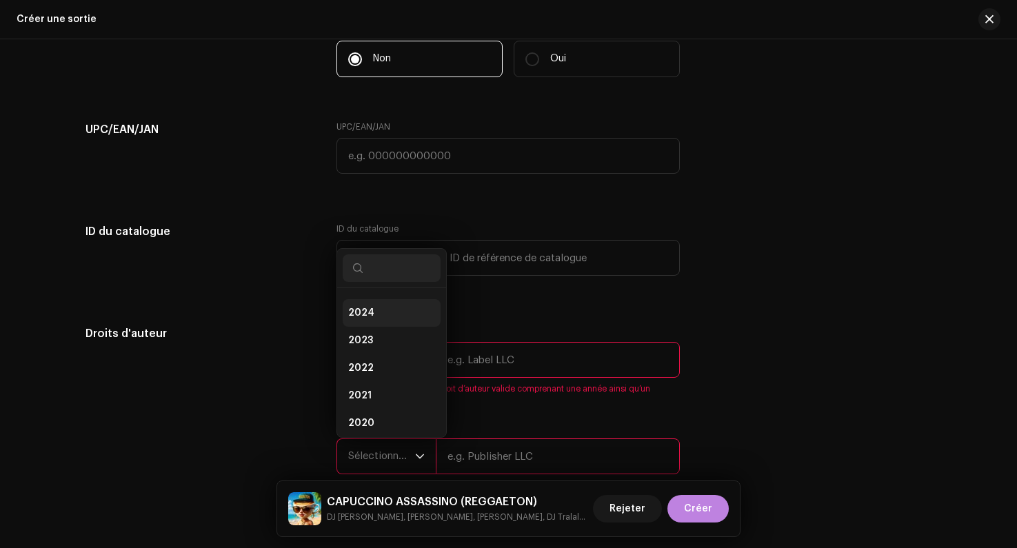
scroll to position [33, 0]
click at [359, 308] on span "2025" at bounding box center [360, 302] width 25 height 14
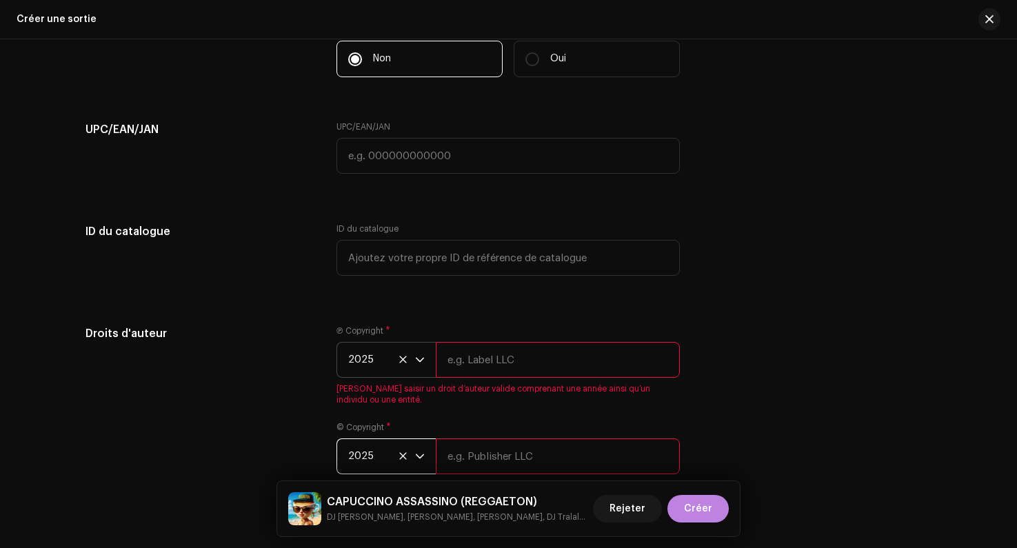
click at [472, 370] on input "text" at bounding box center [558, 360] width 244 height 36
type input "Lalala"
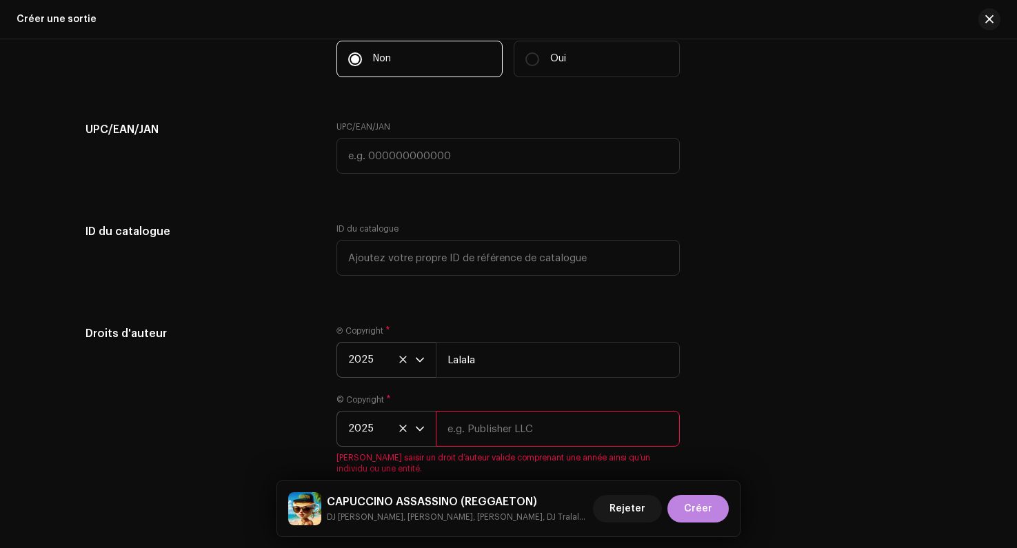
click at [497, 461] on span "[PERSON_NAME] saisir un droit d’auteur valide comprenant une année ainsi qu’un …" at bounding box center [509, 464] width 344 height 22
click at [495, 447] on input "text" at bounding box center [558, 429] width 244 height 36
type input "Lalala"
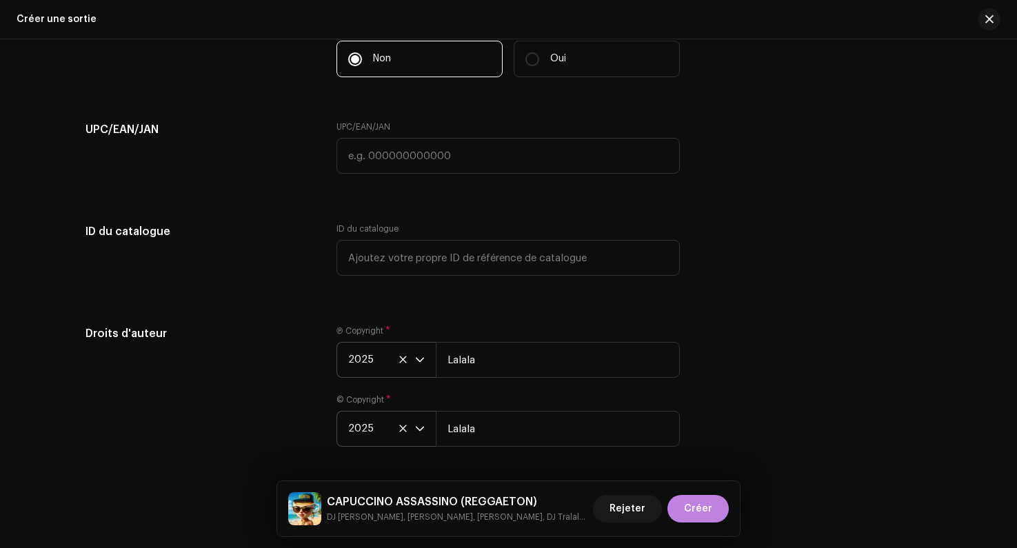
click at [261, 381] on div "Droits d'auteur" at bounding box center [201, 395] width 230 height 138
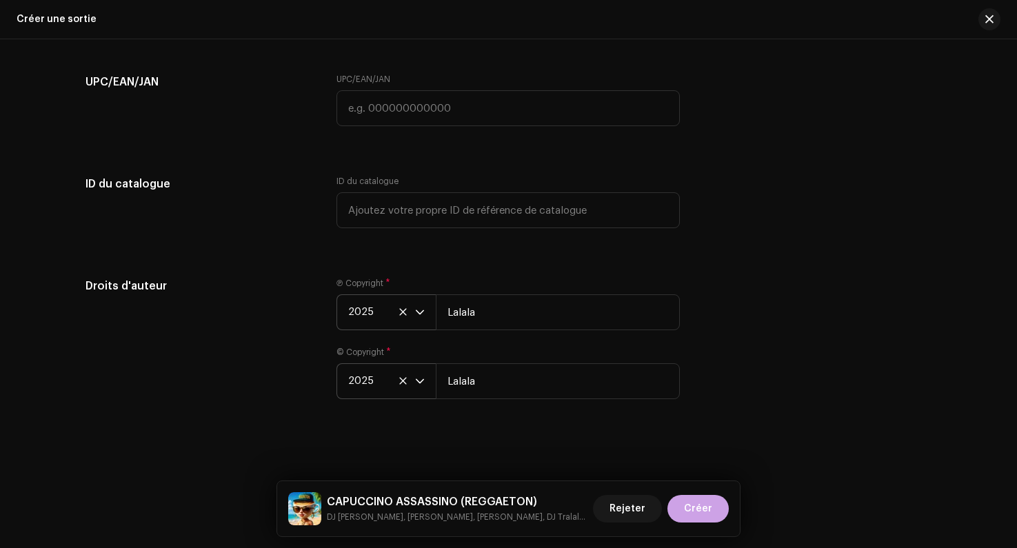
click at [693, 512] on span "Créer" at bounding box center [698, 509] width 28 height 28
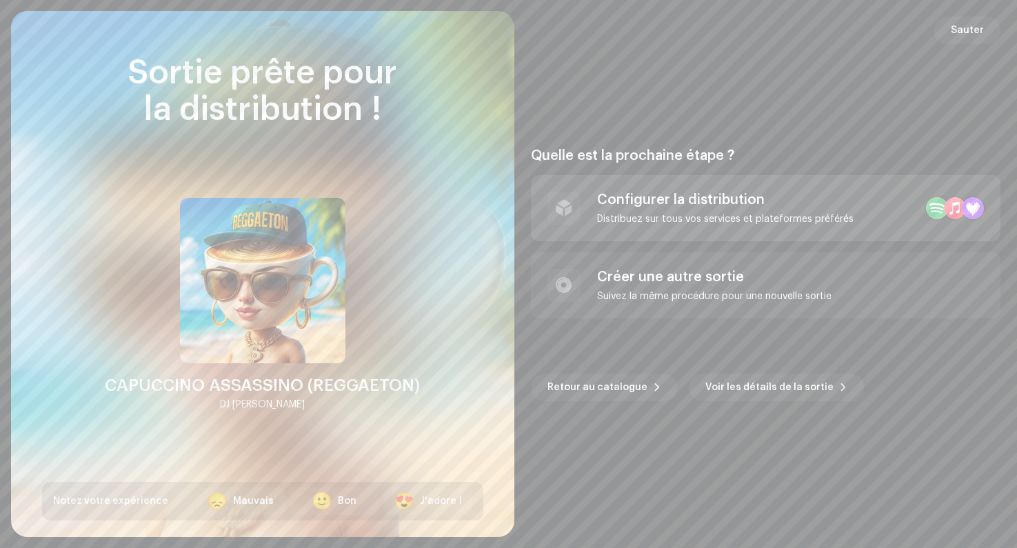
click at [680, 227] on div "Configurer la distribution Distribuez sur tous vos services et plateformes préf…" at bounding box center [766, 208] width 470 height 66
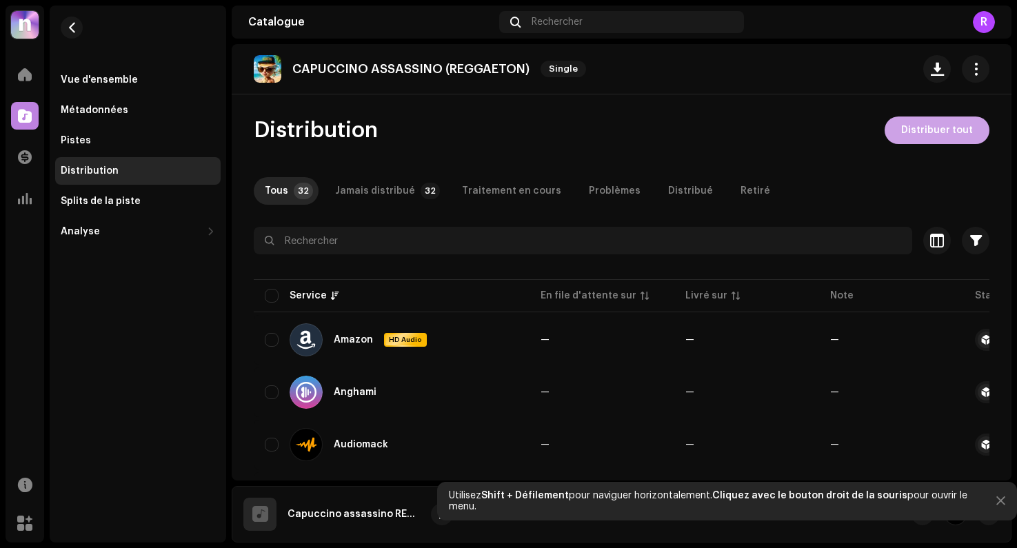
click at [922, 131] on span "Distribuer tout" at bounding box center [938, 131] width 72 height 28
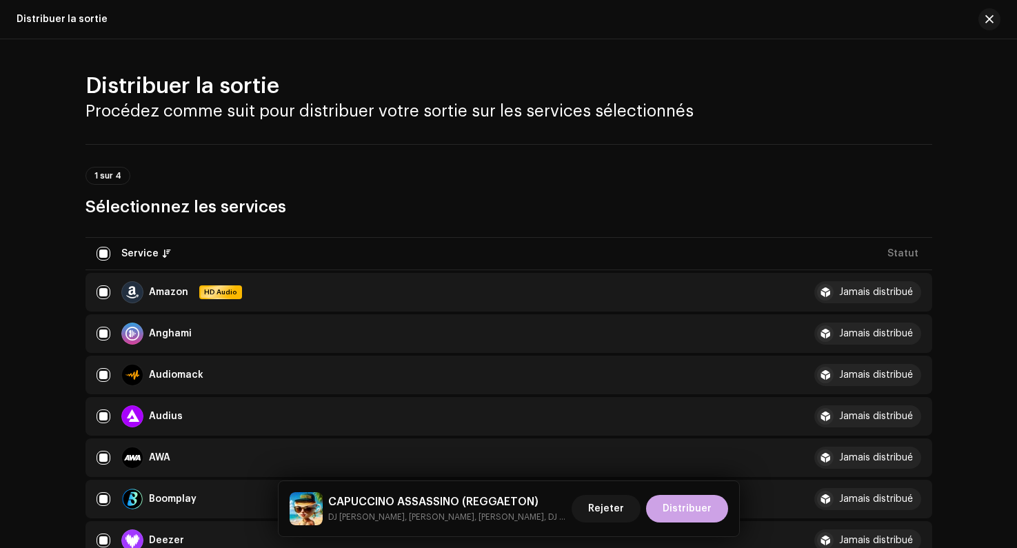
click at [678, 510] on span "Distribuer" at bounding box center [687, 509] width 49 height 28
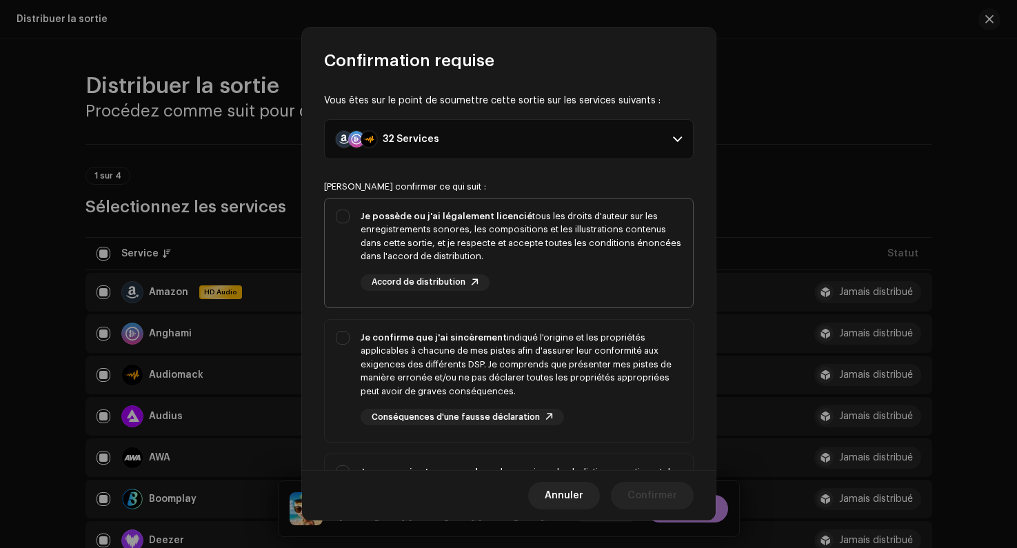
click at [352, 225] on div "Je possède ou j'ai légalement licencié tous les droits d'auteur sur les enregis…" at bounding box center [509, 250] width 368 height 103
checkbox input "true"
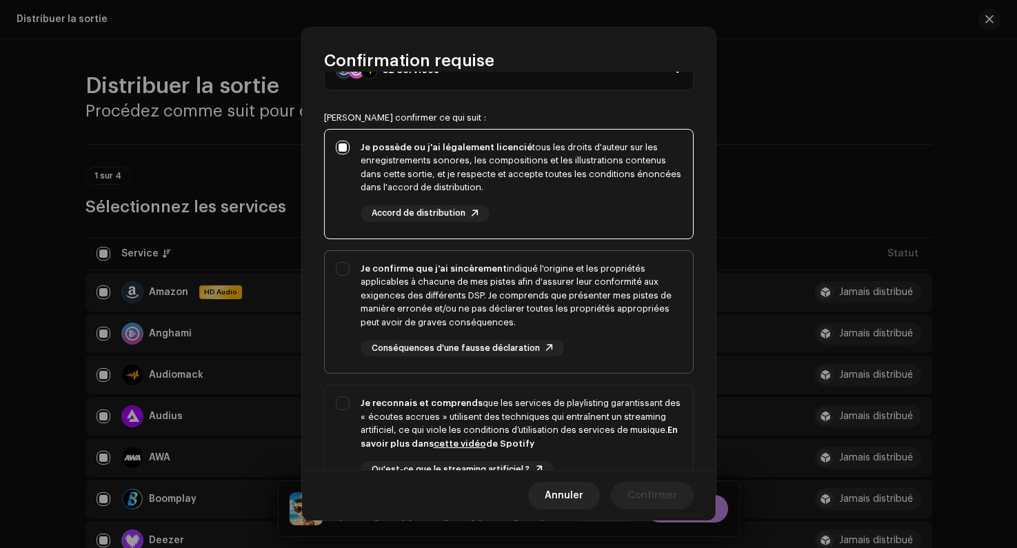
click at [346, 260] on div "Je confirme que j'ai sincèrement indiqué l'origine et les propriétés applicable…" at bounding box center [509, 309] width 368 height 117
checkbox input "true"
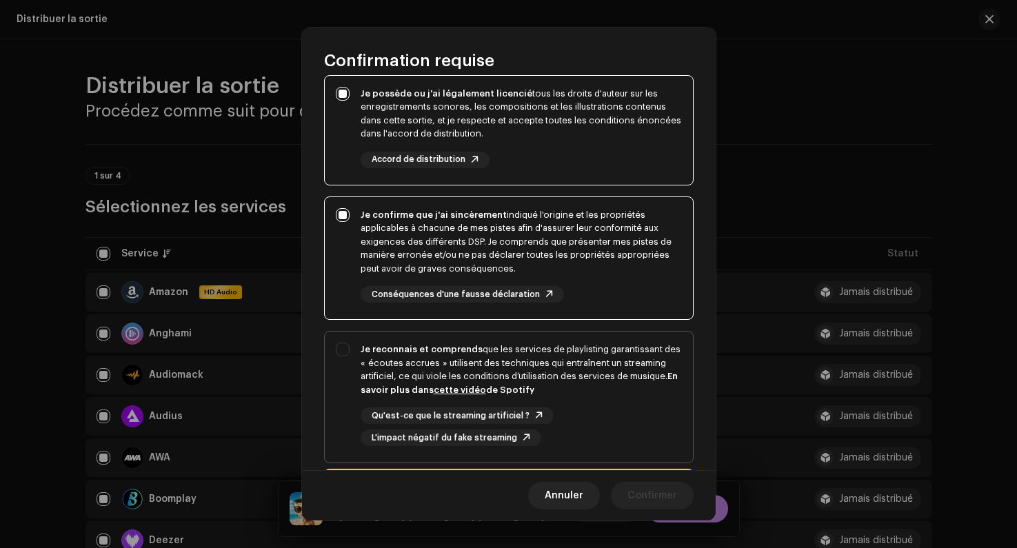
click at [342, 361] on div "Je reconnais et comprends que les services de playlisting garantissant des « éc…" at bounding box center [509, 395] width 368 height 126
checkbox input "true"
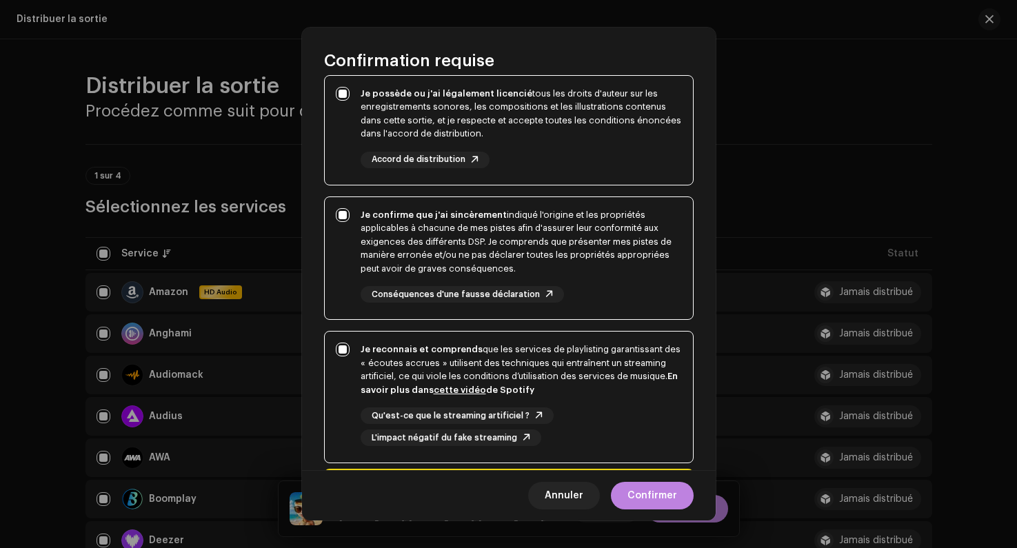
scroll to position [210, 0]
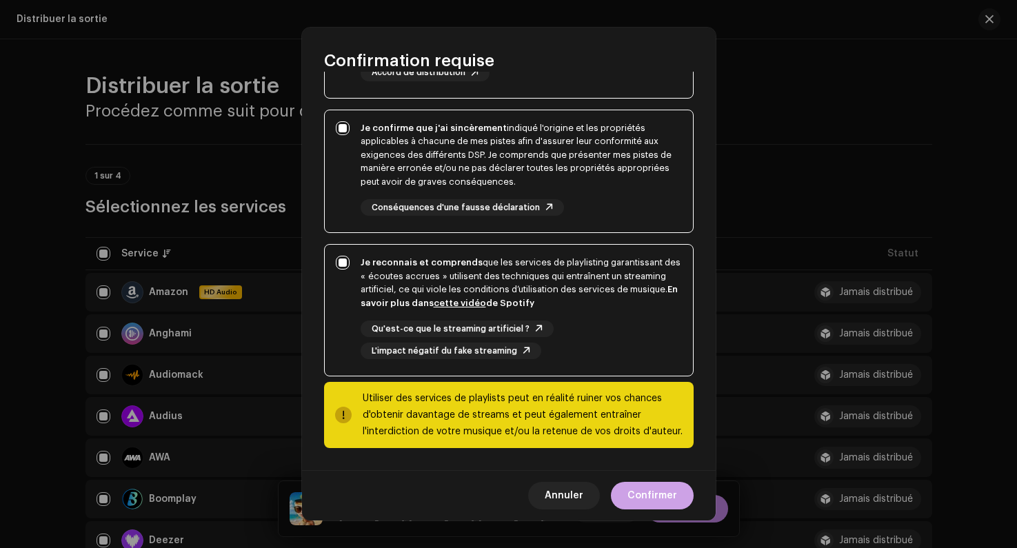
click at [628, 492] on button "Confirmer" at bounding box center [652, 496] width 83 height 28
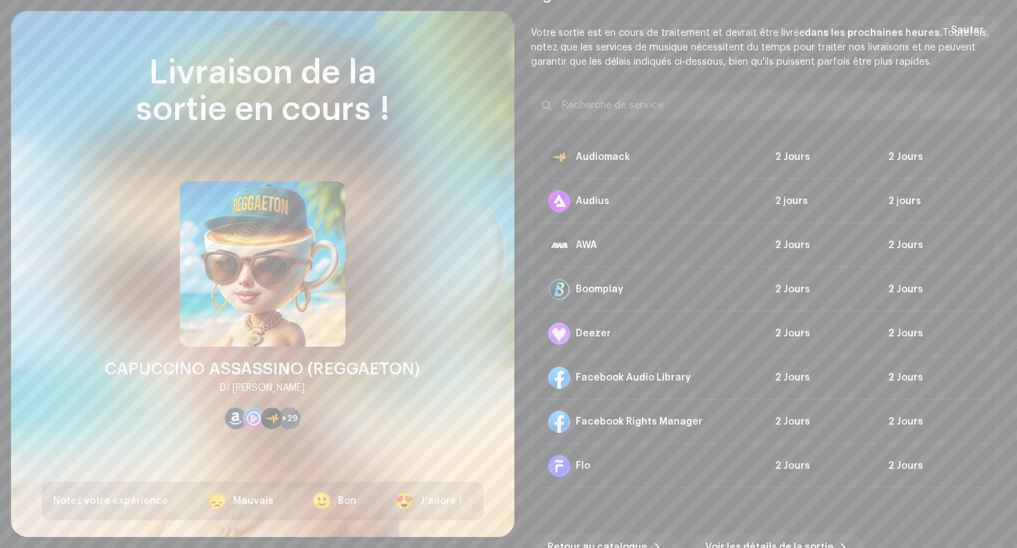
scroll to position [245, 0]
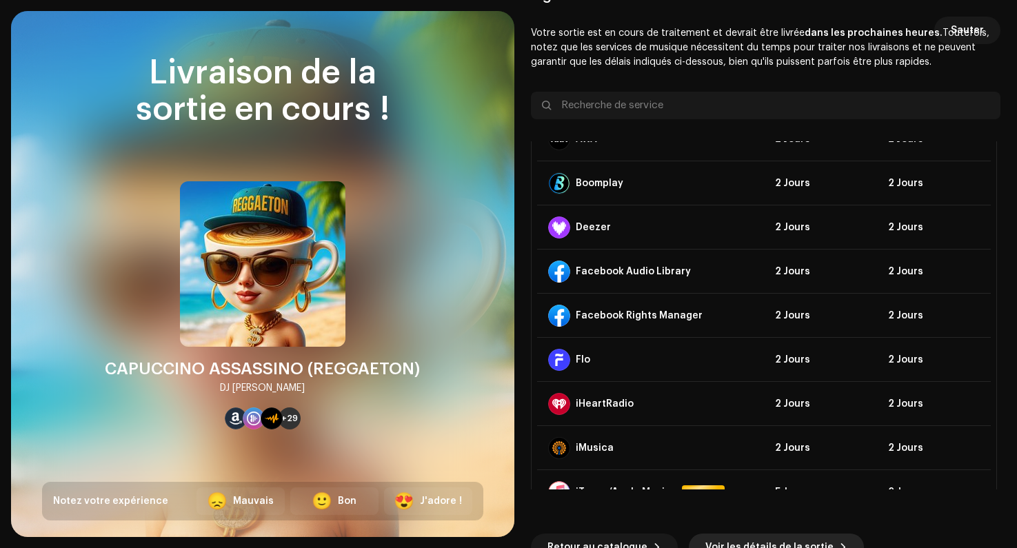
click at [728, 538] on span "Voir les détails de la sortie" at bounding box center [770, 548] width 128 height 28
